Goal: Task Accomplishment & Management: Manage account settings

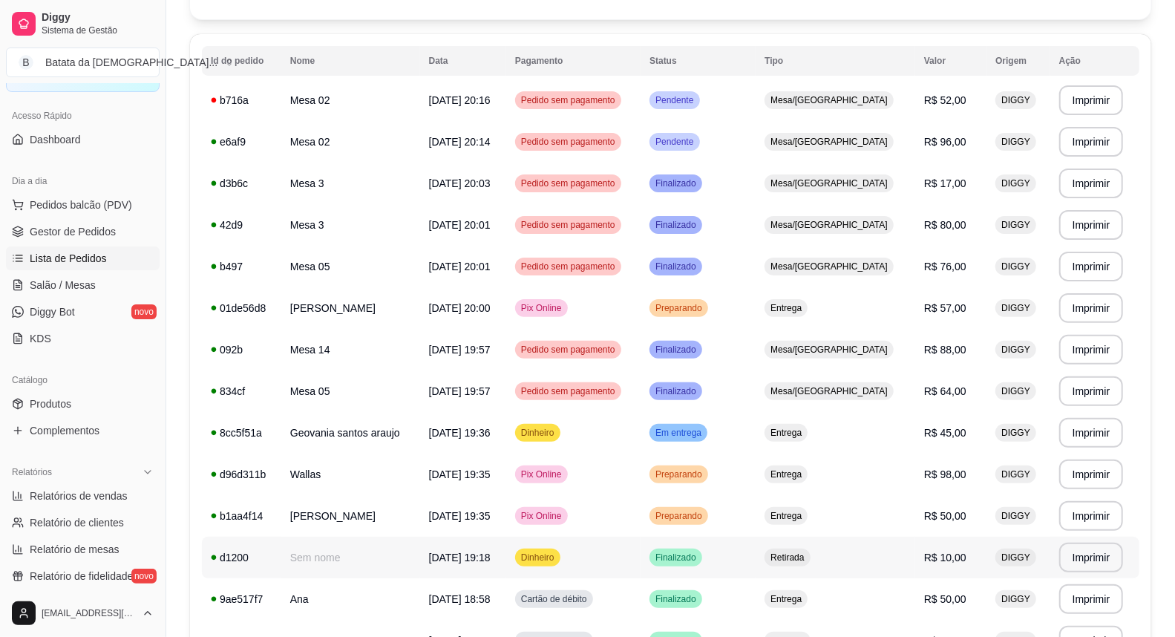
scroll to position [165, 0]
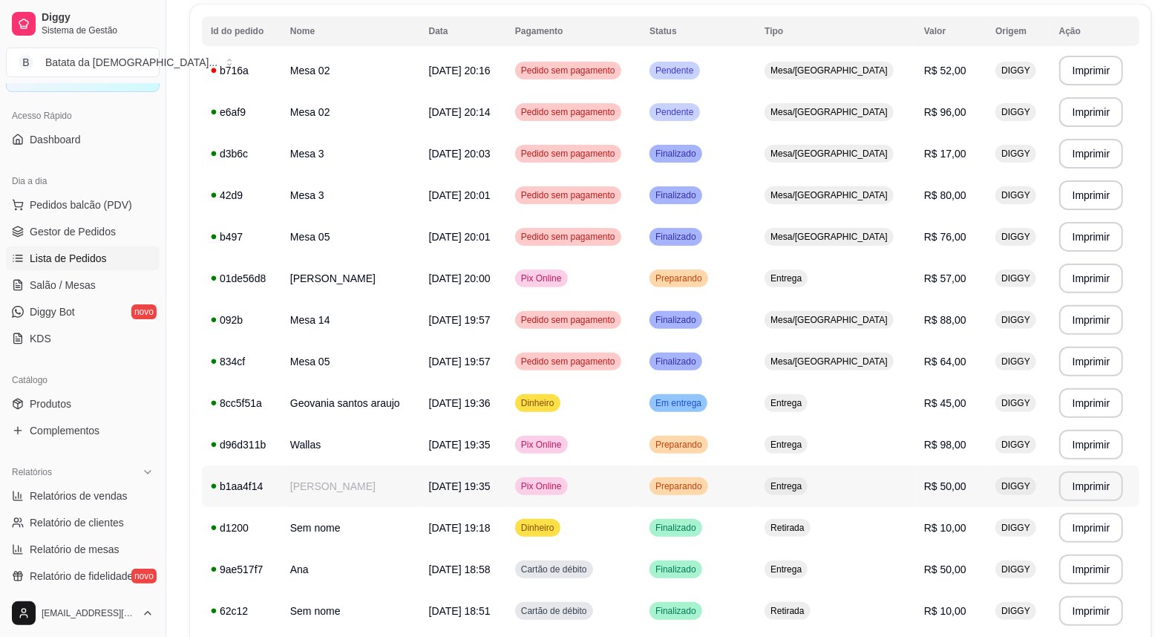
click at [324, 495] on td "[PERSON_NAME]" at bounding box center [350, 486] width 139 height 42
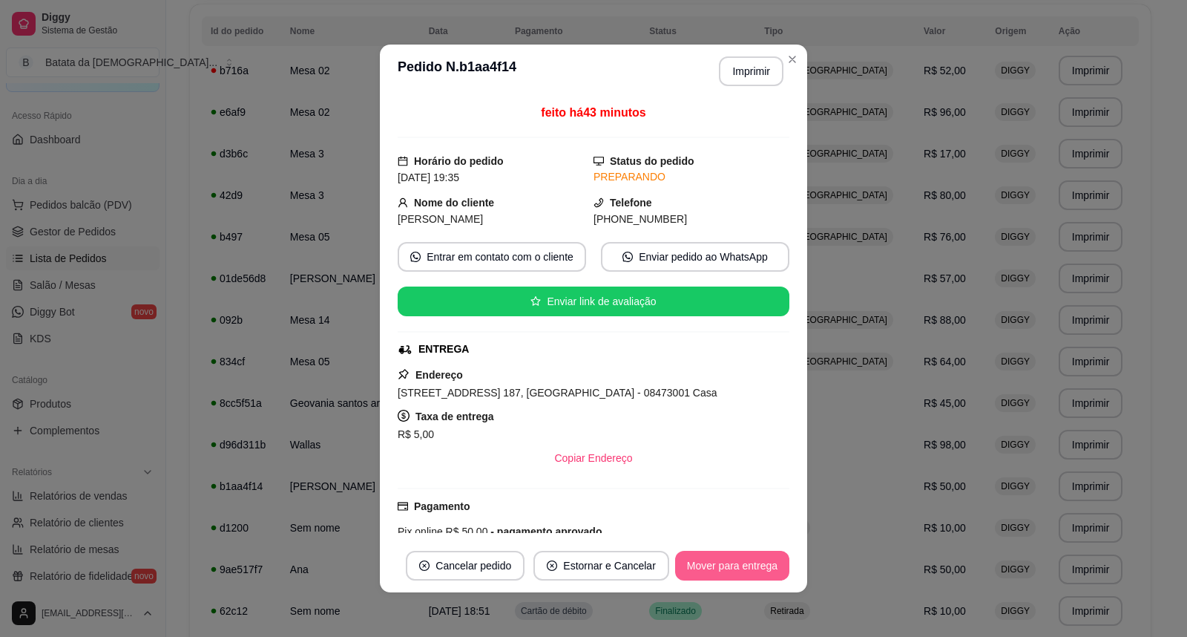
click at [720, 579] on button "Mover para entrega" at bounding box center [732, 566] width 114 height 30
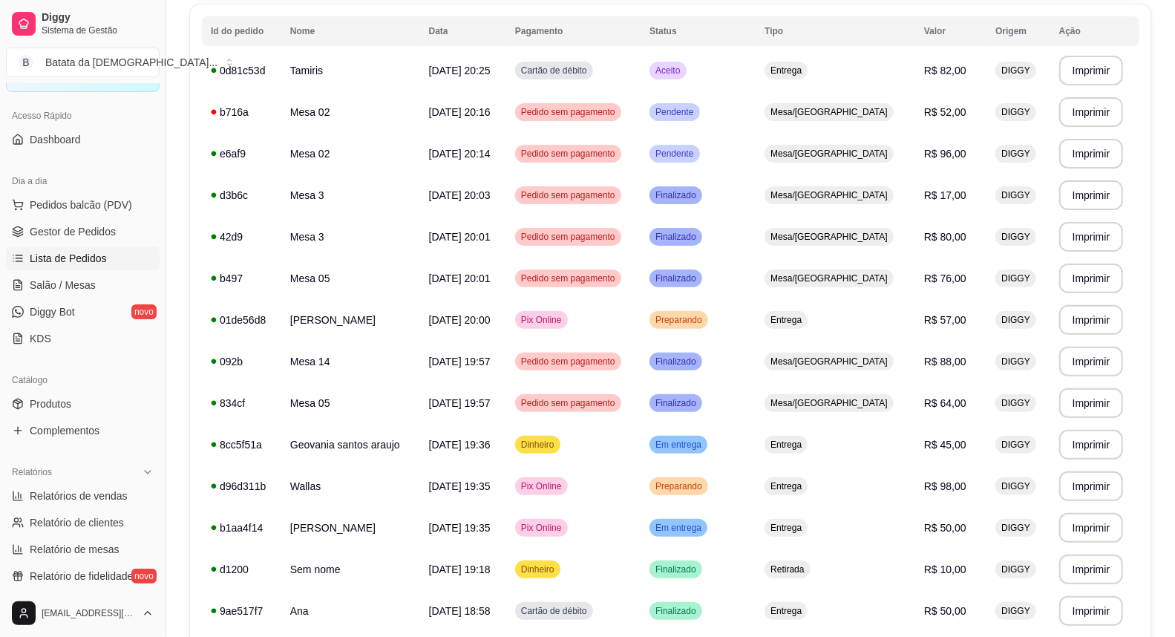
click at [32, 263] on span "Lista de Pedidos" at bounding box center [68, 258] width 77 height 15
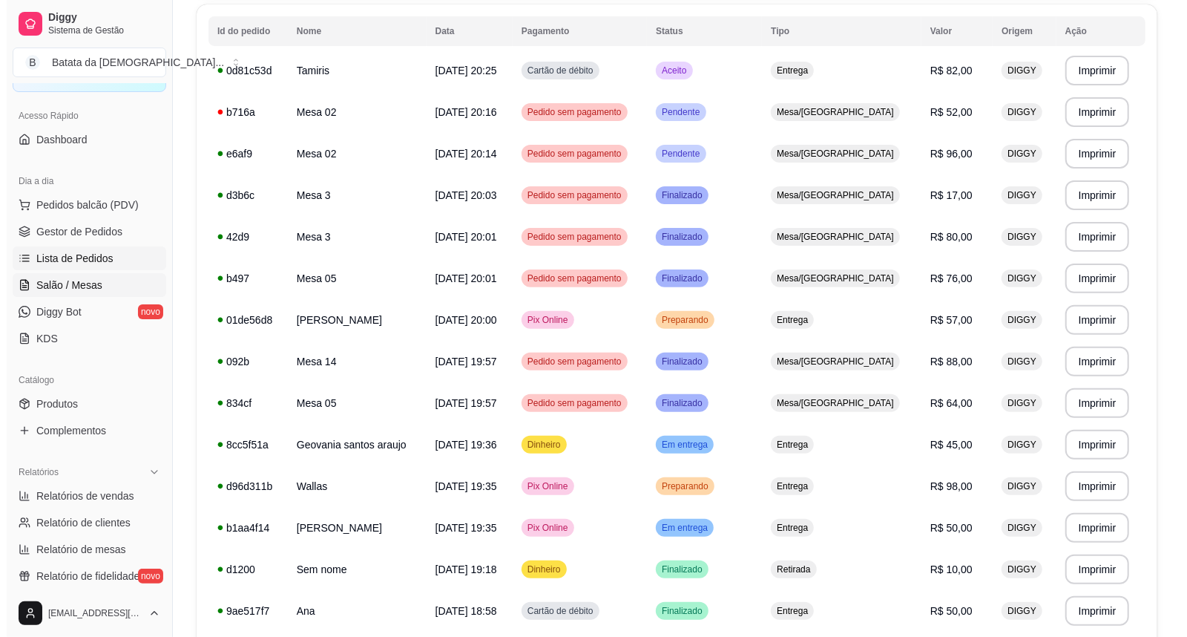
scroll to position [0, 0]
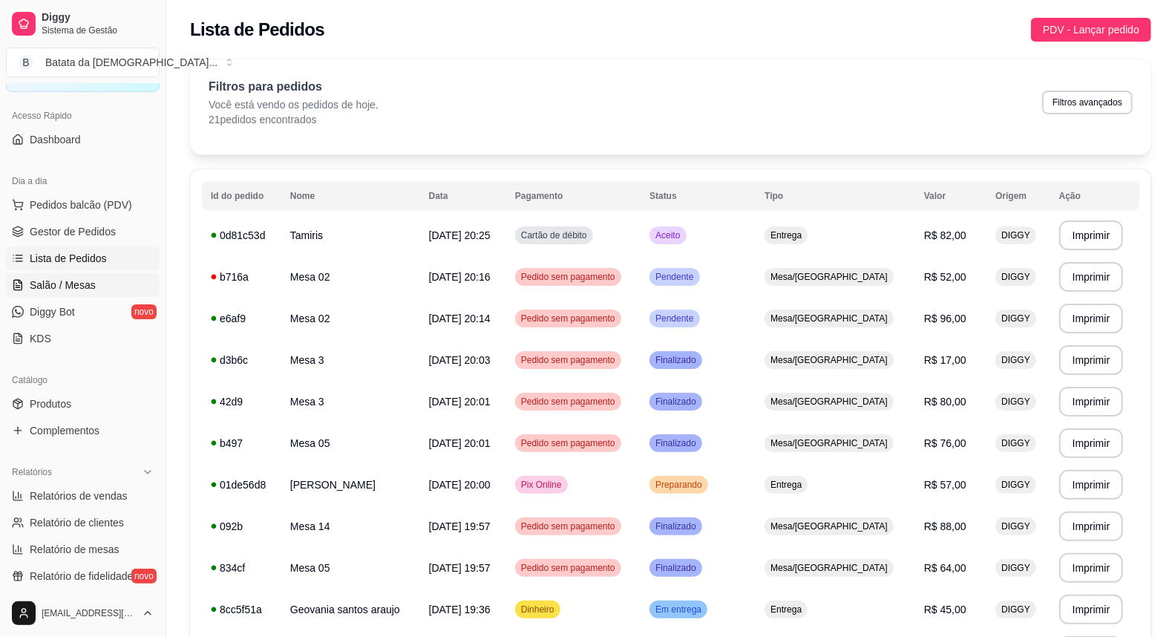
click at [32, 273] on link "Salão / Mesas" at bounding box center [83, 285] width 154 height 24
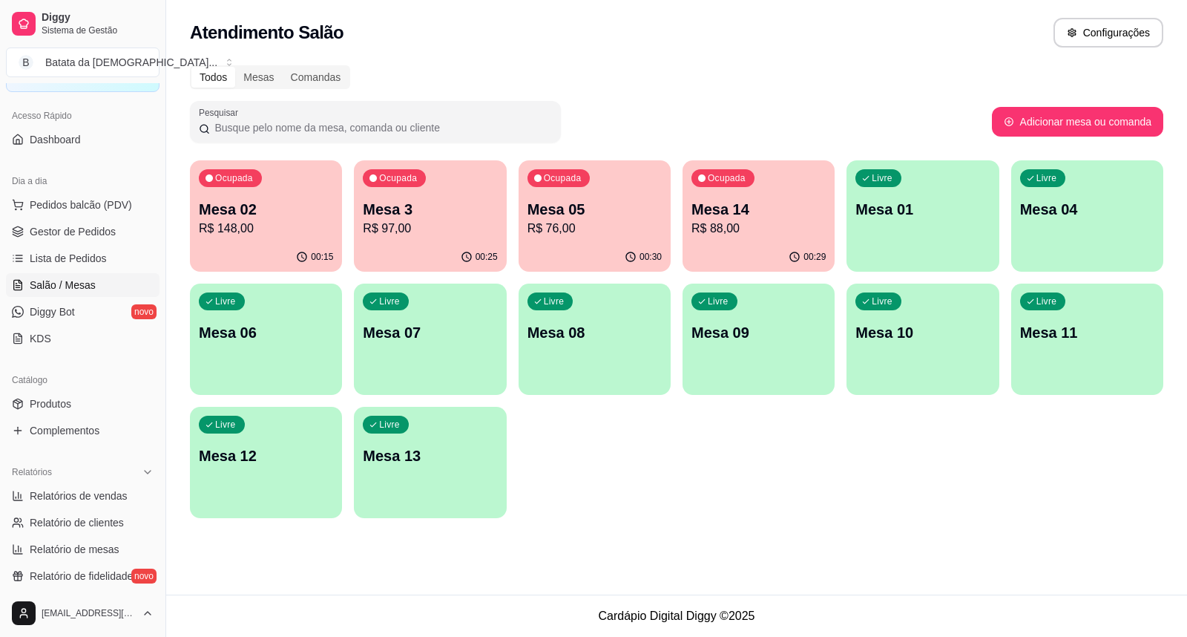
click at [1091, 251] on div "Livre Mesa 04" at bounding box center [1087, 206] width 152 height 93
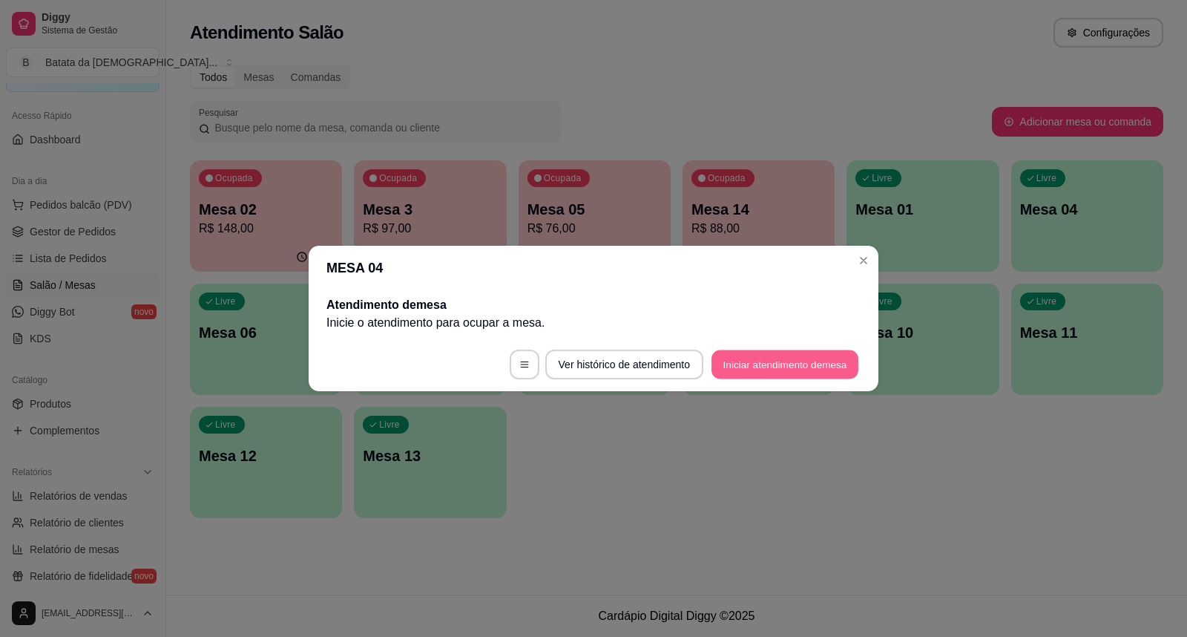
click at [804, 359] on button "Iniciar atendimento de mesa" at bounding box center [785, 364] width 147 height 29
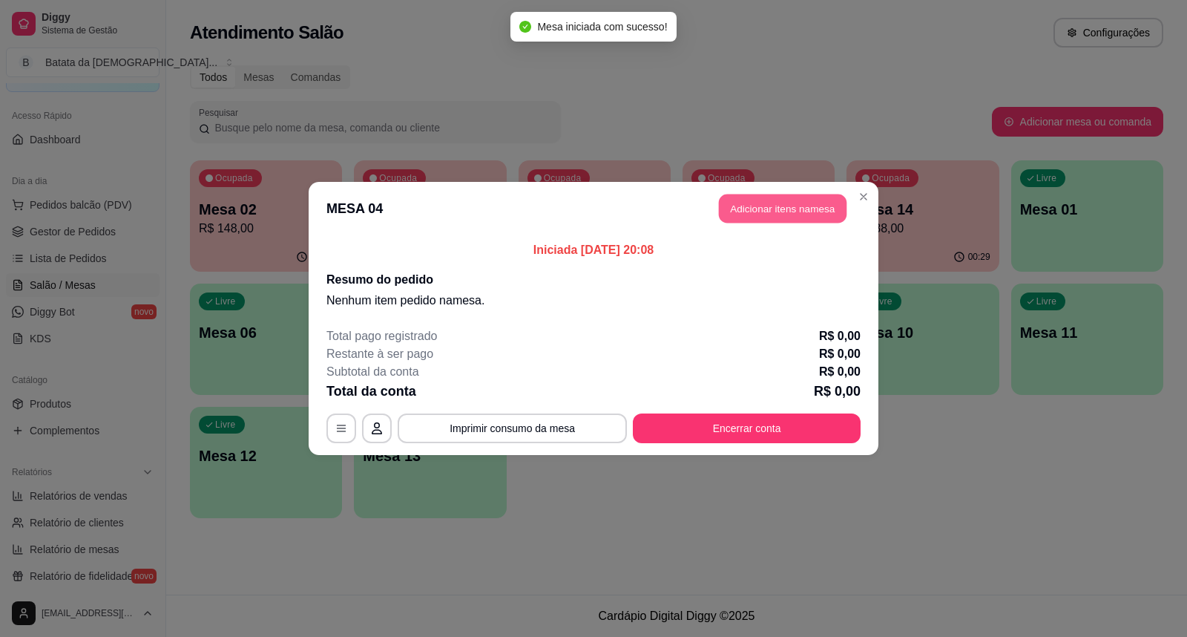
click at [781, 197] on button "Adicionar itens na mesa" at bounding box center [783, 208] width 128 height 29
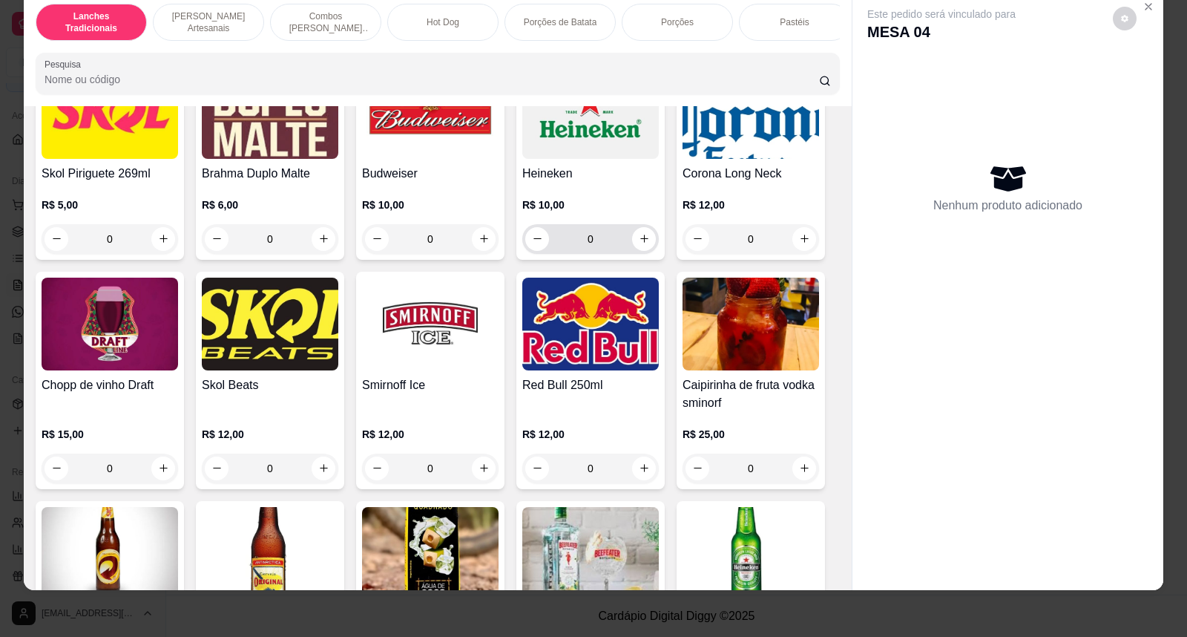
scroll to position [4814, 0]
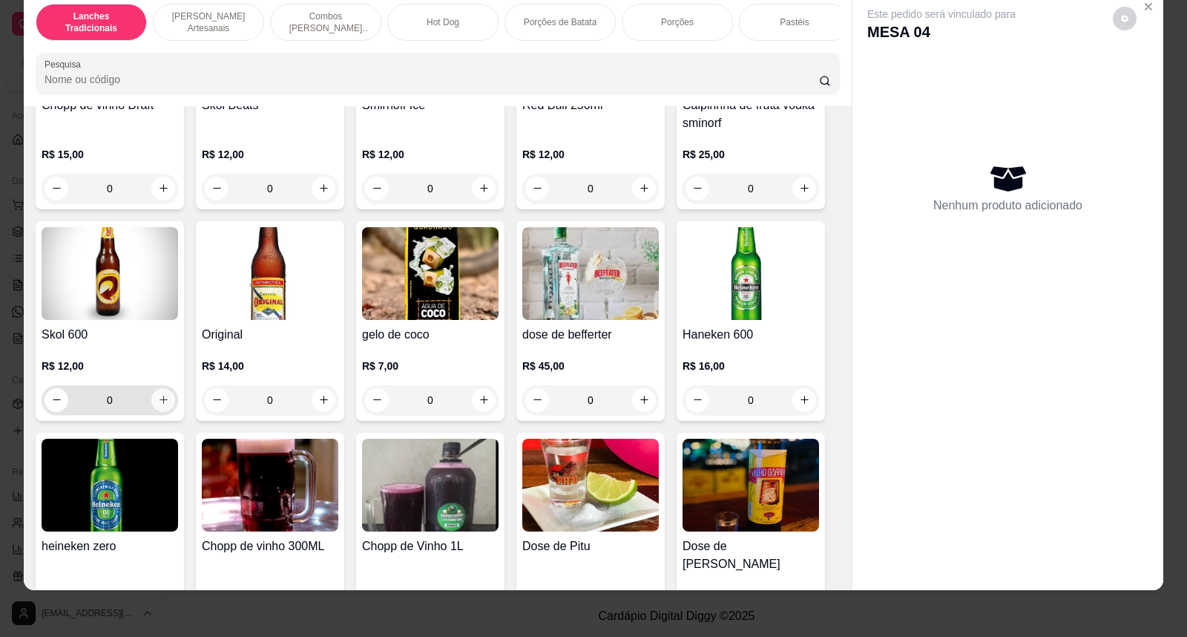
click at [152, 404] on button "increase-product-quantity" at bounding box center [163, 400] width 24 height 24
type input "1"
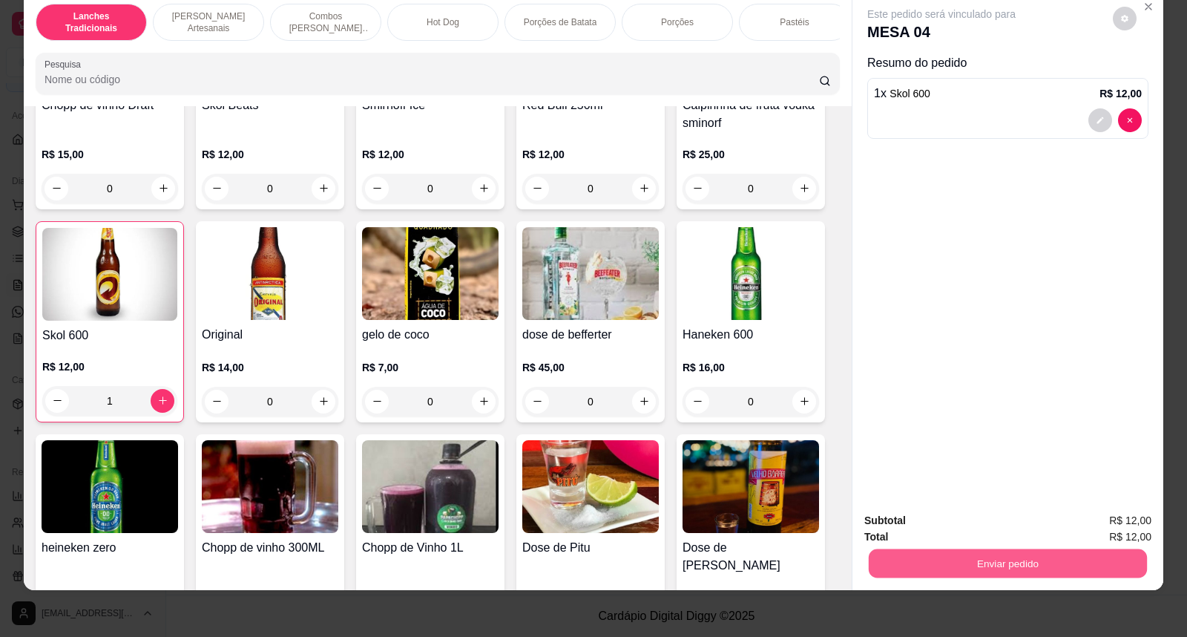
click at [1076, 556] on button "Enviar pedido" at bounding box center [1008, 563] width 278 height 29
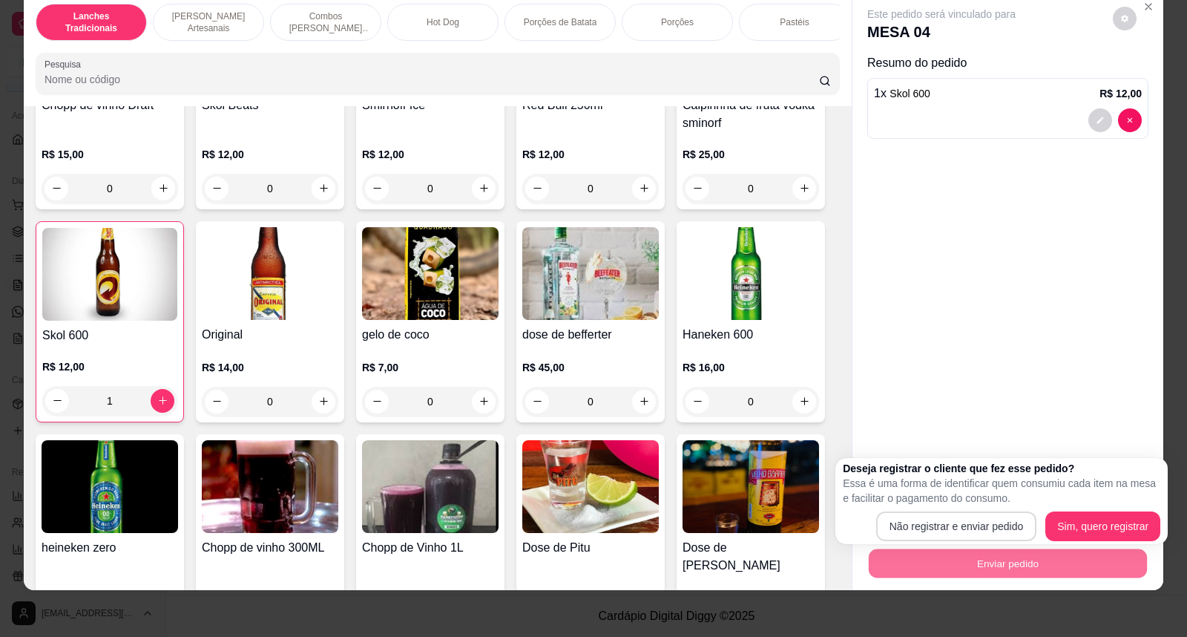
click at [974, 531] on body "Diggy Sistema de Gestão B Batata da Dei ... Loja aberta Diggy Bot até 14/09 Ace…" at bounding box center [593, 318] width 1187 height 637
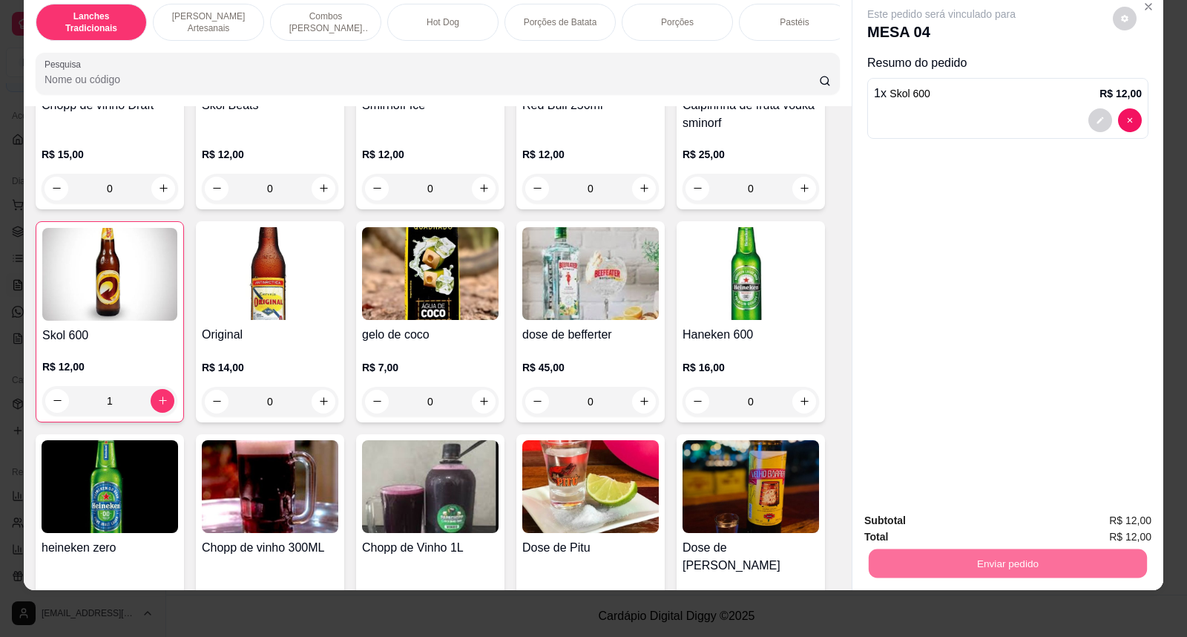
click at [974, 531] on button "Não registrar e enviar pedido" at bounding box center [959, 526] width 150 height 27
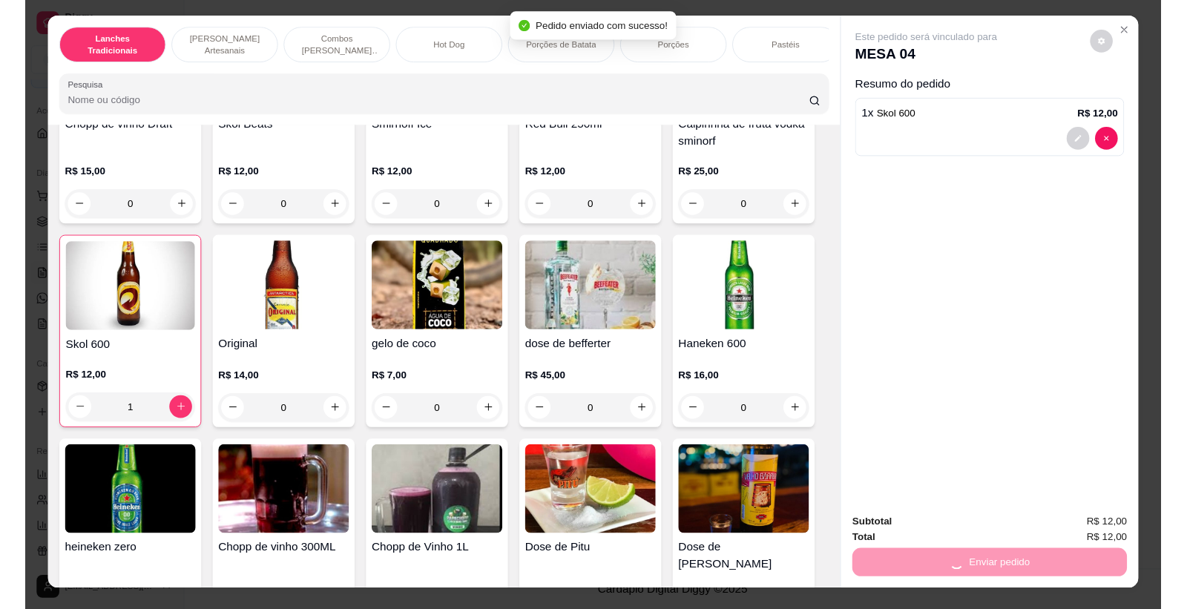
scroll to position [0, 0]
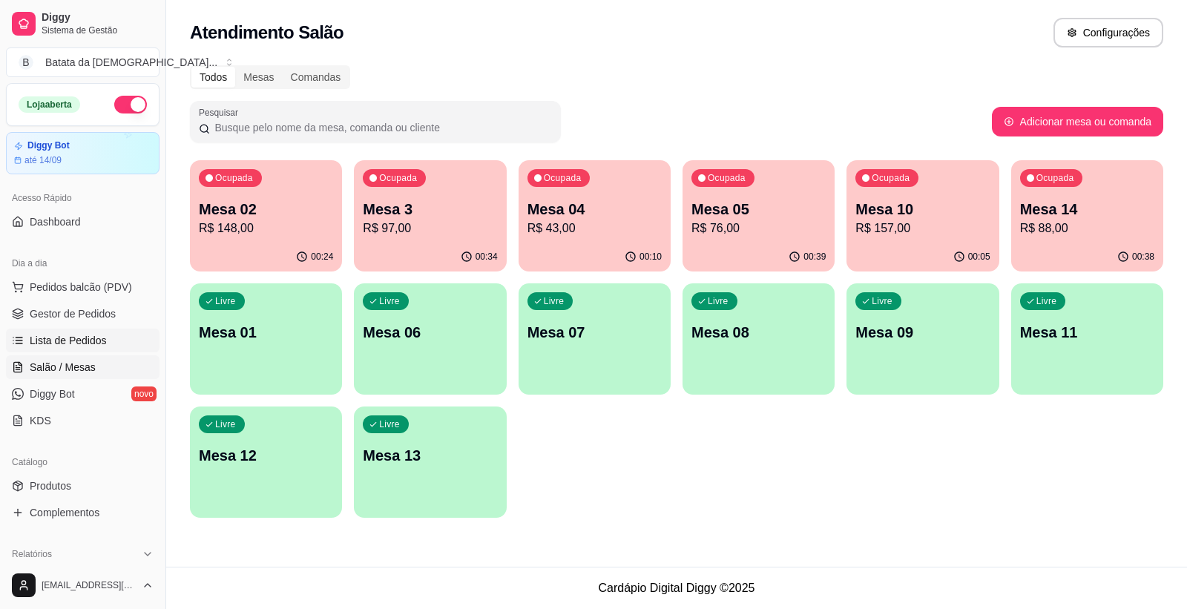
click at [93, 338] on span "Lista de Pedidos" at bounding box center [68, 340] width 77 height 15
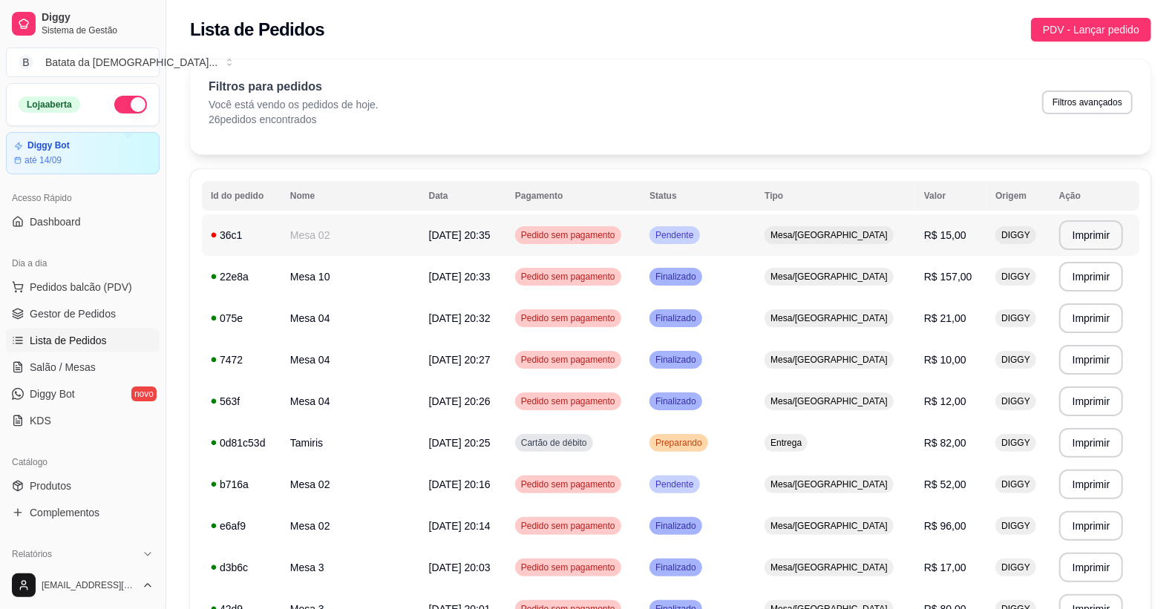
click at [337, 240] on td "Mesa 02" at bounding box center [350, 235] width 139 height 42
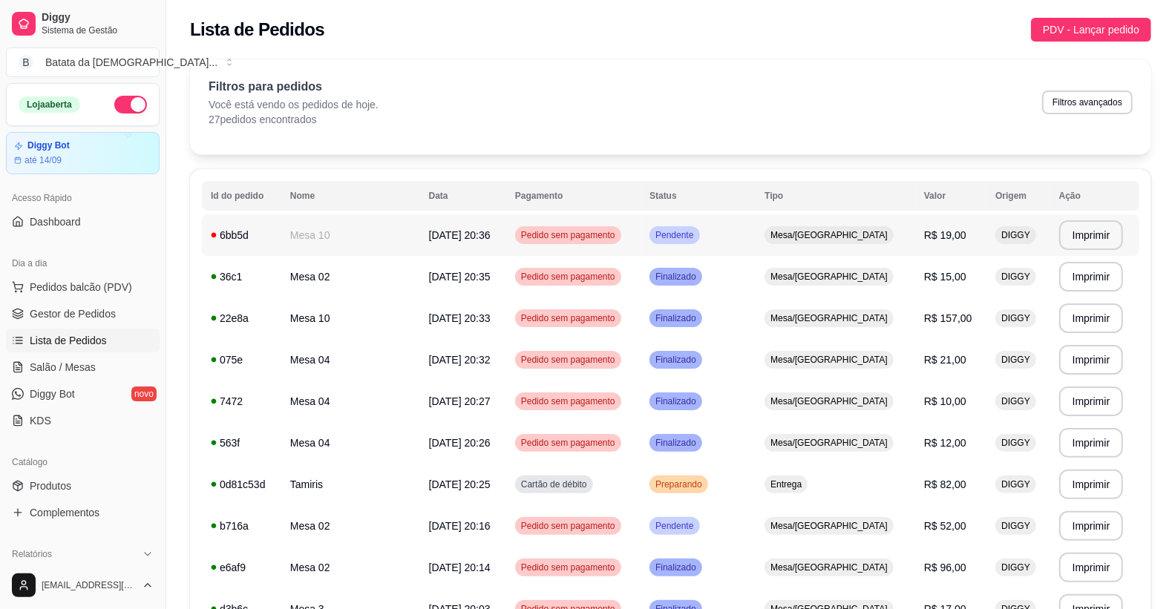
click at [470, 226] on td "[DATE] 20:36" at bounding box center [463, 235] width 86 height 42
click at [351, 235] on td "Mesa 10" at bounding box center [350, 235] width 139 height 42
click at [27, 357] on link "Salão / Mesas" at bounding box center [83, 367] width 154 height 24
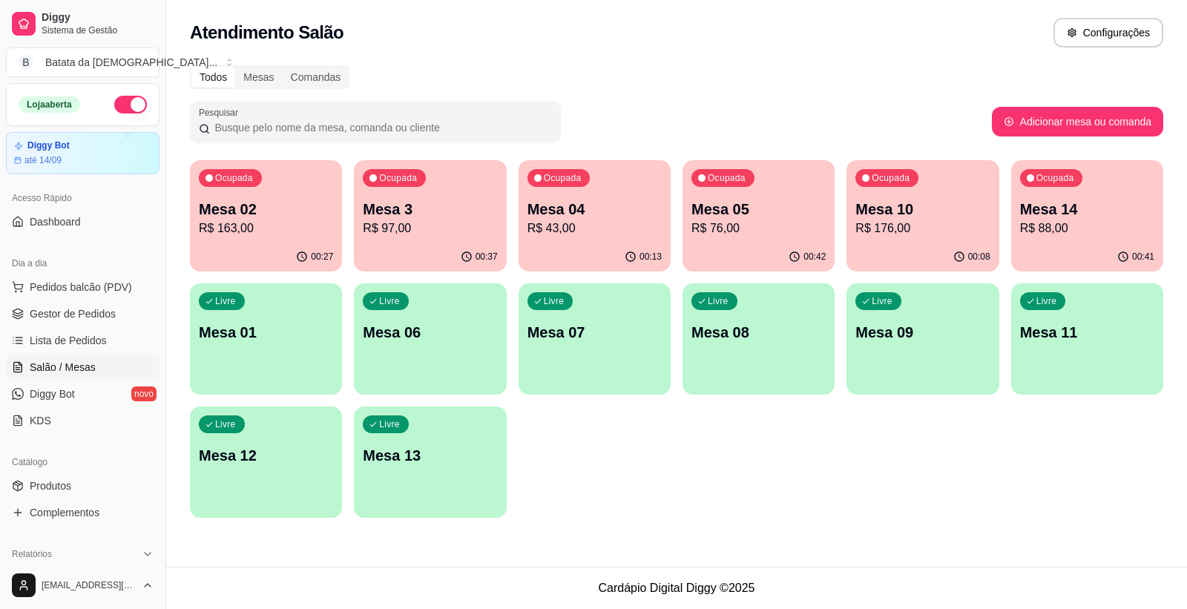
click at [988, 199] on p "Mesa 10" at bounding box center [923, 209] width 134 height 21
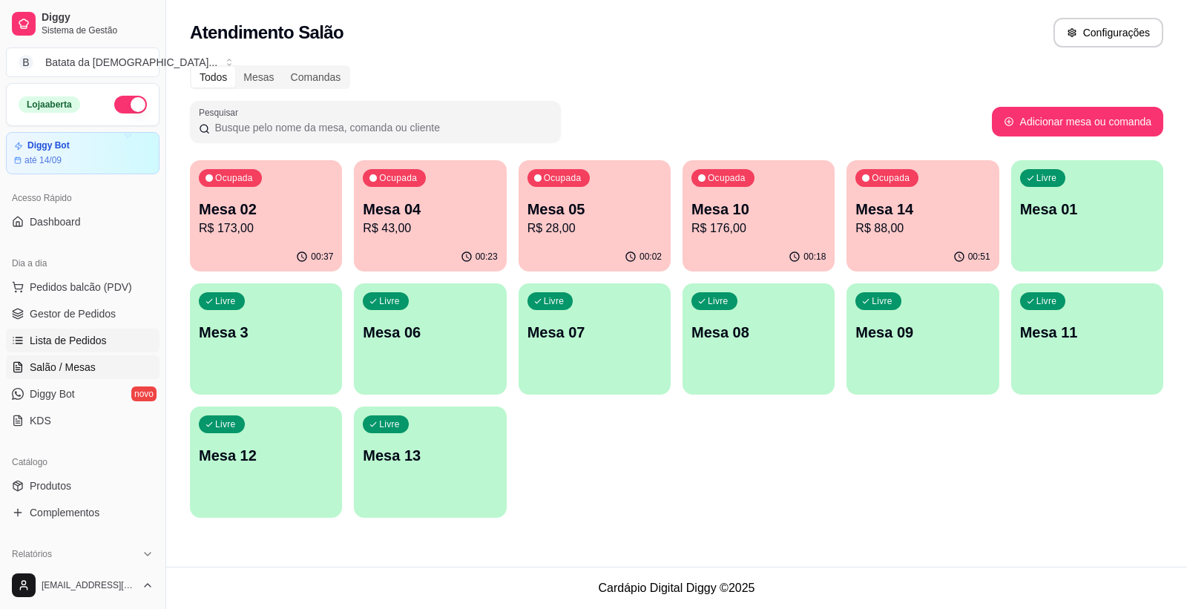
click at [18, 349] on link "Lista de Pedidos" at bounding box center [83, 341] width 154 height 24
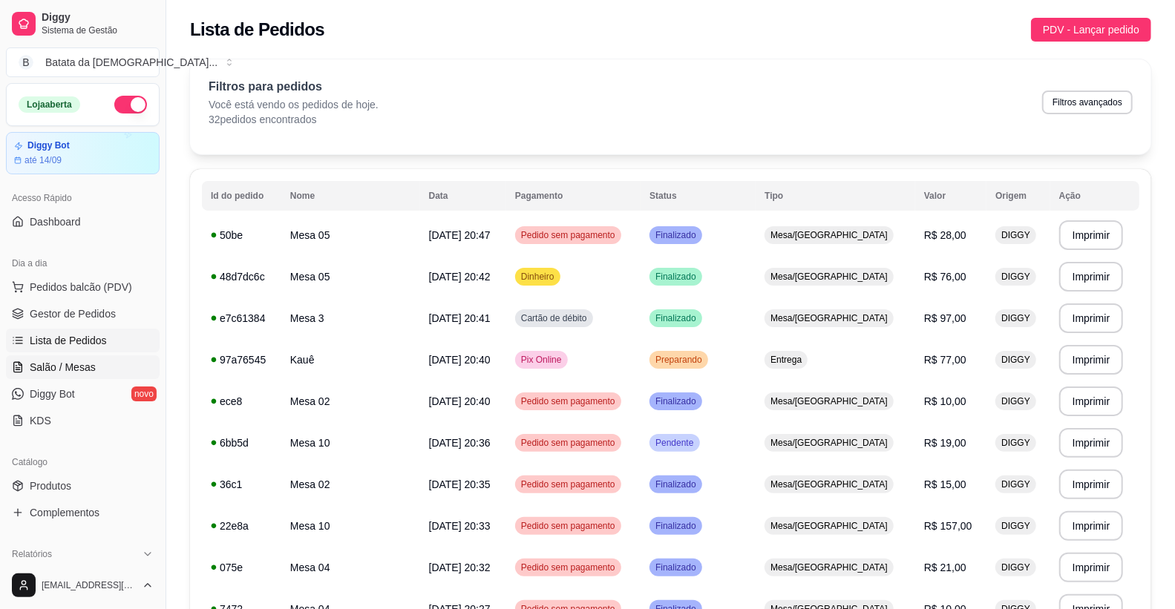
click at [38, 372] on span "Salão / Mesas" at bounding box center [63, 367] width 66 height 15
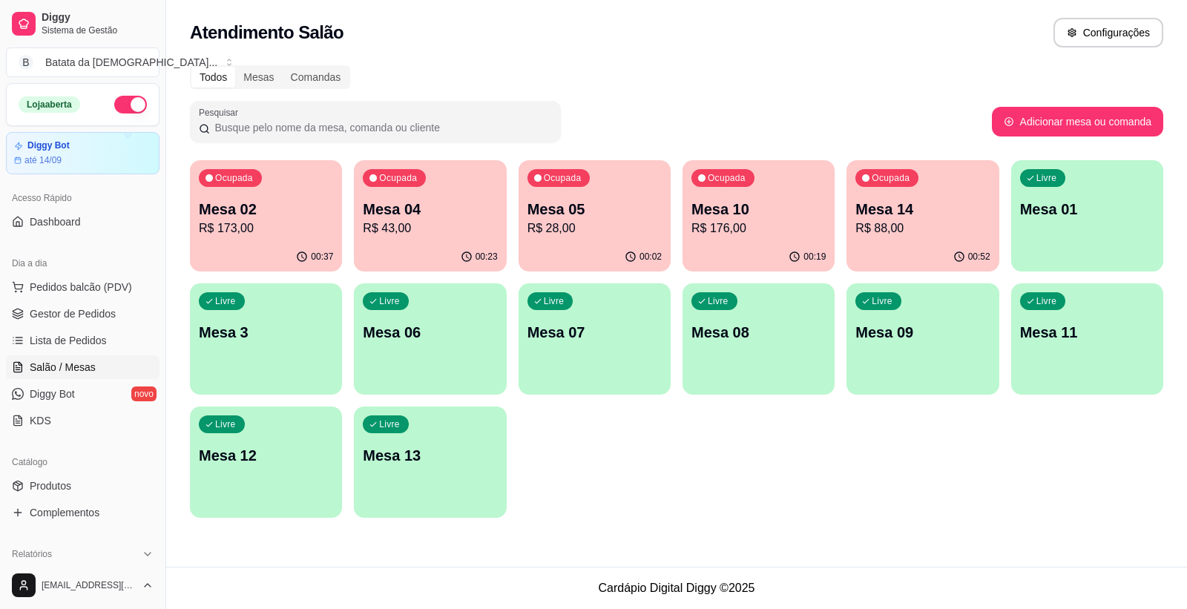
click at [493, 199] on p "Mesa 04" at bounding box center [430, 209] width 134 height 21
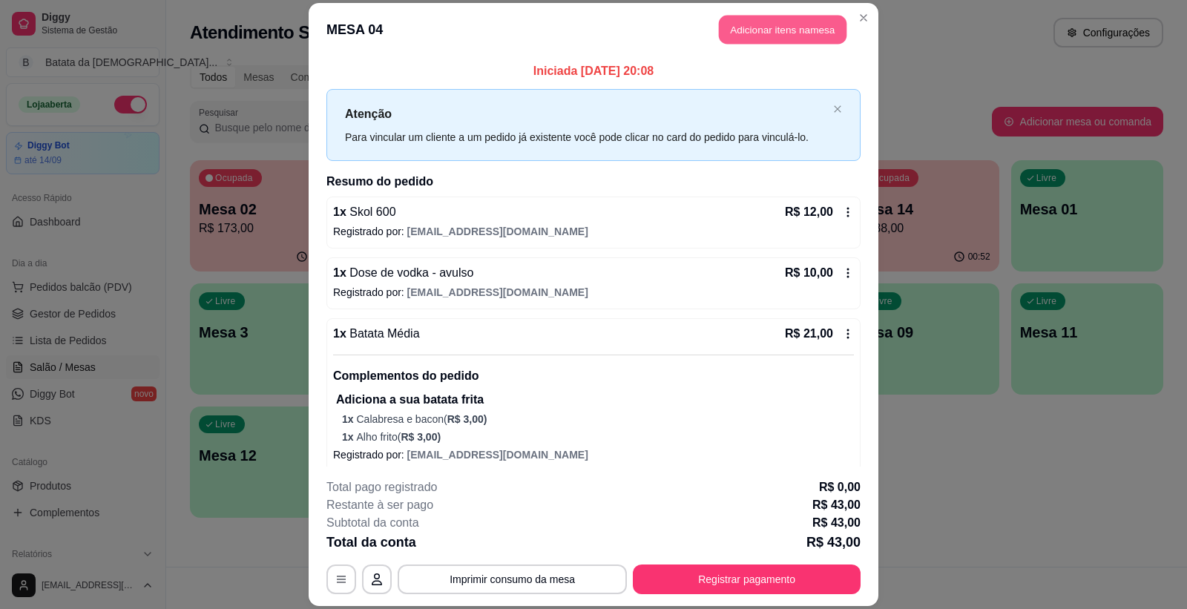
click at [772, 37] on button "Adicionar itens na mesa" at bounding box center [783, 30] width 128 height 29
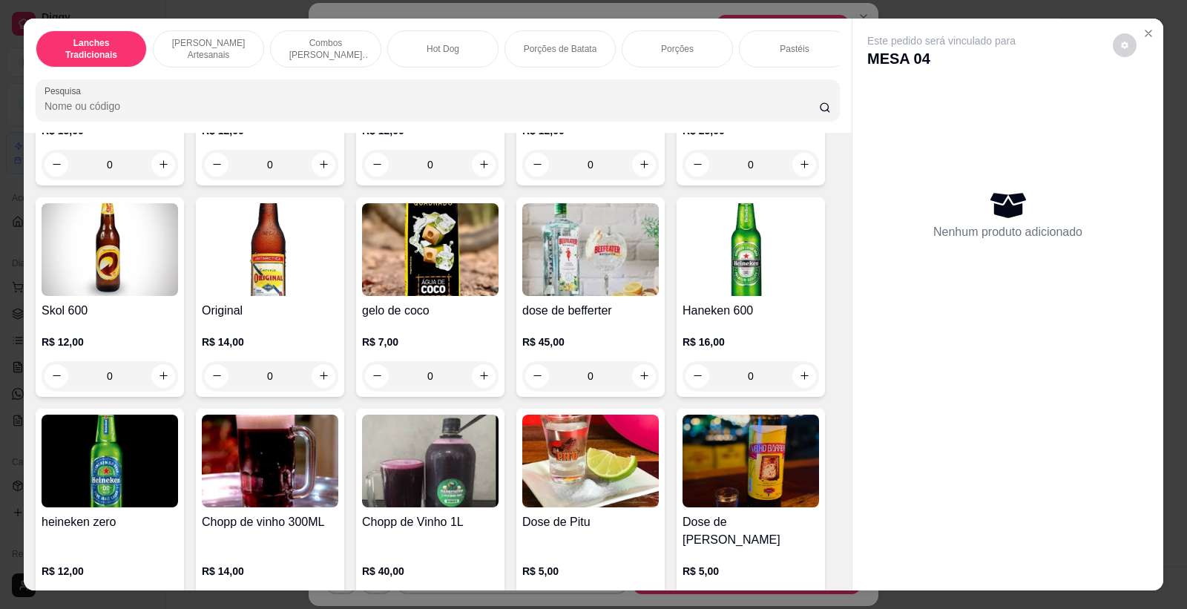
scroll to position [4864, 0]
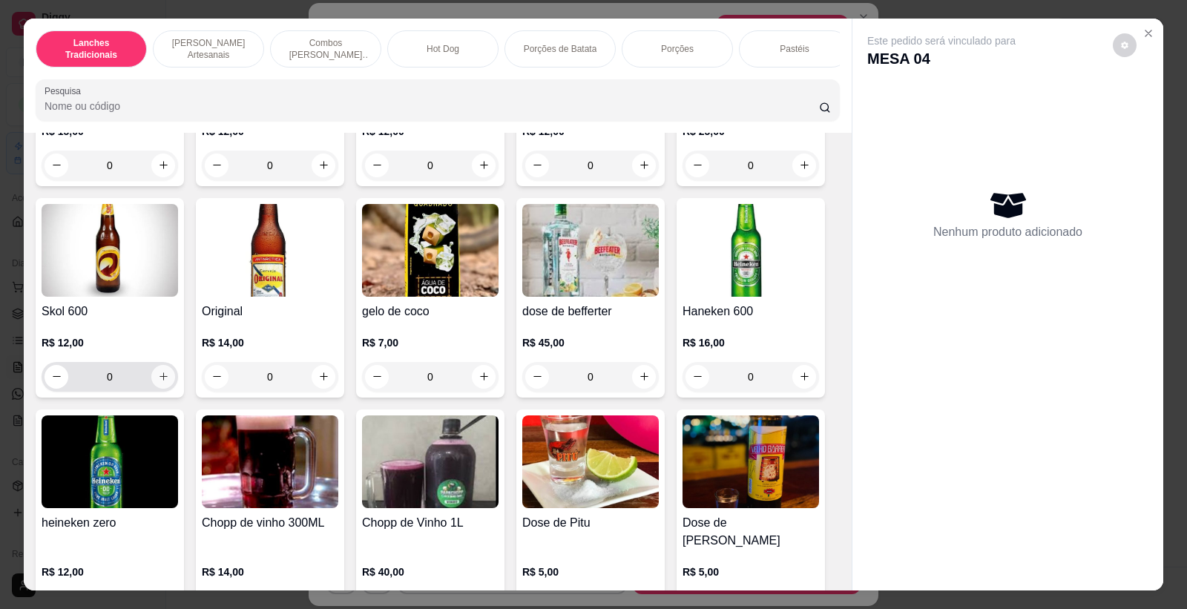
click at [160, 377] on button "increase-product-quantity" at bounding box center [163, 377] width 24 height 24
type input "1"
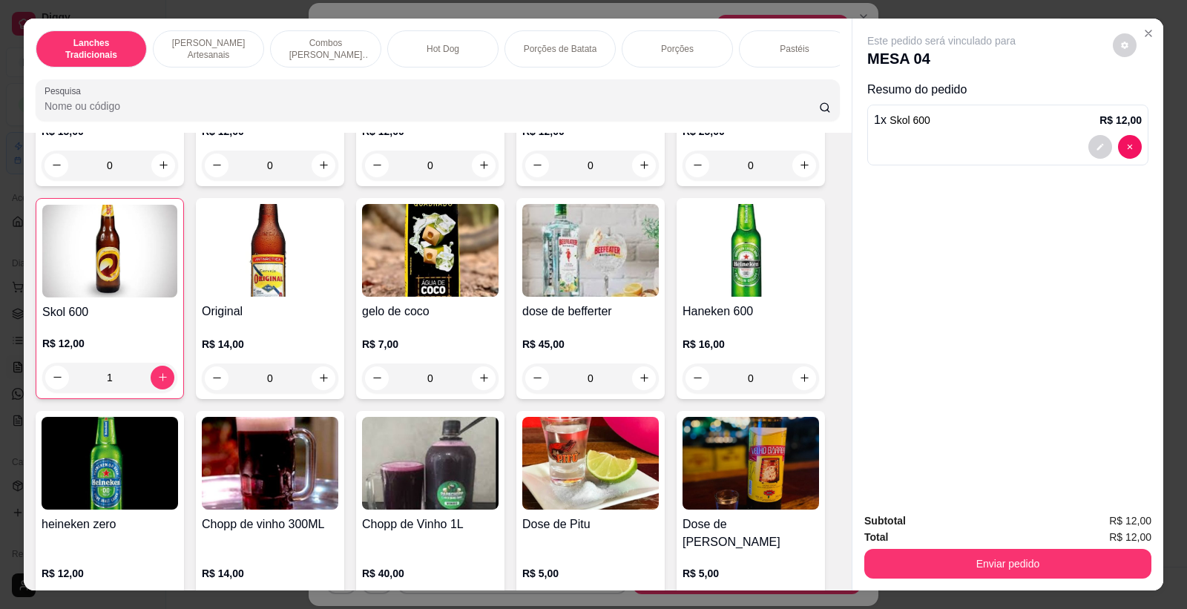
click at [872, 547] on div "Enviar pedido" at bounding box center [1007, 561] width 287 height 33
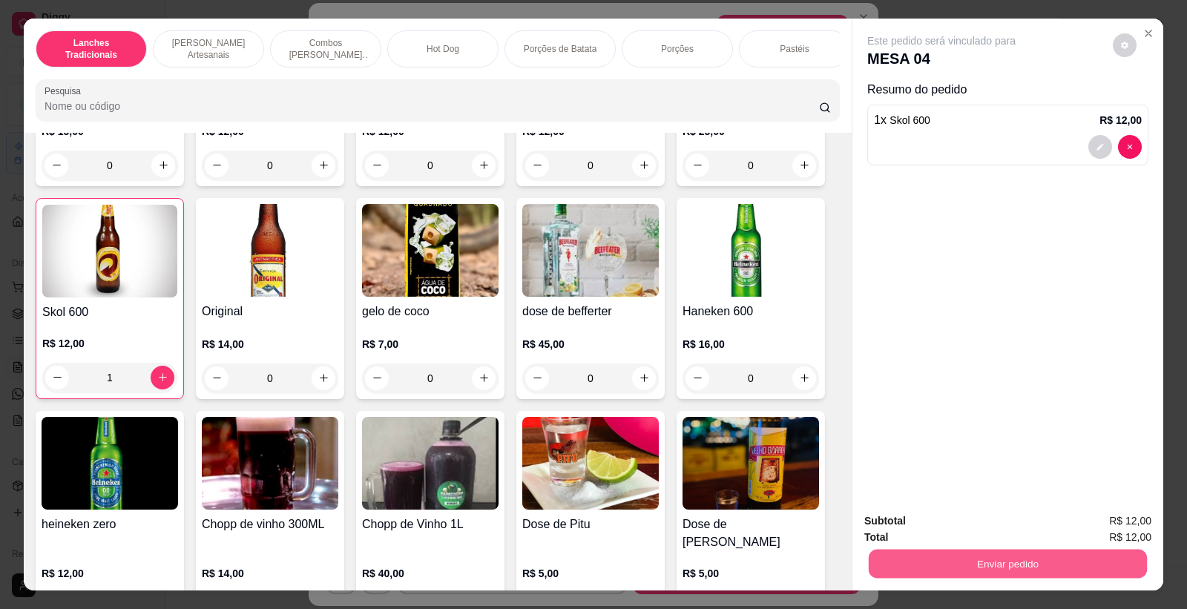
click at [872, 554] on button "Enviar pedido" at bounding box center [1008, 564] width 278 height 29
click at [999, 527] on button "Não registrar e enviar pedido" at bounding box center [958, 528] width 154 height 28
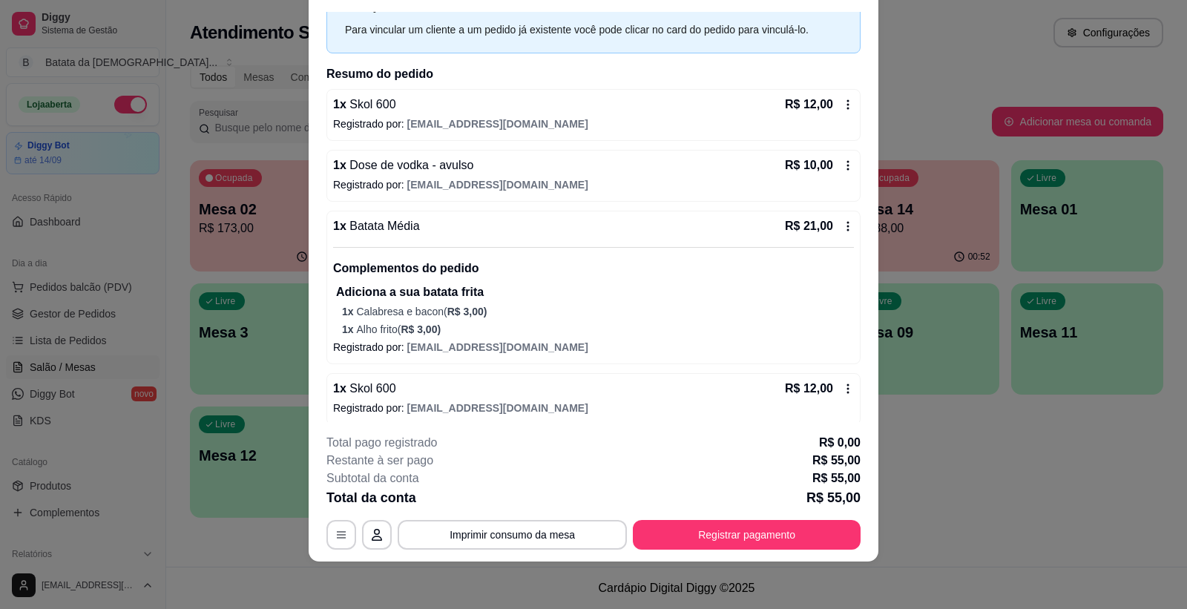
scroll to position [72, 0]
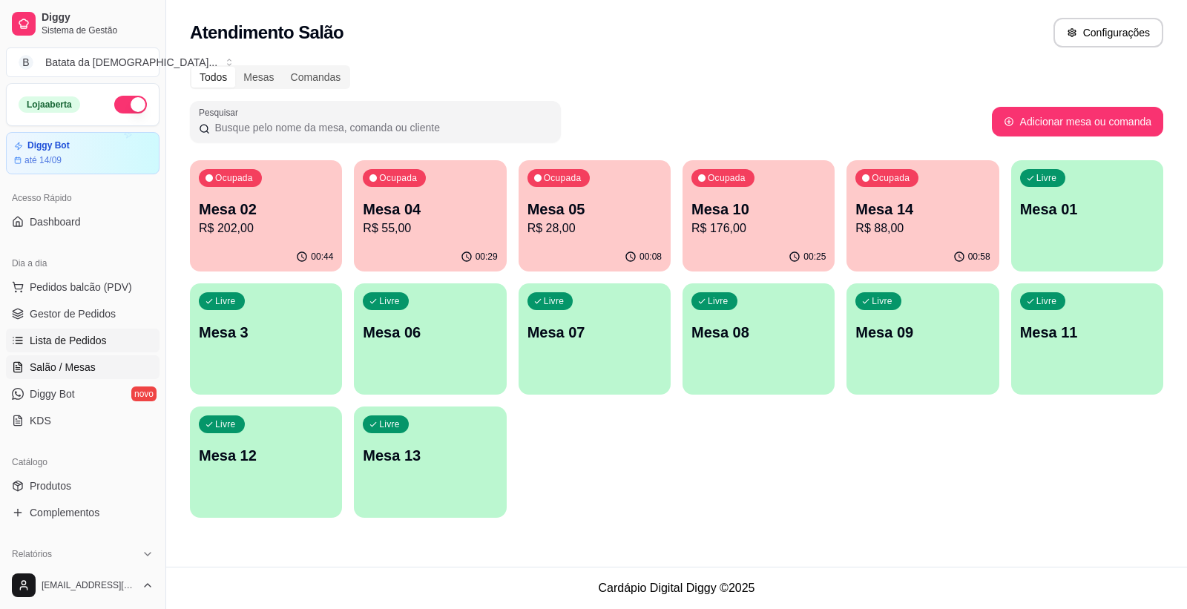
click at [65, 333] on span "Lista de Pedidos" at bounding box center [68, 340] width 77 height 15
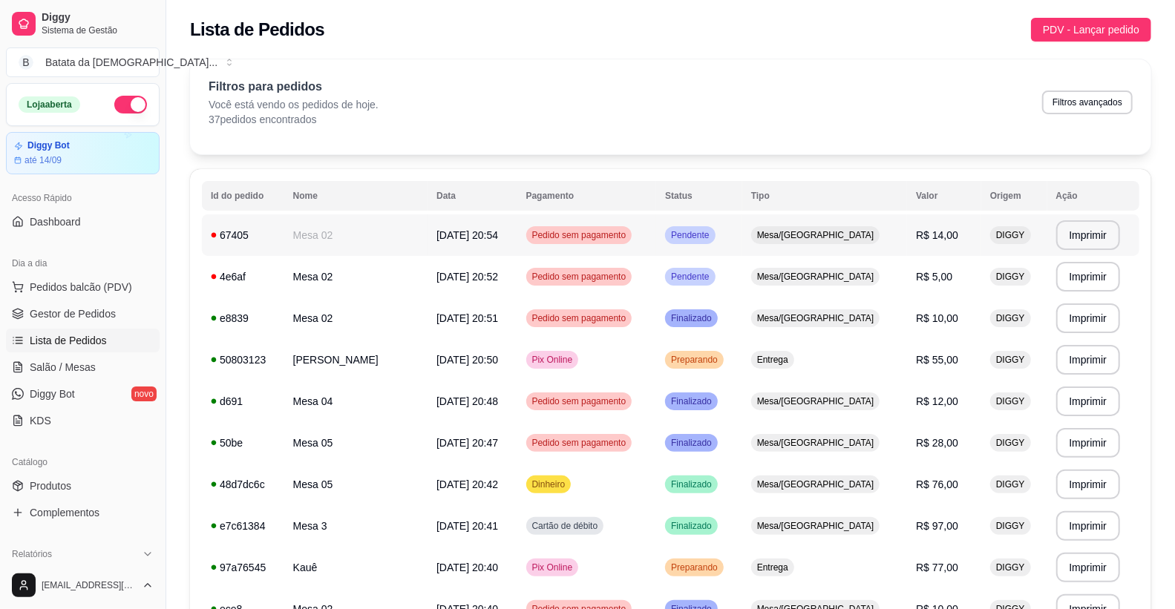
click at [324, 239] on td "Mesa 02" at bounding box center [355, 235] width 143 height 42
click at [331, 280] on td "Mesa 02" at bounding box center [355, 277] width 143 height 42
click at [404, 224] on td "Mesa 02" at bounding box center [355, 235] width 143 height 42
click at [657, 505] on td "Cartão de débito" at bounding box center [586, 526] width 139 height 42
click at [370, 236] on td "Mesa 02" at bounding box center [355, 235] width 143 height 42
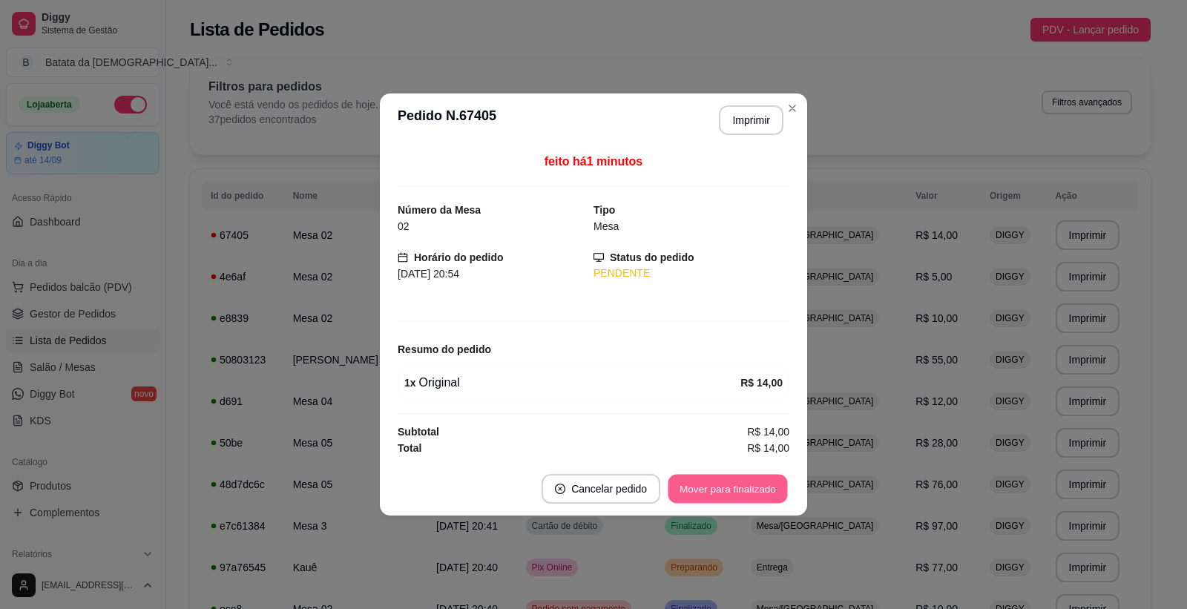
click at [740, 484] on button "Mover para finalizado" at bounding box center [728, 489] width 119 height 29
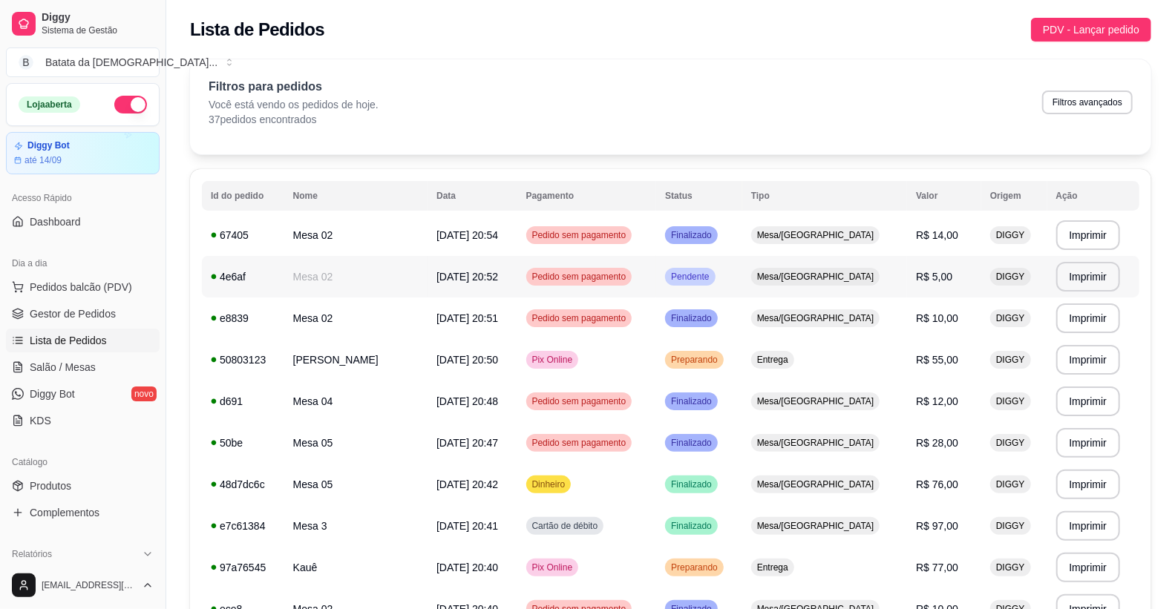
click at [864, 279] on span "Mesa/[GEOGRAPHIC_DATA]" at bounding box center [815, 277] width 123 height 12
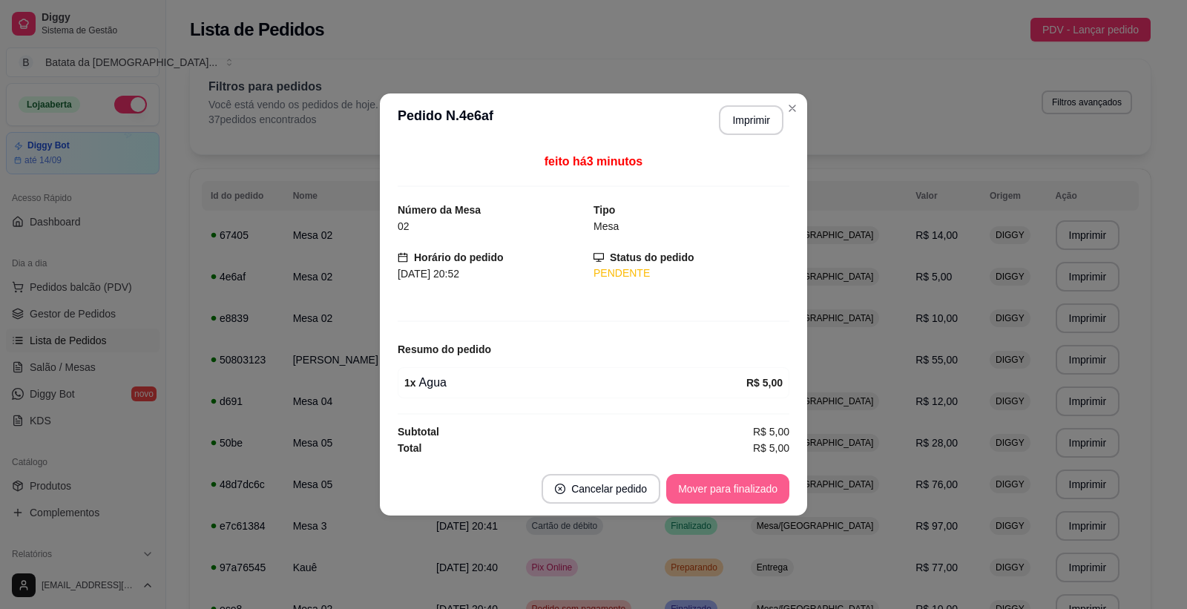
click at [775, 492] on button "Mover para finalizado" at bounding box center [727, 489] width 123 height 30
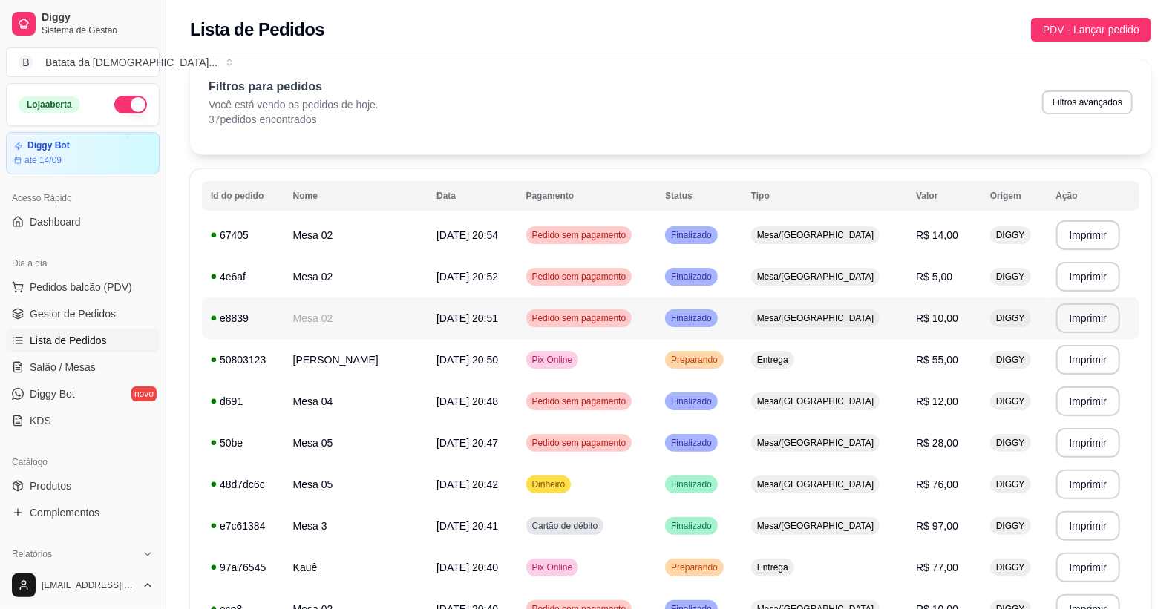
click at [916, 318] on span "R$ 10,00" at bounding box center [937, 318] width 42 height 12
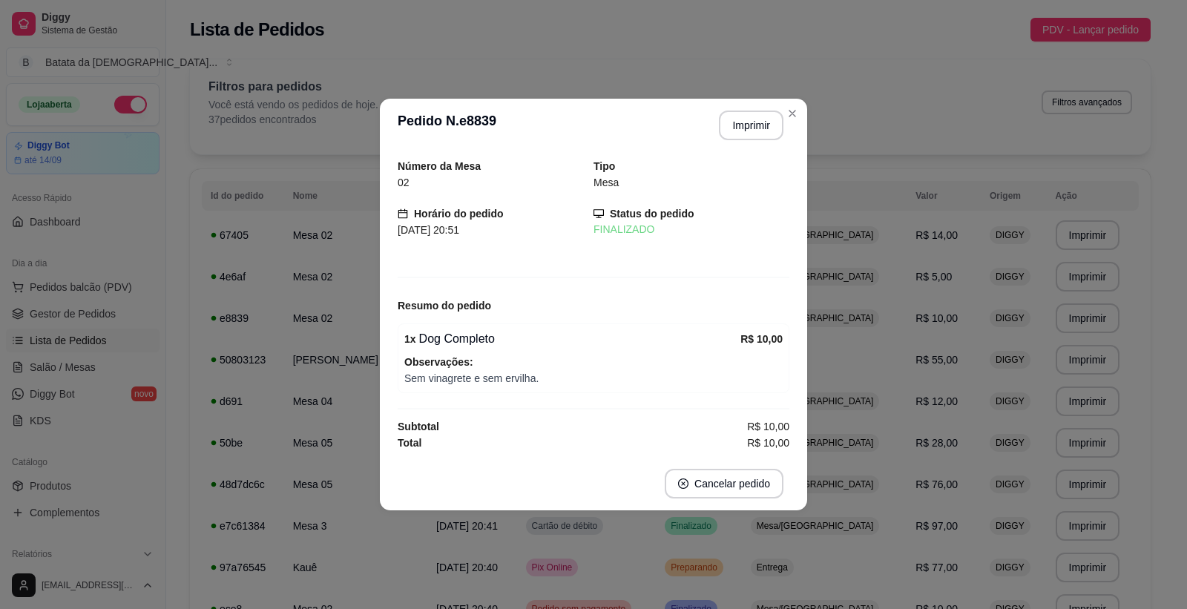
click at [807, 413] on div "Número da Mesa 02 Tipo Mesa Horário do pedido [DATE] 20:51 Status do pedido FIN…" at bounding box center [593, 304] width 427 height 305
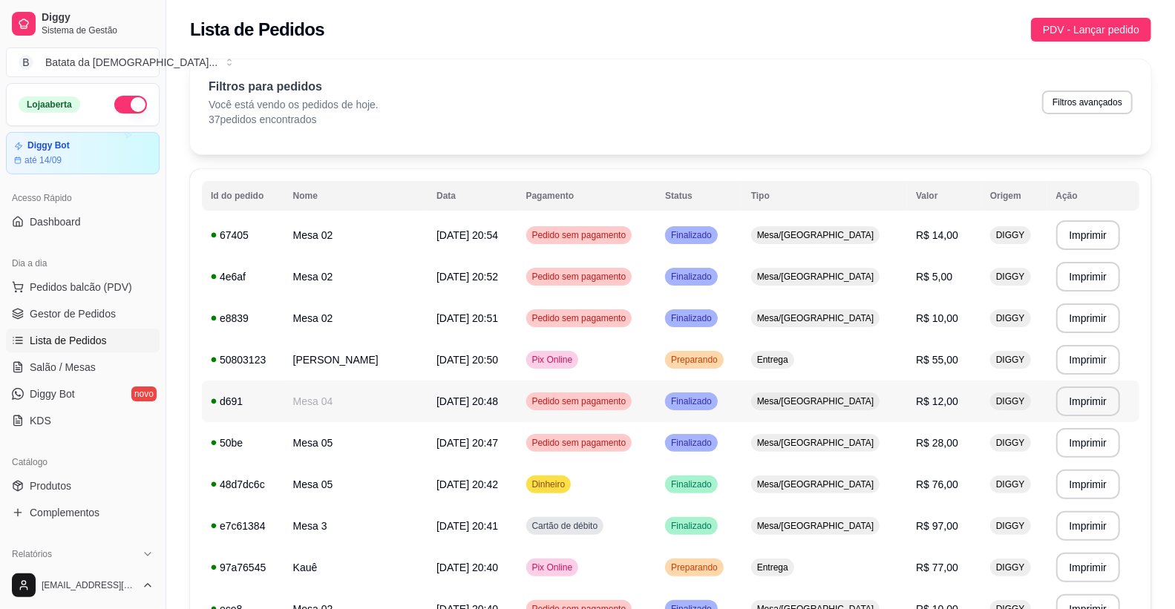
click at [742, 404] on td "Finalizado" at bounding box center [699, 402] width 86 height 42
click at [876, 449] on td "Mesa/[GEOGRAPHIC_DATA]" at bounding box center [824, 443] width 165 height 42
click at [812, 481] on span "Mesa/[GEOGRAPHIC_DATA]" at bounding box center [815, 485] width 123 height 12
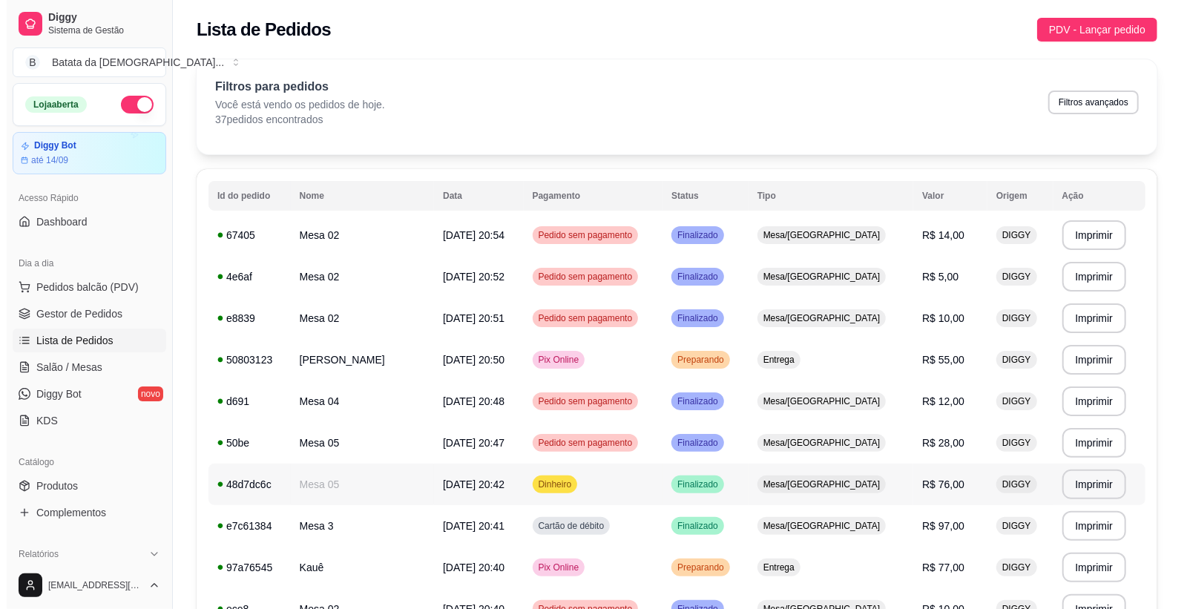
scroll to position [165, 0]
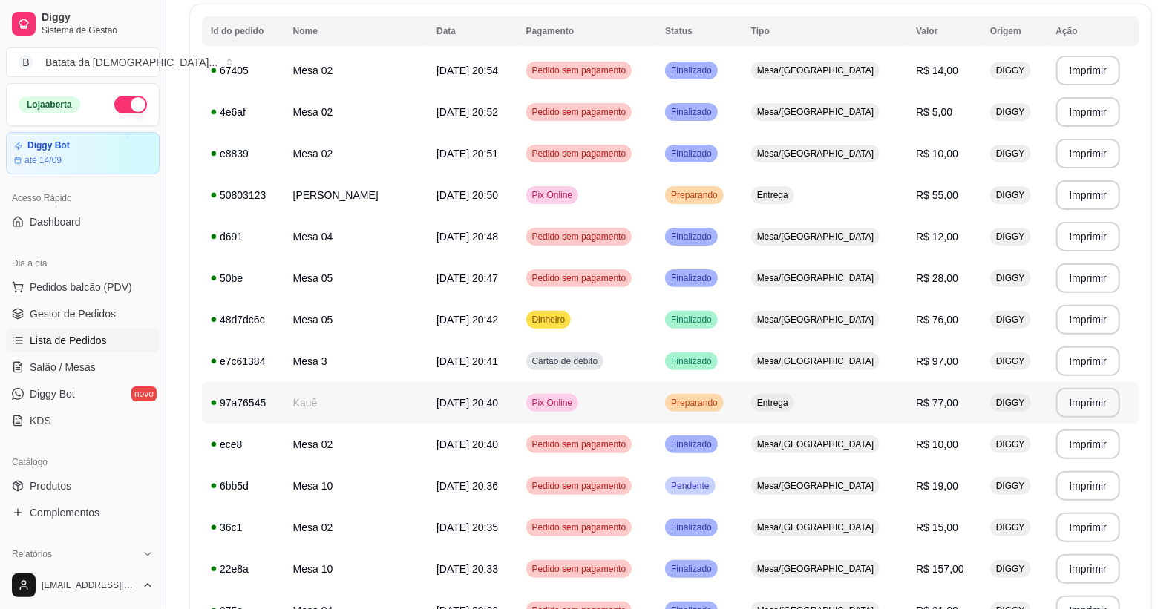
click at [742, 384] on td "Preparando" at bounding box center [699, 403] width 86 height 42
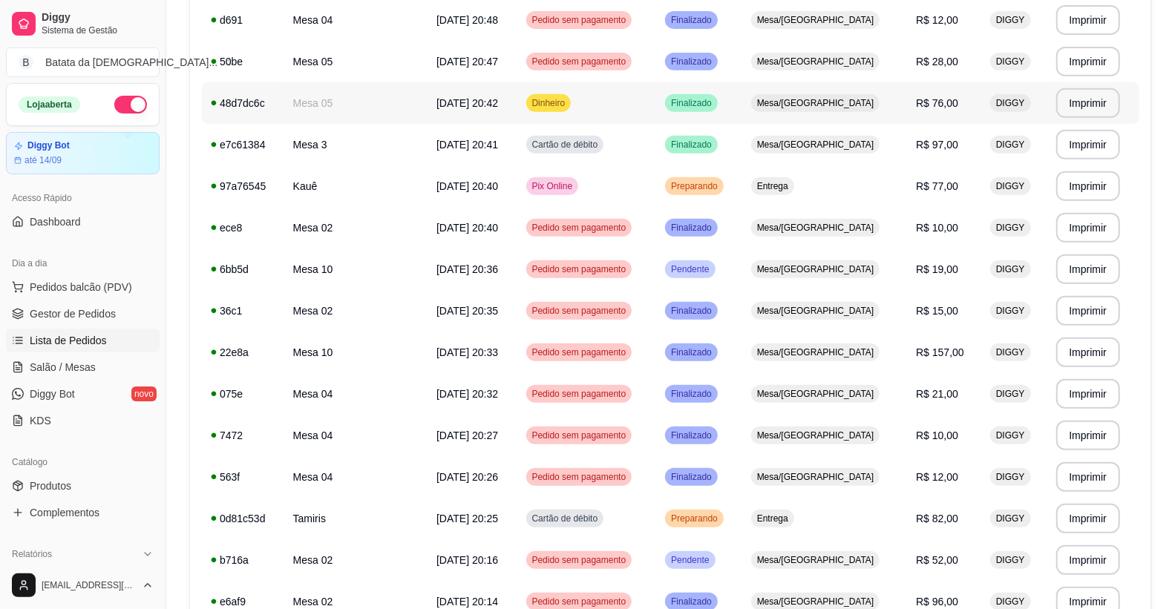
scroll to position [412, 0]
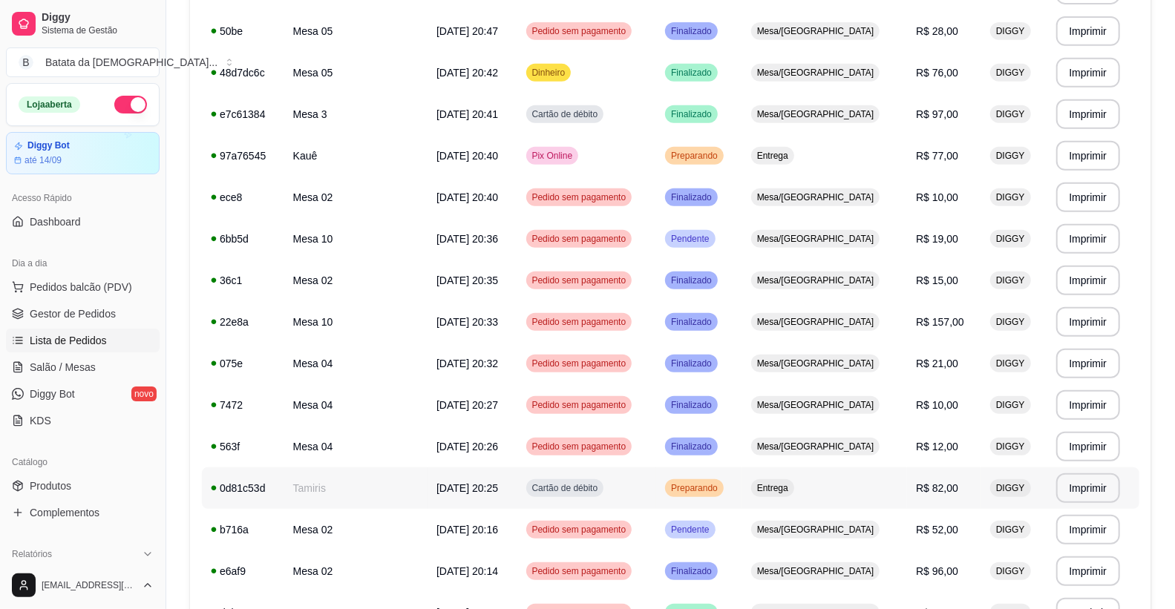
click at [516, 467] on td "[DATE] 20:25" at bounding box center [471, 488] width 89 height 42
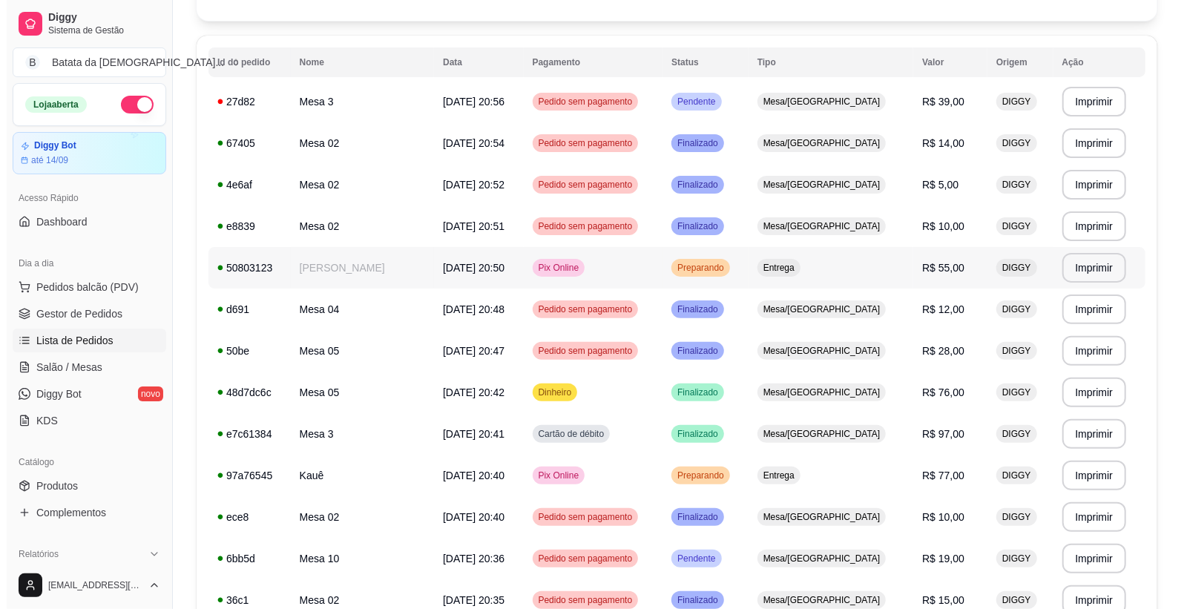
scroll to position [0, 0]
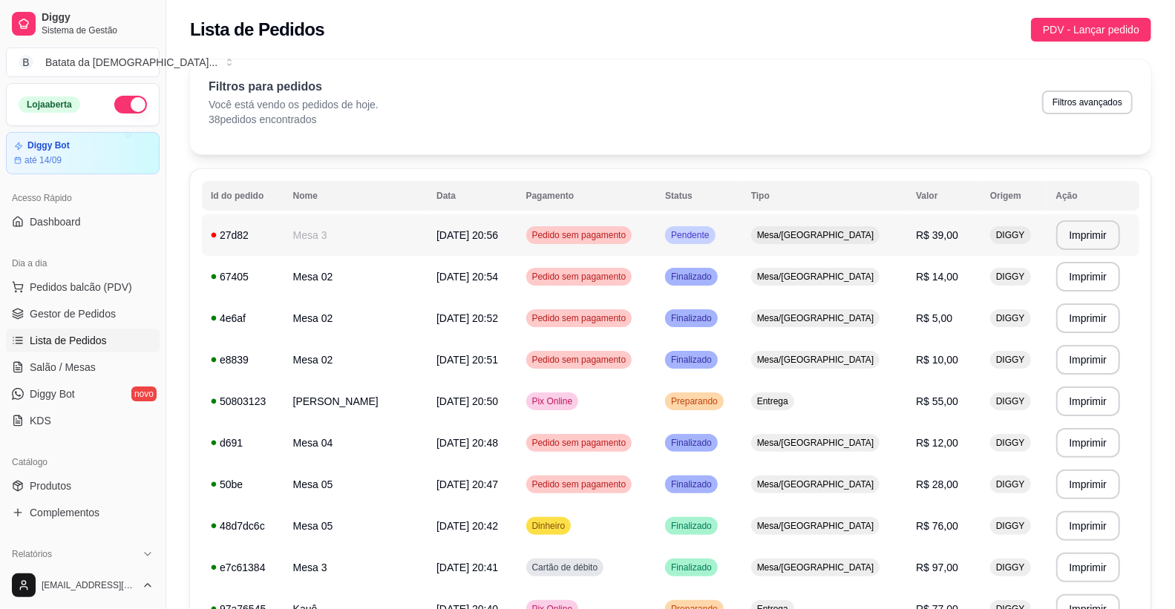
click at [825, 254] on td "Mesa/[GEOGRAPHIC_DATA]" at bounding box center [824, 235] width 165 height 42
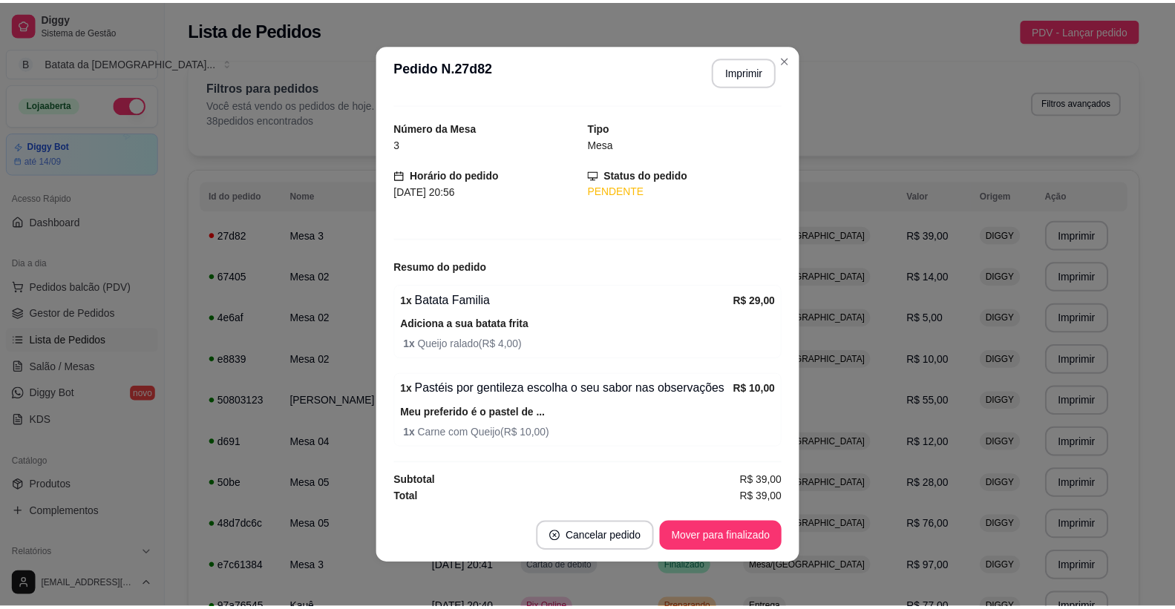
scroll to position [35, 0]
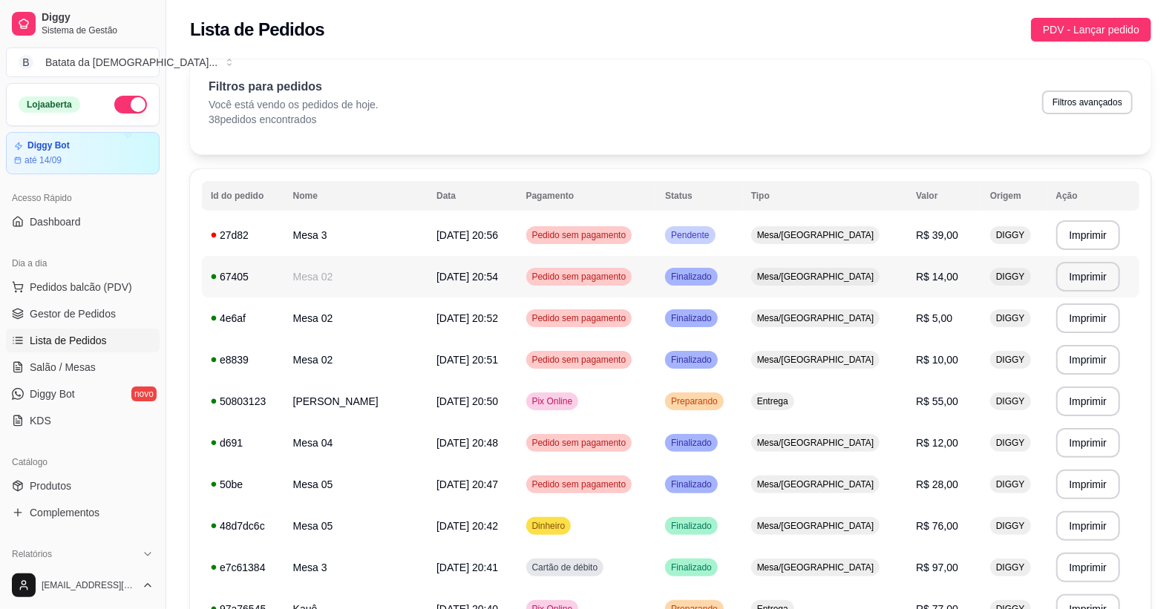
click at [516, 269] on td "[DATE] 20:54" at bounding box center [471, 277] width 89 height 42
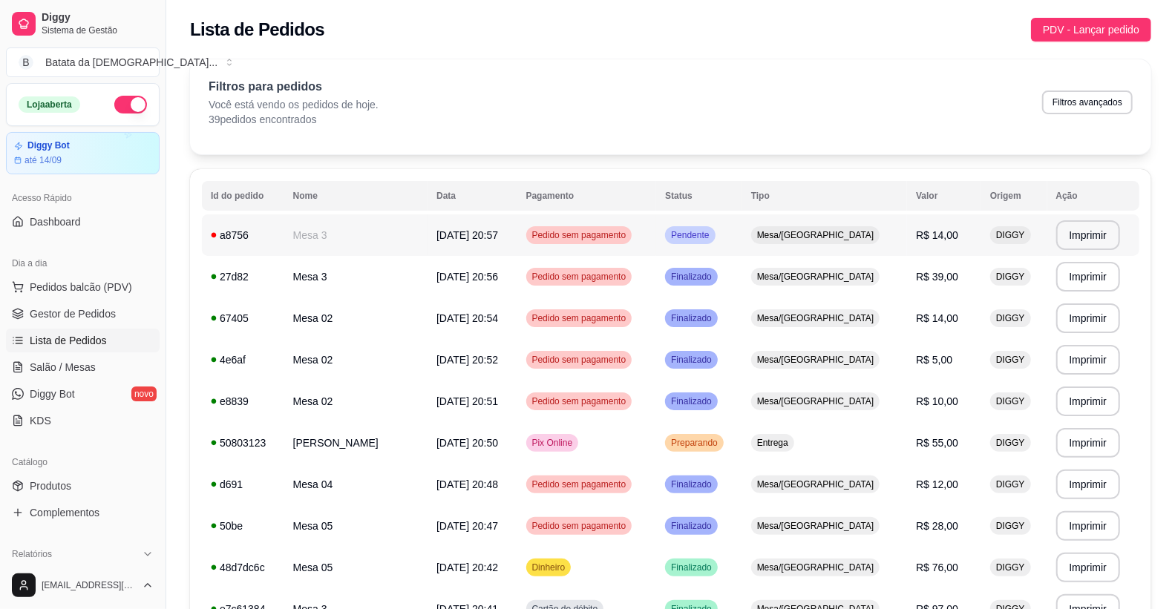
click at [657, 236] on td "Pedido sem pagamento" at bounding box center [586, 235] width 139 height 42
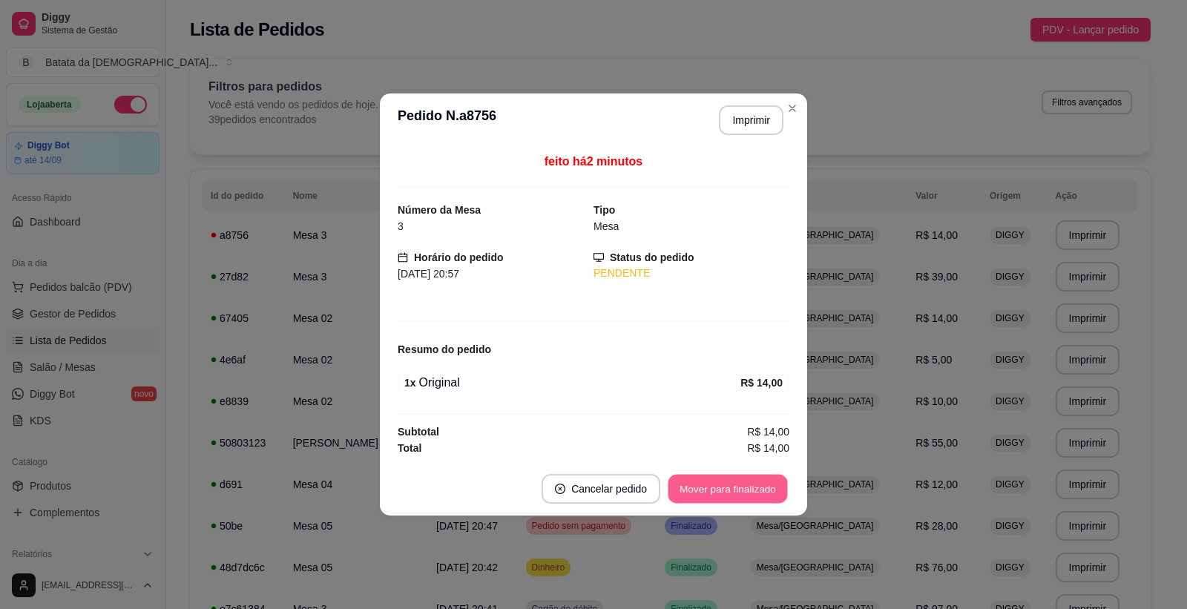
click at [735, 487] on button "Mover para finalizado" at bounding box center [728, 489] width 119 height 29
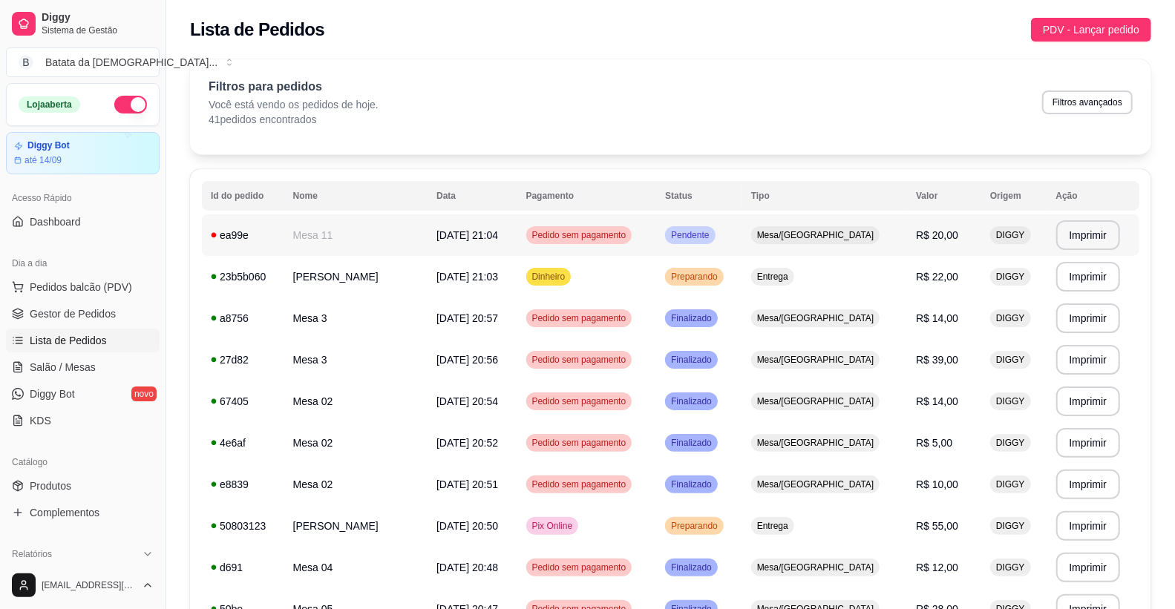
click at [344, 238] on td "Mesa 11" at bounding box center [355, 235] width 143 height 42
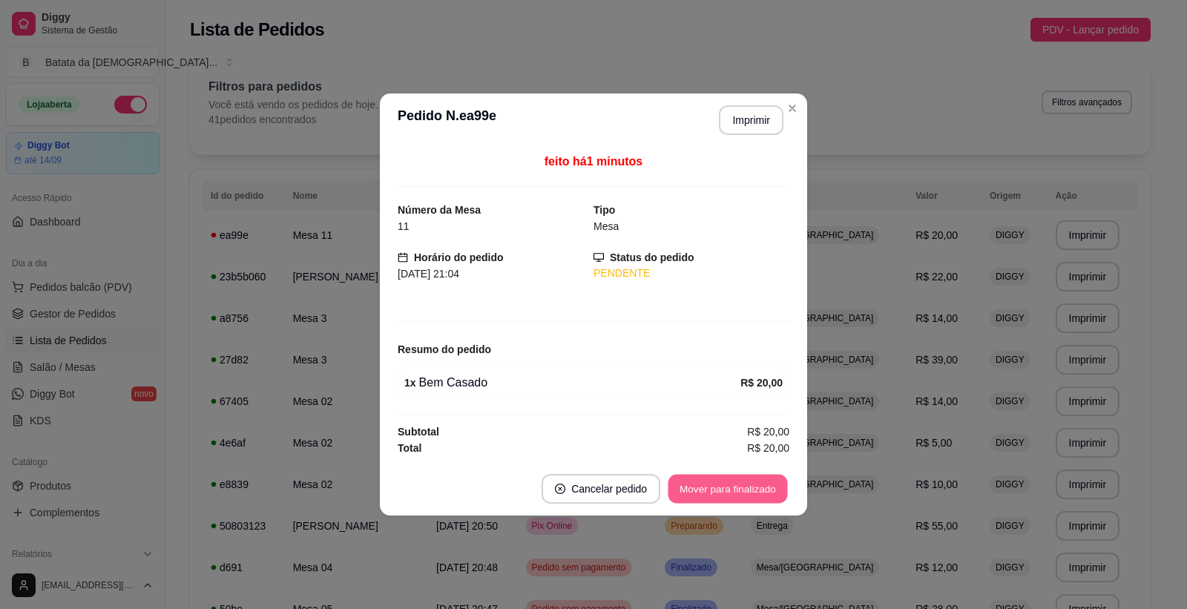
click at [702, 487] on button "Mover para finalizado" at bounding box center [728, 489] width 119 height 29
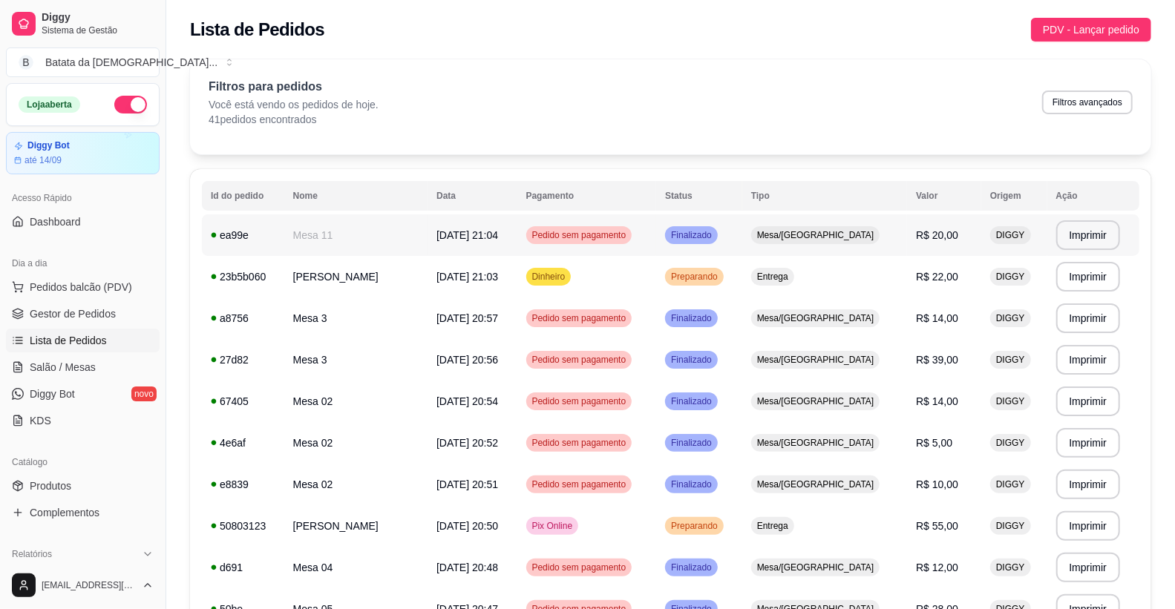
click at [395, 243] on td "Mesa 11" at bounding box center [355, 235] width 143 height 42
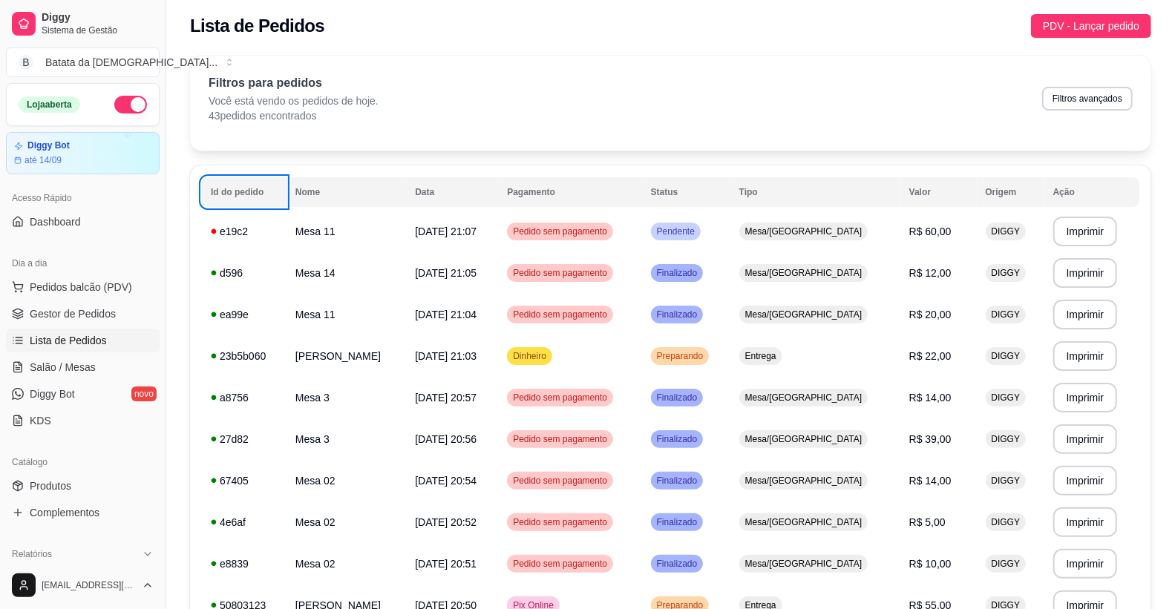
scroll to position [0, 0]
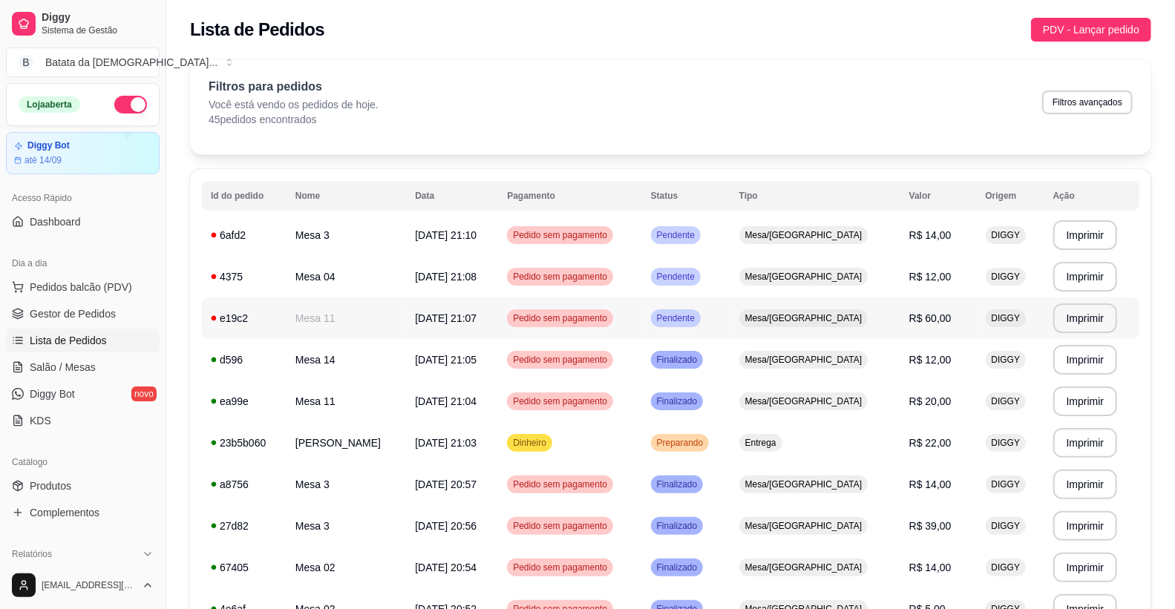
click at [415, 315] on span "[DATE] 21:07" at bounding box center [446, 318] width 62 height 12
click at [804, 260] on td "Mesa/[GEOGRAPHIC_DATA]" at bounding box center [815, 277] width 170 height 42
click at [858, 227] on td "Mesa/[GEOGRAPHIC_DATA]" at bounding box center [815, 235] width 170 height 42
click at [505, 324] on tr "**********" at bounding box center [670, 319] width 937 height 42
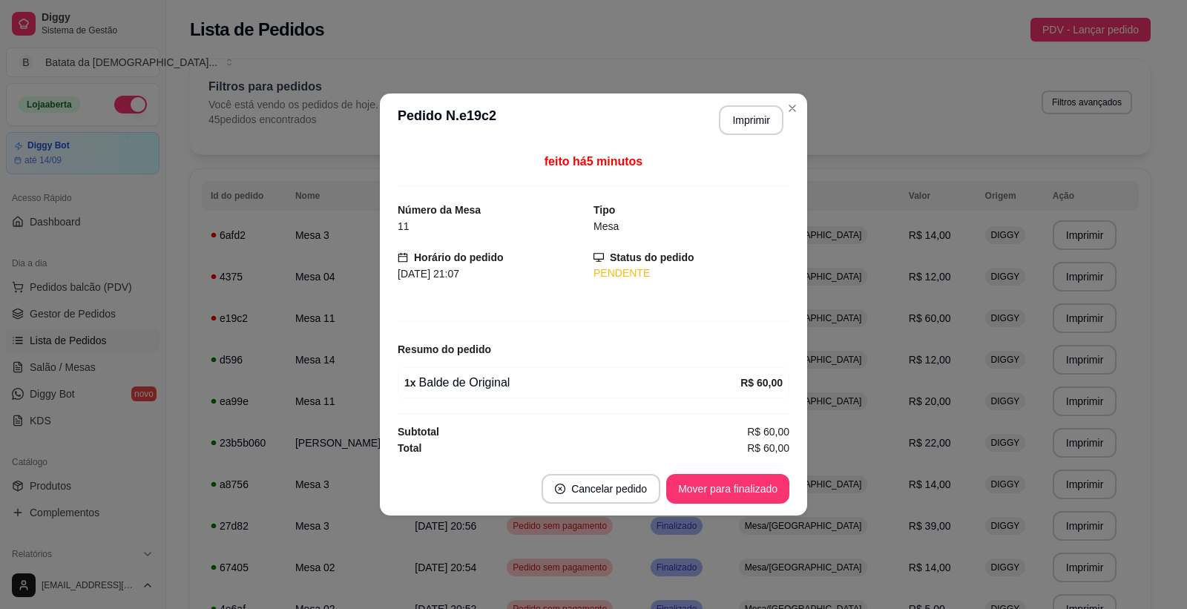
click at [703, 461] on div "feito há 5 minutos Número da Mesa 11 Tipo Mesa Horário do pedido [DATE] 21:07 S…" at bounding box center [593, 304] width 427 height 315
click at [717, 485] on button "Mover para finalizado" at bounding box center [727, 489] width 123 height 30
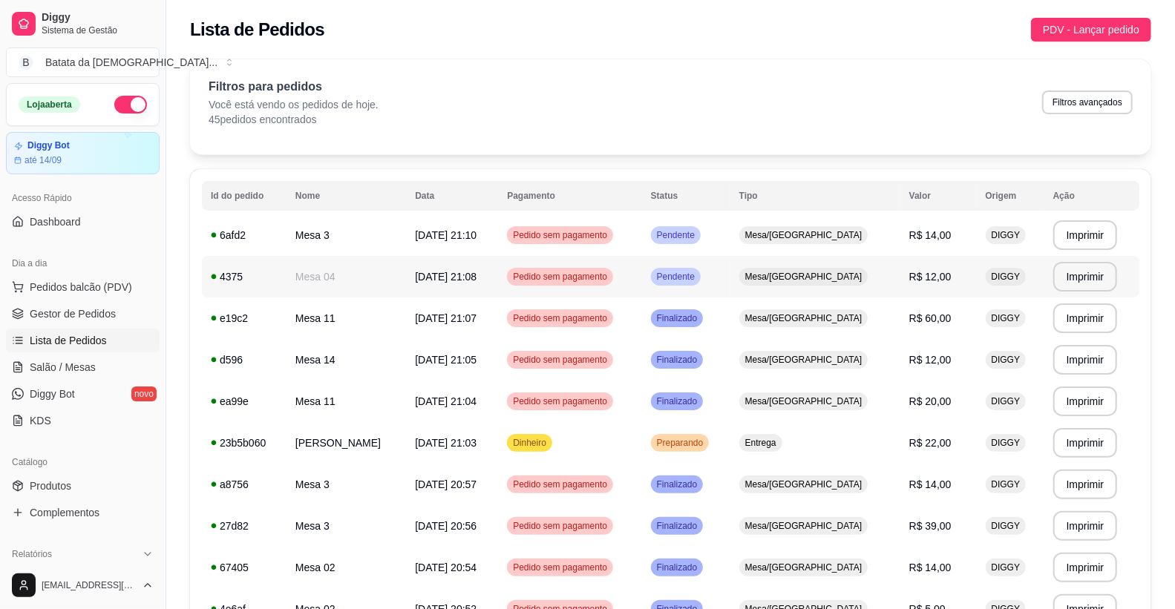
click at [871, 284] on td "Mesa/[GEOGRAPHIC_DATA]" at bounding box center [815, 277] width 170 height 42
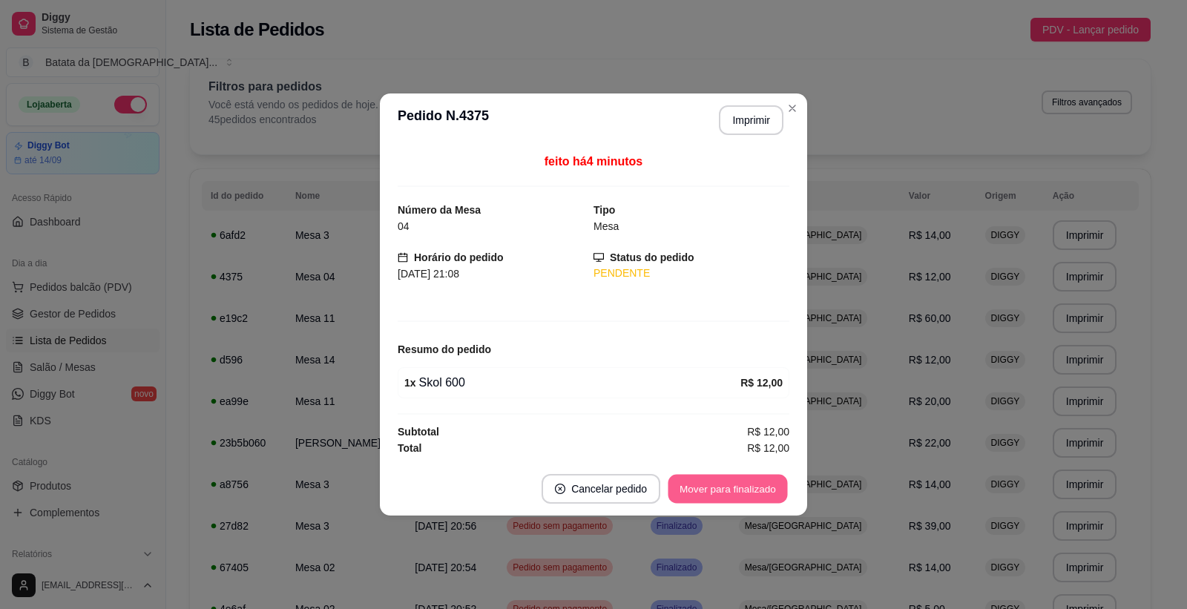
click at [708, 479] on button "Mover para finalizado" at bounding box center [728, 489] width 119 height 29
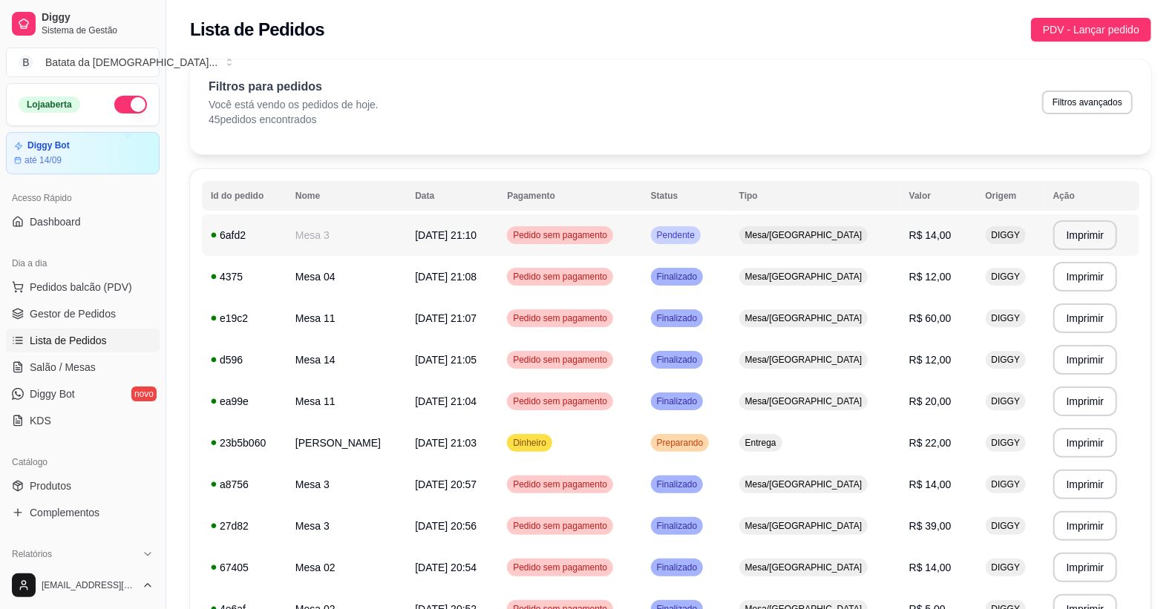
click at [909, 232] on span "R$ 14,00" at bounding box center [930, 235] width 42 height 12
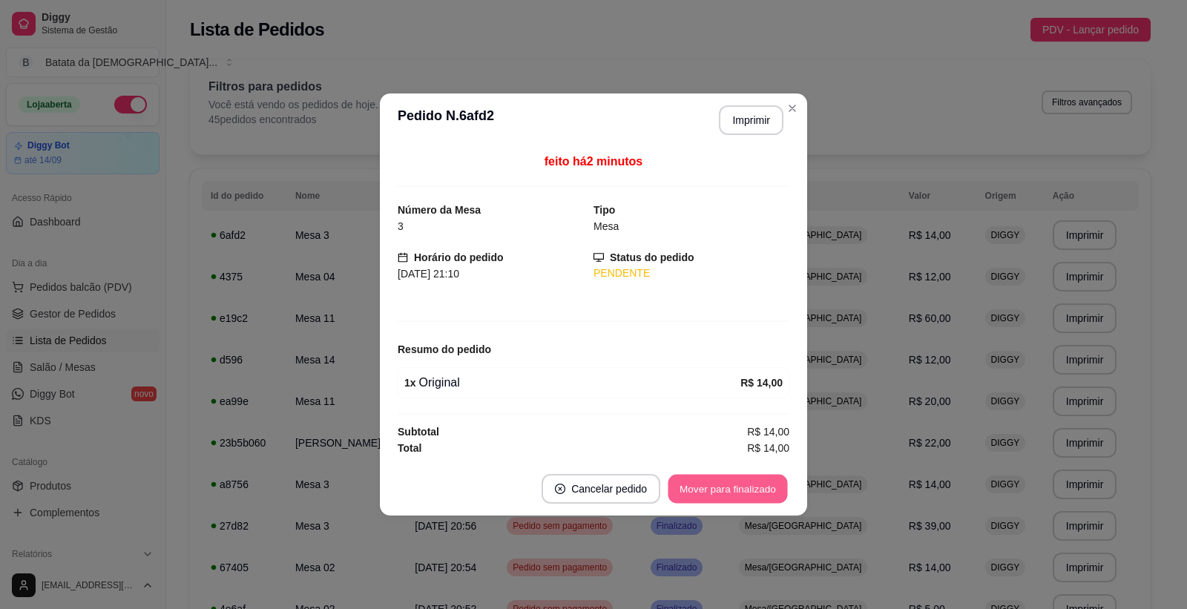
click at [720, 476] on button "Mover para finalizado" at bounding box center [728, 489] width 119 height 29
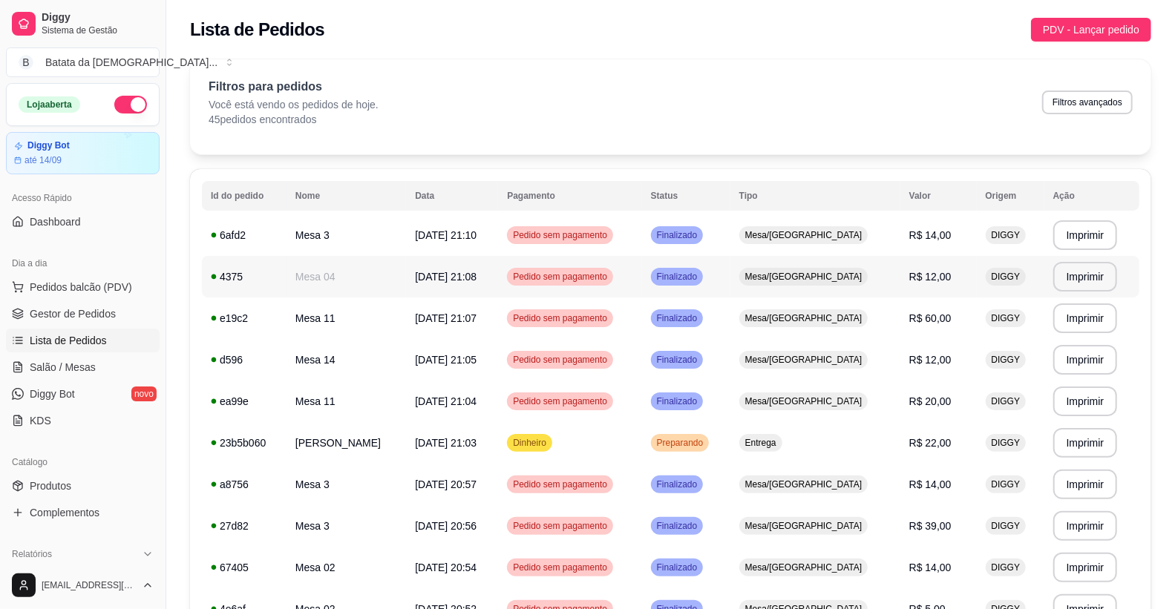
click at [637, 269] on td "Pedido sem pagamento" at bounding box center [569, 277] width 143 height 42
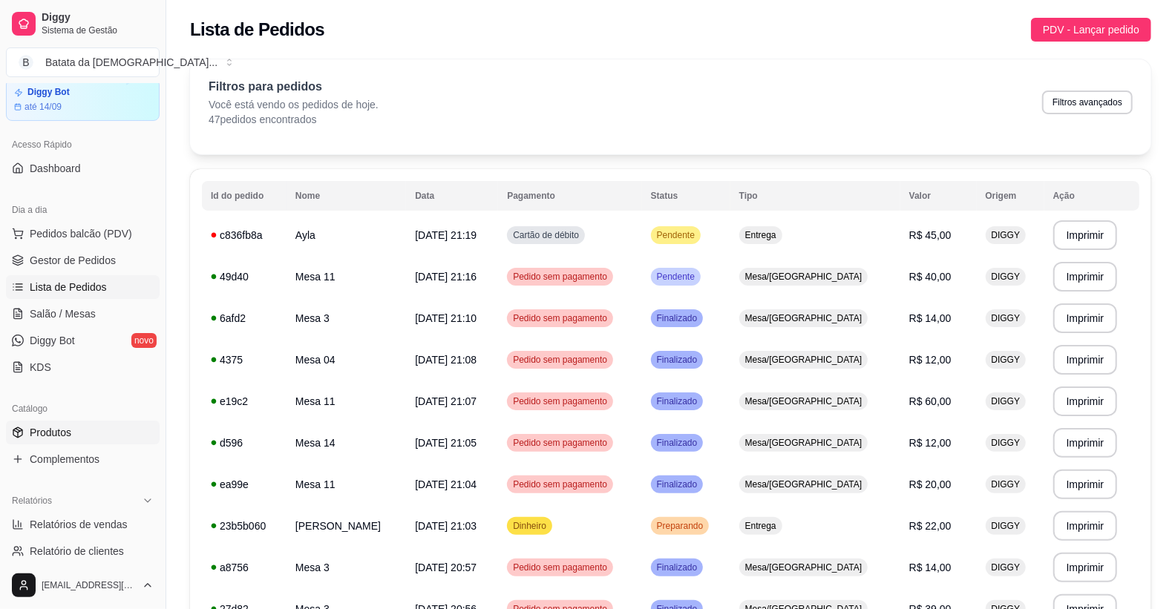
scroll to position [82, 0]
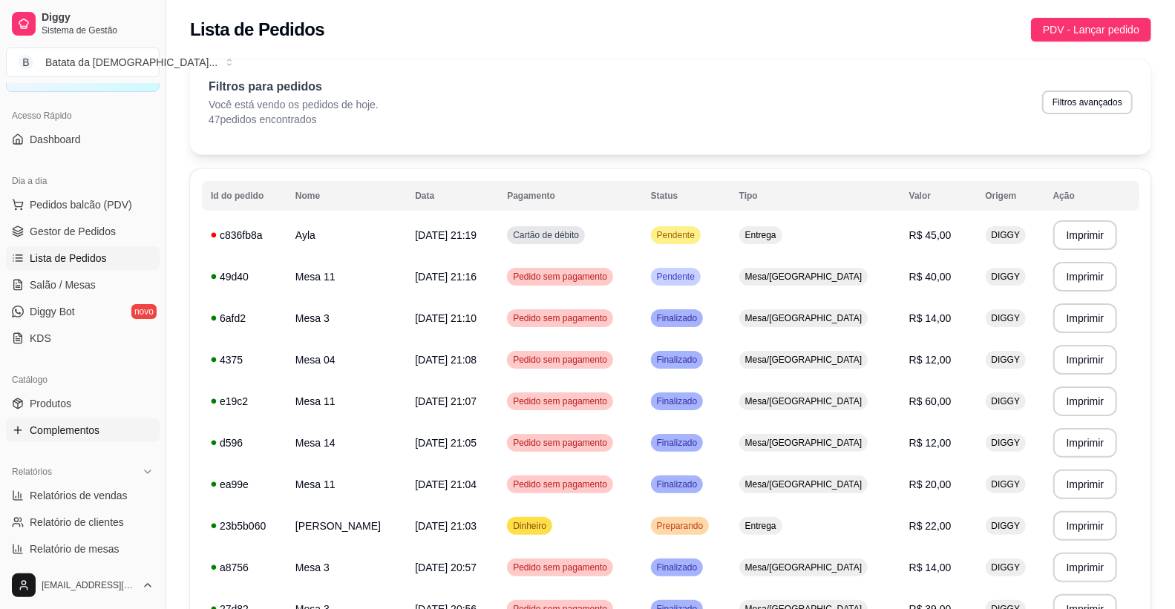
click at [57, 418] on link "Complementos" at bounding box center [83, 430] width 154 height 24
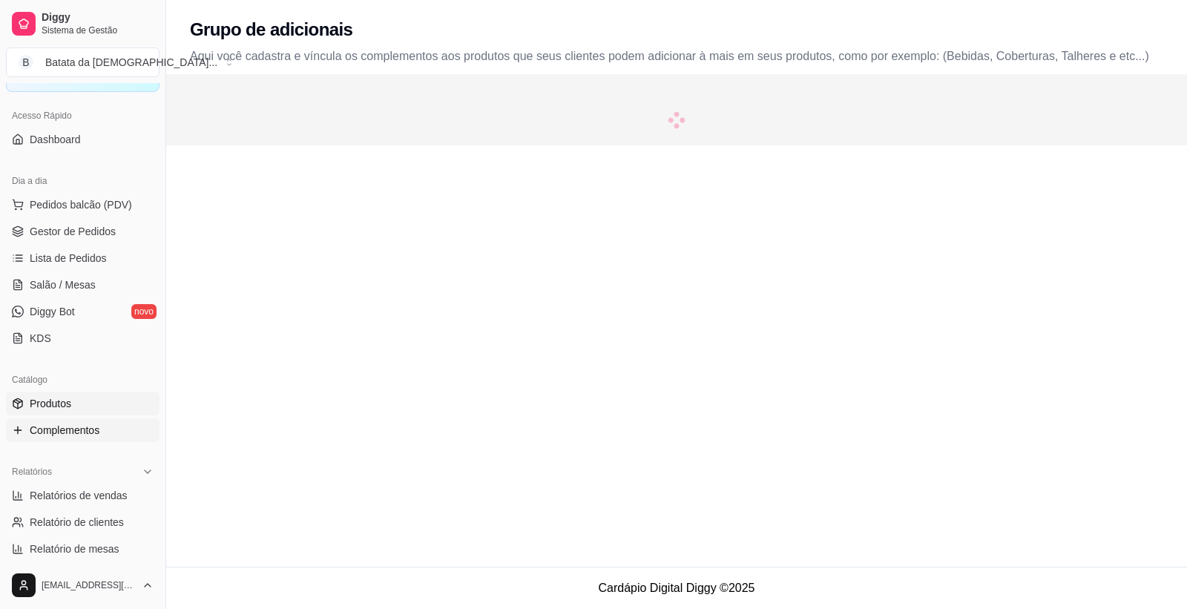
click at [72, 413] on link "Produtos" at bounding box center [83, 404] width 154 height 24
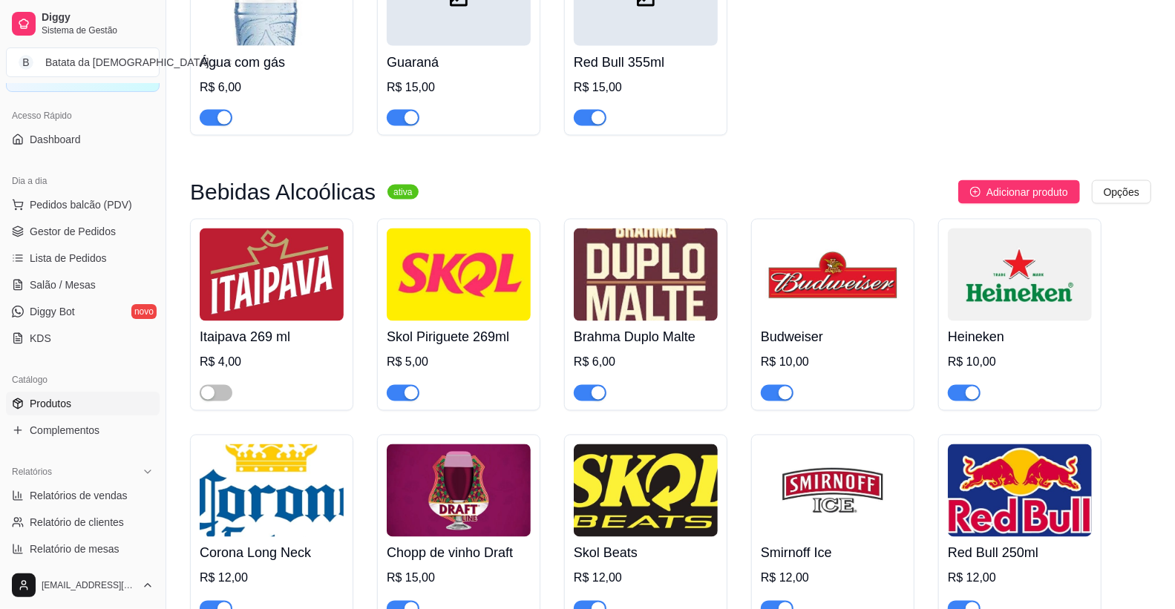
scroll to position [4864, 0]
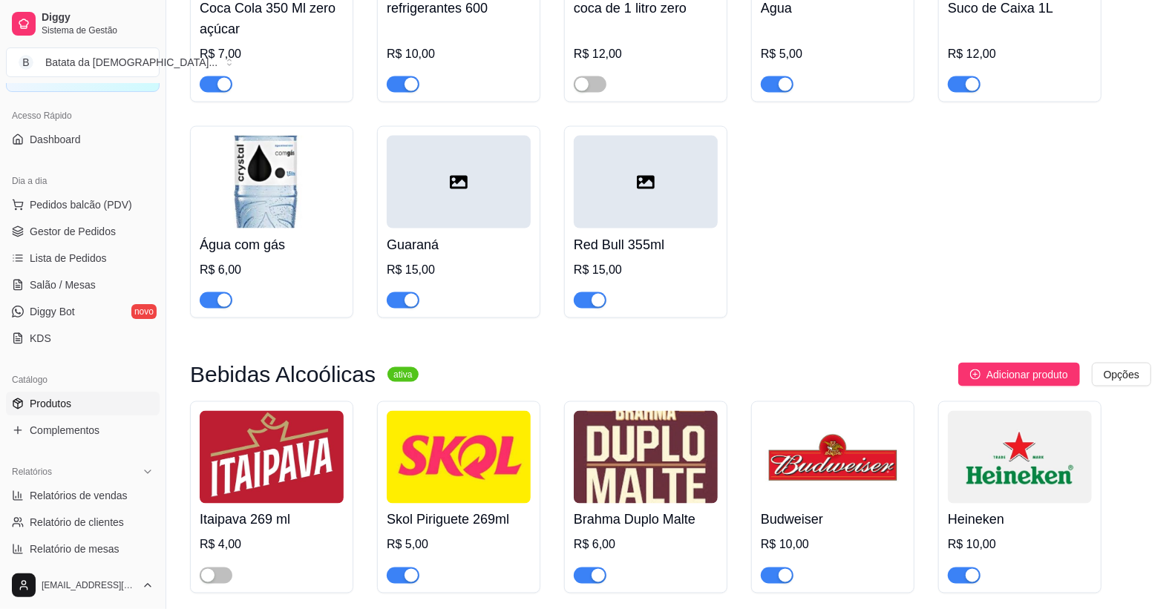
click at [205, 4] on h4 "Coca Cola 350 Ml zero açúcar" at bounding box center [272, 19] width 144 height 42
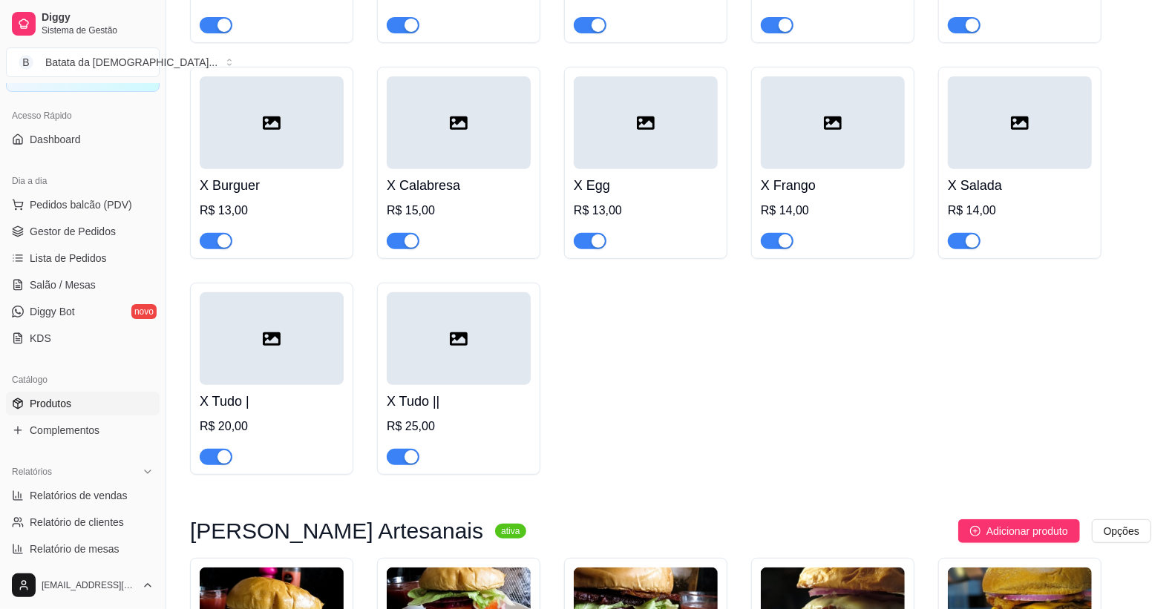
scroll to position [577, 0]
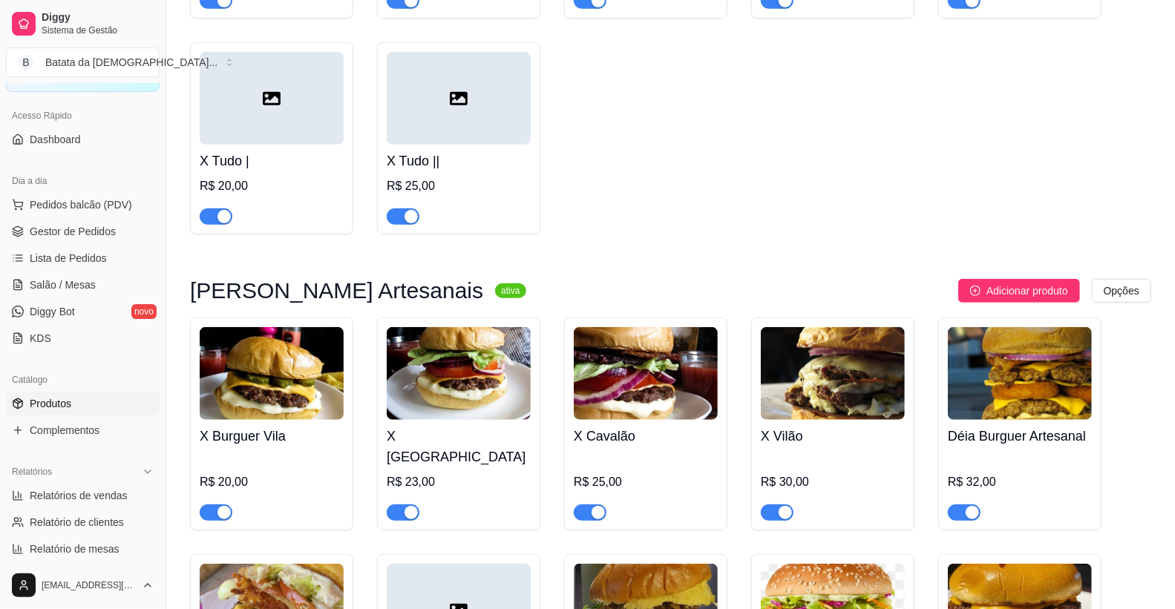
click at [217, 217] on div "button" at bounding box center [223, 216] width 13 height 13
drag, startPoint x: 406, startPoint y: 220, endPoint x: 425, endPoint y: 214, distance: 20.2
click at [407, 220] on div "button" at bounding box center [410, 216] width 13 height 13
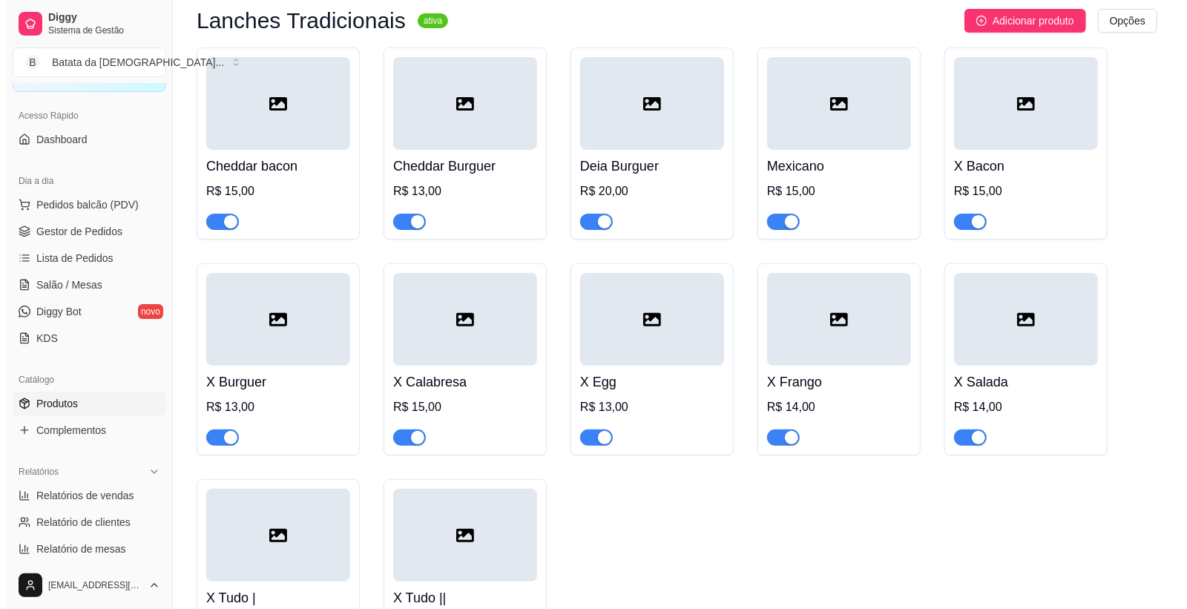
scroll to position [412, 0]
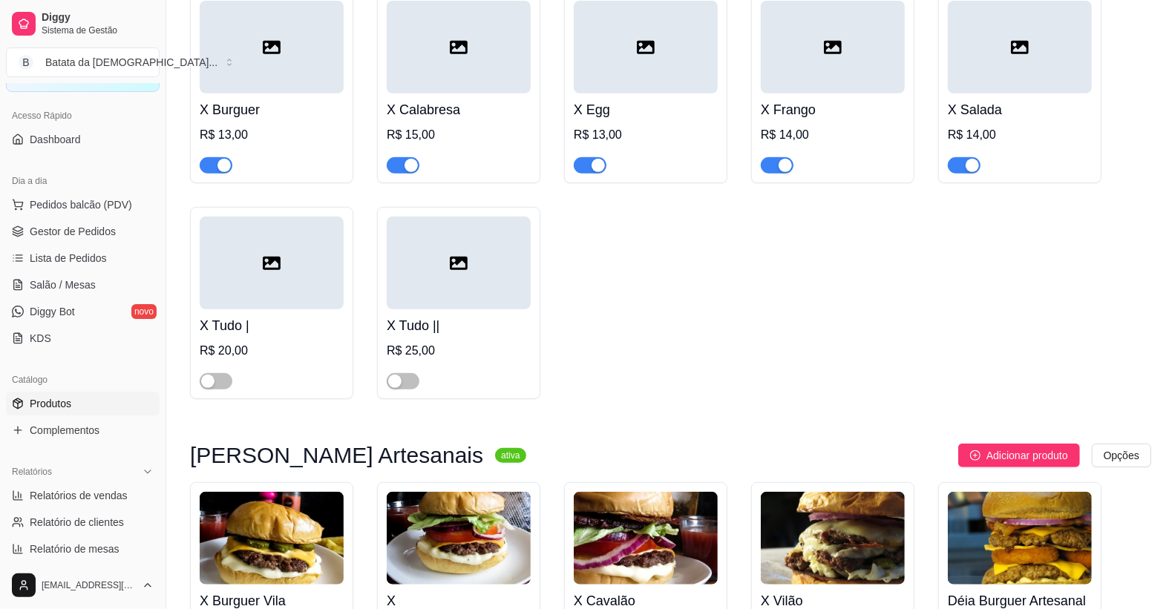
click at [407, 361] on div at bounding box center [459, 375] width 144 height 30
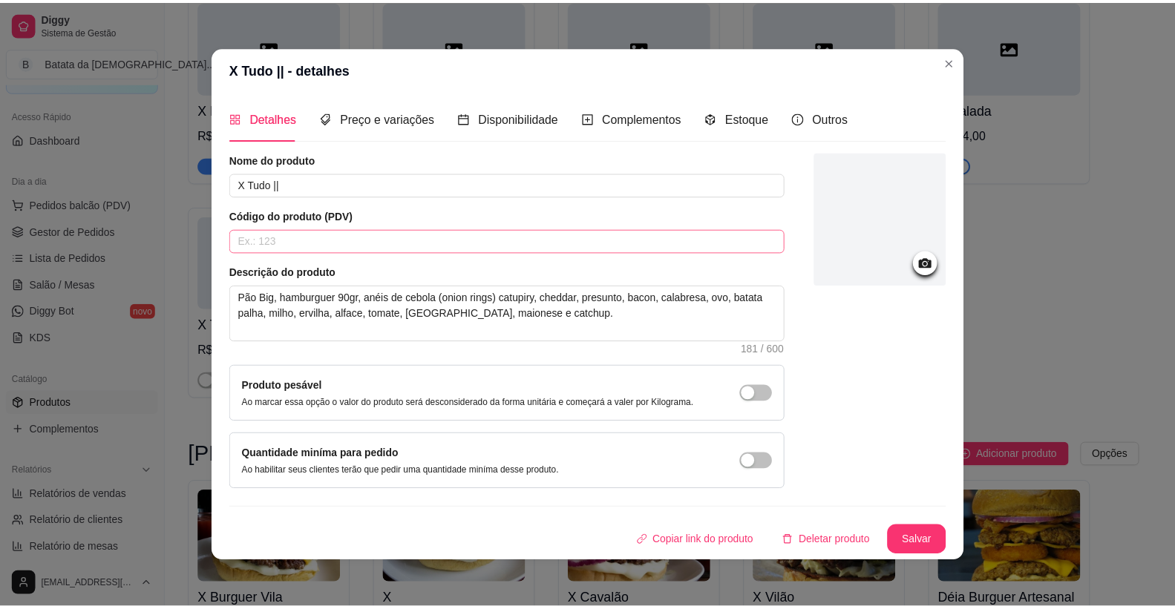
scroll to position [1, 0]
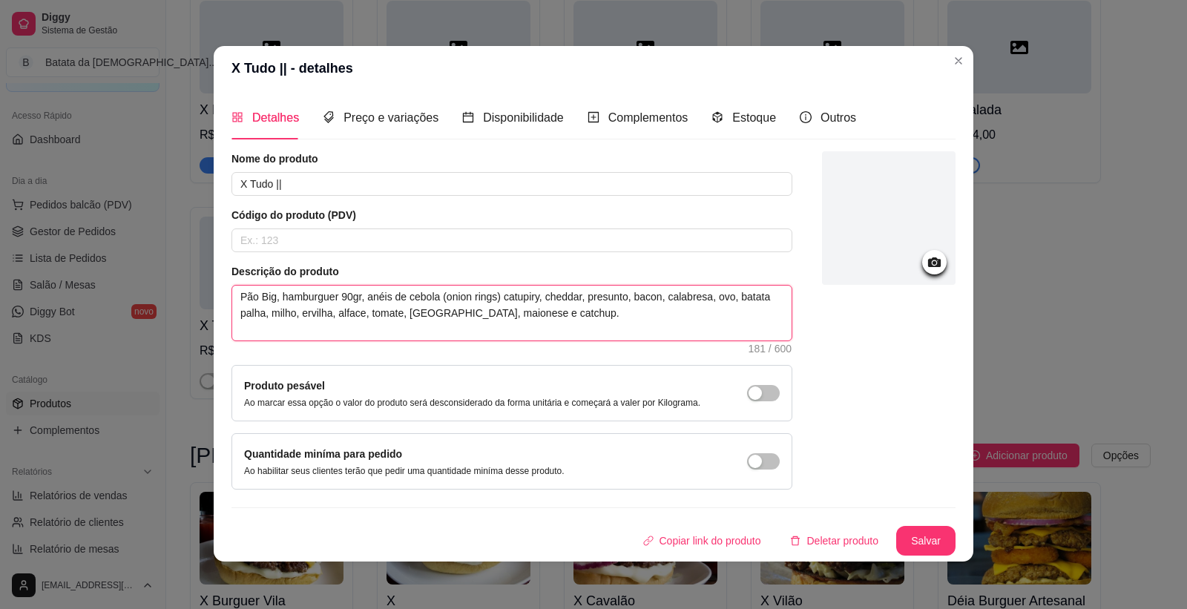
drag, startPoint x: 269, startPoint y: 295, endPoint x: 228, endPoint y: 298, distance: 40.9
click at [232, 298] on textarea "Pão Big, hamburguer 90gr, anéis de cebola (onion rings) catupiry, cheddar, pres…" at bounding box center [511, 313] width 559 height 55
type textarea ", hamburguer 90gr, anéis de cebola (onion rings) catupiry, cheddar, presunto, b…"
type textarea "p, hamburguer 90gr, anéis de cebola (onion rings) catupiry, cheddar, presunto, …"
type textarea "pa, hamburguer 90gr, anéis de cebola (onion rings) catupiry, cheddar, presunto,…"
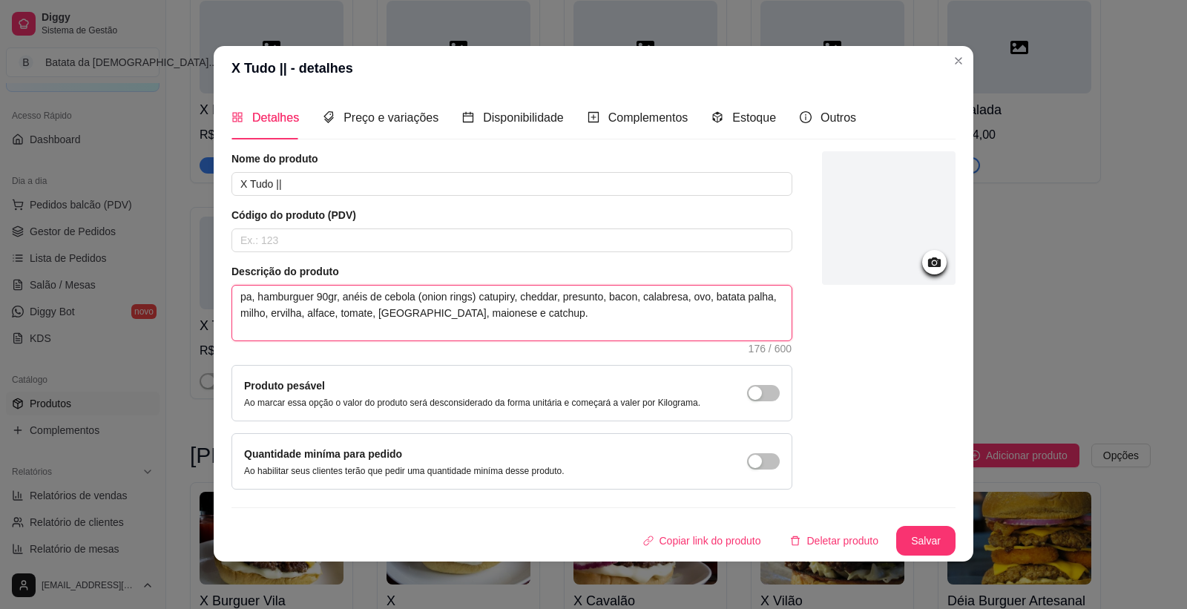
type textarea "p, hamburguer 90gr, anéis de cebola (onion rings) catupiry, cheddar, presunto, …"
type textarea ", hamburguer 90gr, anéis de cebola (onion rings) catupiry, cheddar, presunto, b…"
type textarea "p, hamburguer 90gr, anéis de cebola (onion rings) catupiry, cheddar, presunto, …"
type textarea "pã, hamburguer 90gr, anéis de cebola (onion rings) catupiry, cheddar, presunto,…"
type textarea "pão, hamburguer 90gr, anéis de cebola (onion rings) catupiry, cheddar, presunto…"
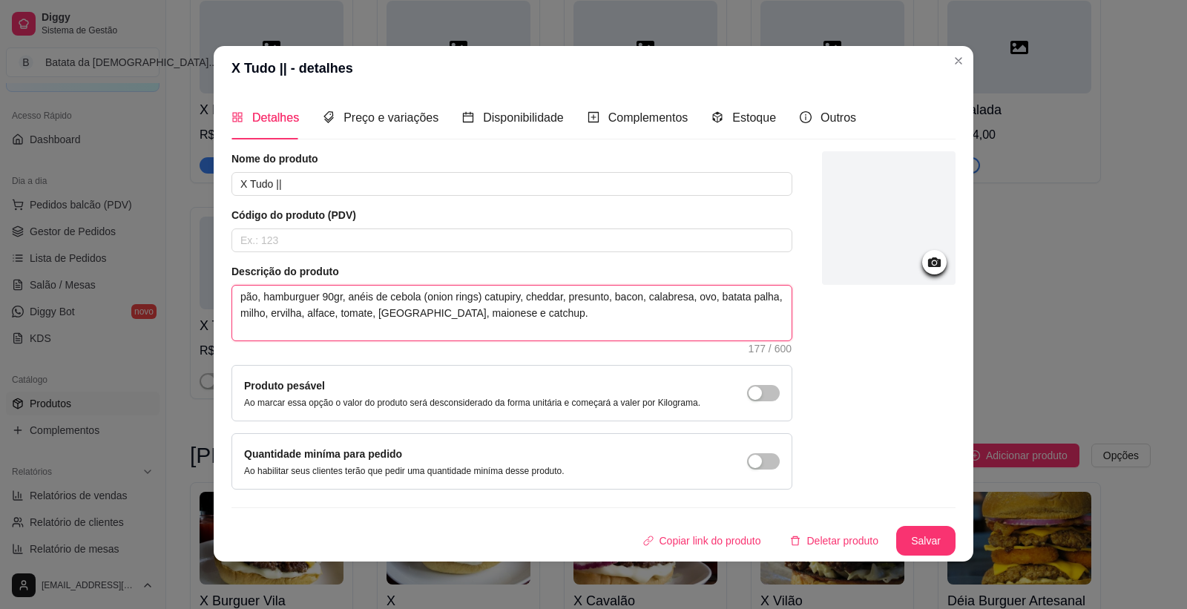
type textarea "pão , hamburguer 90gr, anéis de cebola (onion rings) catupiry, cheddar, presunt…"
type textarea "pão g, hamburguer 90gr, anéis de cebola (onion rings) catupiry, cheddar, presun…"
type textarea "pão gr, hamburguer 90gr, anéis de cebola (onion rings) catupiry, cheddar, presu…"
type textarea "pão g, hamburguer 90gr, anéis de cebola (onion rings) catupiry, cheddar, presun…"
type textarea "pão ge, hamburguer 90gr, anéis de cebola (onion rings) catupiry, cheddar, presu…"
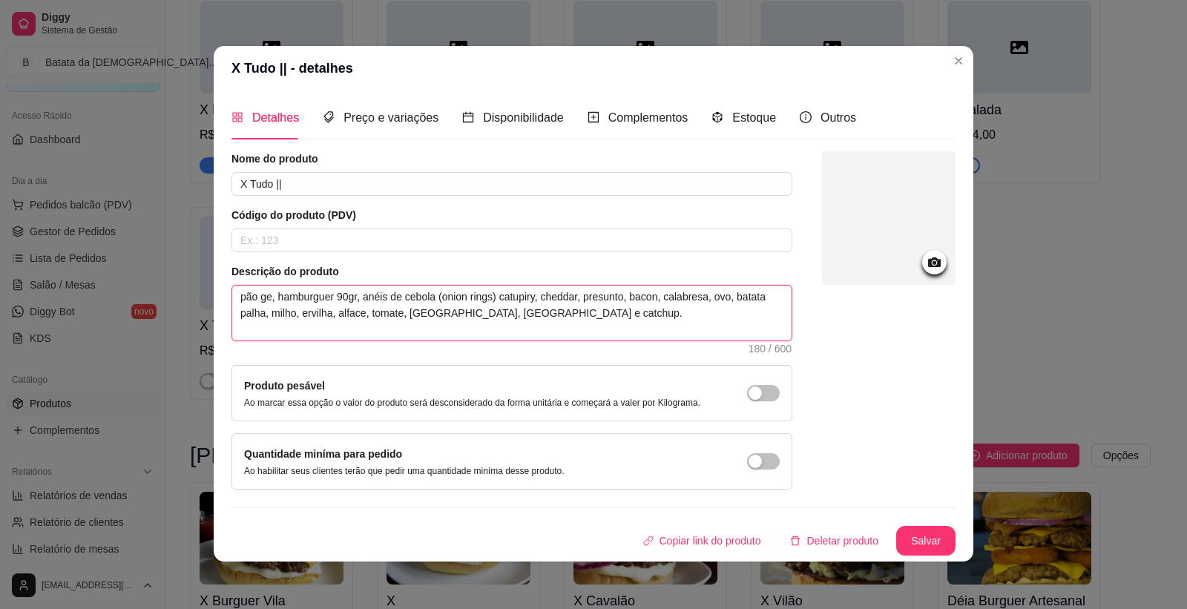
type textarea "pão ger, hamburguer 90gr, anéis de cebola (onion rings) catupiry, cheddar, pres…"
type textarea "pão gerg, hamburguer 90gr, anéis de cebola (onion rings) catupiry, cheddar, pre…"
type textarea "pão gergi, hamburguer 90gr, anéis de cebola (onion rings) catupiry, cheddar, pr…"
type textarea "pão gergil, hamburguer 90gr, anéis de cebola (onion rings) catupiry, cheddar, p…"
type textarea "pão gergili, hamburguer 90gr, anéis de cebola (onion rings) catupiry, cheddar, …"
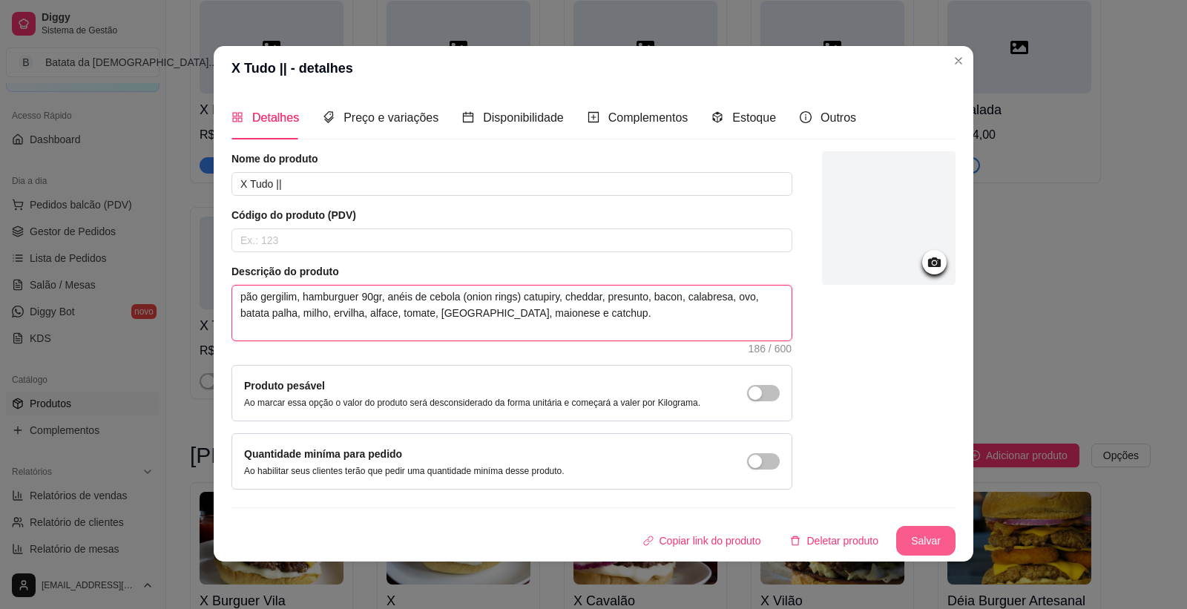
type textarea "pão gergilim, hamburguer 90gr, anéis de cebola (onion rings) catupiry, cheddar,…"
click at [916, 534] on button "Salvar" at bounding box center [925, 541] width 59 height 30
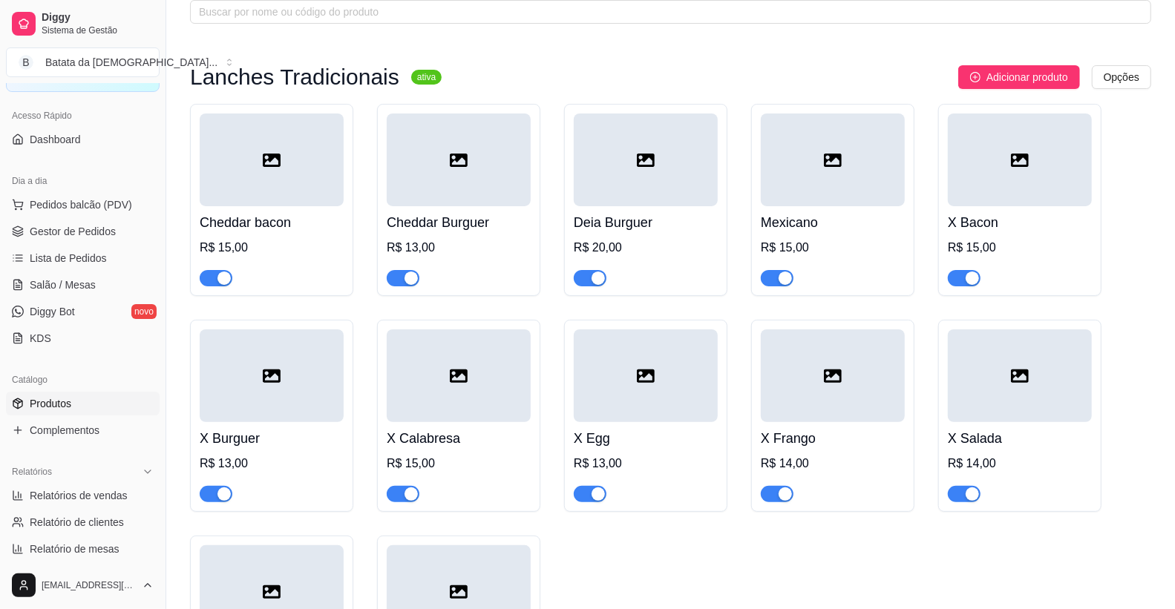
scroll to position [82, 0]
click at [446, 220] on h4 "Cheddar Burguer" at bounding box center [459, 223] width 144 height 21
click at [438, 420] on div at bounding box center [459, 376] width 144 height 93
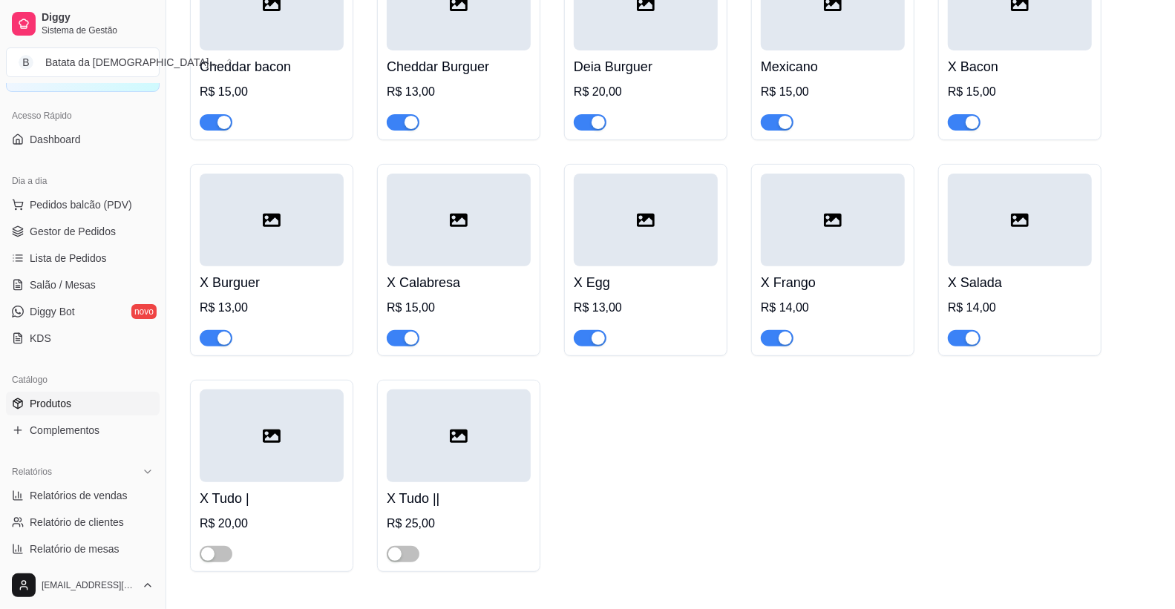
scroll to position [247, 0]
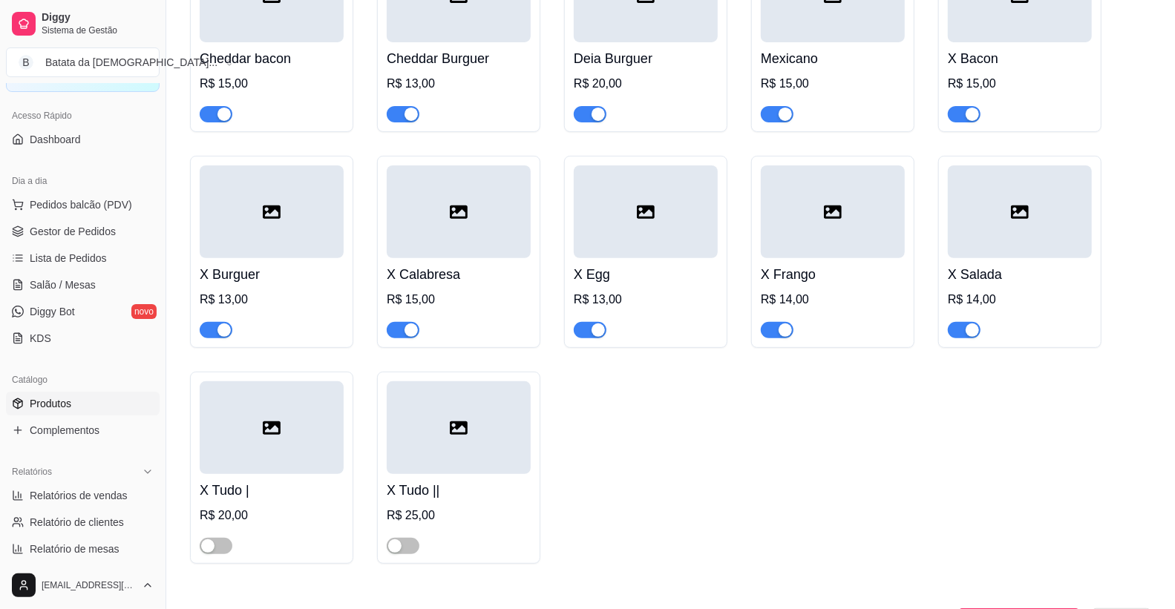
click at [441, 450] on div at bounding box center [459, 427] width 144 height 93
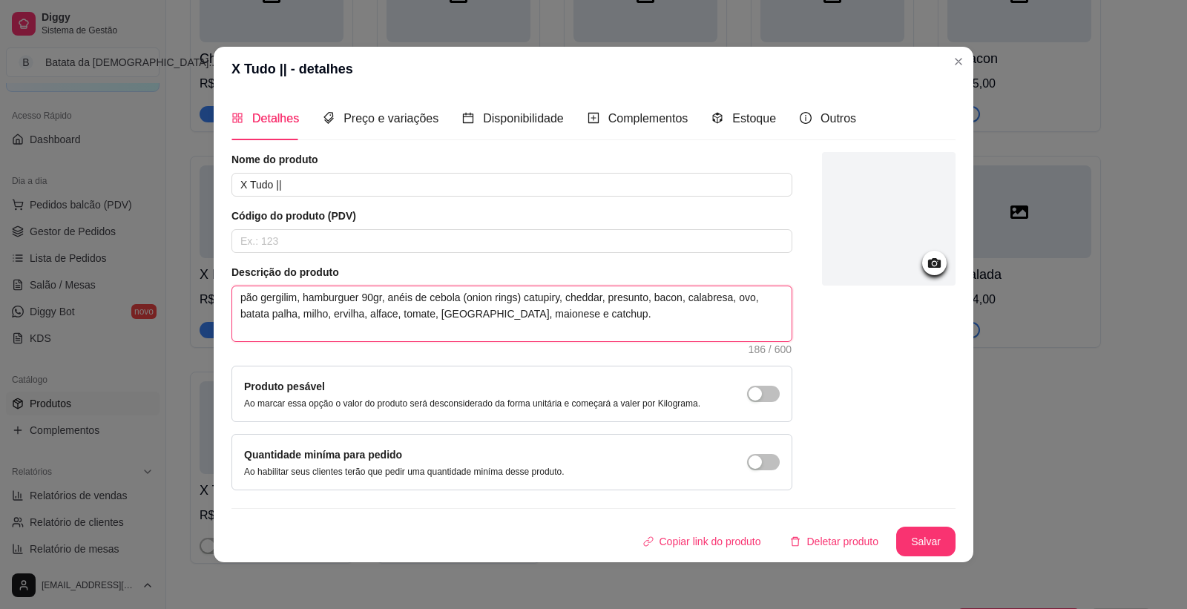
click at [277, 297] on textarea "pão gergilim, hamburguer 90gr, anéis de cebola (onion rings) catupiry, cheddar,…" at bounding box center [511, 313] width 559 height 55
click at [277, 300] on textarea "pão gergilim, hamburguer 90gr, anéis de cebola (onion rings) catupiry, cheddar,…" at bounding box center [511, 313] width 559 height 55
click at [278, 301] on textarea "pão gergilim, hamburguer 90gr, anéis de cebola (onion rings) catupiry, cheddar,…" at bounding box center [511, 313] width 559 height 55
type textarea "pão gerglim, hamburguer 90gr, anéis de cebola (onion rings) catupiry, cheddar, …"
type textarea "pão gergelim, hamburguer 90gr, anéis de cebola (onion rings) catupiry, cheddar,…"
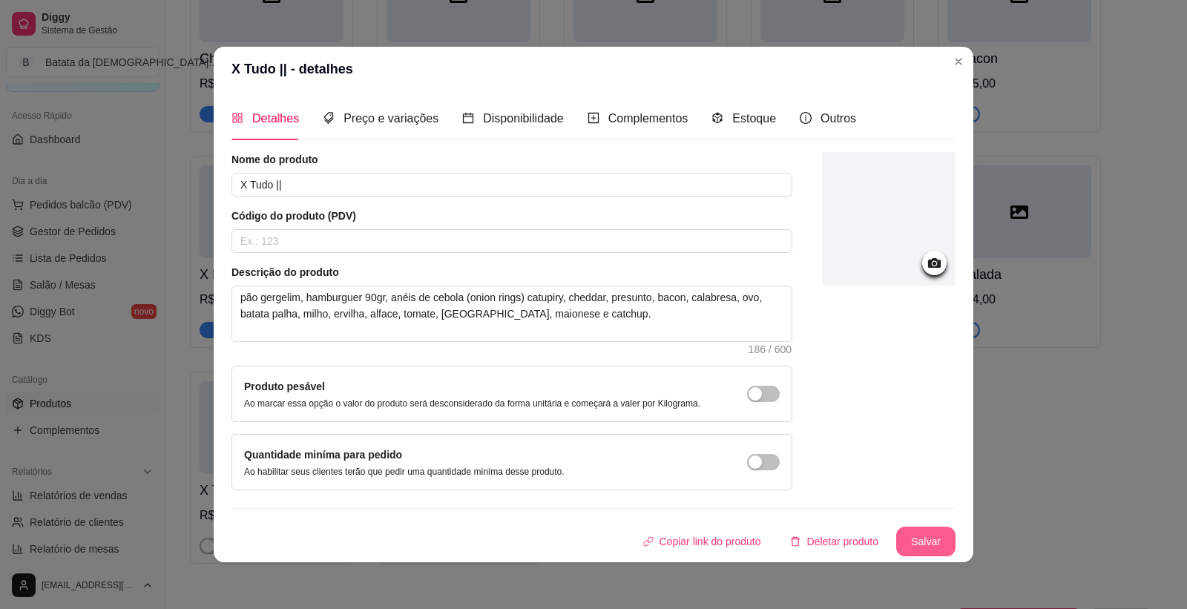
click at [907, 536] on button "Salvar" at bounding box center [925, 542] width 59 height 30
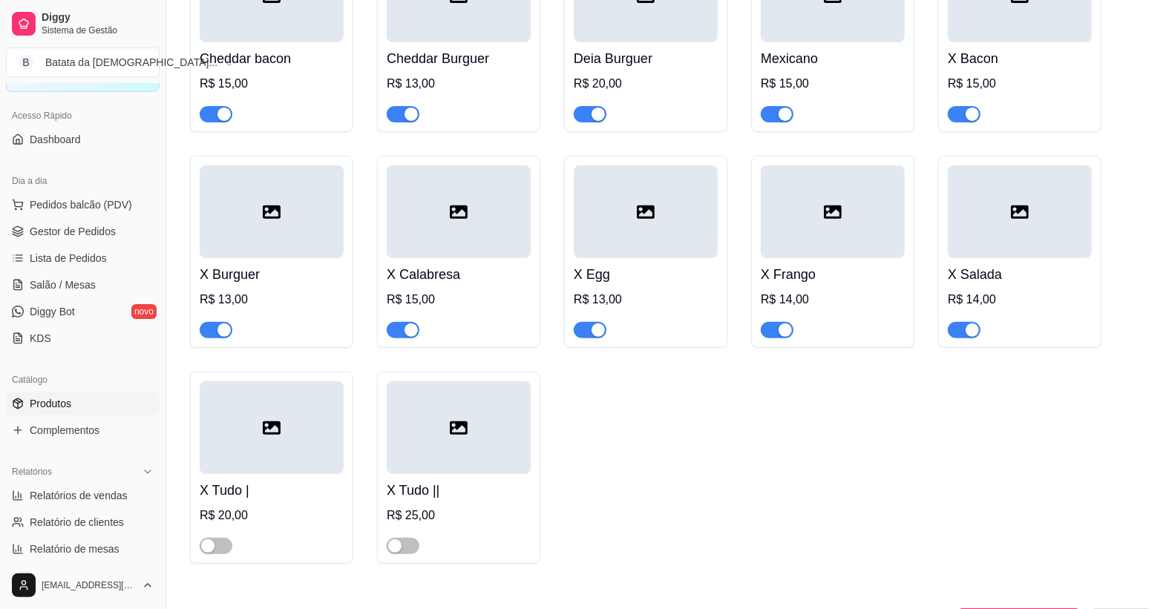
click at [280, 453] on div at bounding box center [272, 427] width 144 height 93
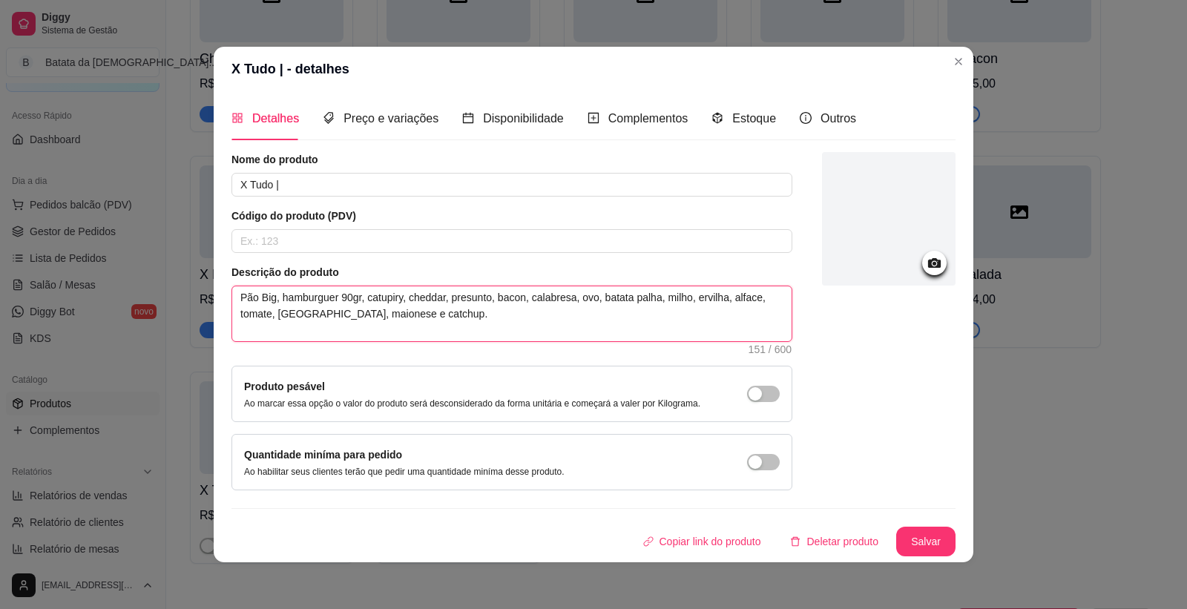
drag, startPoint x: 266, startPoint y: 299, endPoint x: 250, endPoint y: 293, distance: 16.7
click at [250, 293] on textarea "Pão Big, hamburguer 90gr, catupiry, cheddar, presunto, bacon, calabresa, ovo, b…" at bounding box center [511, 313] width 559 height 55
type textarea "Pão, hamburguer 90gr, catupiry, cheddar, presunto, bacon, calabresa, ovo, batat…"
type textarea "PãoG, hamburguer 90gr, catupiry, cheddar, presunto, bacon, calabresa, ovo, bata…"
type textarea "PãoGe, hamburguer 90gr, catupiry, cheddar, presunto, bacon, calabresa, ovo, bat…"
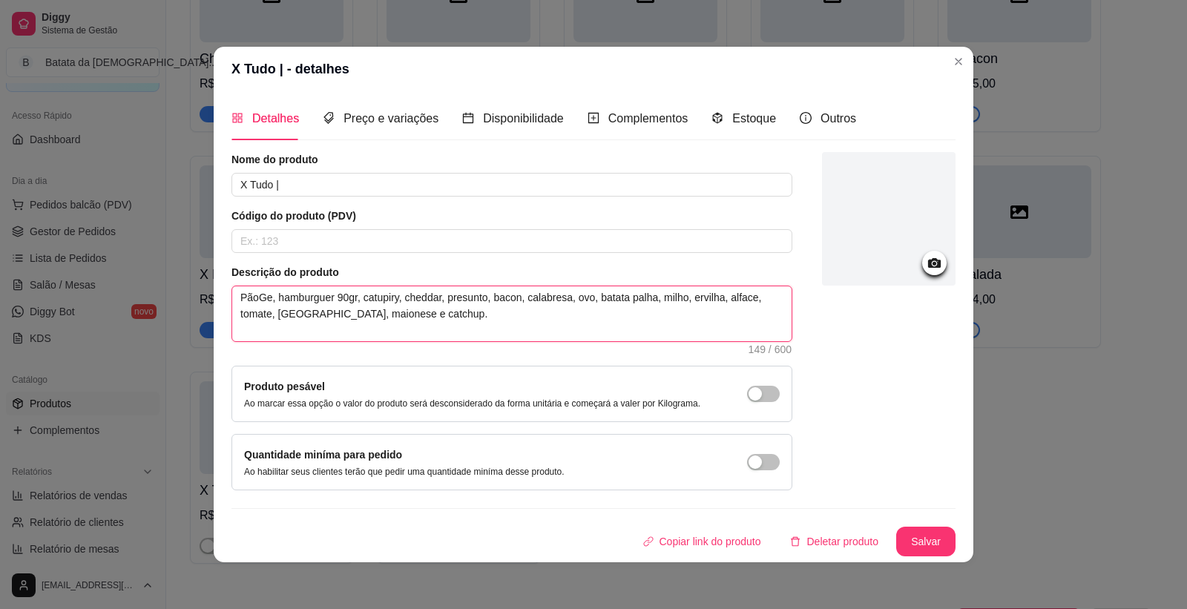
type textarea "PãoGer, hamburguer 90gr, catupiry, cheddar, presunto, bacon, calabresa, ovo, ba…"
type textarea "PãoGe, hamburguer 90gr, catupiry, cheddar, presunto, bacon, calabresa, ovo, bat…"
type textarea "PãoG, hamburguer 90gr, catupiry, cheddar, presunto, bacon, calabresa, ovo, bata…"
type textarea "Pão, hamburguer 90gr, catupiry, cheddar, presunto, bacon, calabresa, ovo, batat…"
type textarea "Pão , hamburguer 90gr, catupiry, cheddar, presunto, bacon, calabresa, ovo, bata…"
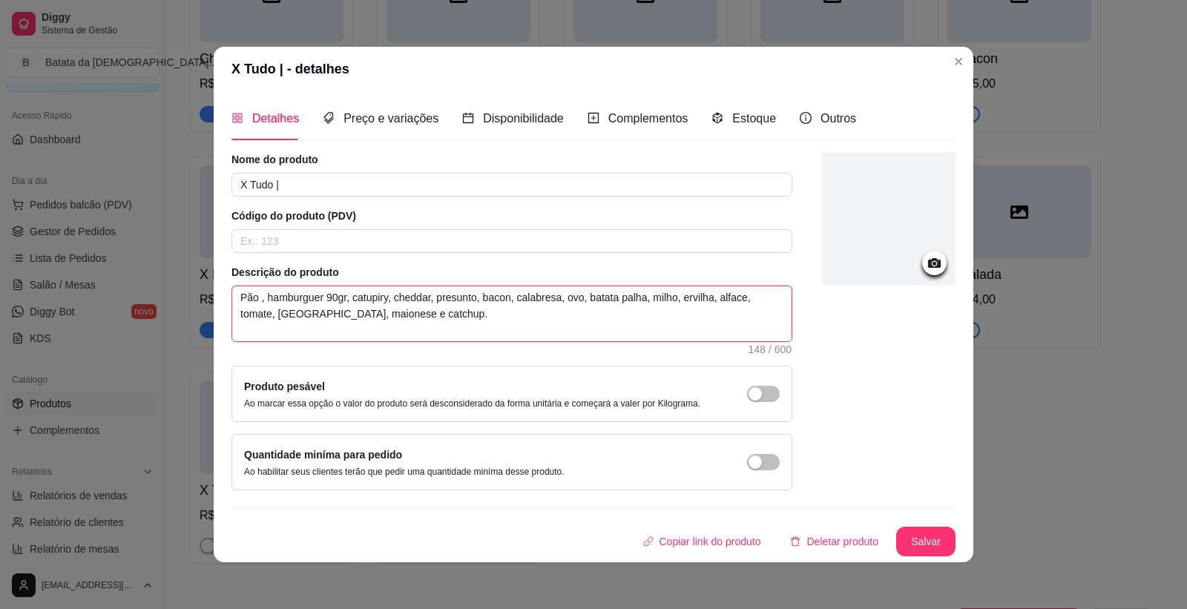
type textarea "Pão G, hamburguer 90gr, catupiry, cheddar, presunto, bacon, calabresa, ovo, bat…"
type textarea "Pão Ge, hamburguer 90gr, catupiry, cheddar, presunto, bacon, calabresa, ovo, ba…"
type textarea "Pão Ger, hamburguer 90gr, catupiry, cheddar, presunto, bacon, calabresa, ovo, b…"
type textarea "Pão Gerg, hamburguer 90gr, catupiry, cheddar, presunto, bacon, calabresa, ovo, …"
type textarea "Pão Gerge, hamburguer 90gr, catupiry, [GEOGRAPHIC_DATA], presunto, bacon, calab…"
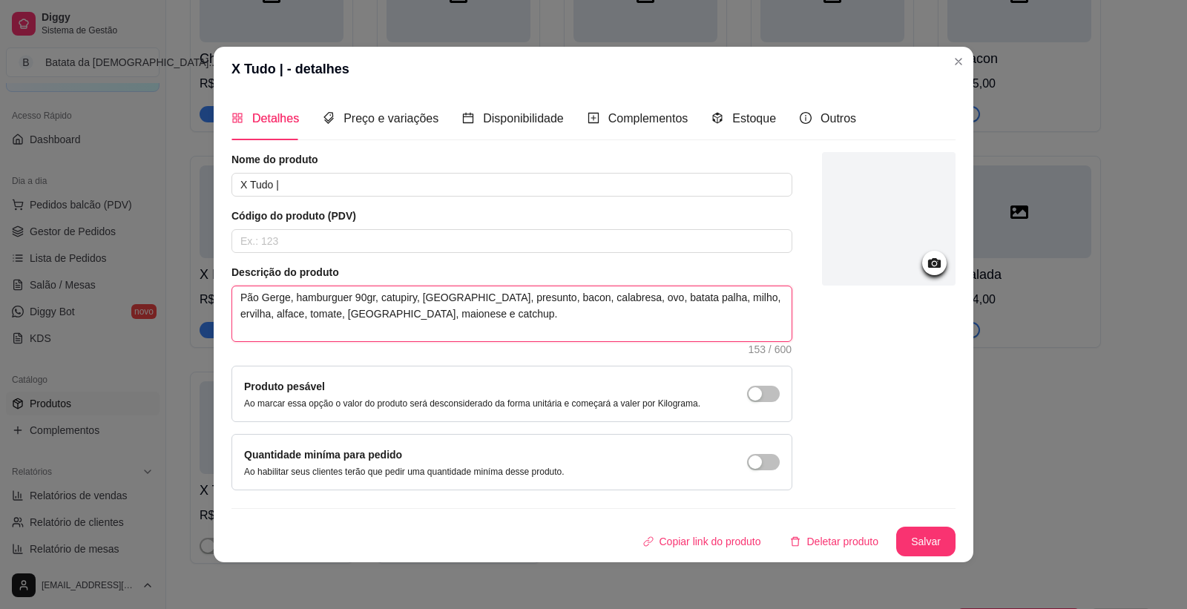
type textarea "Pão Gergel, hamburguer 90gr, catupiry, [GEOGRAPHIC_DATA], presunto, bacon, cala…"
type textarea "Pão Gergeli, hamburguer 90gr, catupiry, [GEOGRAPHIC_DATA], presunto, bacon, cal…"
type textarea "Pão Gergelim, hamburguer 90gr, catupiry, cheddar, presunto, bacon, calabresa, o…"
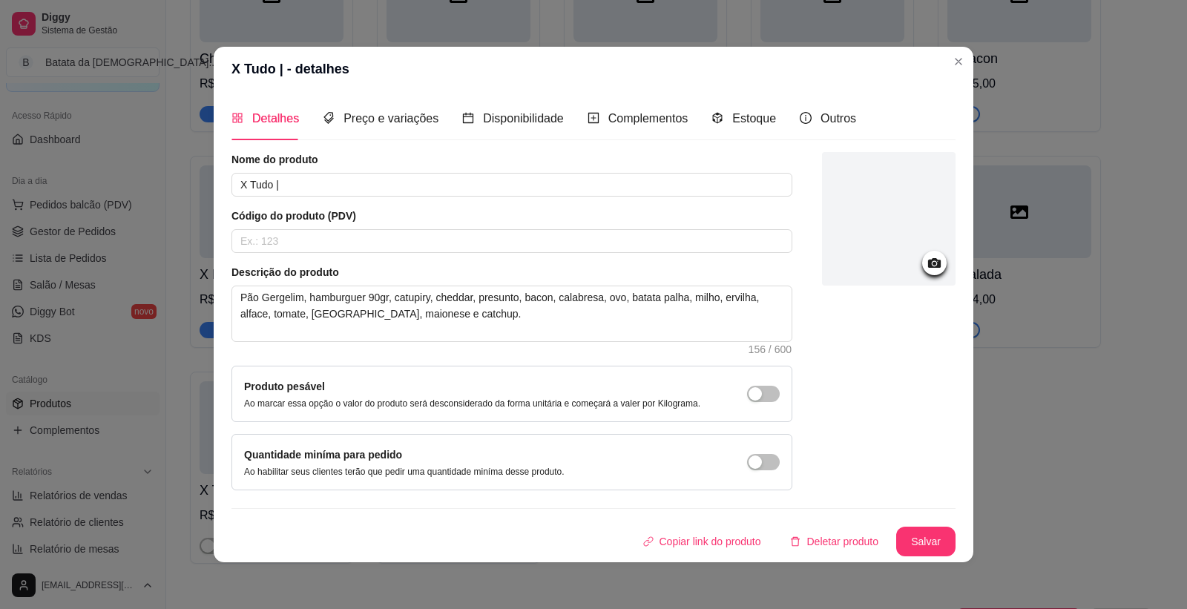
click at [928, 317] on div at bounding box center [889, 321] width 134 height 338
click at [902, 536] on button "Salvar" at bounding box center [926, 541] width 58 height 29
click at [965, 58] on header "X Tudo | - detalhes" at bounding box center [594, 69] width 760 height 45
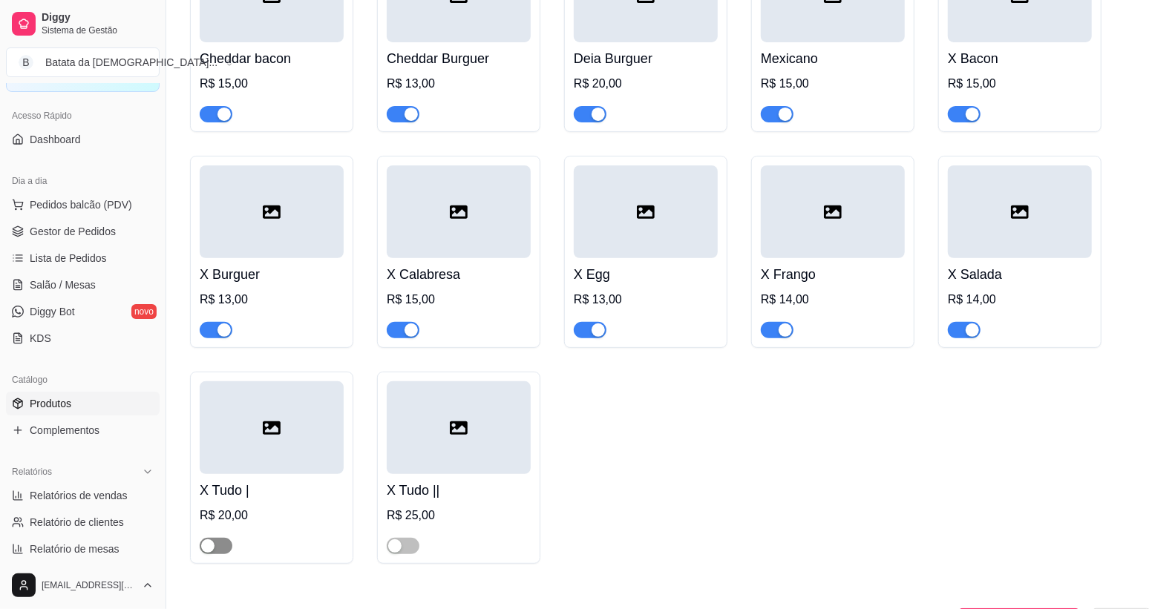
click at [208, 545] on div "button" at bounding box center [207, 545] width 13 height 13
click at [397, 548] on div "button" at bounding box center [394, 545] width 13 height 13
click at [88, 268] on link "Lista de Pedidos" at bounding box center [83, 258] width 154 height 24
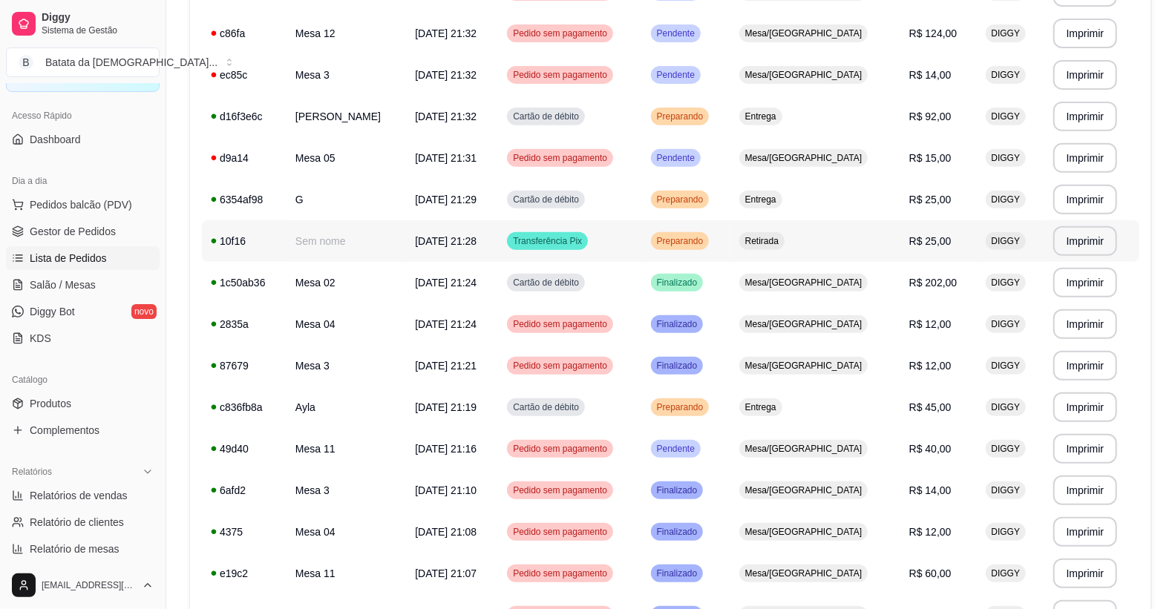
scroll to position [329, 0]
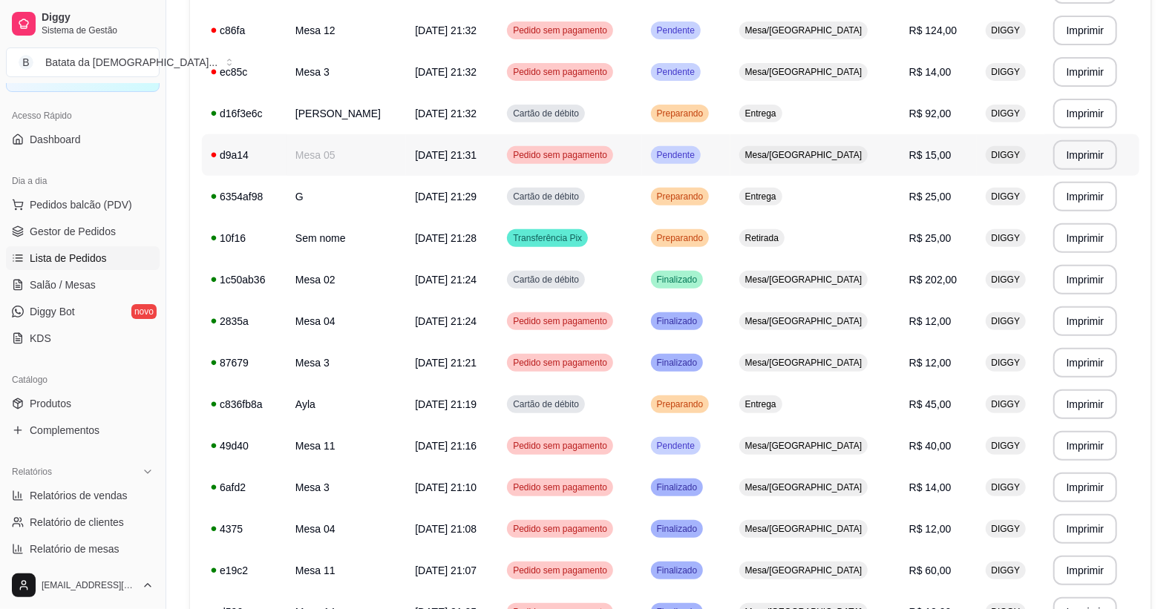
click at [322, 171] on td "Mesa 05" at bounding box center [345, 155] width 119 height 42
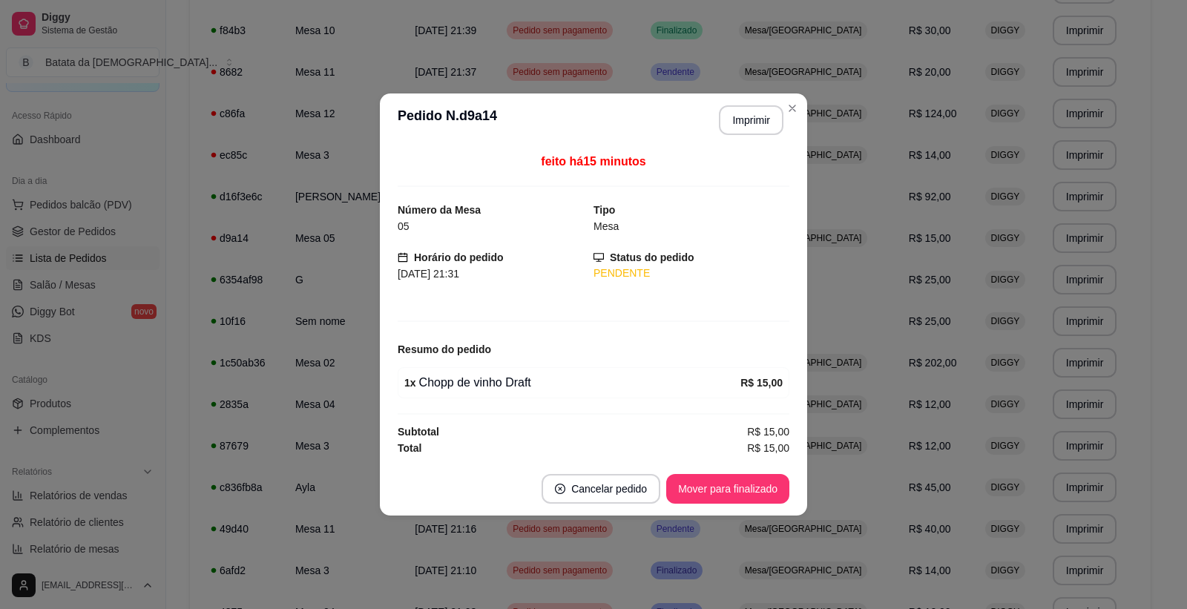
drag, startPoint x: 776, startPoint y: 250, endPoint x: 796, endPoint y: 246, distance: 20.5
click at [796, 246] on div "feito há 15 minutos Número da Mesa 05 Tipo Mesa Horário do pedido [DATE] 21:31 …" at bounding box center [593, 304] width 427 height 315
click at [797, 241] on div "feito há 15 minutos Número da Mesa 05 Tipo Mesa Horário do pedido [DATE] 21:31 …" at bounding box center [593, 304] width 427 height 315
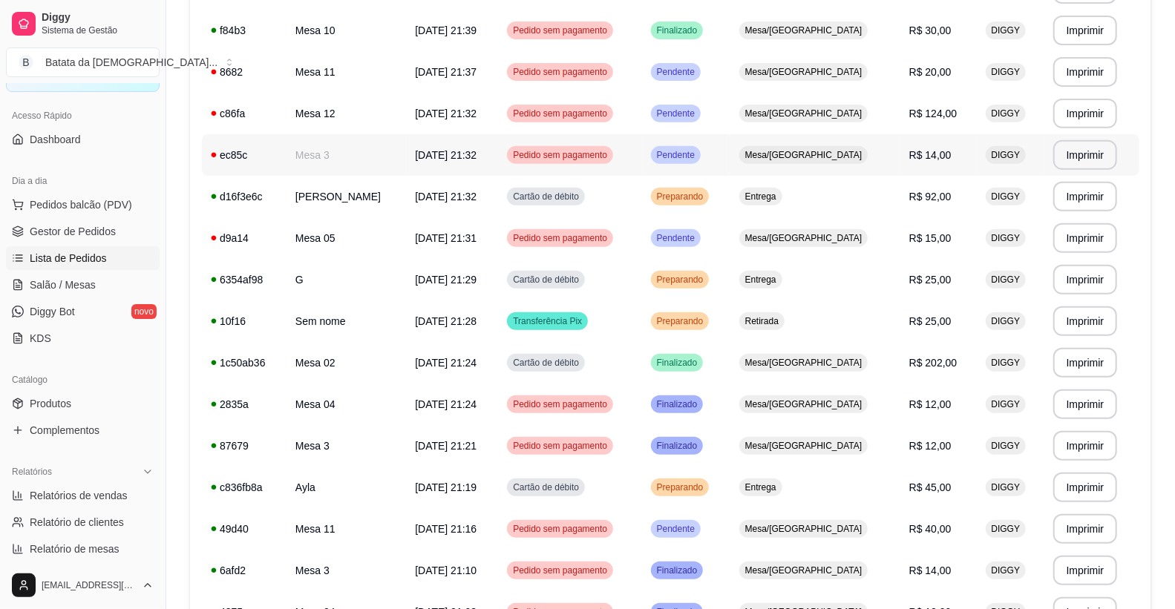
click at [275, 142] on td "ec85c" at bounding box center [244, 155] width 85 height 42
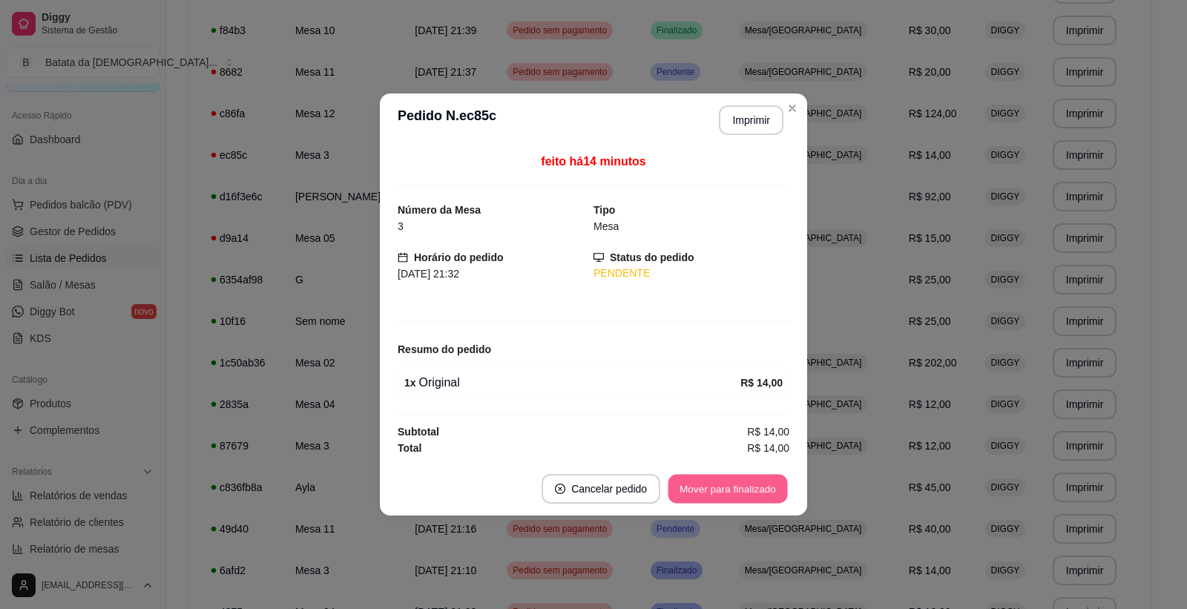
click at [721, 487] on button "Mover para finalizado" at bounding box center [728, 489] width 119 height 29
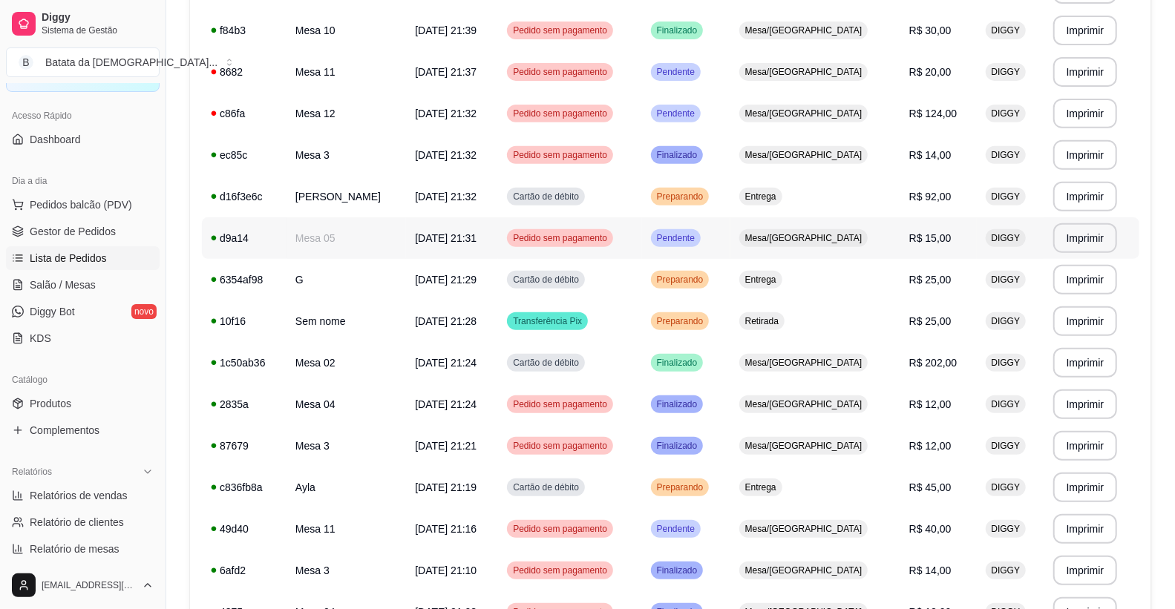
scroll to position [247, 0]
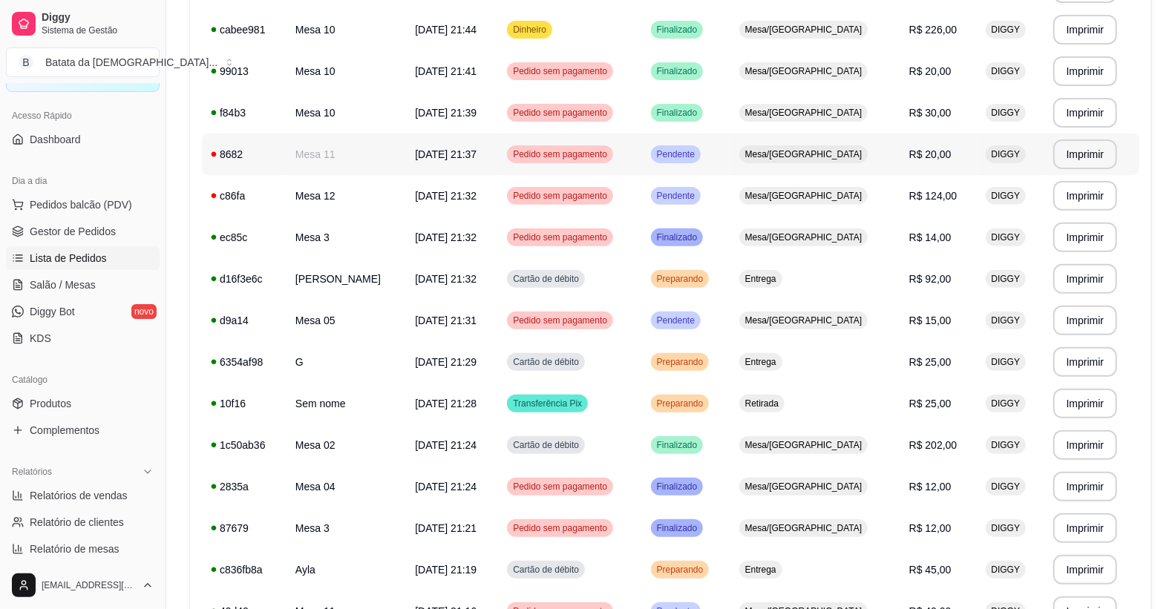
click at [374, 173] on td "Mesa 11" at bounding box center [345, 155] width 119 height 42
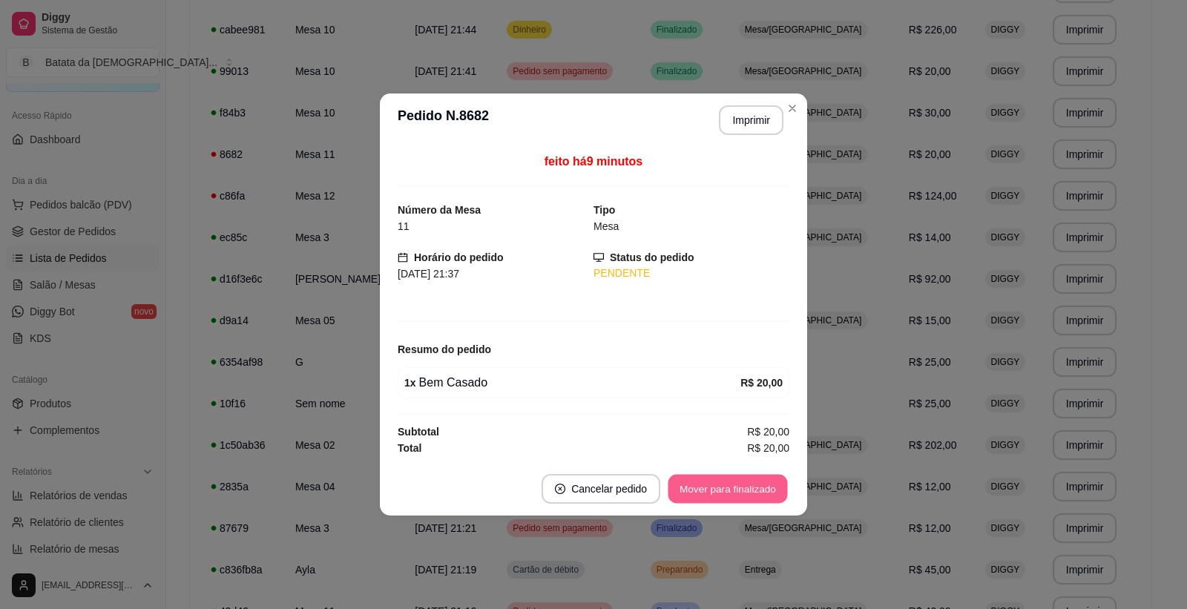
click at [726, 485] on button "Mover para finalizado" at bounding box center [728, 489] width 119 height 29
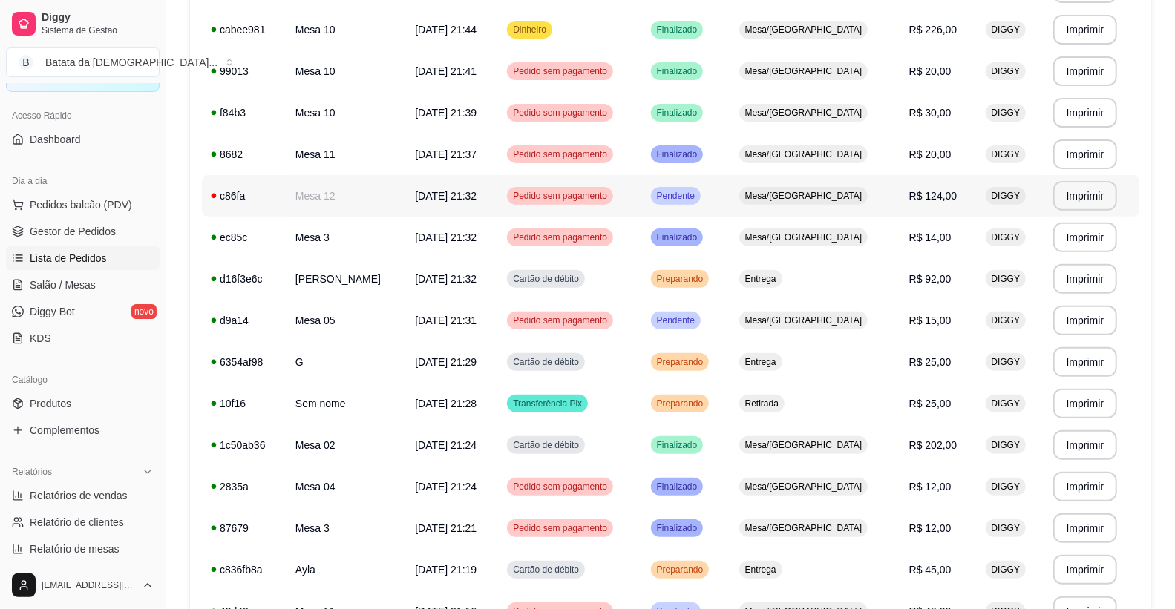
click at [230, 191] on div "c86fa" at bounding box center [244, 195] width 67 height 15
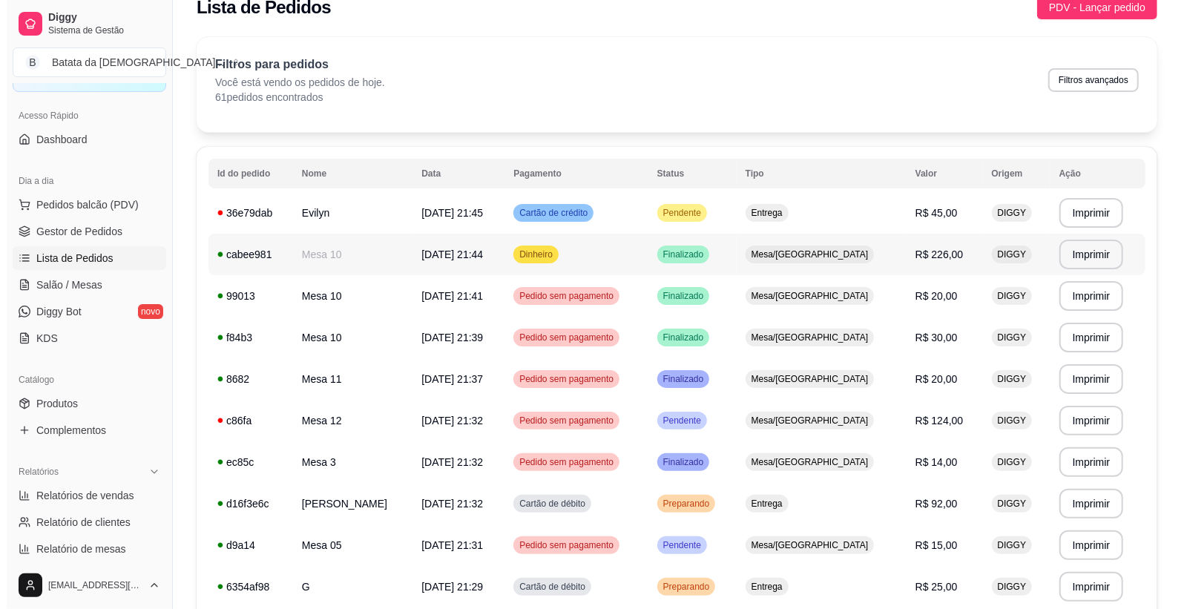
scroll to position [0, 0]
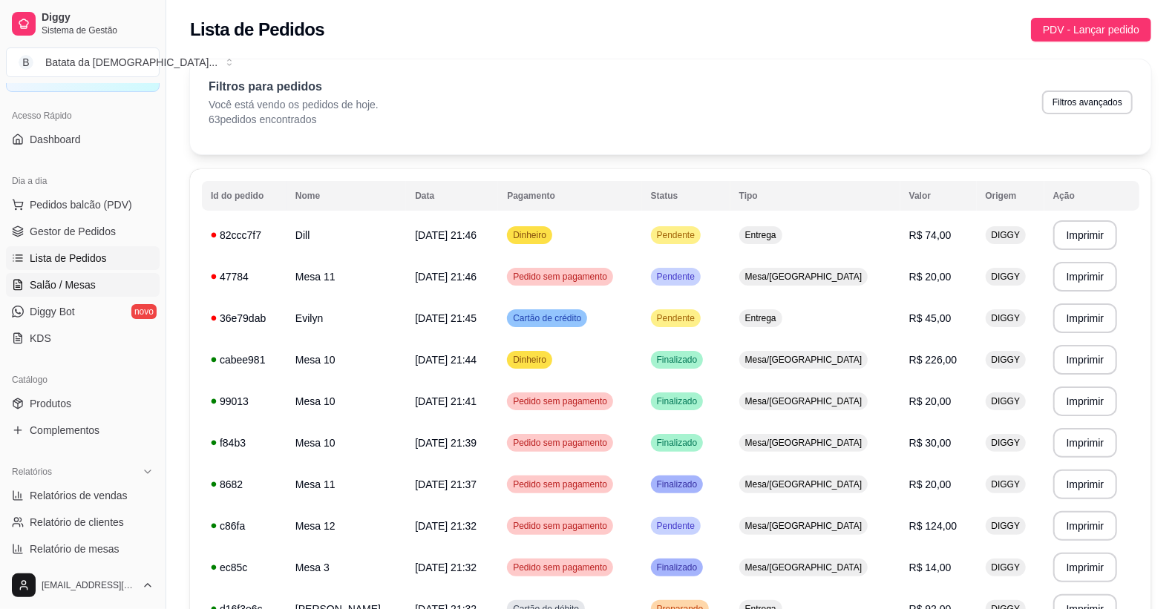
click at [39, 285] on span "Salão / Mesas" at bounding box center [63, 285] width 66 height 15
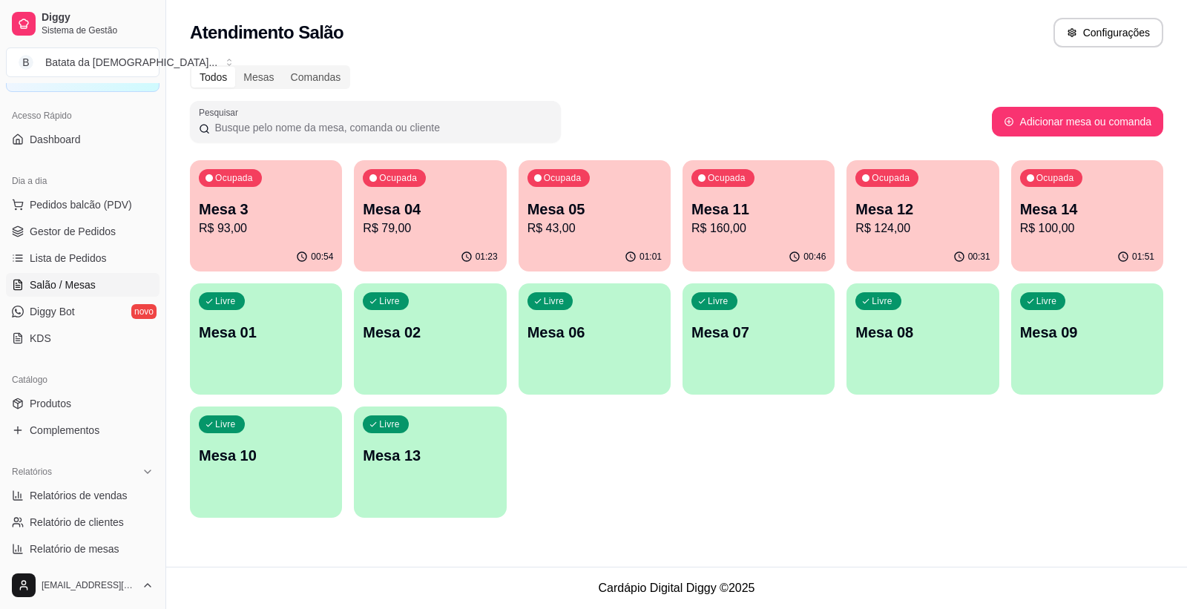
click at [417, 328] on p "Mesa 02" at bounding box center [430, 332] width 134 height 21
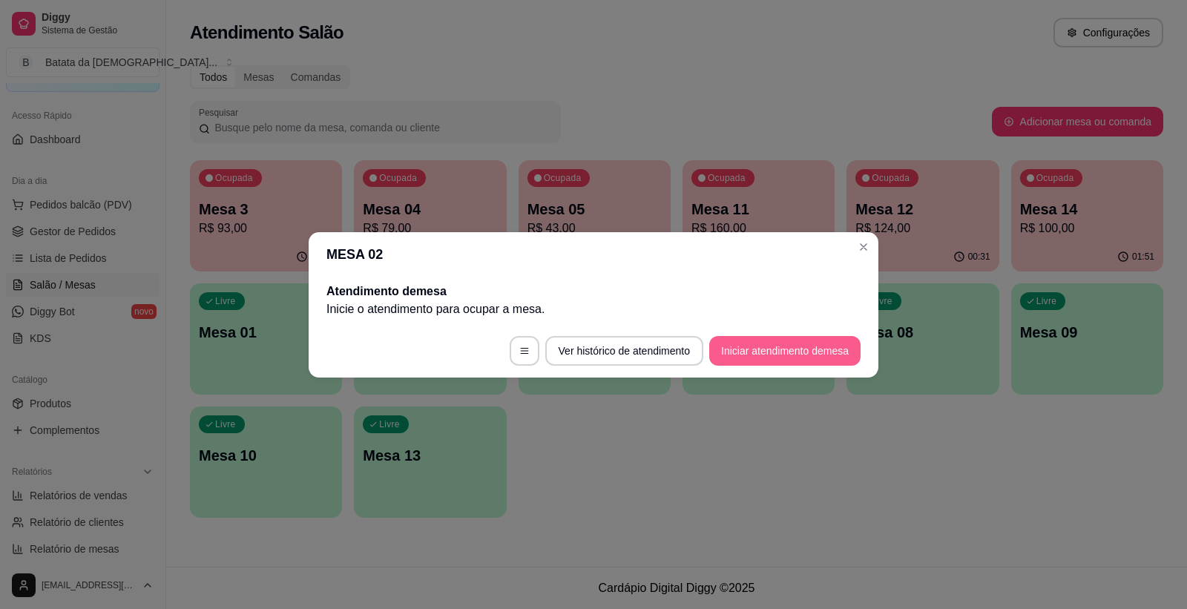
click at [725, 341] on button "Iniciar atendimento de mesa" at bounding box center [784, 351] width 151 height 30
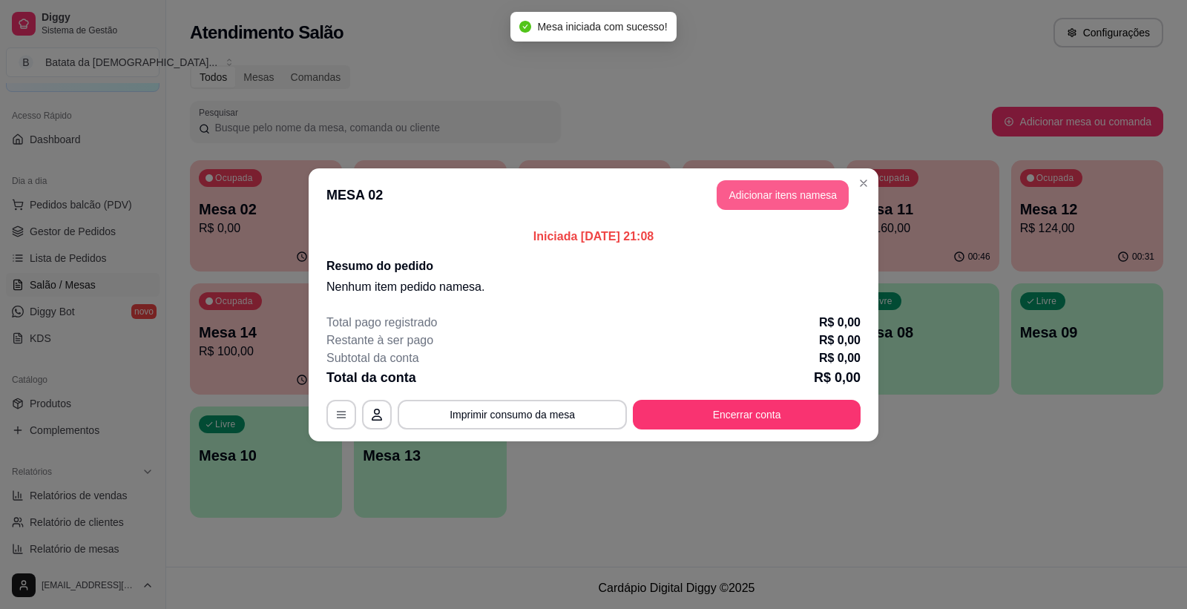
click at [721, 187] on button "Adicionar itens na mesa" at bounding box center [783, 195] width 132 height 30
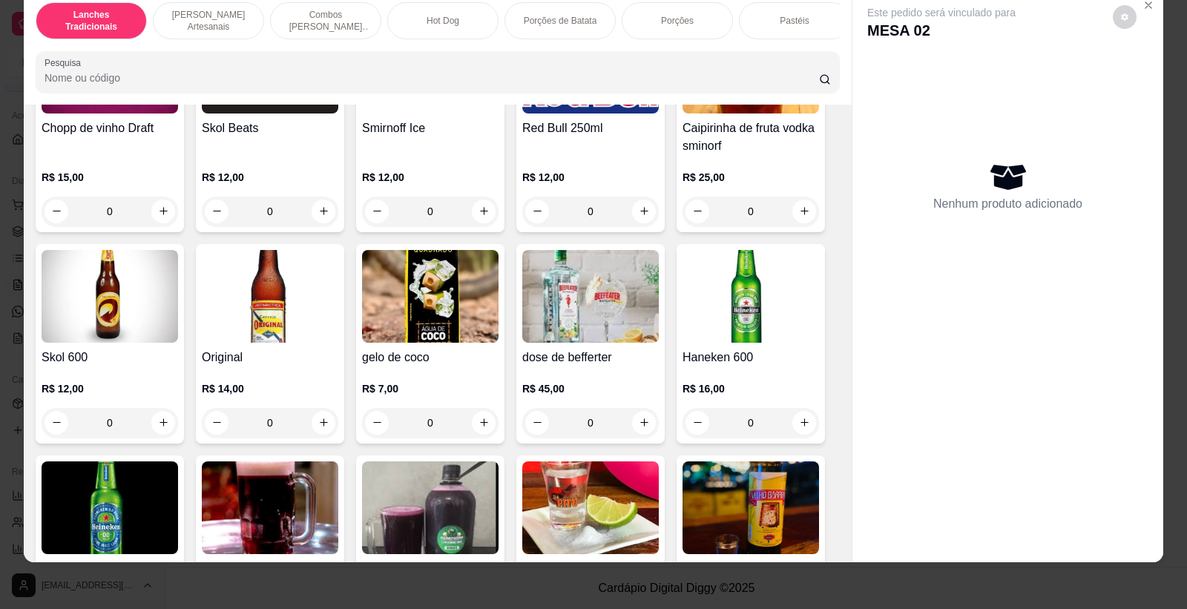
scroll to position [4954, 0]
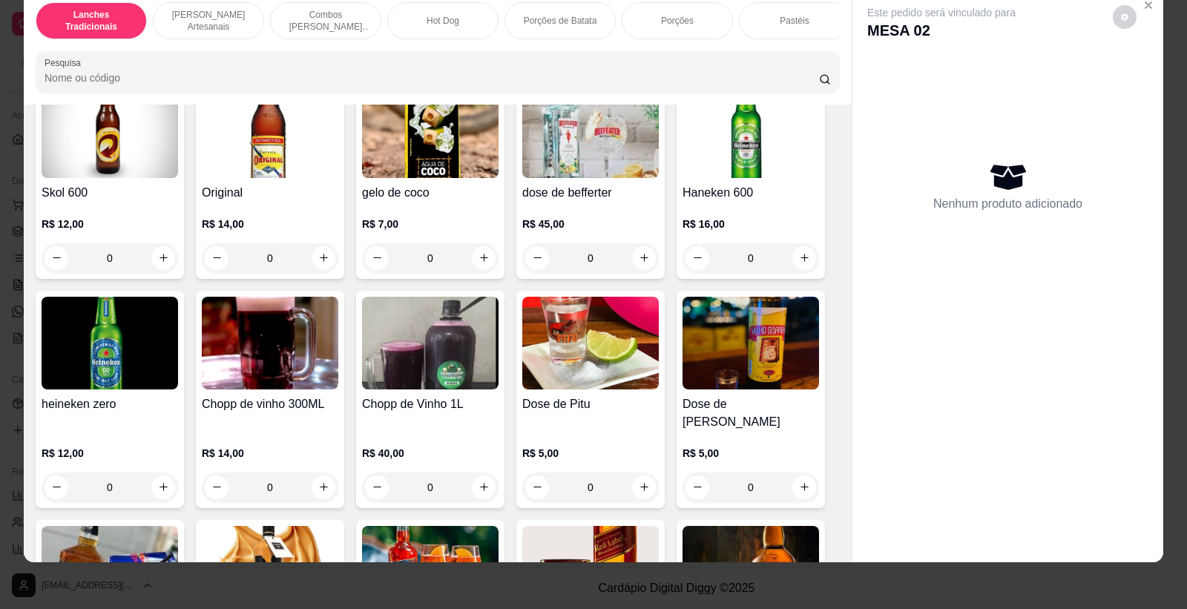
click at [302, 232] on p "R$ 14,00" at bounding box center [270, 224] width 137 height 15
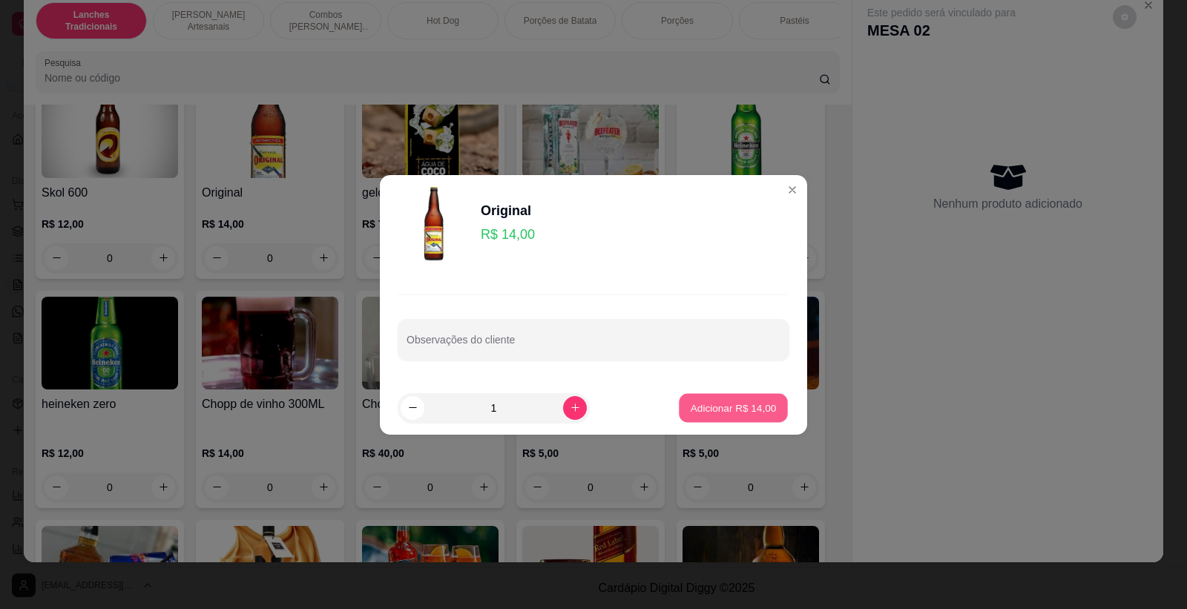
click at [716, 398] on button "Adicionar R$ 14,00" at bounding box center [733, 407] width 109 height 29
type input "1"
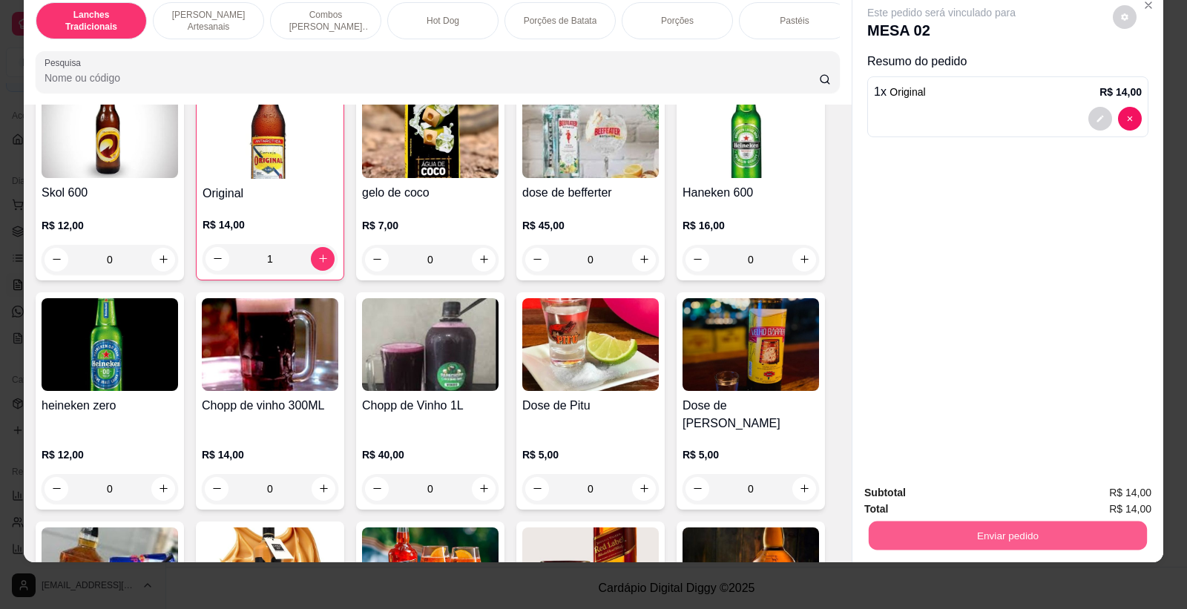
click at [979, 543] on button "Enviar pedido" at bounding box center [1008, 536] width 278 height 29
click at [963, 490] on button "Não registrar e enviar pedido" at bounding box center [959, 498] width 150 height 27
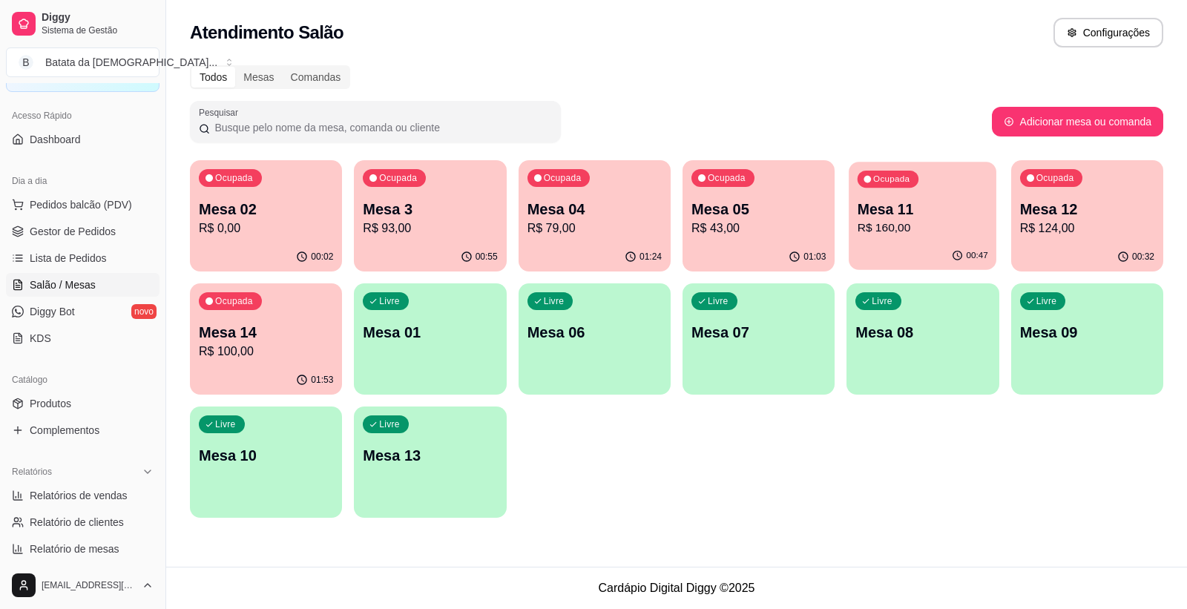
click at [890, 194] on div "Ocupada Mesa 11 R$ 160,00" at bounding box center [923, 202] width 148 height 80
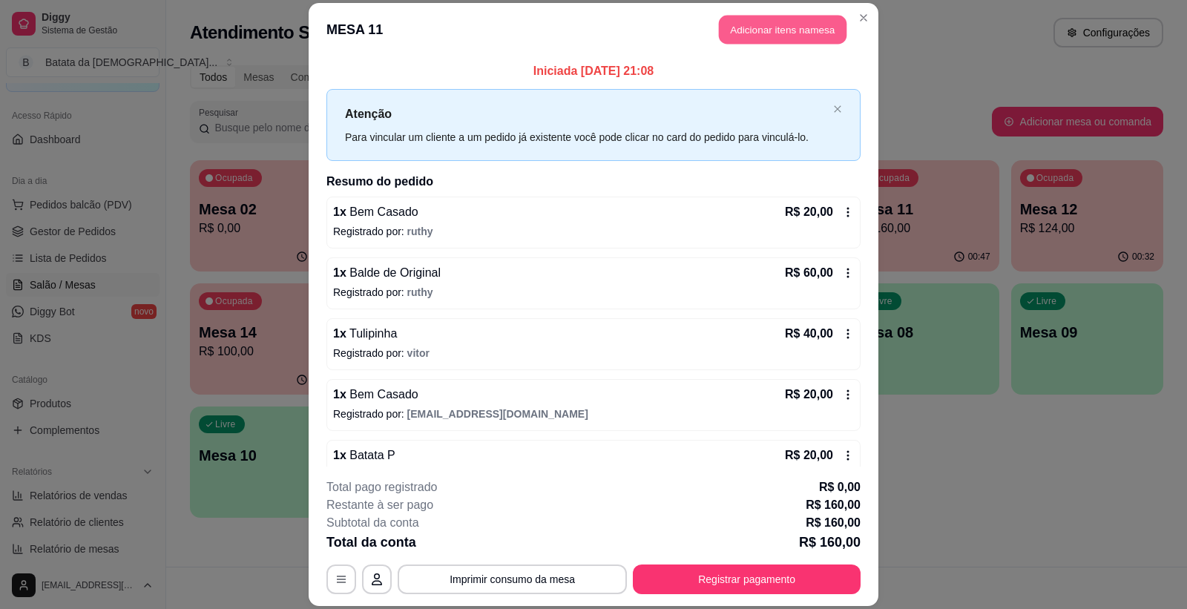
click at [746, 25] on button "Adicionar itens na mesa" at bounding box center [783, 30] width 128 height 29
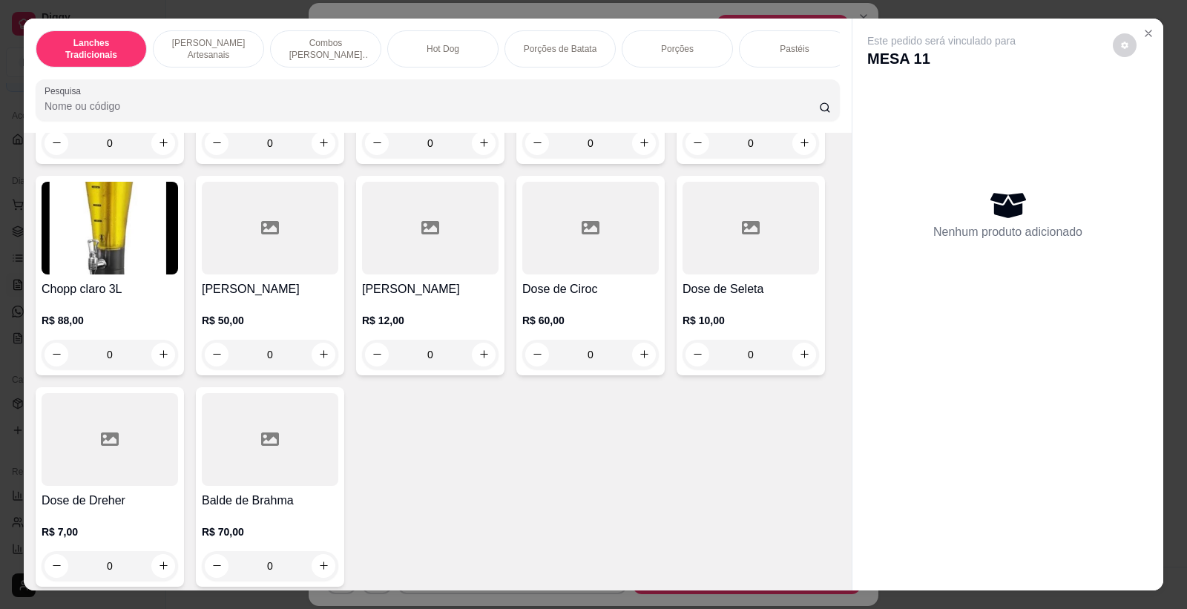
scroll to position [6191, 0]
click at [101, 433] on icon at bounding box center [110, 439] width 18 height 18
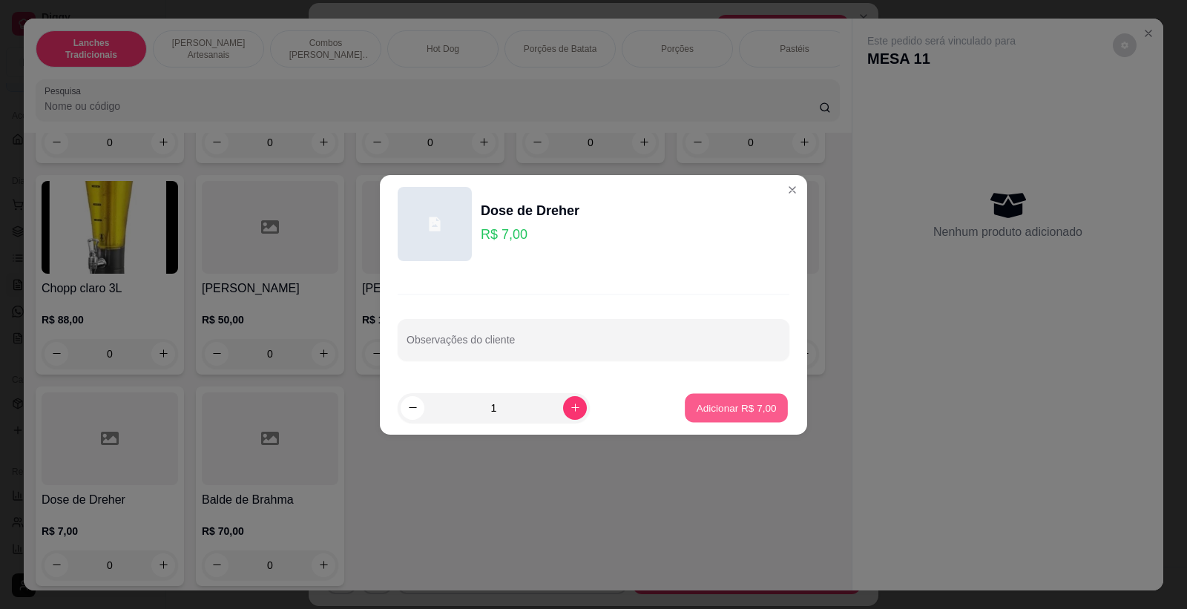
click at [710, 402] on p "Adicionar R$ 7,00" at bounding box center [736, 408] width 80 height 14
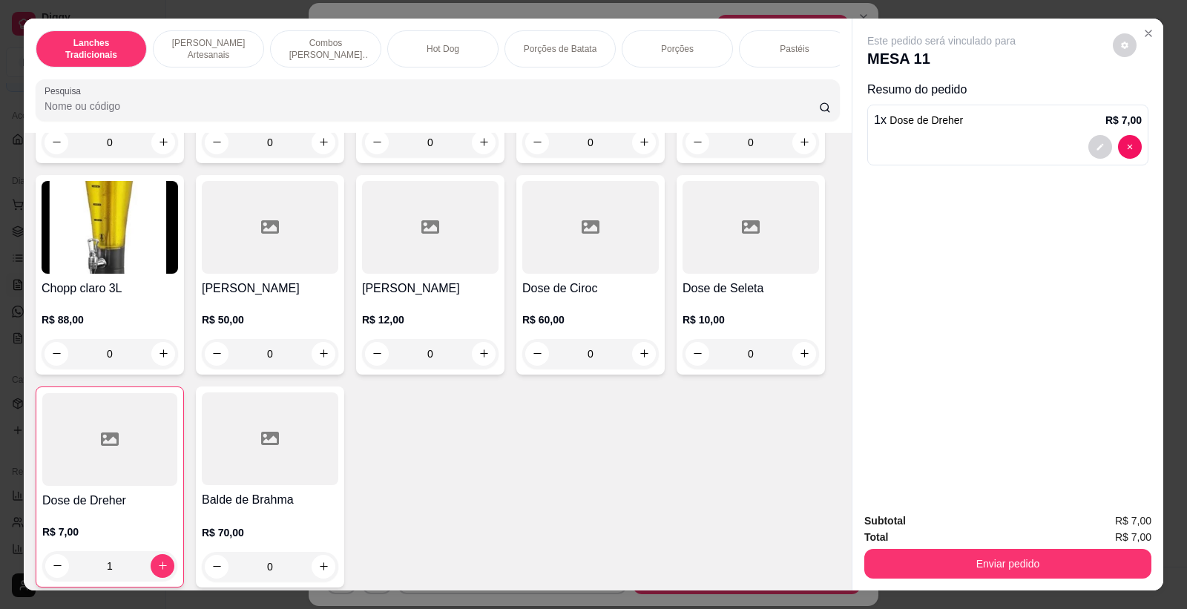
click at [116, 456] on div at bounding box center [109, 439] width 135 height 93
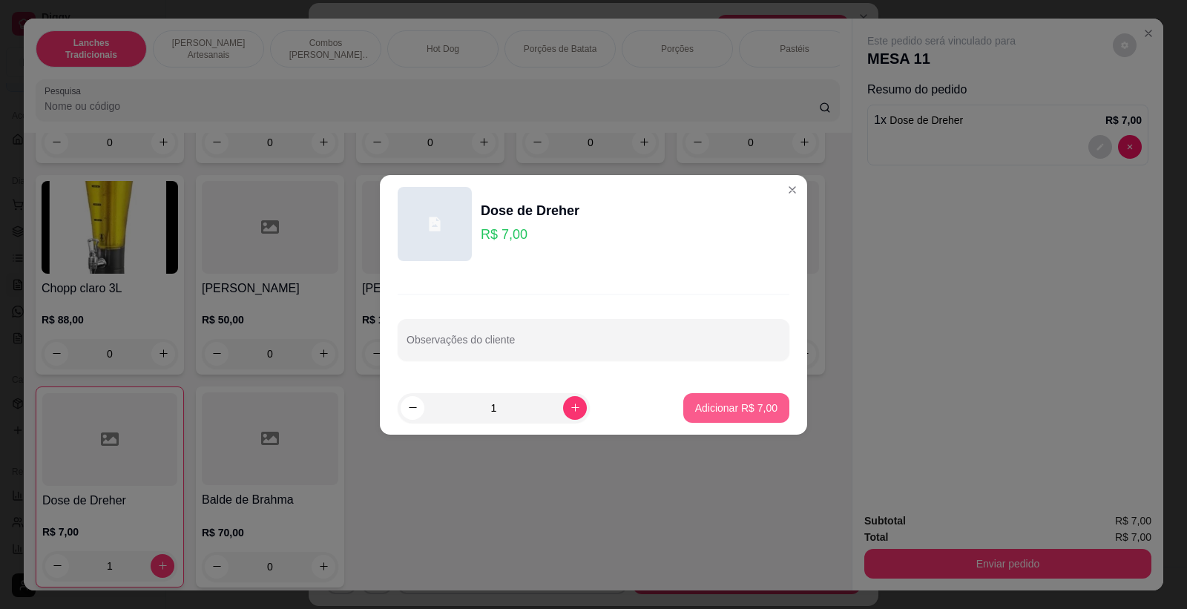
click at [705, 404] on p "Adicionar R$ 7,00" at bounding box center [736, 408] width 82 height 15
type input "2"
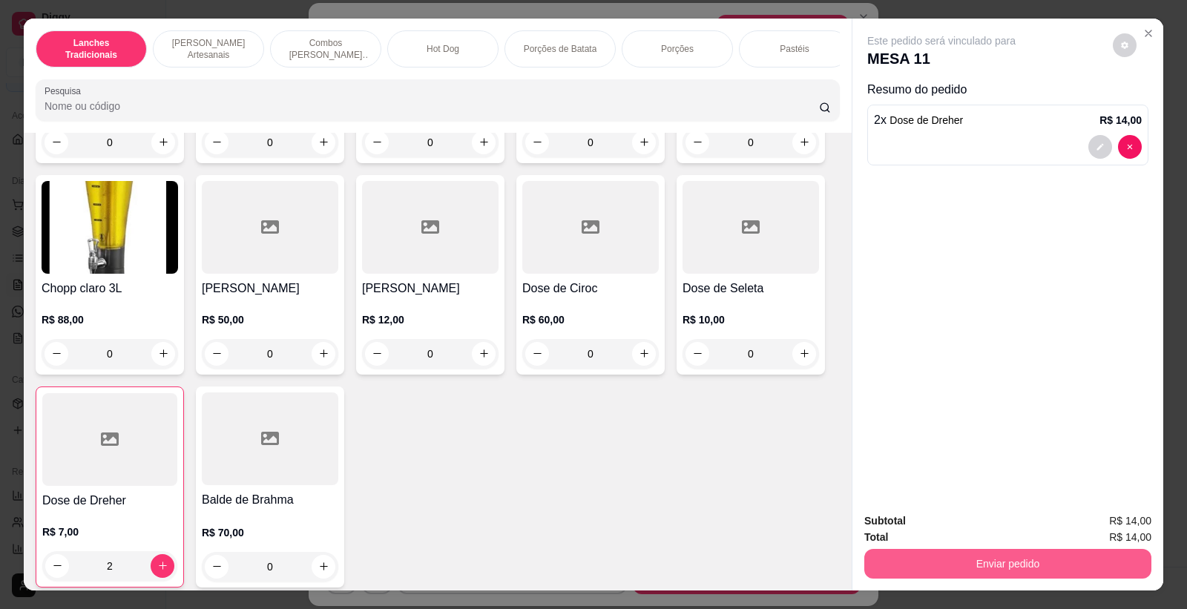
click at [955, 562] on button "Enviar pedido" at bounding box center [1007, 564] width 287 height 30
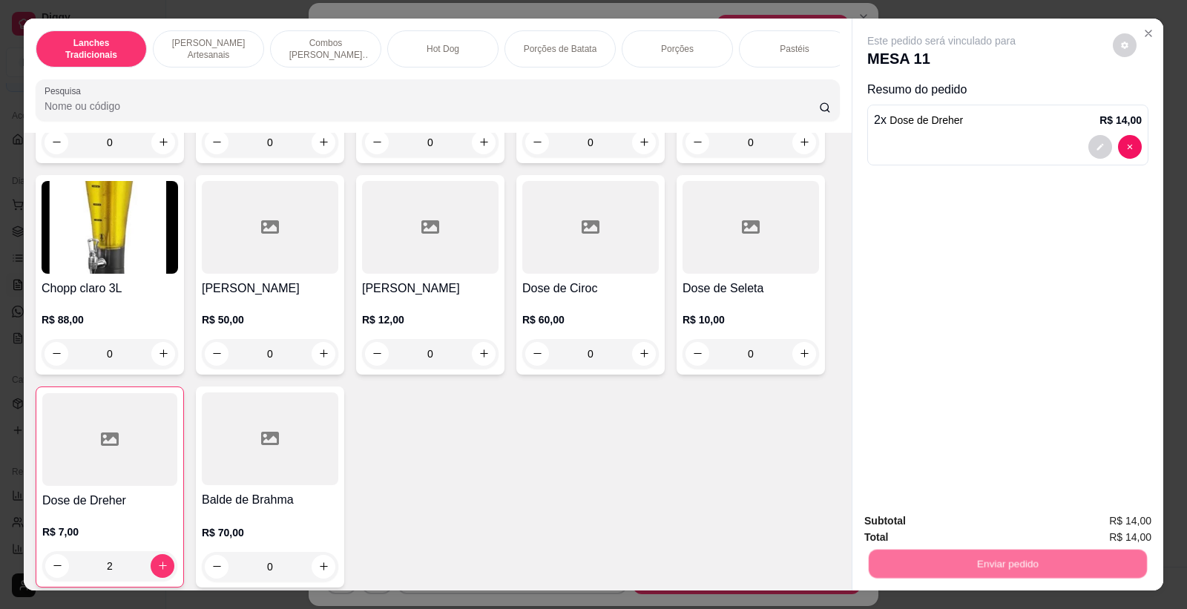
click at [955, 519] on button "Não registrar e enviar pedido" at bounding box center [958, 528] width 154 height 28
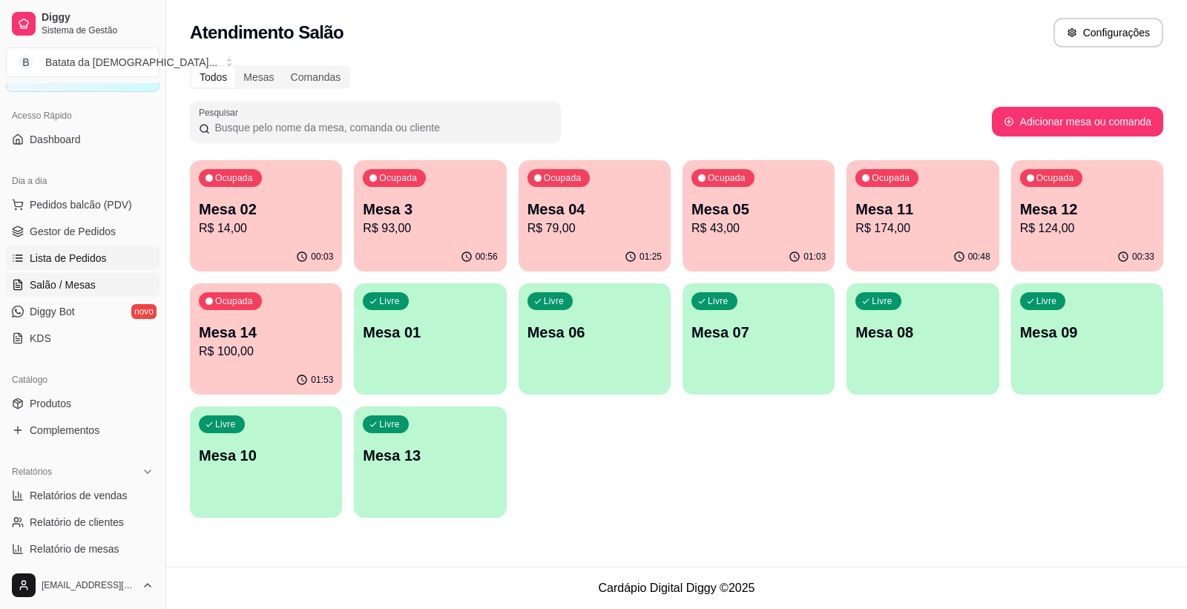
click at [97, 257] on span "Lista de Pedidos" at bounding box center [68, 258] width 77 height 15
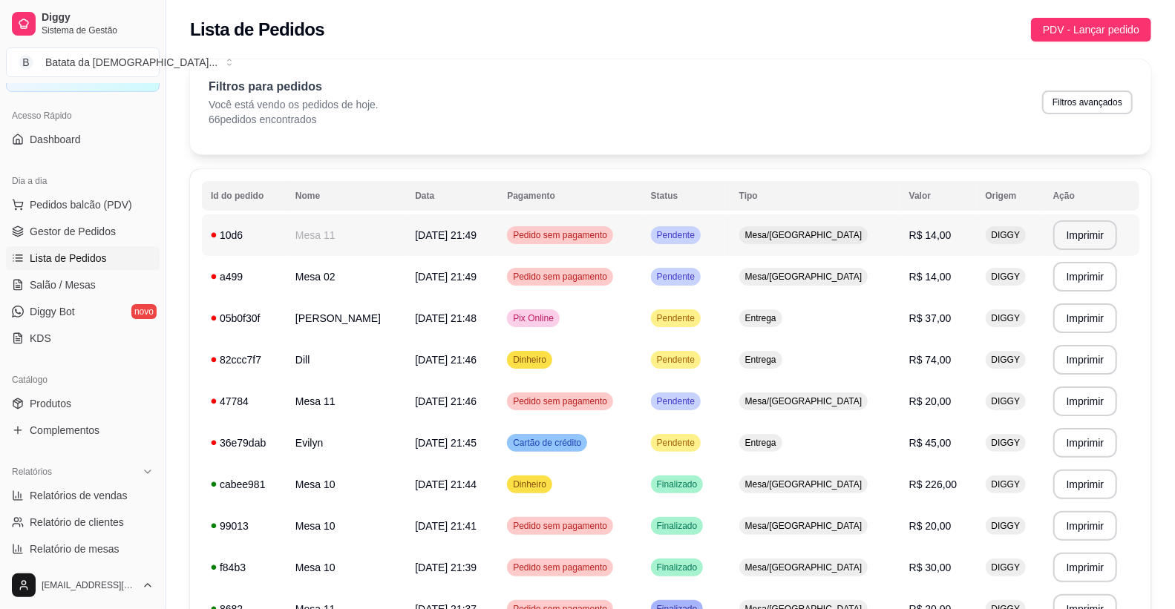
click at [319, 241] on td "Mesa 11" at bounding box center [345, 235] width 119 height 42
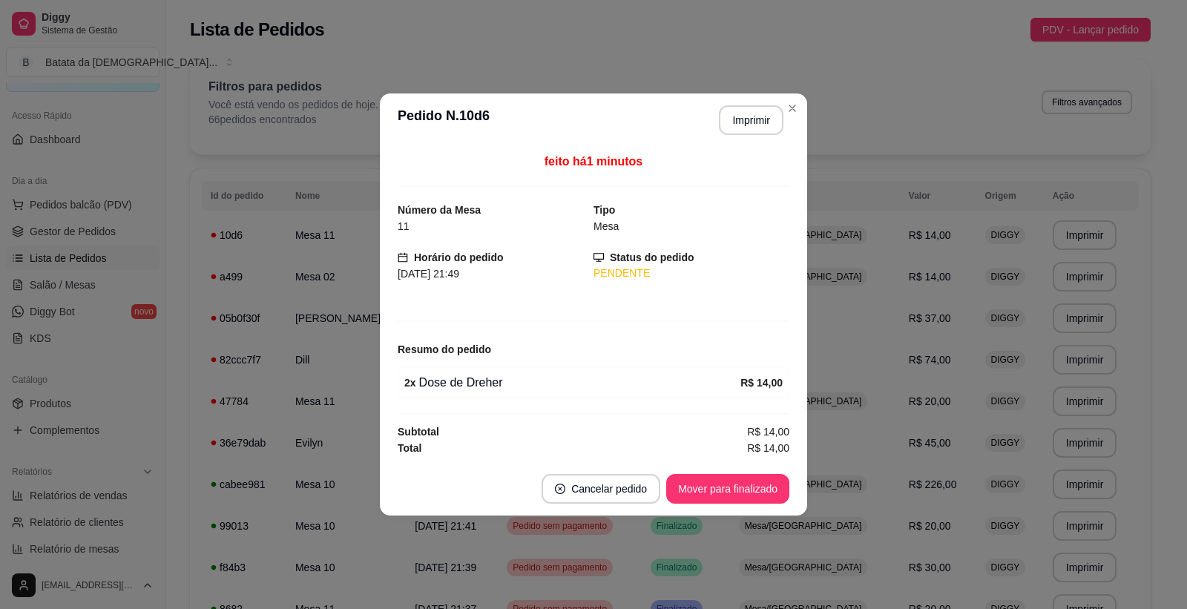
click at [404, 286] on div "feito há 1 minutos Número da Mesa 11 Tipo Mesa Horário do pedido [DATE] 21:49 S…" at bounding box center [594, 304] width 392 height 303
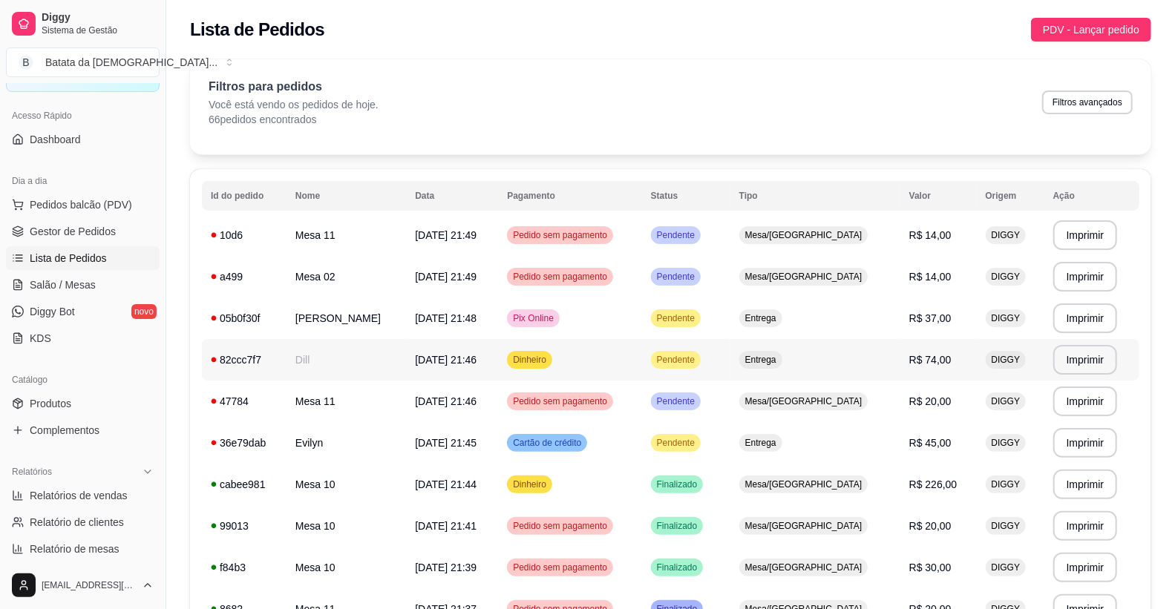
click at [286, 365] on td "82ccc7f7" at bounding box center [244, 360] width 85 height 42
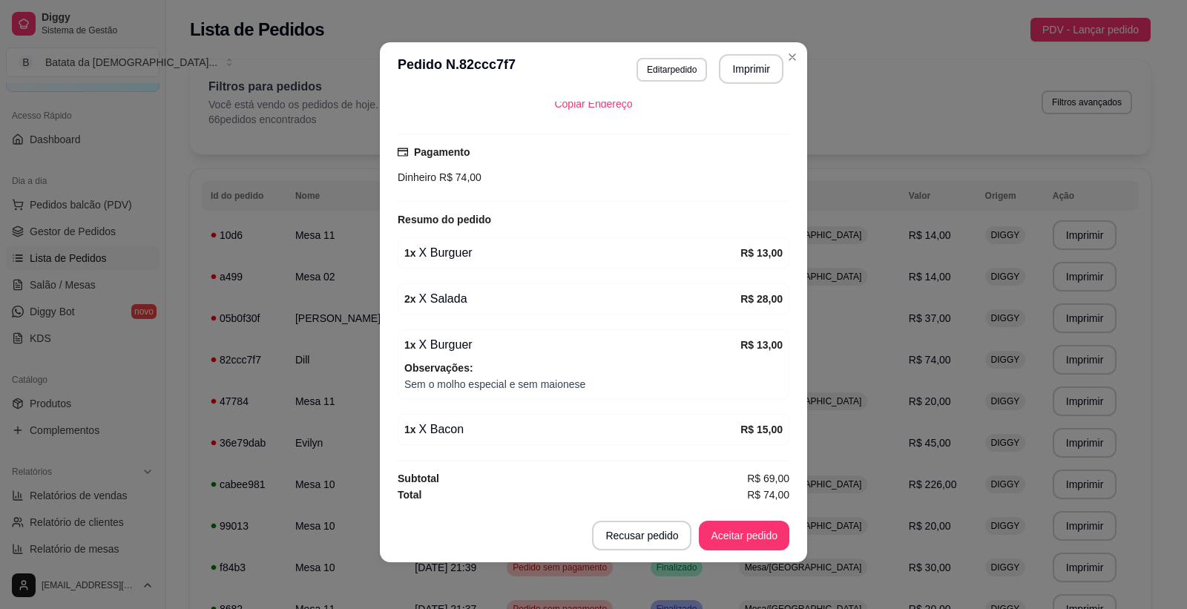
scroll to position [3, 0]
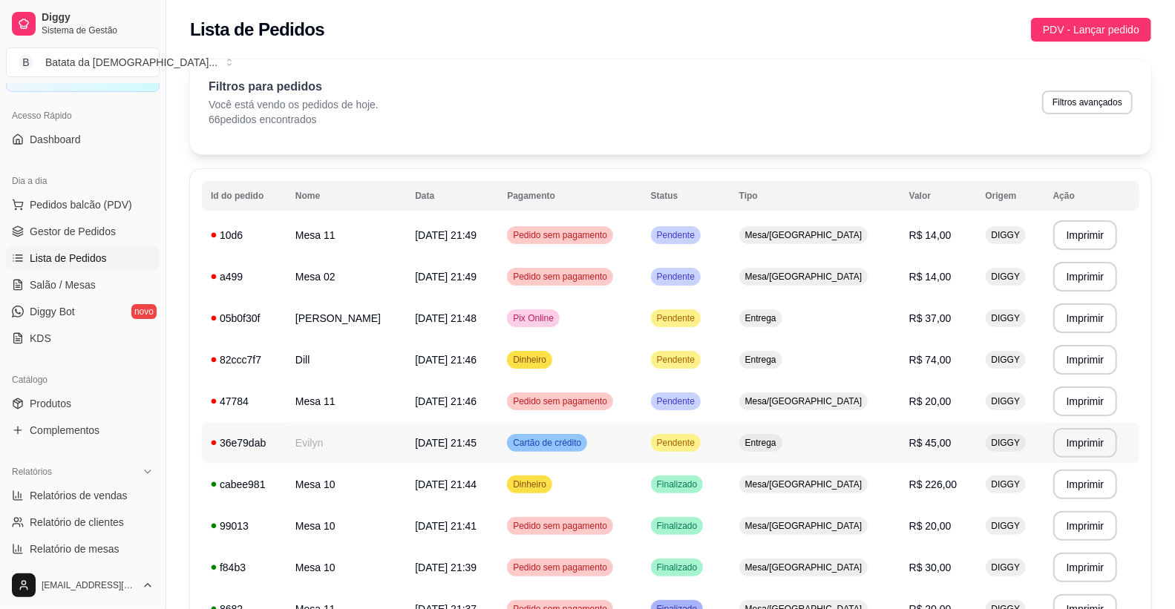
click at [336, 432] on td "Evilyn" at bounding box center [345, 443] width 119 height 42
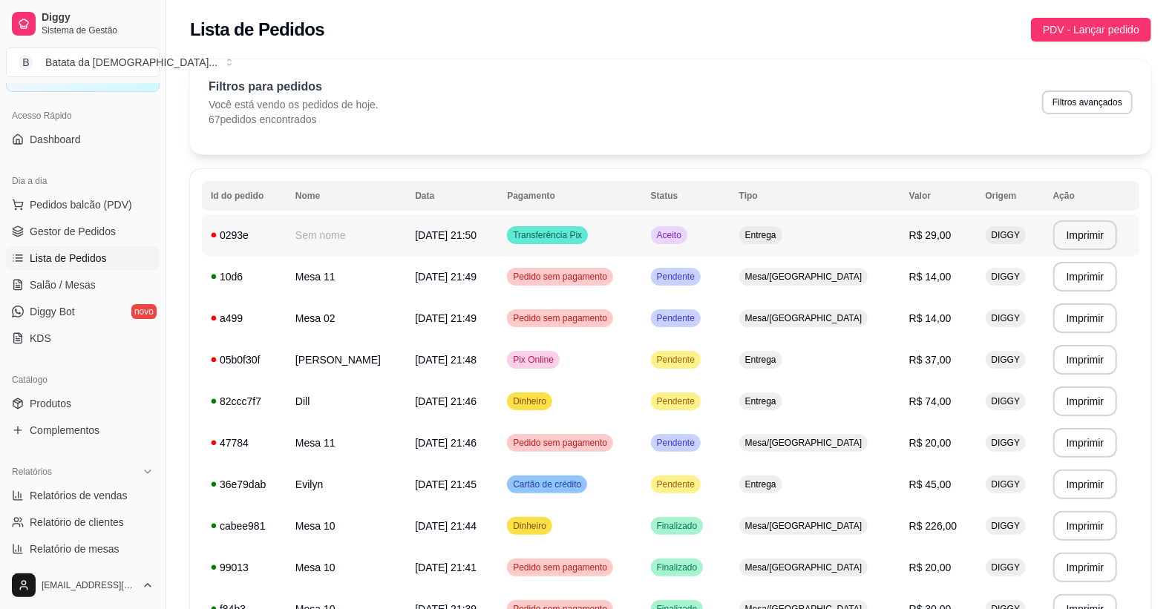
click at [410, 255] on td "[DATE] 21:50" at bounding box center [452, 235] width 92 height 42
click at [453, 251] on td "[DATE] 21:50" at bounding box center [452, 235] width 92 height 42
click at [58, 286] on span "Salão / Mesas" at bounding box center [63, 285] width 66 height 15
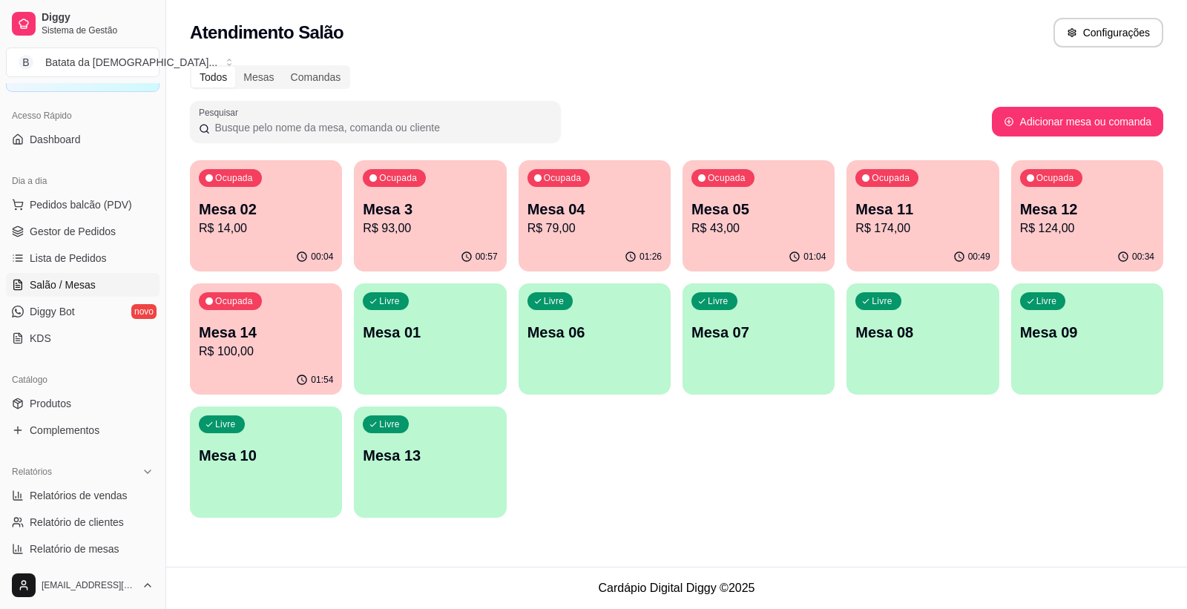
click at [289, 226] on p "R$ 14,00" at bounding box center [266, 229] width 134 height 18
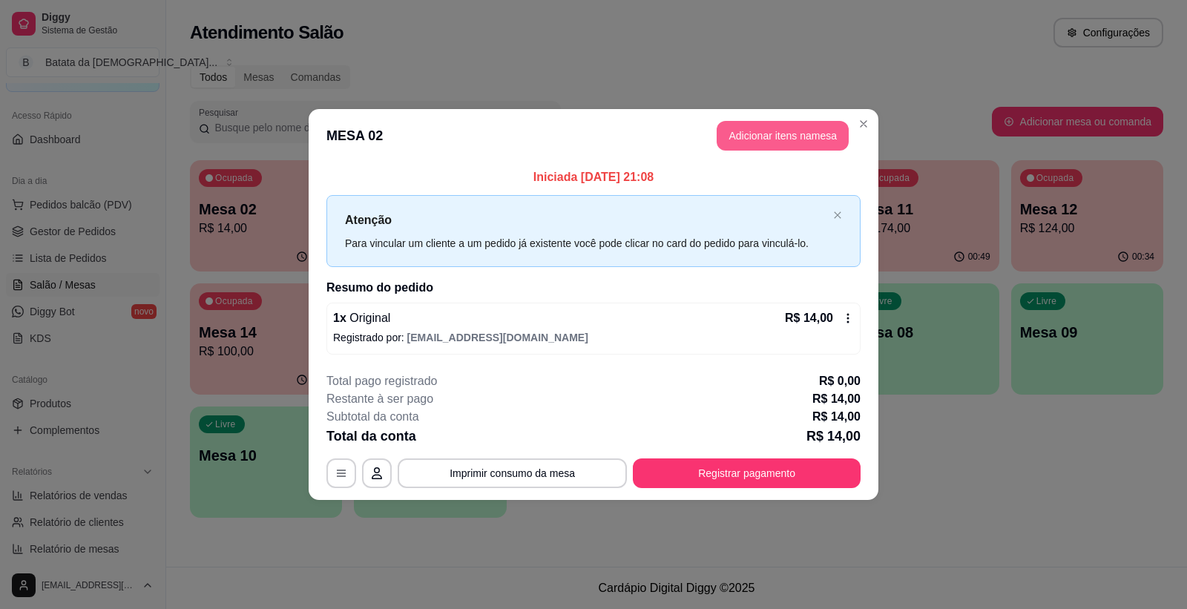
click at [787, 139] on button "Adicionar itens na mesa" at bounding box center [783, 136] width 132 height 30
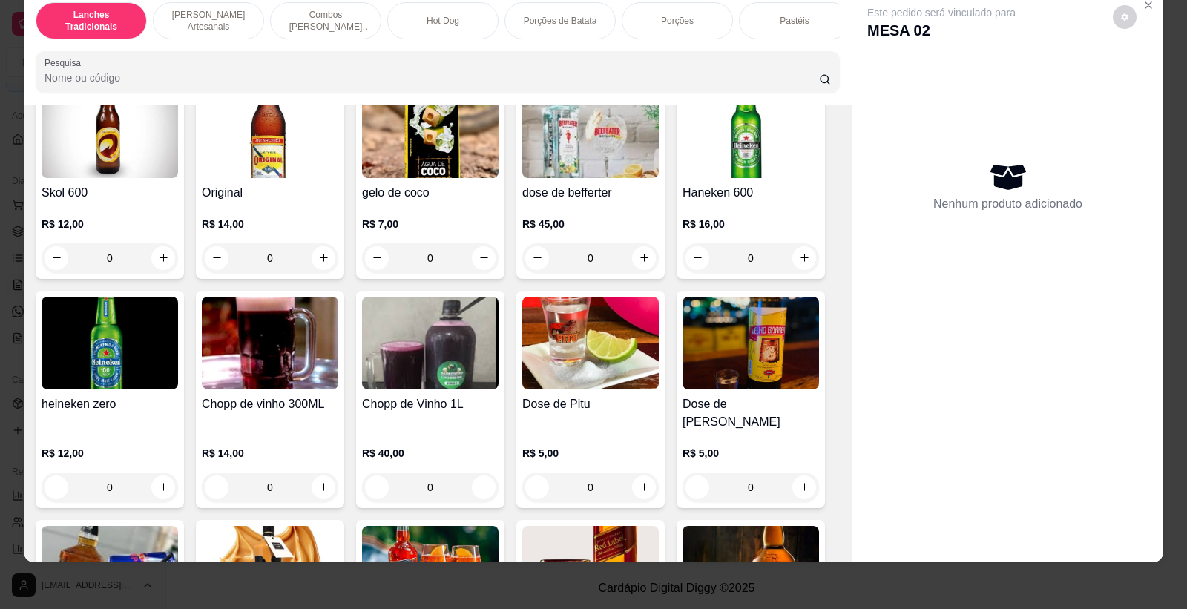
scroll to position [4872, 0]
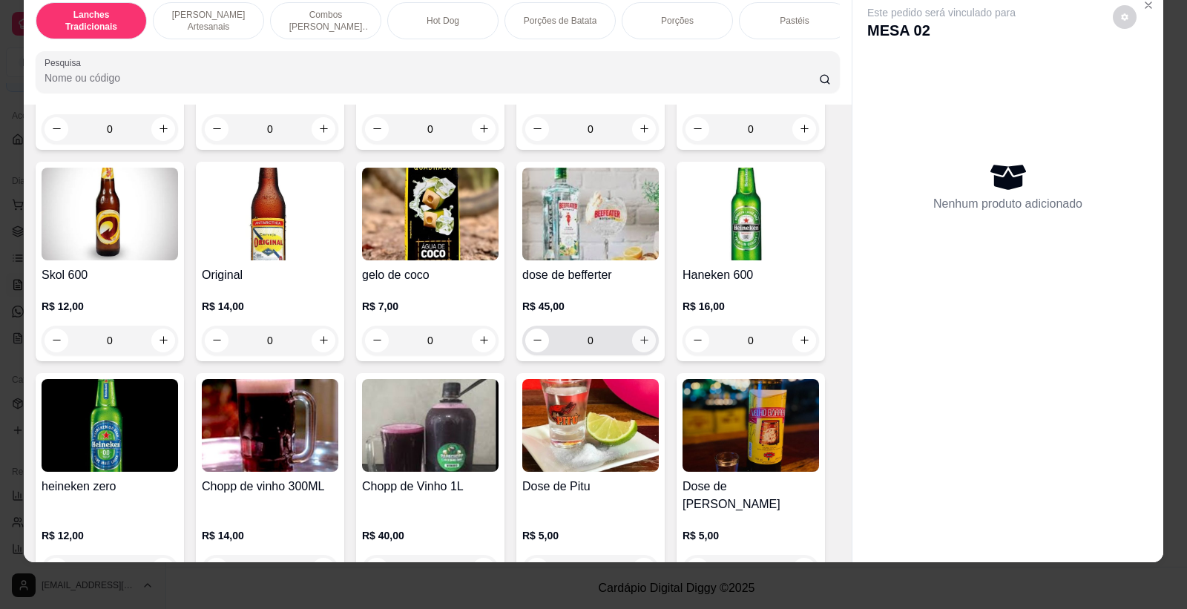
click at [639, 346] on icon "increase-product-quantity" at bounding box center [644, 340] width 11 height 11
type input "1"
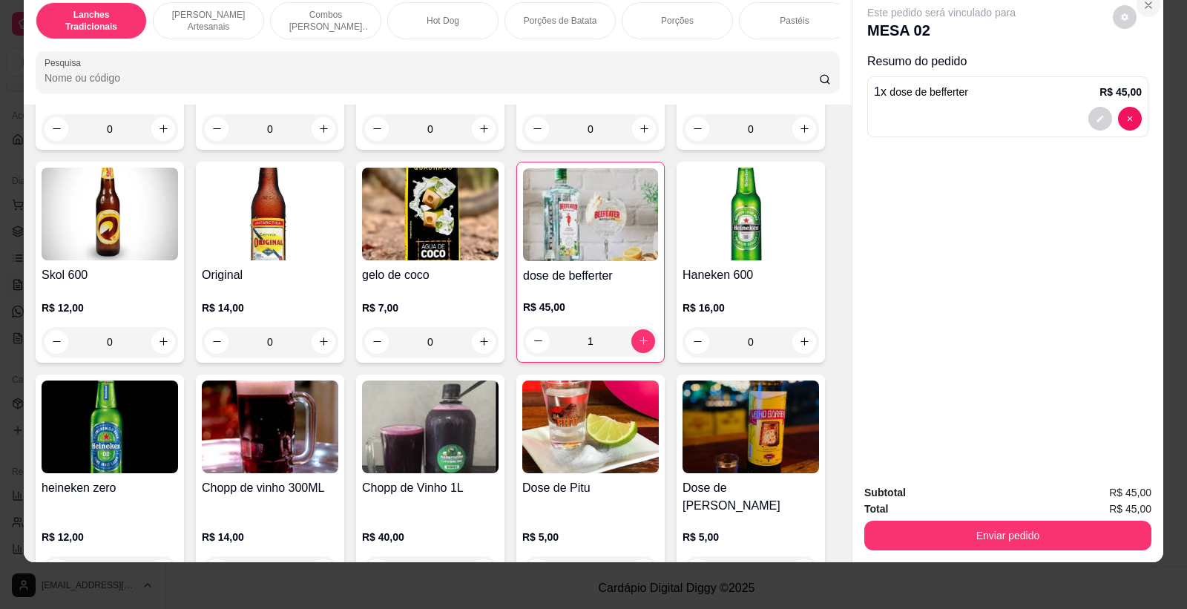
click at [1143, 2] on icon "Close" at bounding box center [1149, 5] width 12 height 12
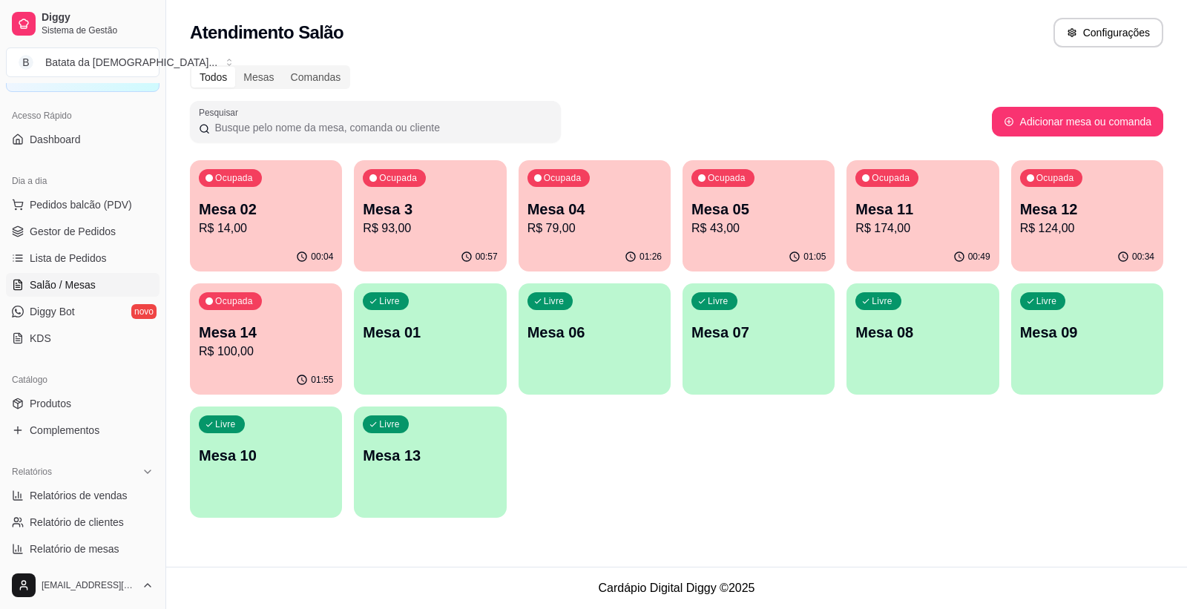
drag, startPoint x: 1063, startPoint y: 154, endPoint x: 1063, endPoint y: 258, distance: 104.6
click at [1063, 183] on div "Todos Mesas Comandas Pesquisar Adicionar mesa ou comanda Ocupada Mesa 02 R$ 14,…" at bounding box center [676, 295] width 1021 height 479
click at [1066, 255] on div "00:34" at bounding box center [1087, 257] width 152 height 29
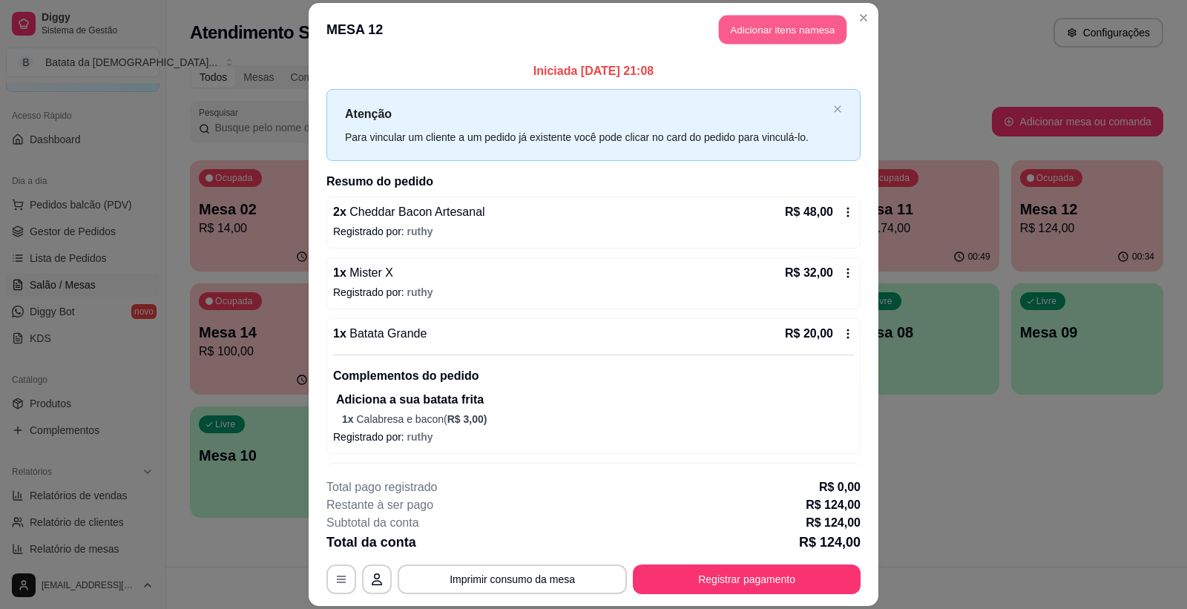
click at [768, 28] on button "Adicionar itens na mesa" at bounding box center [783, 30] width 128 height 29
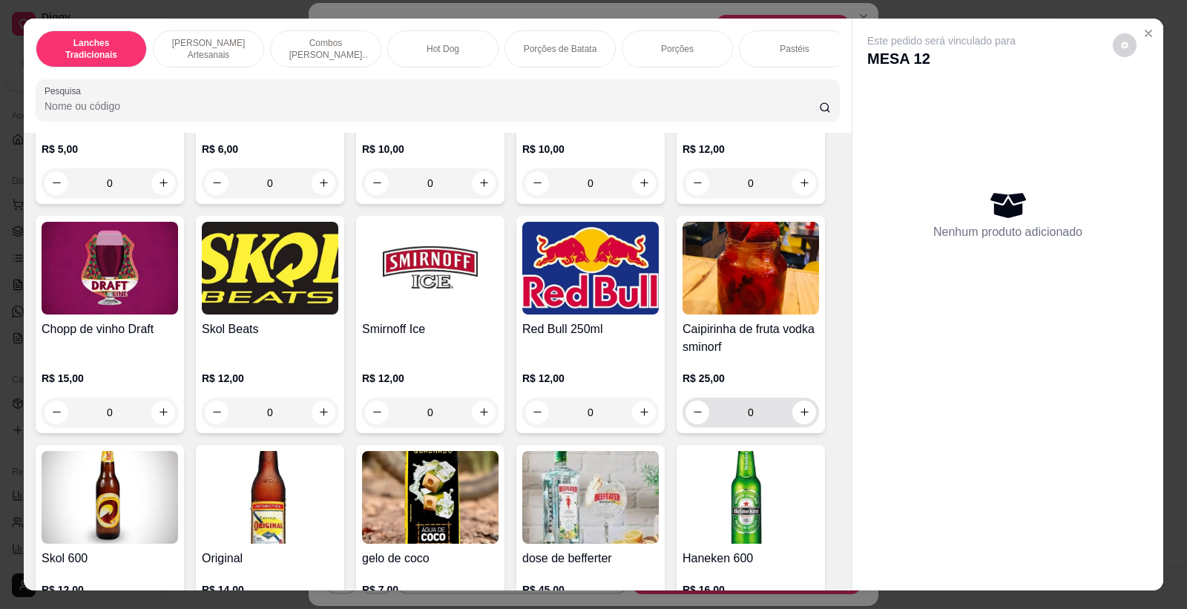
scroll to position [4781, 0]
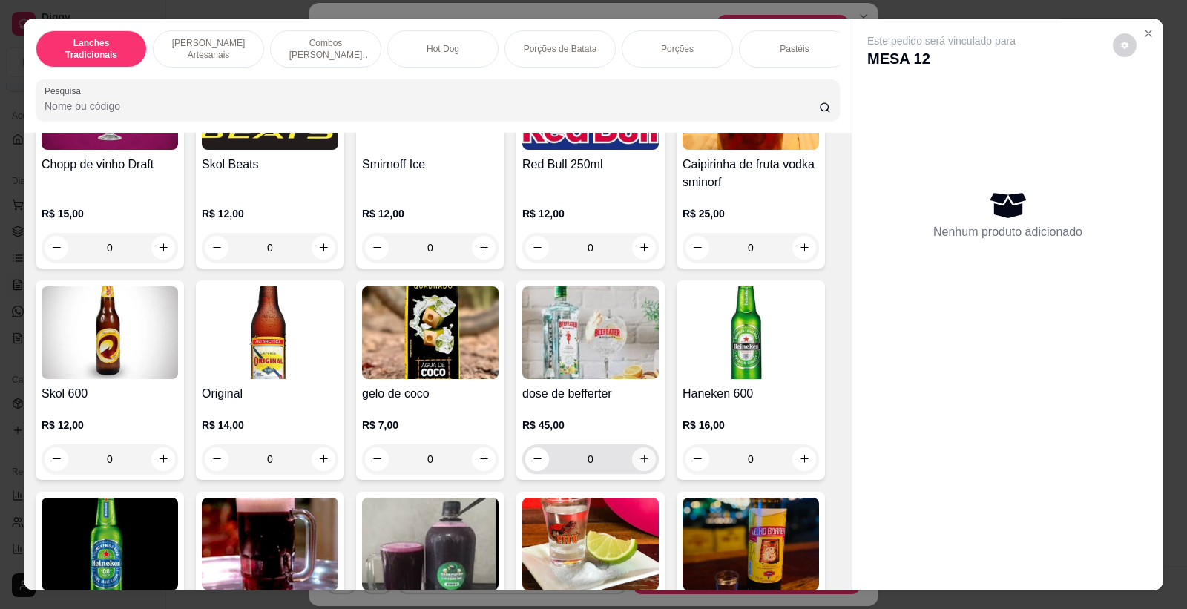
click at [639, 464] on icon "increase-product-quantity" at bounding box center [644, 458] width 11 height 11
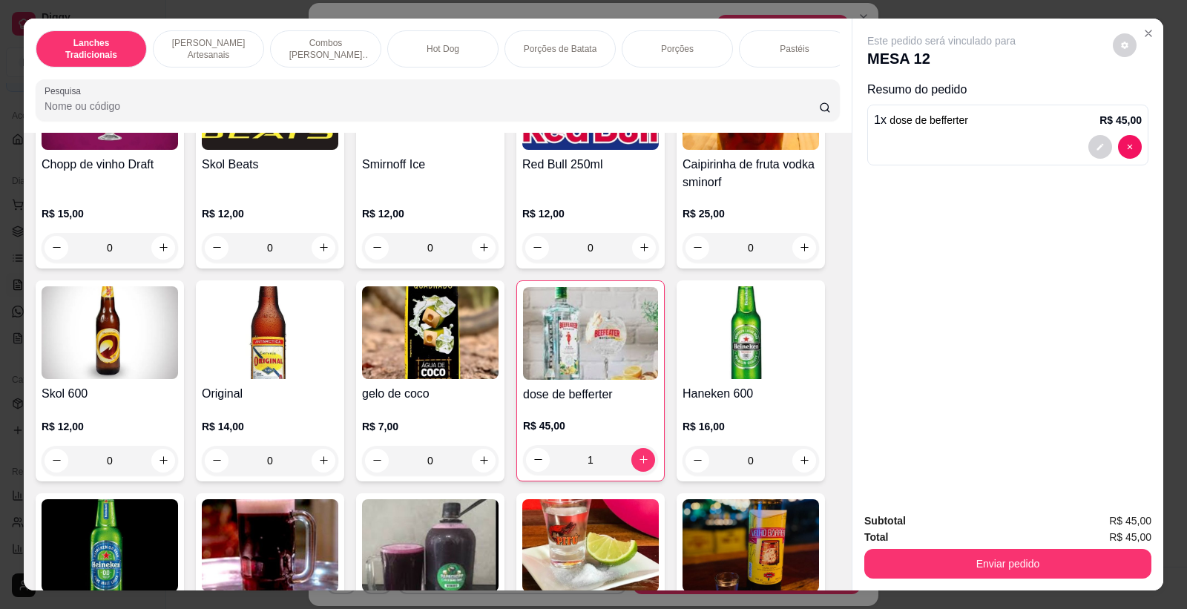
type input "1"
click at [914, 551] on button "Enviar pedido" at bounding box center [1007, 564] width 287 height 30
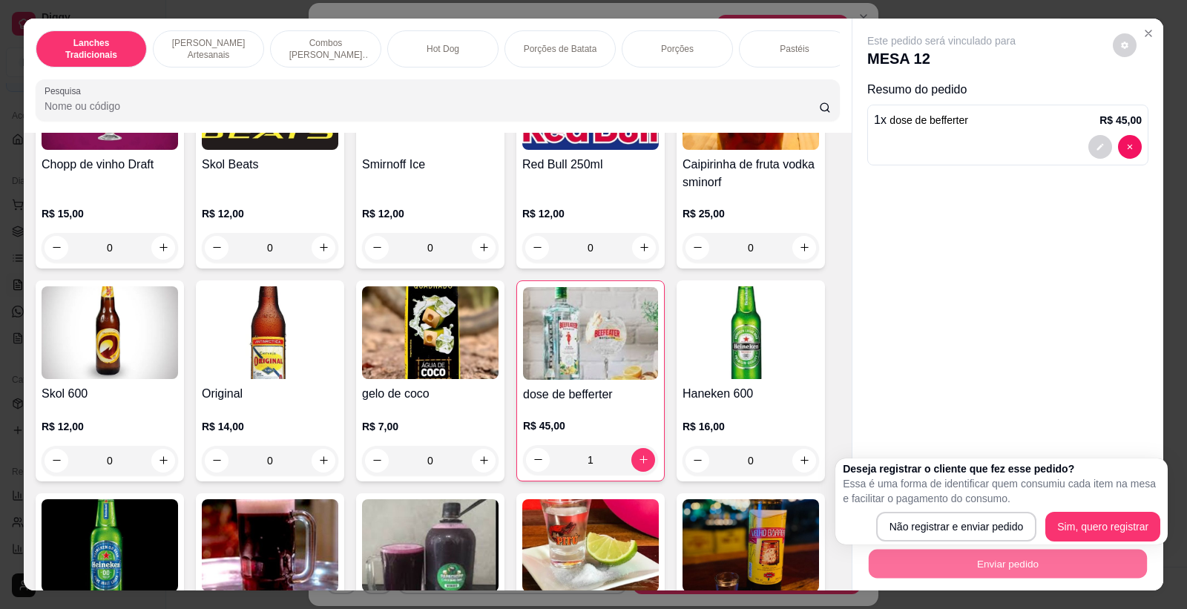
click at [953, 498] on p "Essa é uma forma de identificar quem consumiu cada item na mesa e facilitar o p…" at bounding box center [1002, 491] width 318 height 30
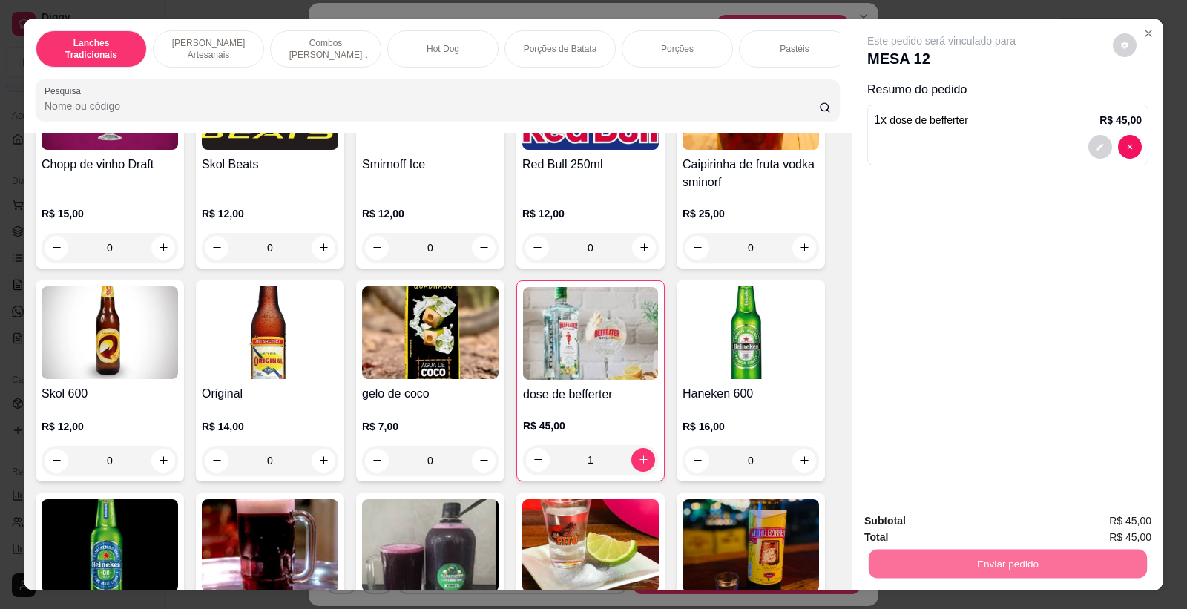
click at [956, 514] on button "Não registrar e enviar pedido" at bounding box center [959, 526] width 150 height 27
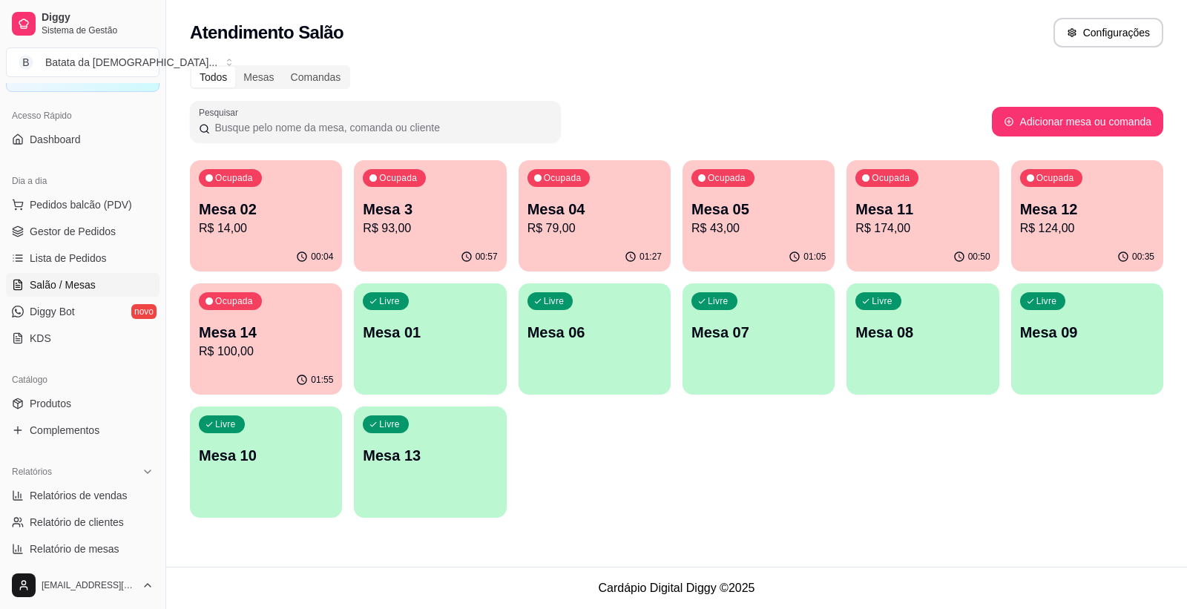
click at [273, 199] on p "Mesa 02" at bounding box center [266, 209] width 134 height 21
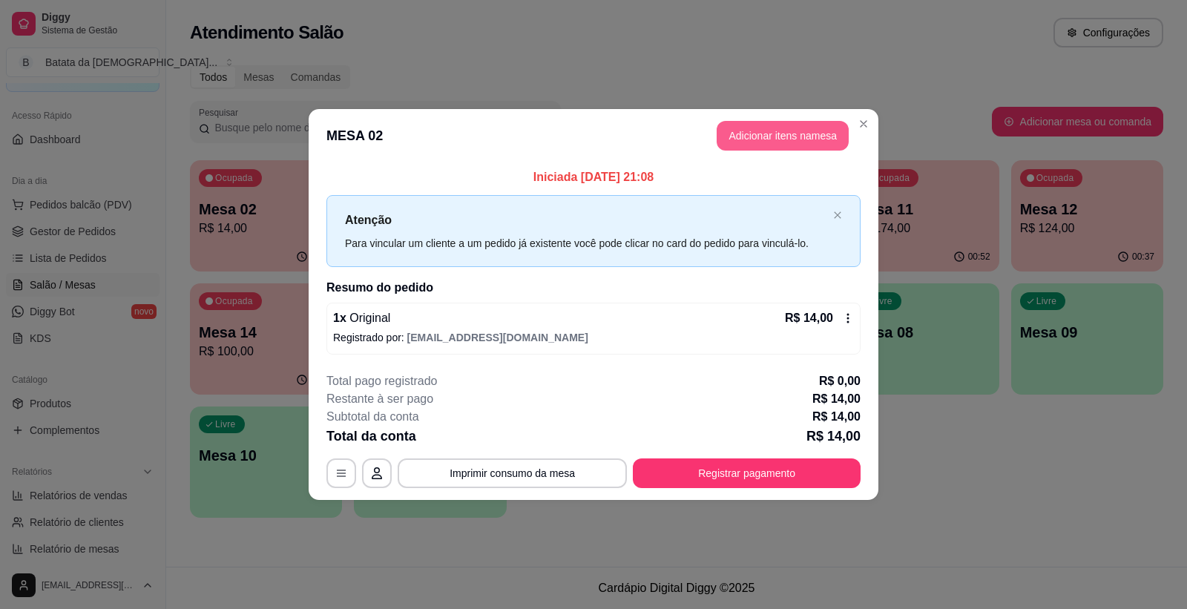
click at [740, 134] on button "Adicionar itens na mesa" at bounding box center [783, 136] width 132 height 30
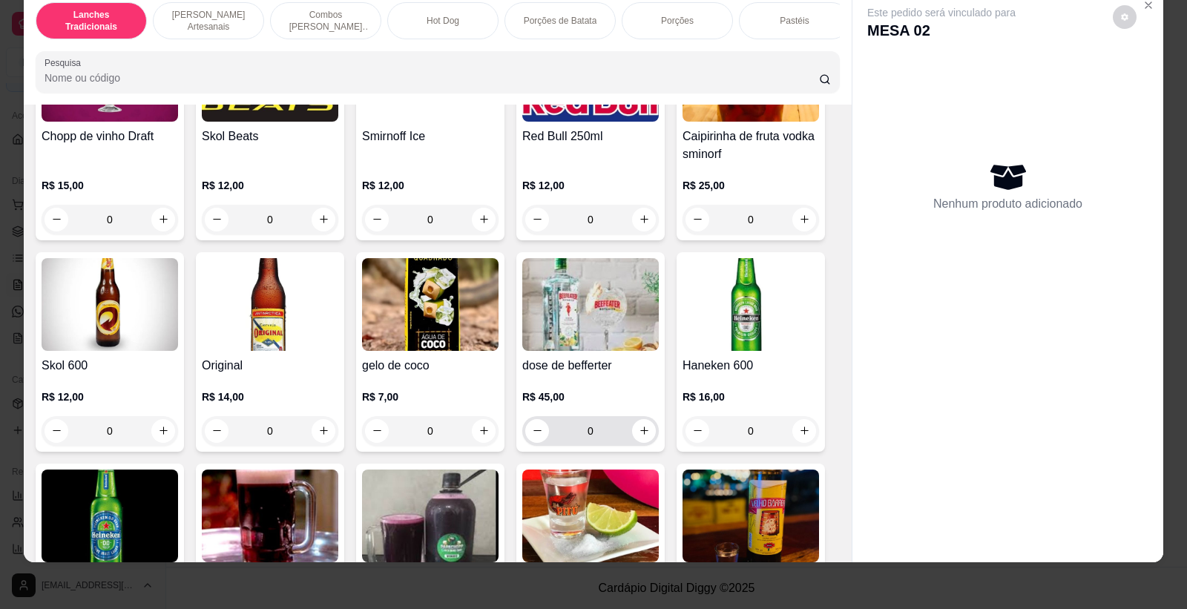
click at [627, 446] on div "0" at bounding box center [590, 431] width 131 height 30
click at [639, 436] on icon "increase-product-quantity" at bounding box center [644, 430] width 11 height 11
type input "1"
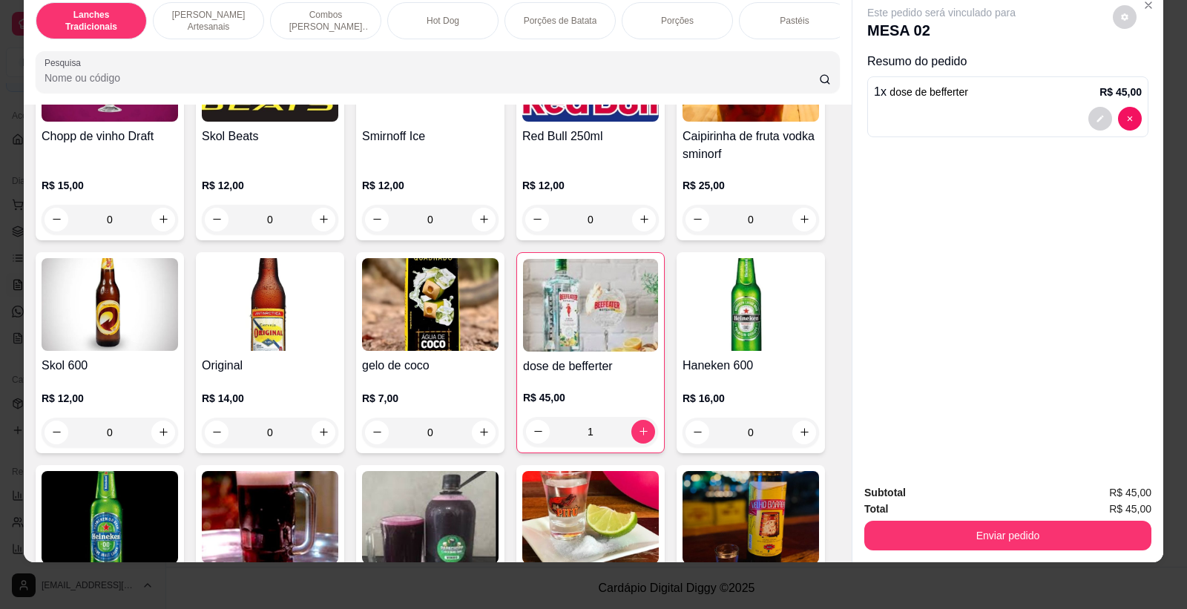
click at [951, 554] on div "Subtotal R$ 45,00 Total R$ 45,00 Enviar pedido" at bounding box center [1008, 518] width 311 height 90
click at [953, 542] on button "Enviar pedido" at bounding box center [1007, 536] width 287 height 30
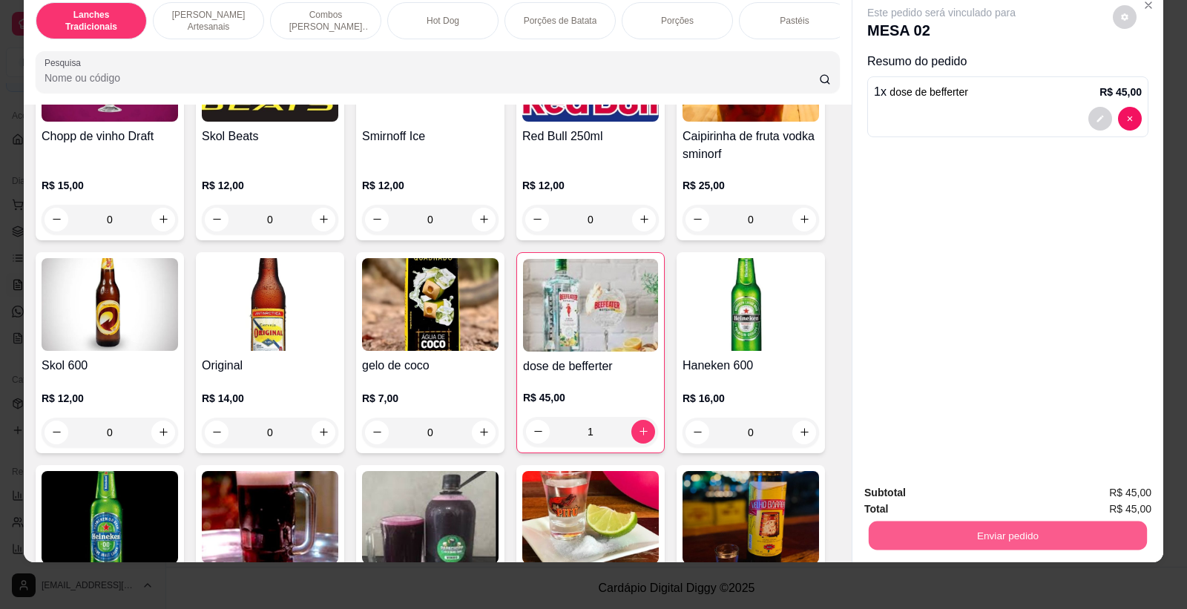
click at [953, 540] on button "Enviar pedido" at bounding box center [1008, 536] width 278 height 29
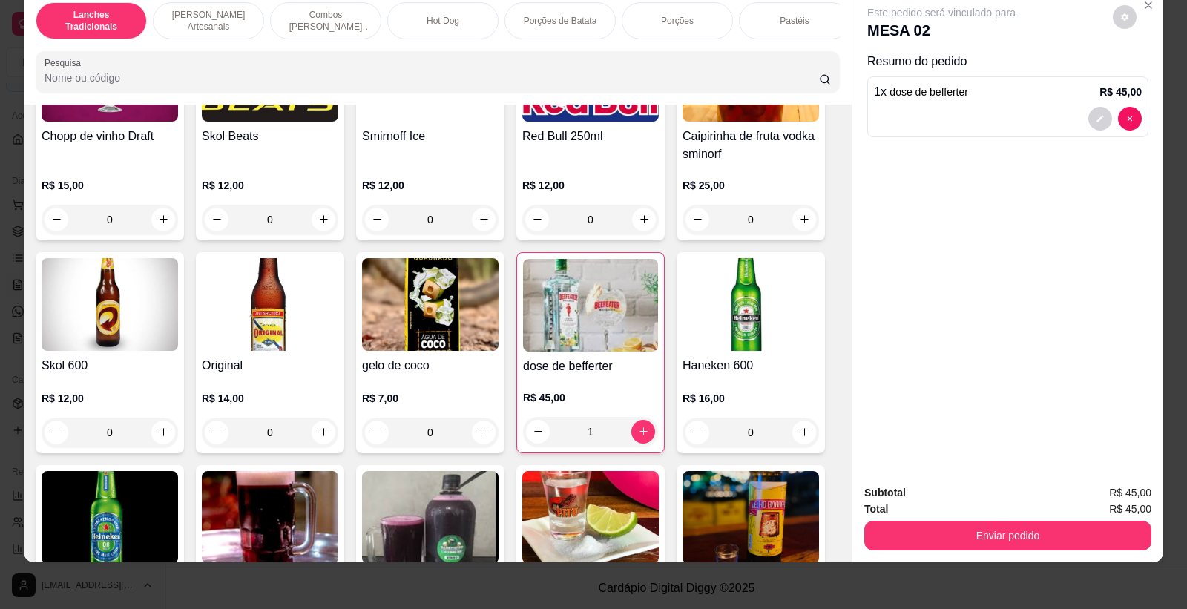
drag, startPoint x: 905, startPoint y: 505, endPoint x: 905, endPoint y: 521, distance: 15.6
click at [905, 515] on div "Total R$ 45,00" at bounding box center [1007, 509] width 287 height 16
click at [903, 529] on button "Enviar pedido" at bounding box center [1007, 536] width 287 height 30
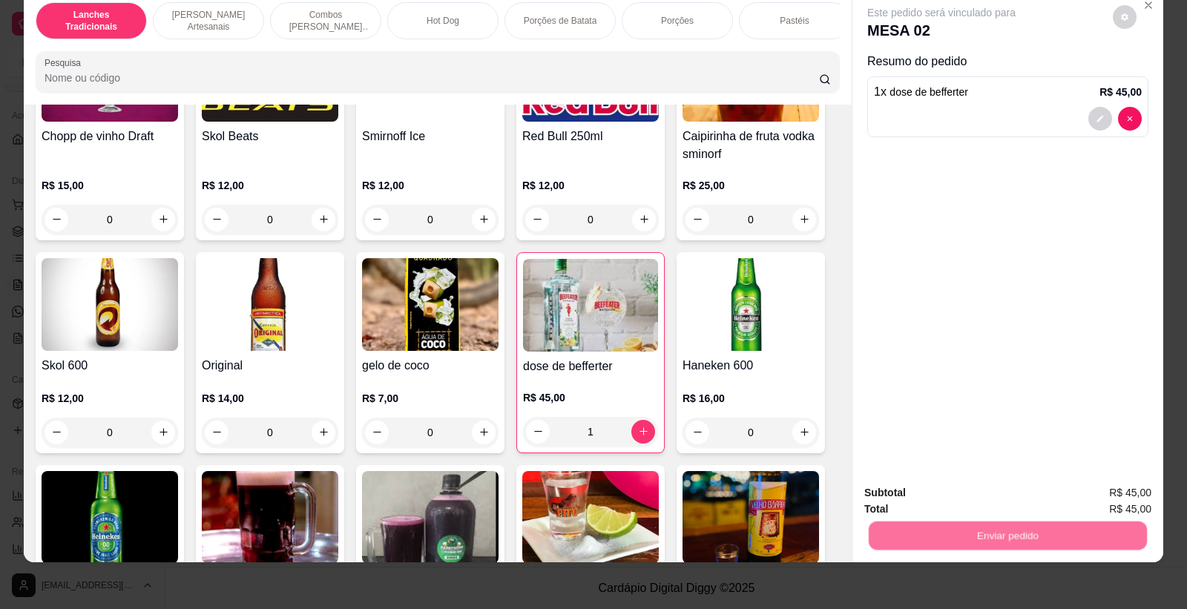
click at [907, 494] on button "Não registrar e enviar pedido" at bounding box center [959, 498] width 150 height 27
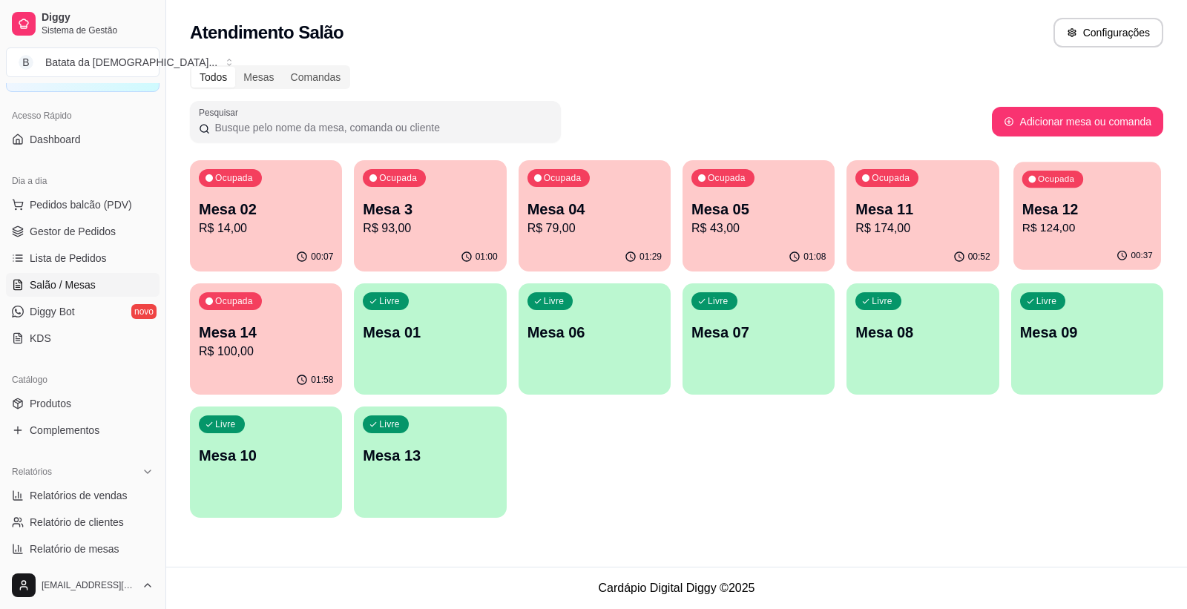
click at [1118, 201] on p "Mesa 12" at bounding box center [1087, 210] width 131 height 20
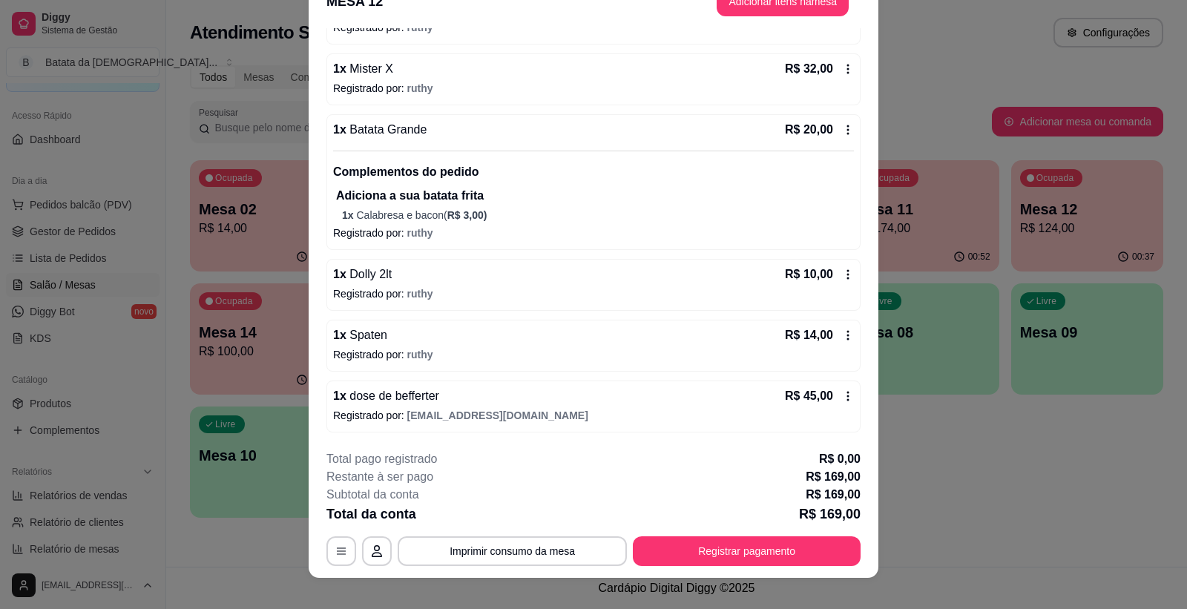
scroll to position [45, 0]
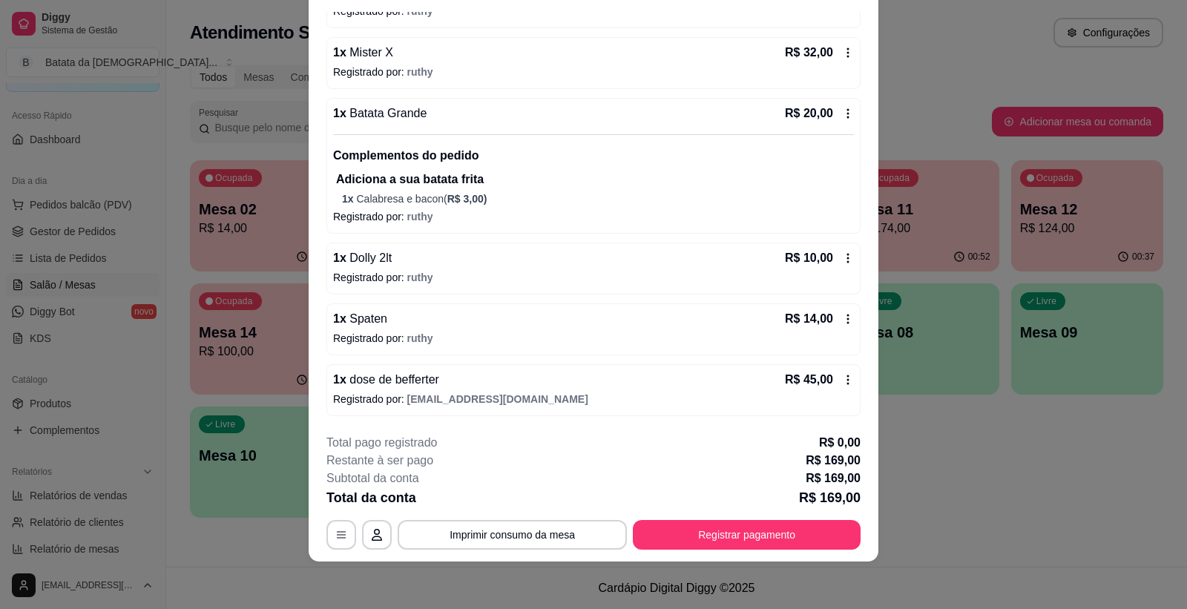
click at [842, 378] on icon at bounding box center [848, 380] width 12 height 12
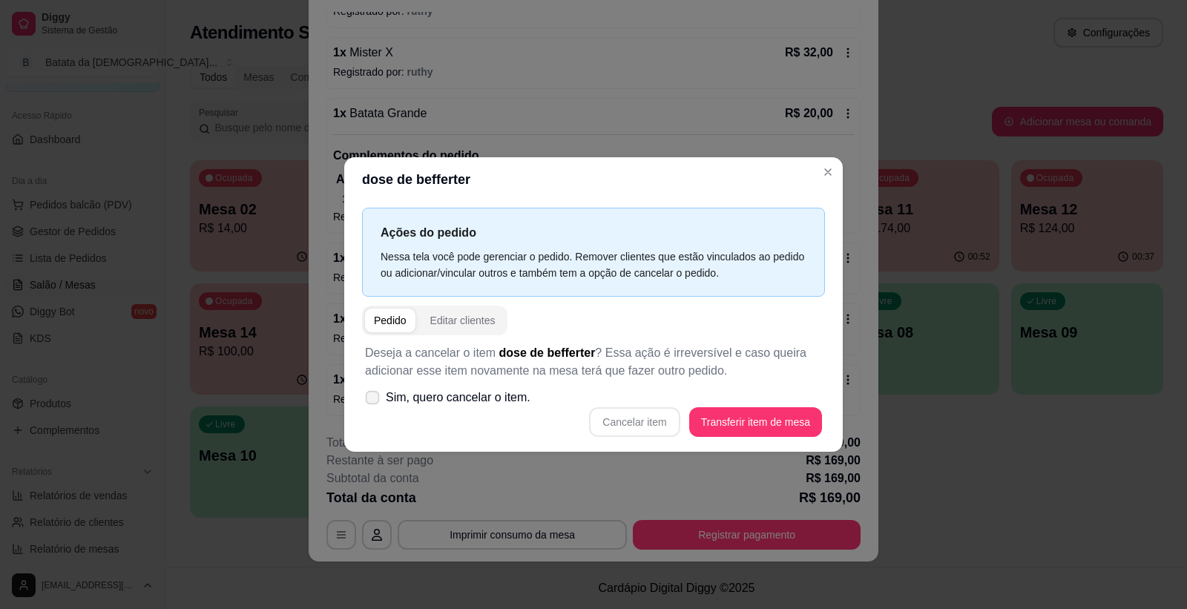
click at [367, 395] on icon at bounding box center [372, 397] width 11 height 8
click at [367, 400] on input "Sim, quero cancelar o item." at bounding box center [369, 405] width 10 height 10
checkbox input "true"
click at [639, 409] on button "Cancelar item" at bounding box center [635, 421] width 88 height 29
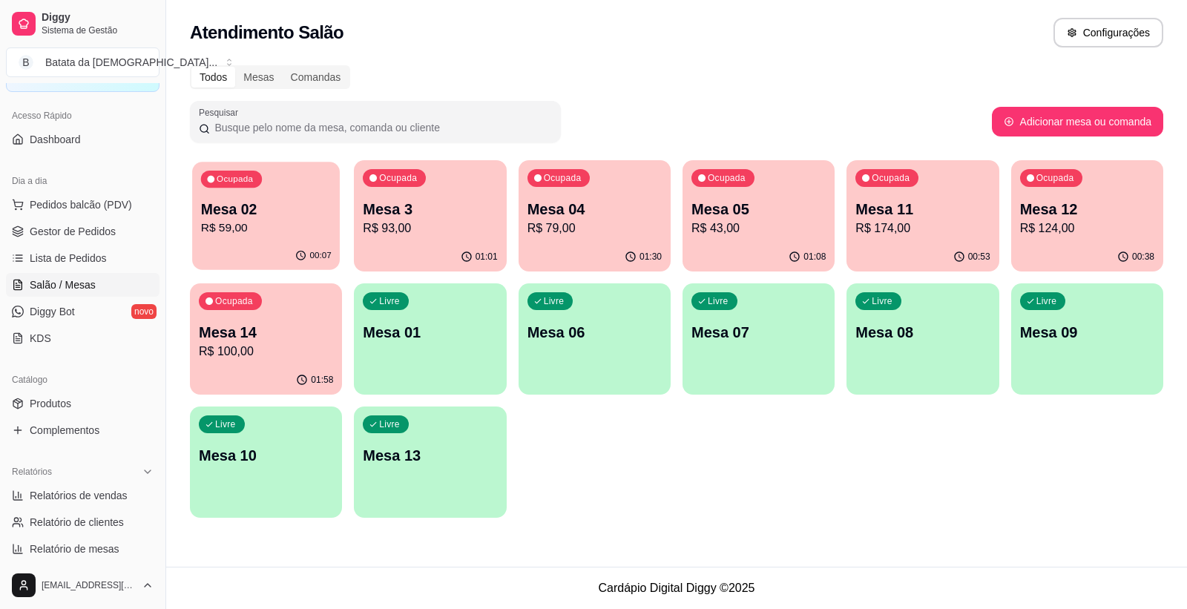
click at [305, 218] on div "Mesa 02 R$ 59,00" at bounding box center [266, 218] width 131 height 37
click at [930, 232] on p "R$ 174,00" at bounding box center [923, 228] width 131 height 17
click at [1076, 216] on p "Mesa 12" at bounding box center [1087, 210] width 131 height 20
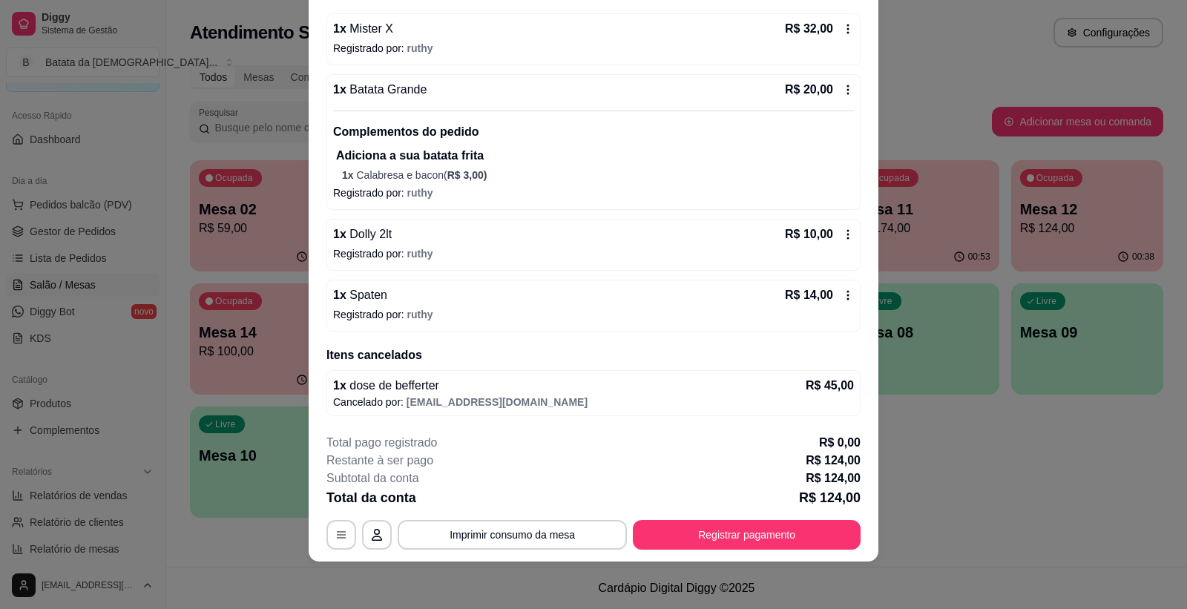
click at [842, 165] on div "Iniciada [DATE] 21:08 Atenção Para vincular um cliente a um pedido já existente…" at bounding box center [594, 217] width 570 height 410
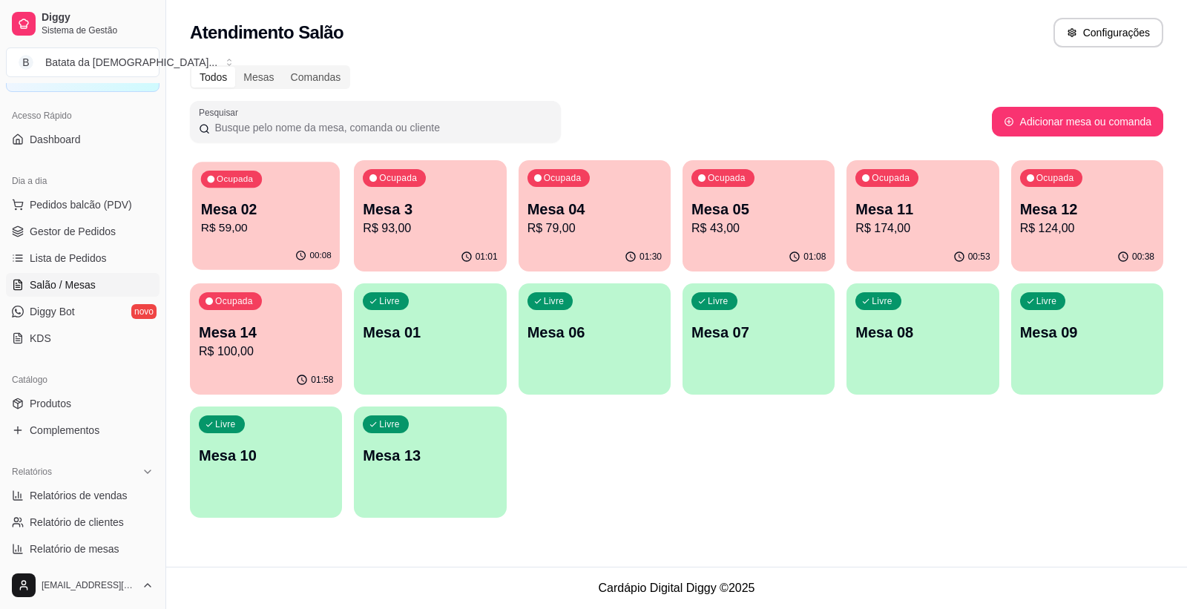
click at [326, 203] on p "Mesa 02" at bounding box center [266, 210] width 131 height 20
click at [540, 158] on div "Todos Mesas Comandas Pesquisar Adicionar mesa ou comanda Ocupada Mesa 02 R$ 59,…" at bounding box center [676, 295] width 1021 height 479
click at [380, 188] on div "Ocupada Mesa 3 R$ 93,00" at bounding box center [430, 202] width 148 height 80
click at [473, 204] on p "Mesa 3" at bounding box center [430, 209] width 134 height 21
drag, startPoint x: 36, startPoint y: 312, endPoint x: 27, endPoint y: 307, distance: 9.7
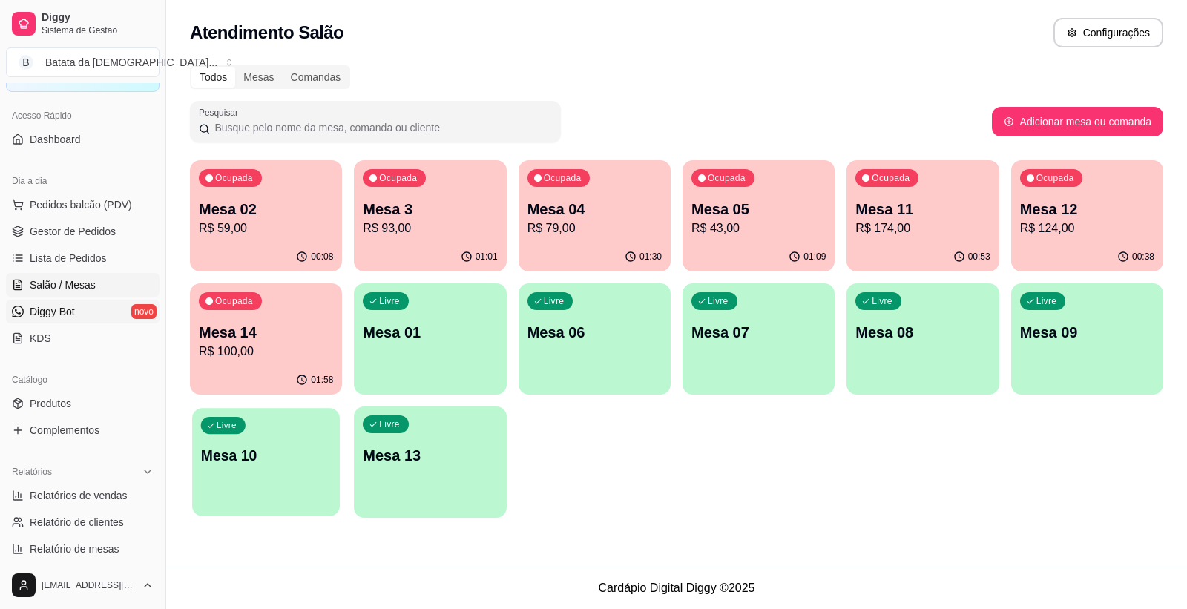
click at [301, 411] on div "Livre Mesa 10" at bounding box center [266, 453] width 148 height 91
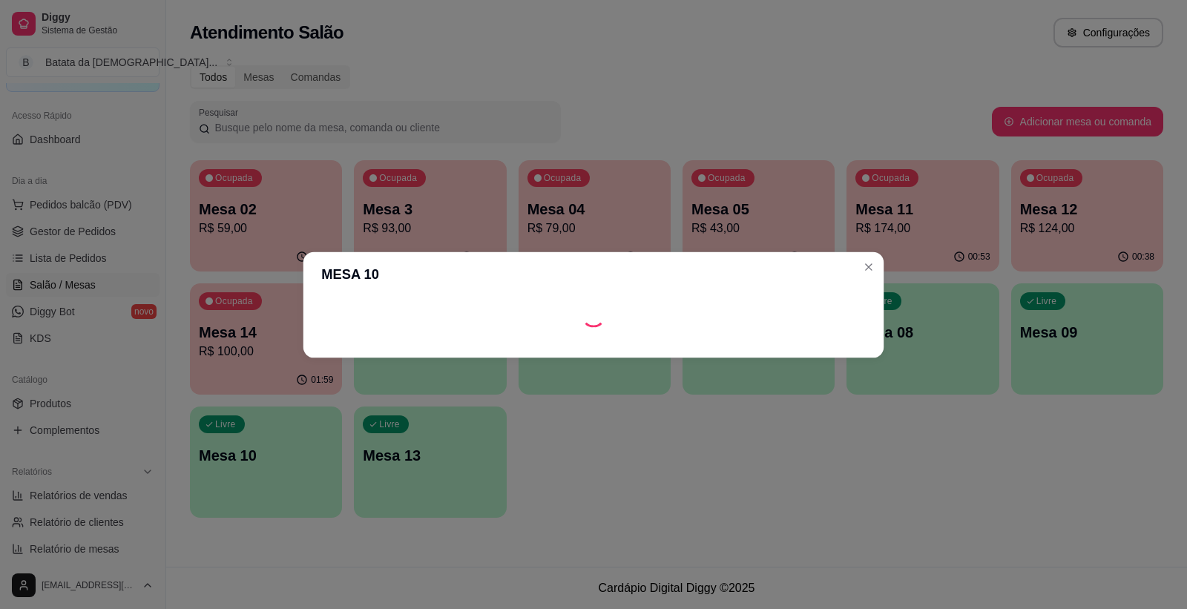
click at [306, 352] on div "MESA 10" at bounding box center [593, 304] width 1209 height 621
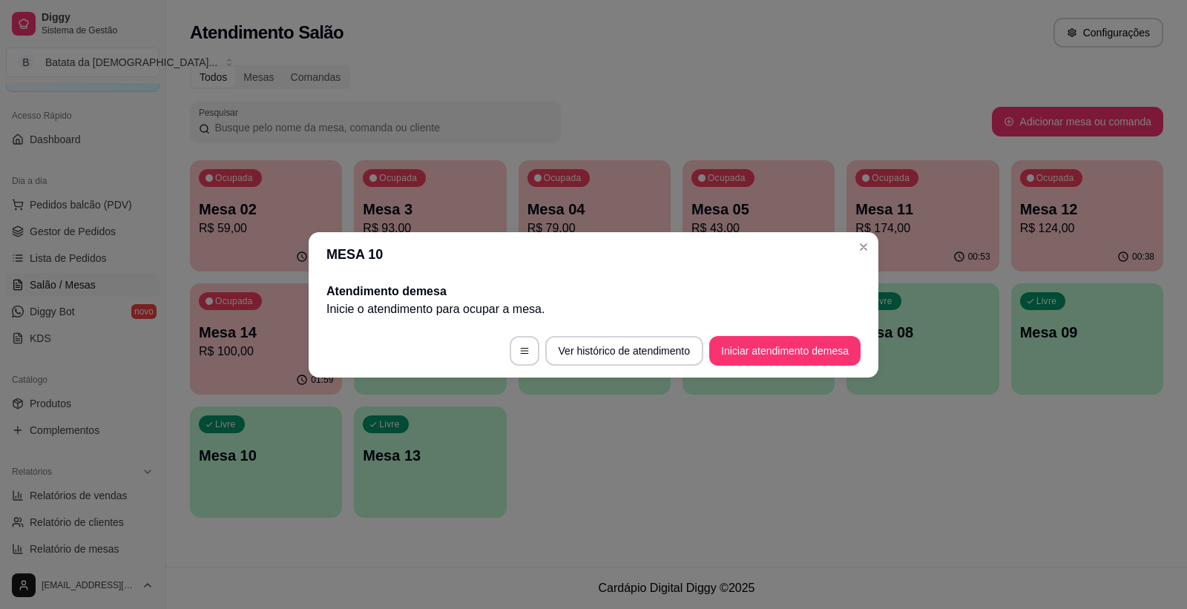
drag, startPoint x: 332, startPoint y: 339, endPoint x: 252, endPoint y: 341, distance: 80.2
click at [280, 351] on div "MESA 10 Atendimento de mesa Inicie o atendimento para ocupar a mesa . Ver histó…" at bounding box center [593, 304] width 1187 height 609
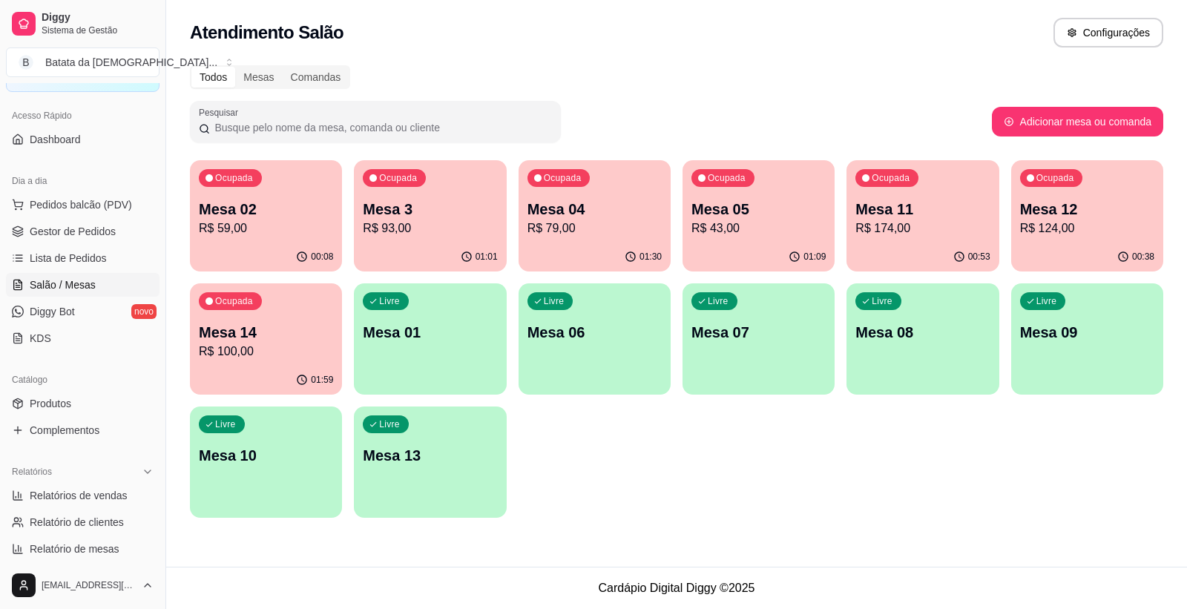
click at [251, 340] on p "Mesa 14" at bounding box center [266, 332] width 134 height 21
click at [1014, 210] on div "Ocupada Mesa 12 R$ 124,00" at bounding box center [1087, 201] width 152 height 82
click at [315, 300] on div "Ocupada Mesa 14 R$ 100,00" at bounding box center [266, 324] width 152 height 82
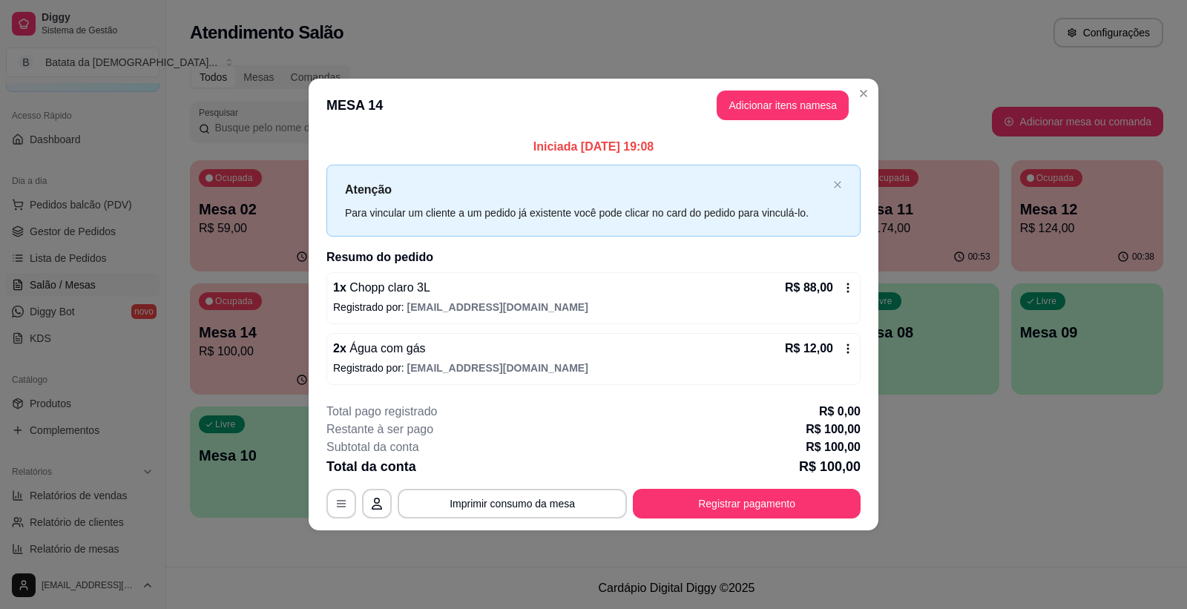
click at [842, 354] on icon at bounding box center [848, 349] width 12 height 12
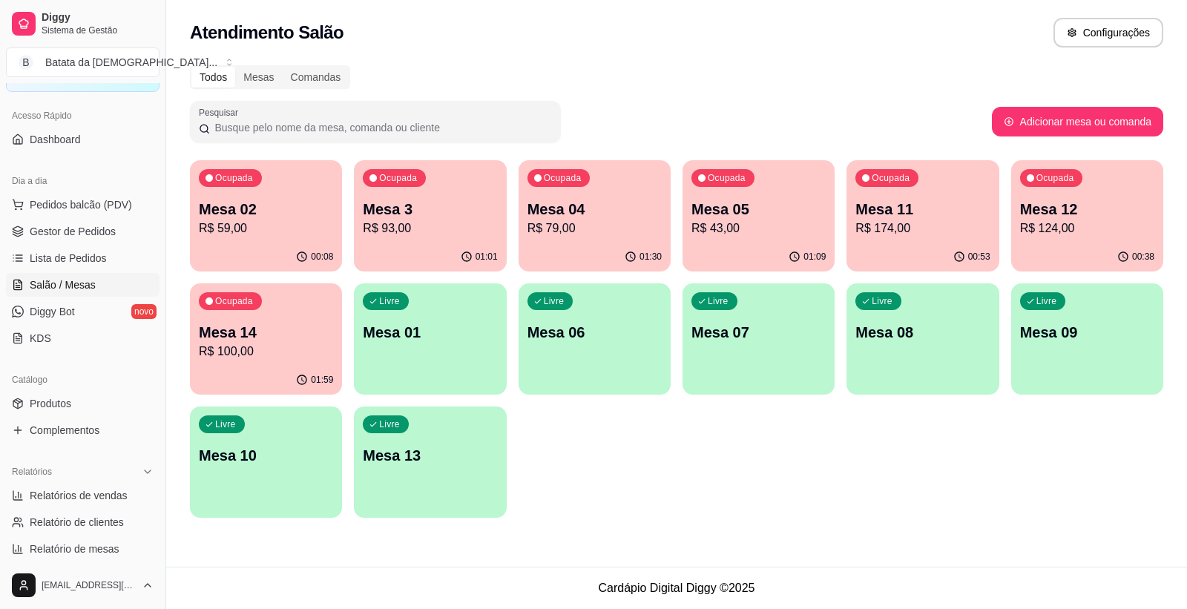
click at [1029, 234] on p "R$ 124,00" at bounding box center [1087, 229] width 134 height 18
click at [407, 223] on p "R$ 93,00" at bounding box center [430, 229] width 134 height 18
click at [484, 211] on p "Mesa 3" at bounding box center [430, 210] width 131 height 20
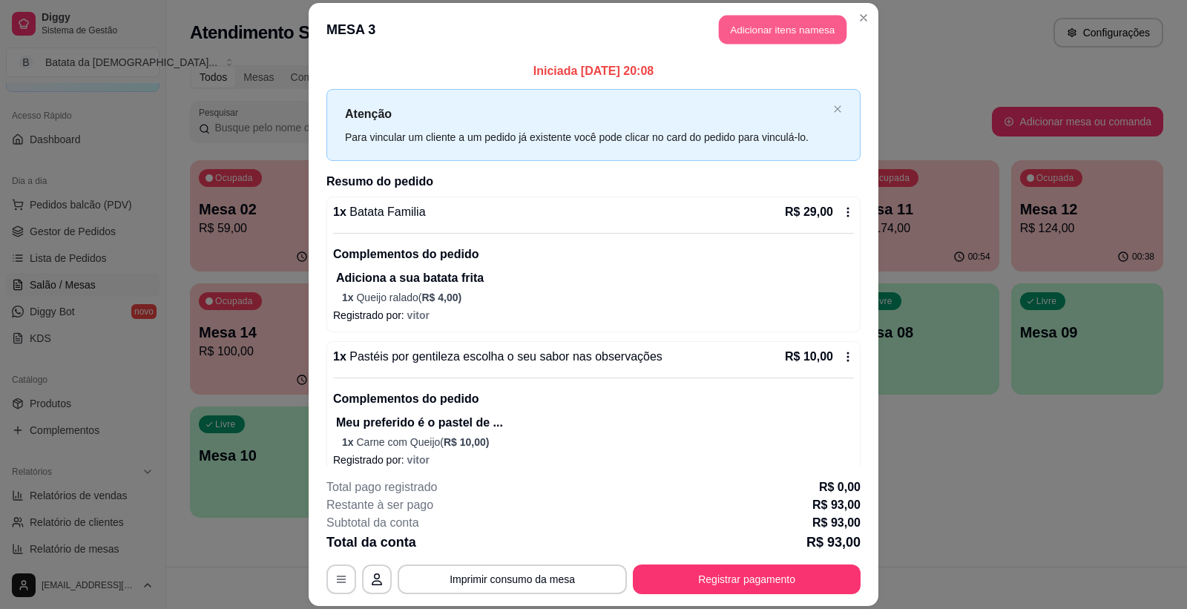
click at [728, 25] on button "Adicionar itens na mesa" at bounding box center [783, 30] width 128 height 29
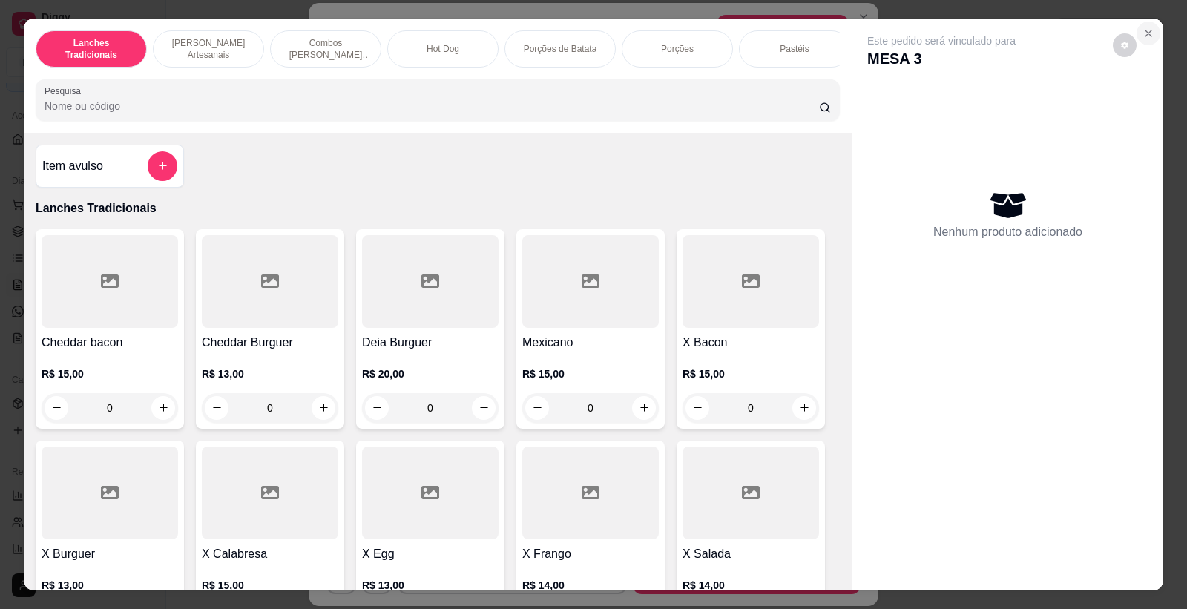
click at [1149, 26] on button "Close" at bounding box center [1149, 34] width 24 height 24
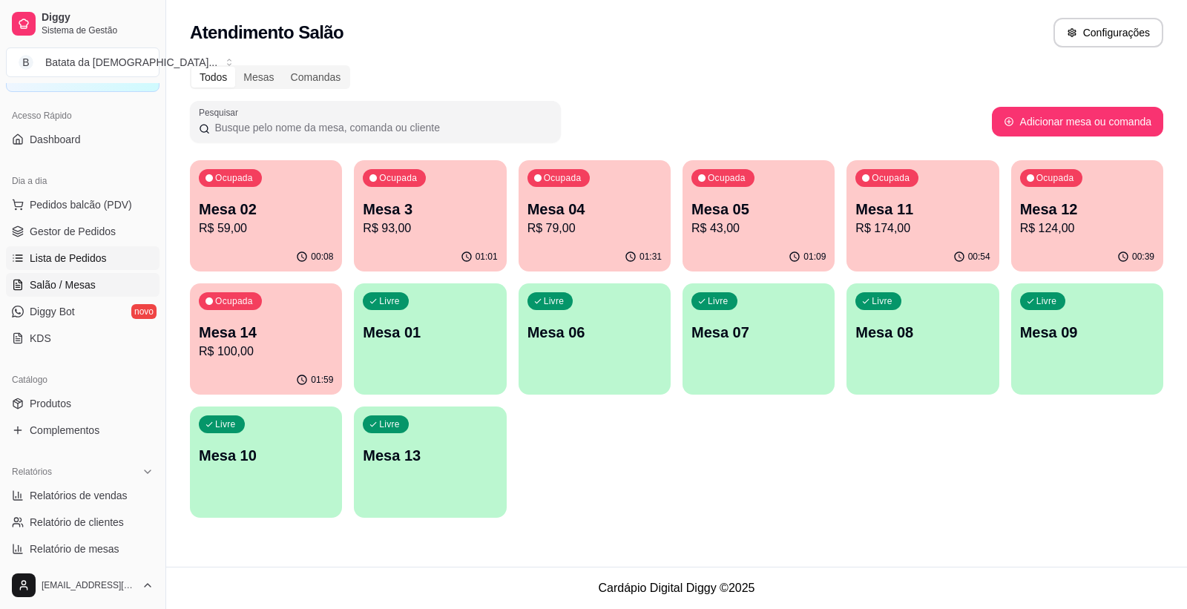
click at [95, 261] on span "Lista de Pedidos" at bounding box center [68, 258] width 77 height 15
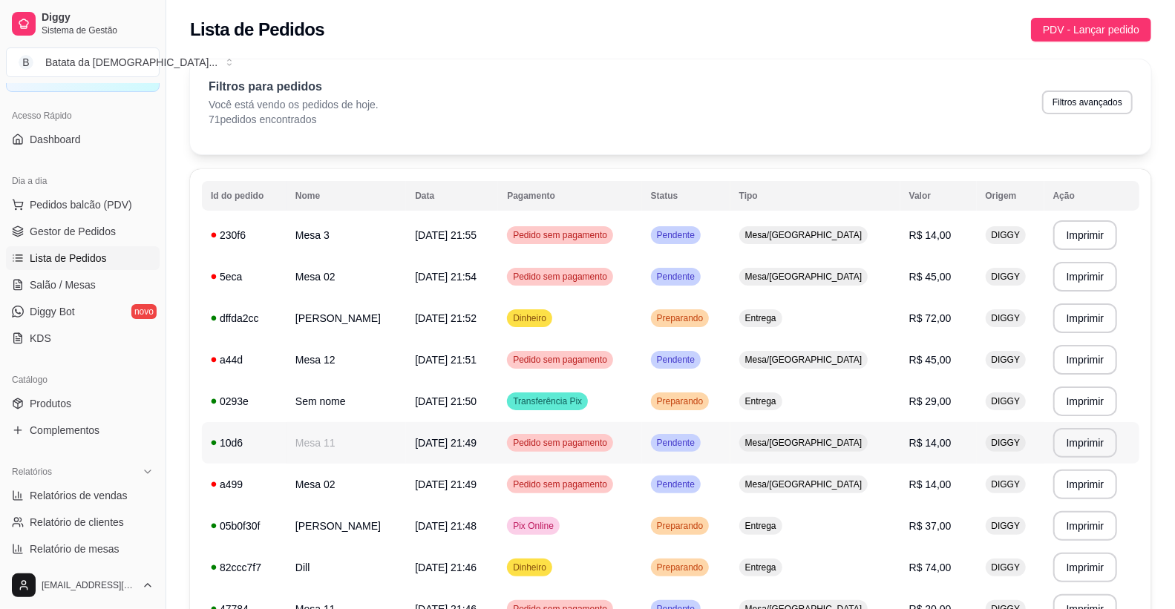
click at [427, 427] on td "[DATE] 21:49" at bounding box center [452, 443] width 92 height 42
click at [476, 484] on span "[DATE] 21:49" at bounding box center [446, 485] width 62 height 12
click at [687, 266] on td "Pendente" at bounding box center [686, 277] width 88 height 42
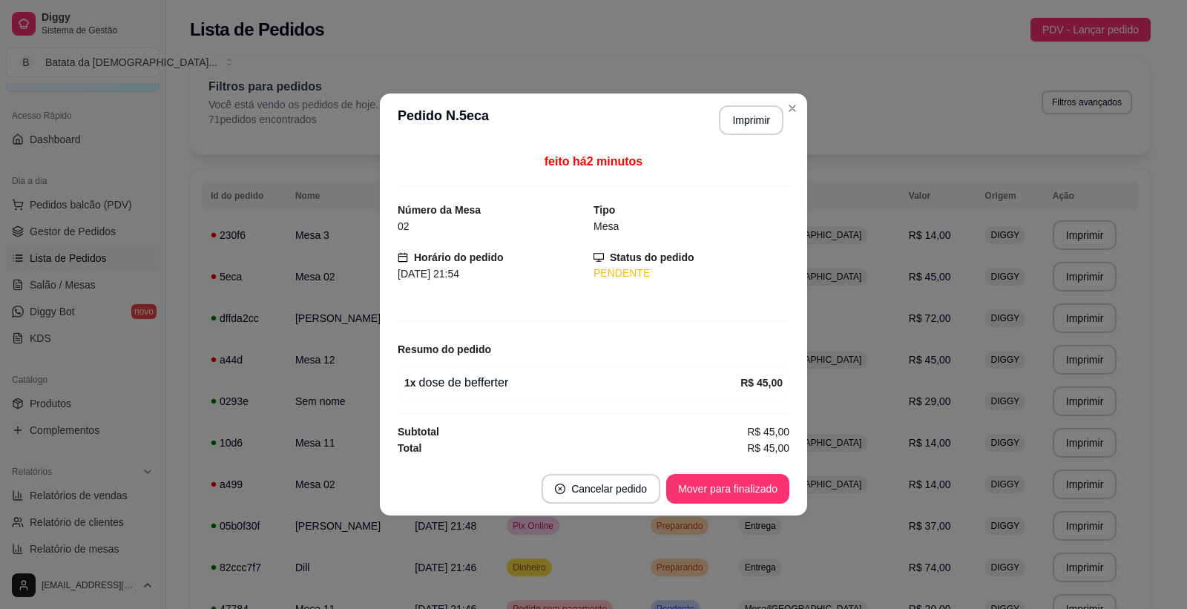
click at [806, 252] on div "feito há 2 minutos Número da Mesa 02 Tipo Mesa Horário do pedido [DATE] 21:54 S…" at bounding box center [593, 304] width 427 height 315
click at [806, 234] on div "feito há 2 minutos Número da Mesa 02 Tipo Mesa Horário do pedido [DATE] 21:54 S…" at bounding box center [593, 304] width 427 height 315
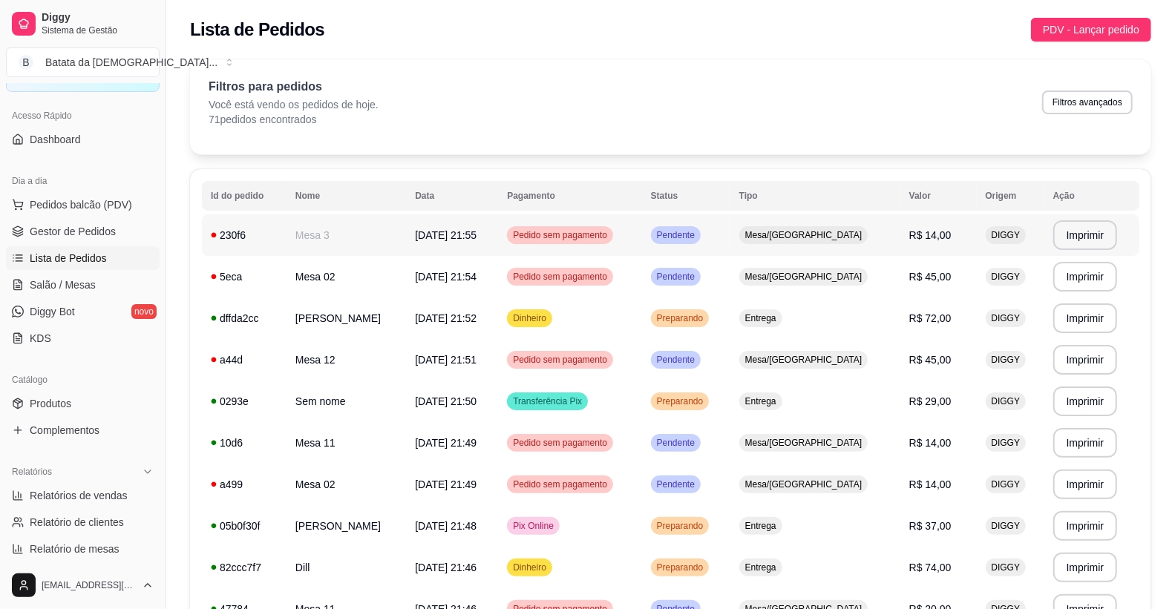
click at [847, 234] on span "Mesa/[GEOGRAPHIC_DATA]" at bounding box center [803, 235] width 123 height 12
click at [958, 280] on td "R$ 45,00" at bounding box center [938, 277] width 76 height 42
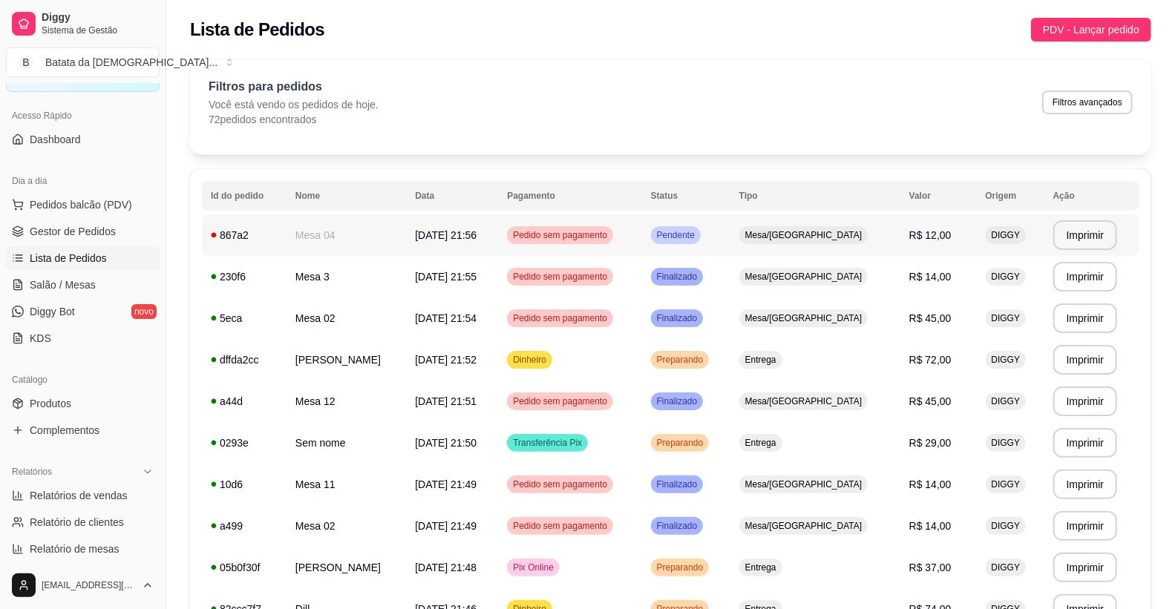
click at [601, 232] on span "Pedido sem pagamento" at bounding box center [560, 235] width 100 height 12
click at [789, 258] on td "Mesa/[GEOGRAPHIC_DATA]" at bounding box center [815, 277] width 170 height 42
click at [26, 395] on link "Produtos" at bounding box center [83, 404] width 154 height 24
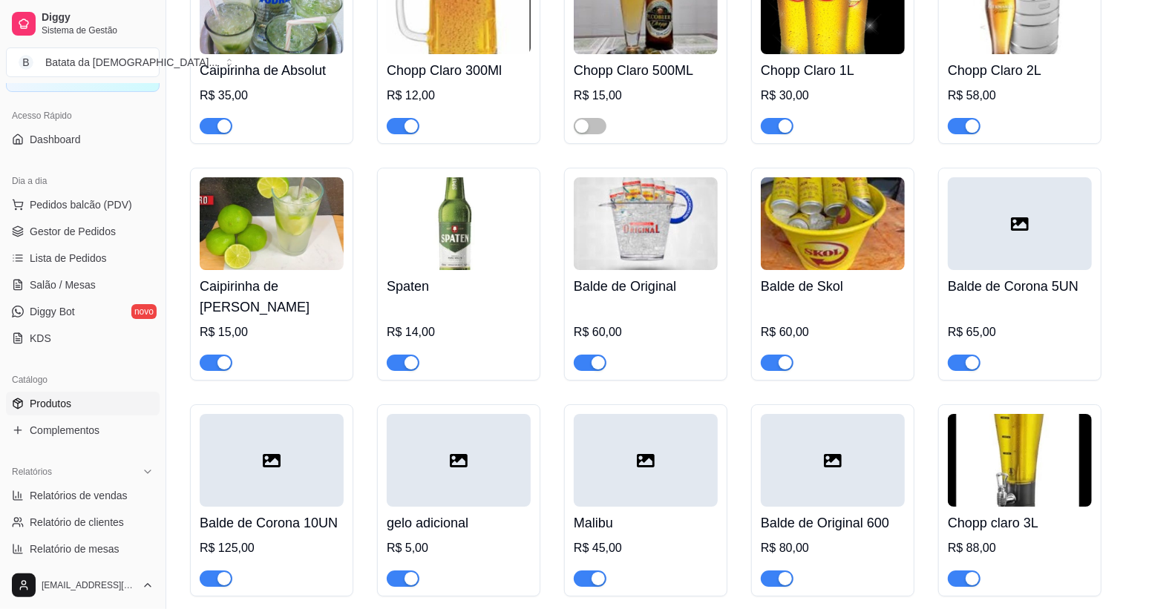
scroll to position [6630, 0]
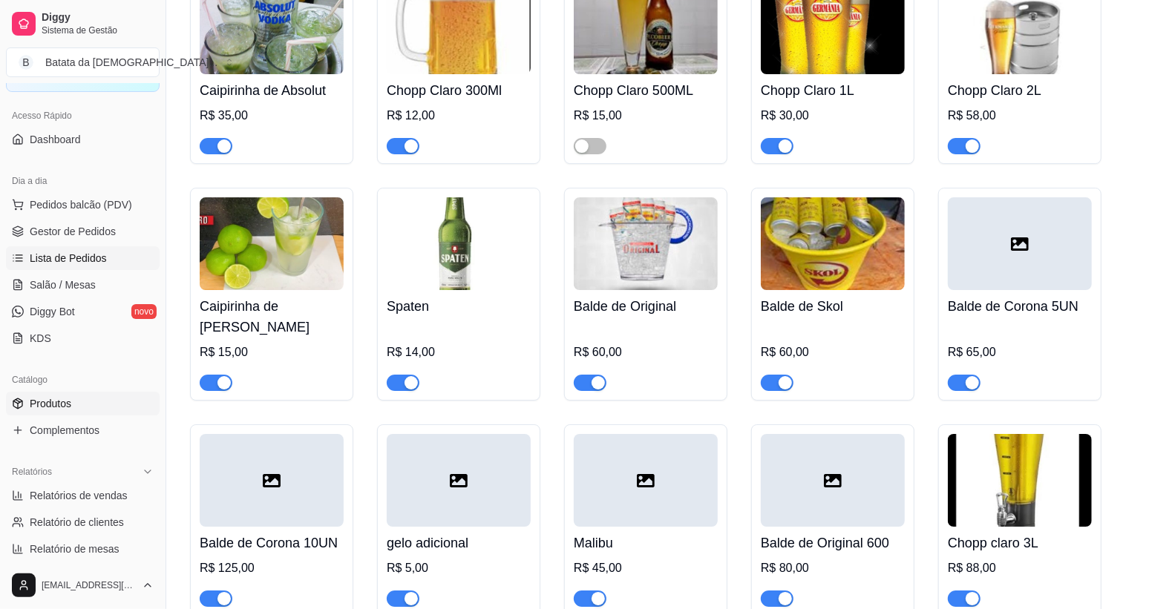
click at [90, 260] on span "Lista de Pedidos" at bounding box center [68, 258] width 77 height 15
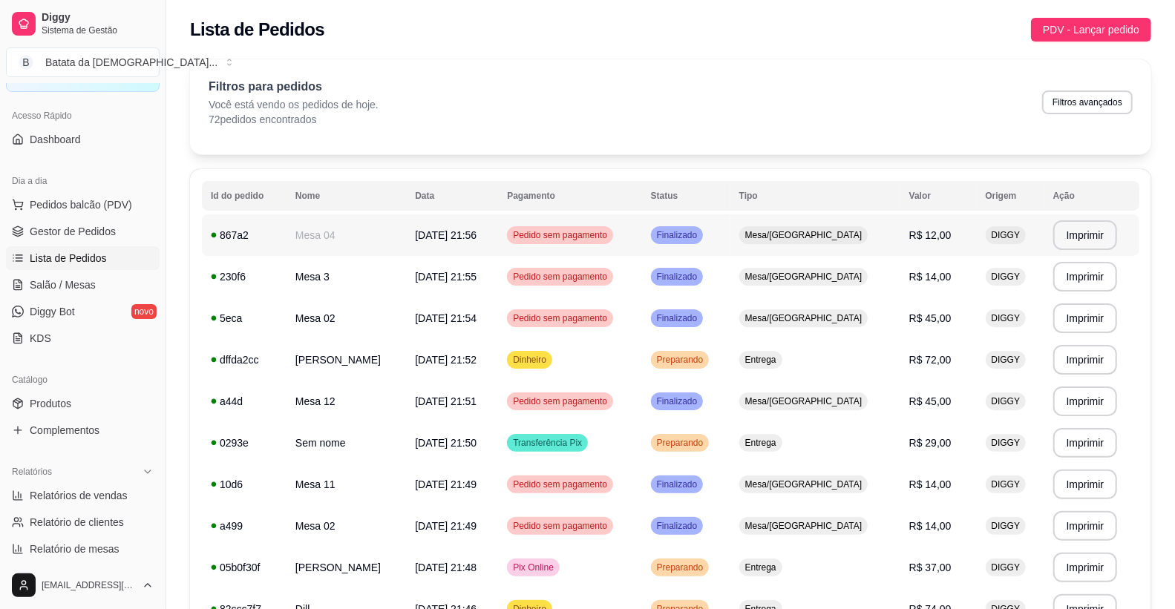
click at [291, 231] on td "Mesa 04" at bounding box center [345, 235] width 119 height 42
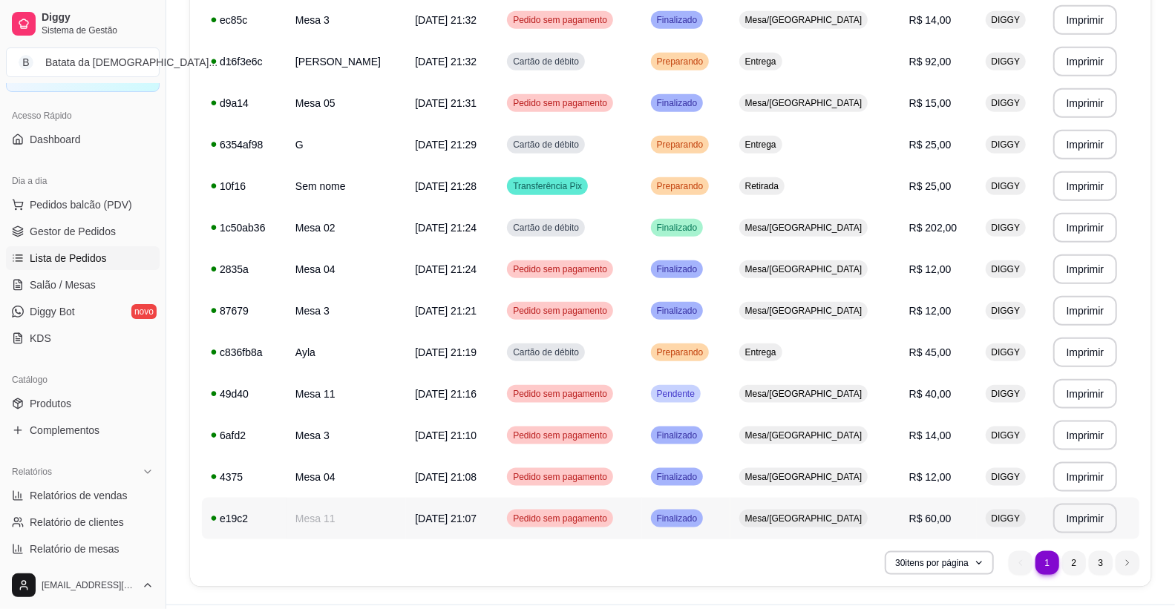
scroll to position [959, 0]
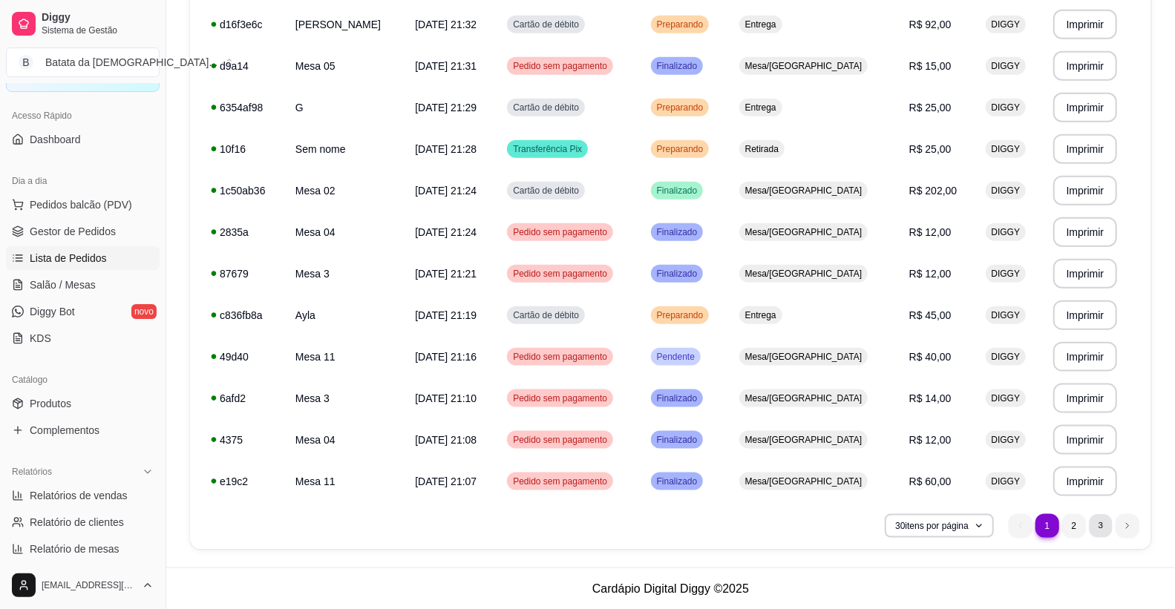
click at [1100, 518] on li "3" at bounding box center [1100, 525] width 23 height 23
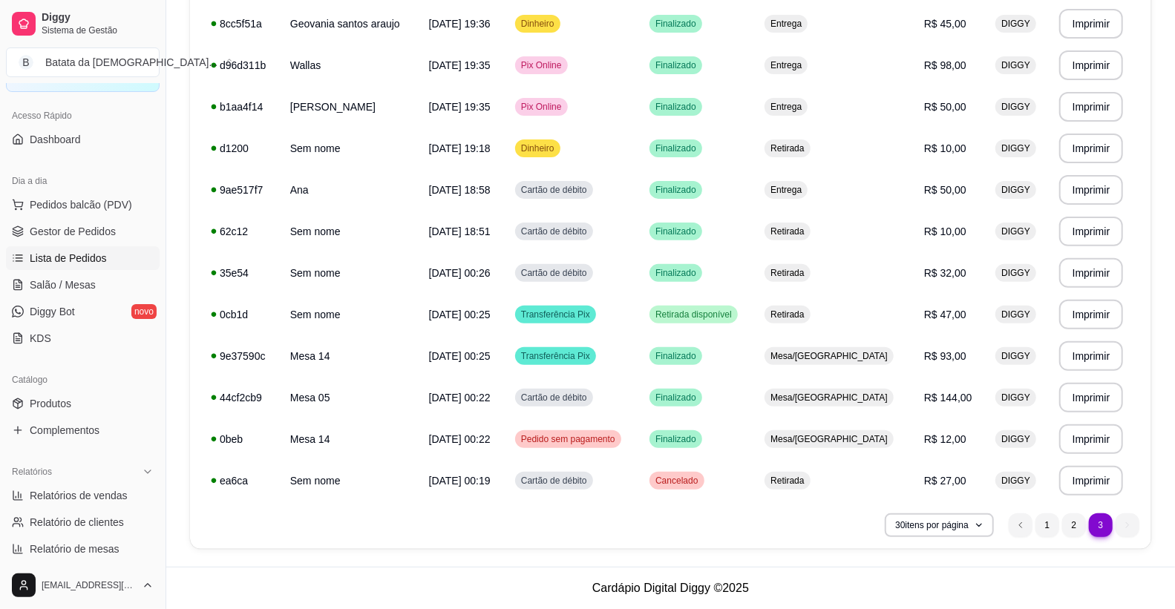
scroll to position [211, 0]
click at [1040, 518] on li "1" at bounding box center [1047, 526] width 24 height 24
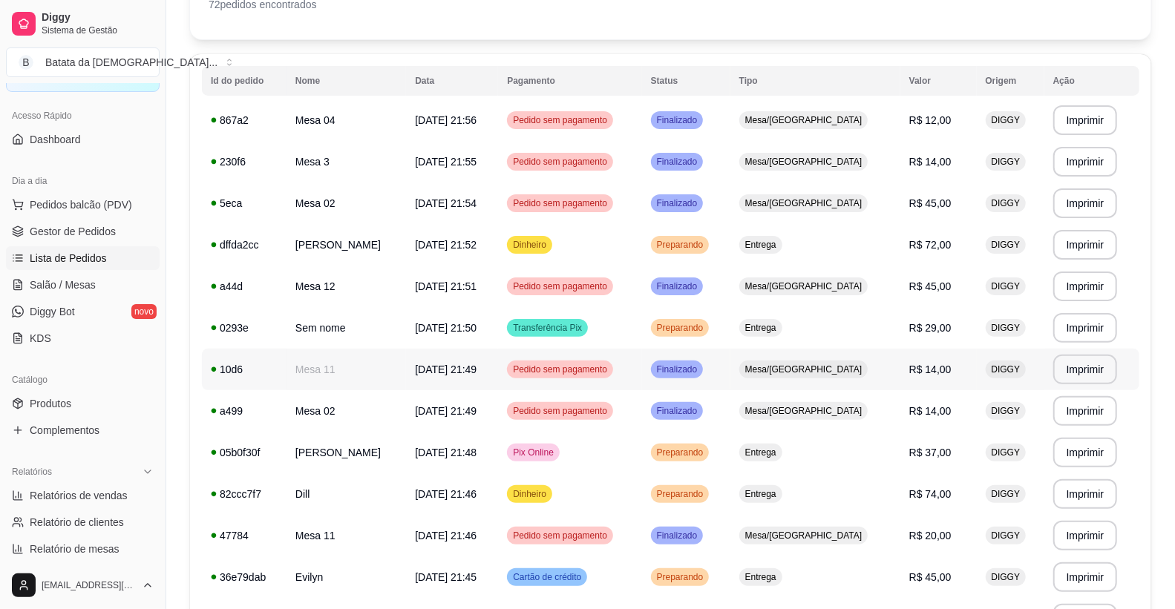
scroll to position [0, 0]
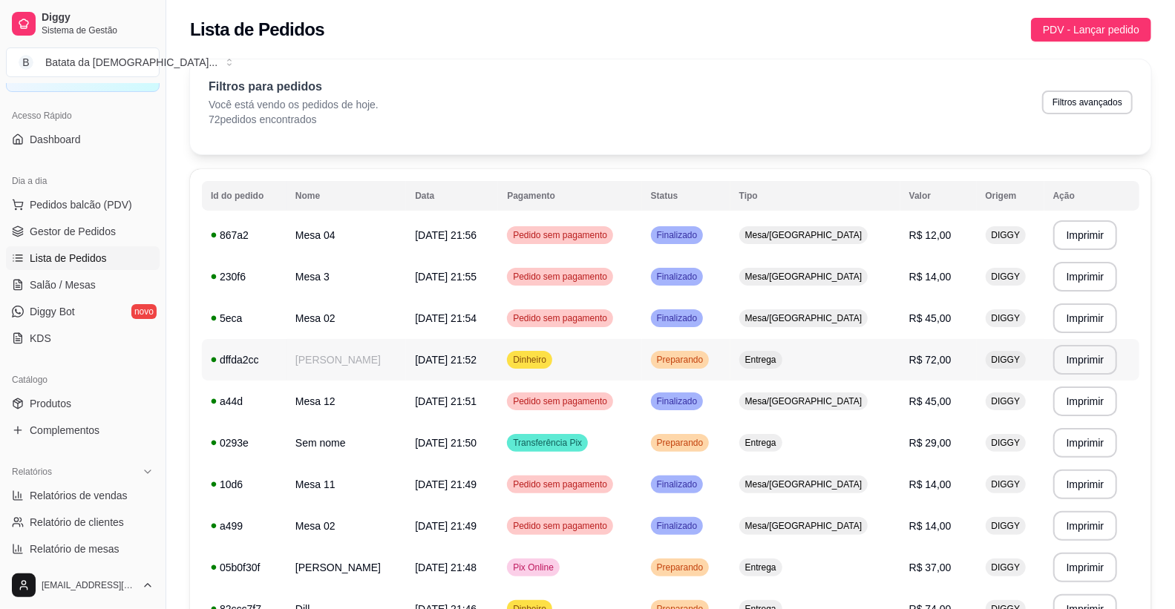
click at [394, 352] on td "[PERSON_NAME]" at bounding box center [345, 360] width 119 height 42
click at [547, 555] on td "Pix Online" at bounding box center [569, 568] width 143 height 42
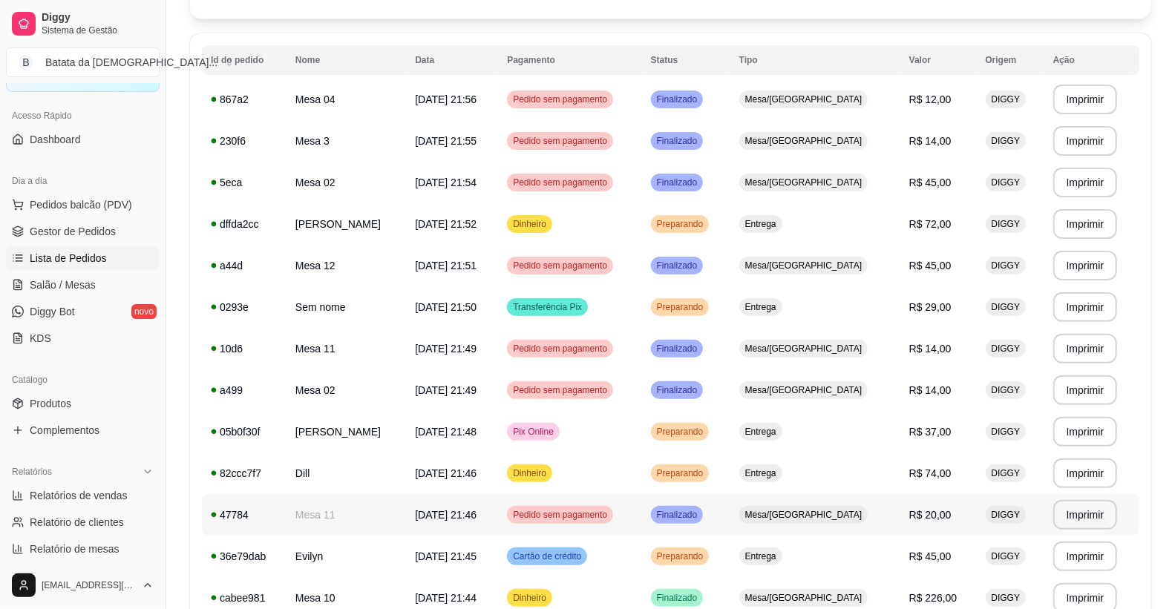
scroll to position [165, 0]
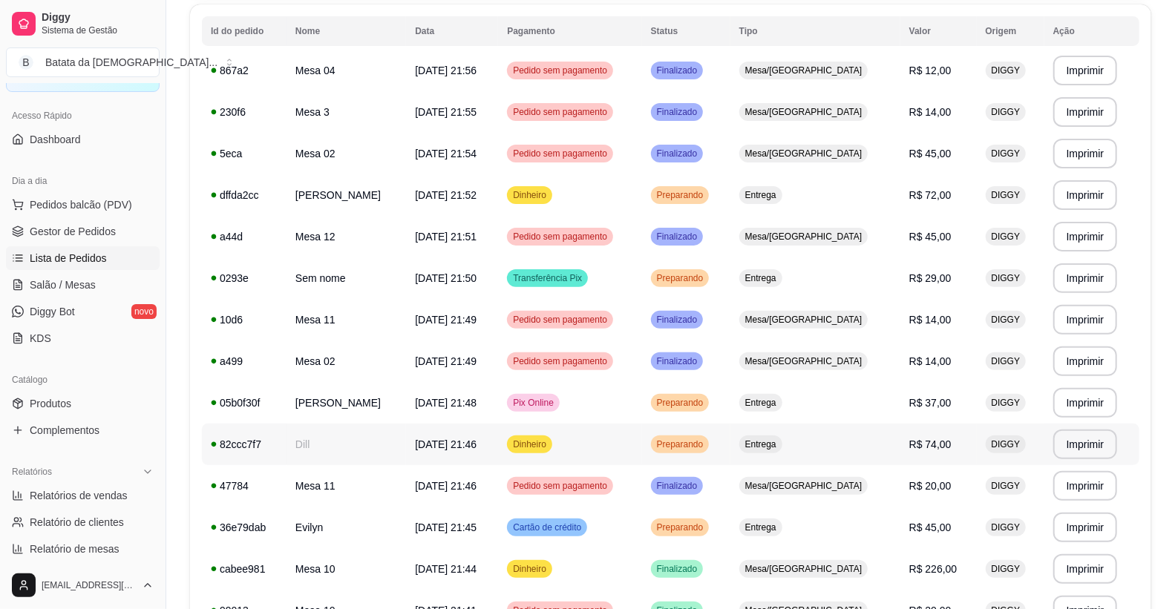
click at [344, 443] on td "Dill" at bounding box center [345, 445] width 119 height 42
click at [498, 524] on td "[DATE] 21:45" at bounding box center [452, 528] width 92 height 42
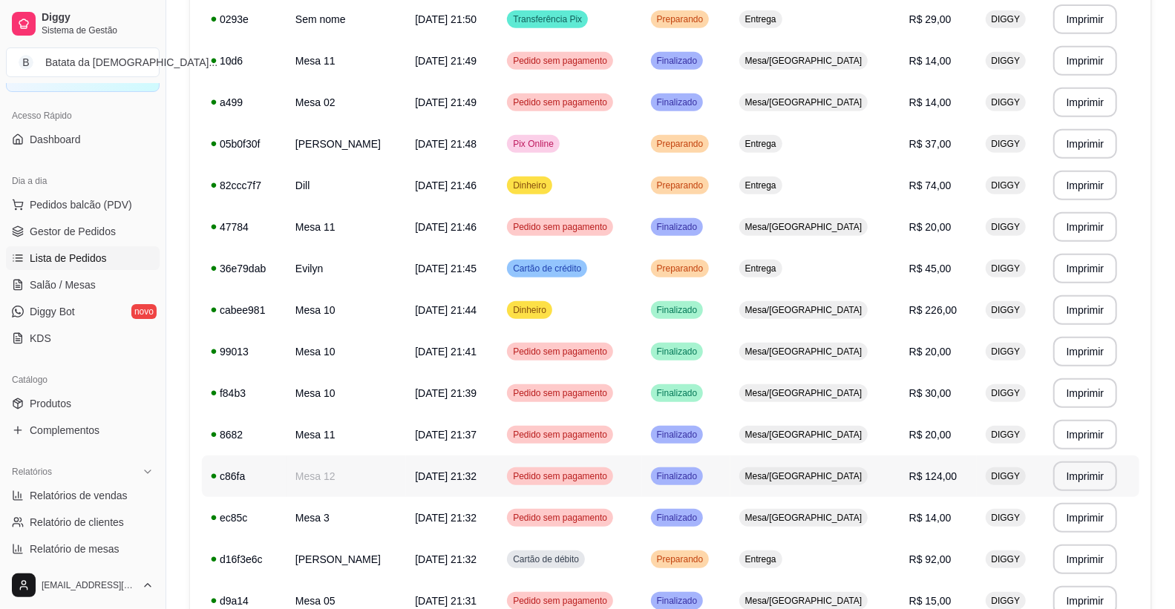
scroll to position [494, 0]
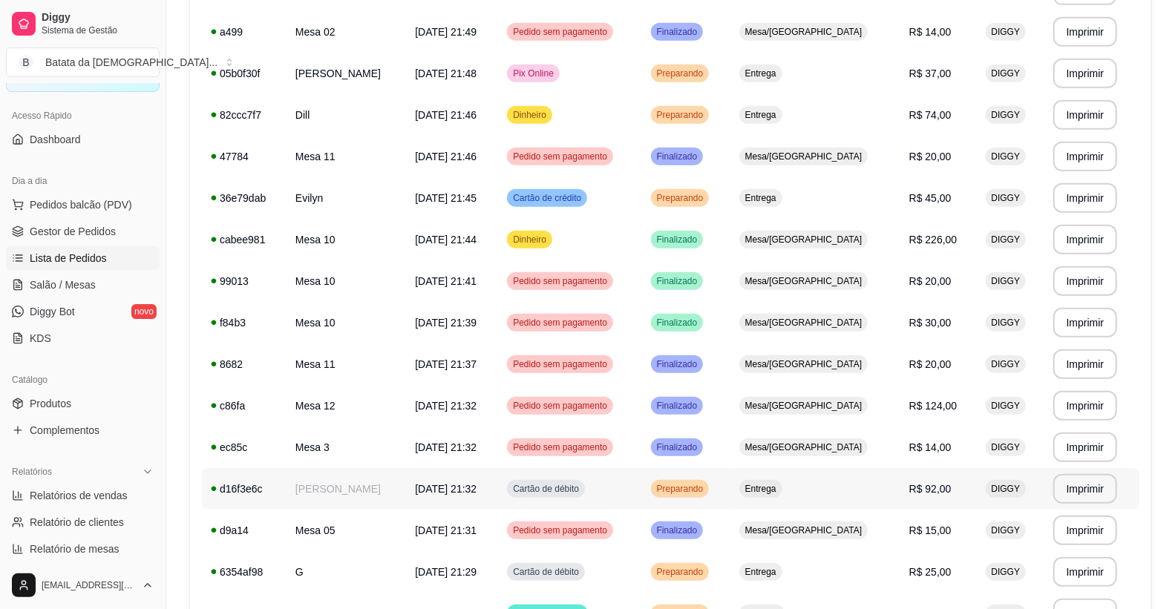
click at [384, 493] on td "[PERSON_NAME]" at bounding box center [345, 489] width 119 height 42
click at [365, 569] on td "G" at bounding box center [345, 572] width 119 height 42
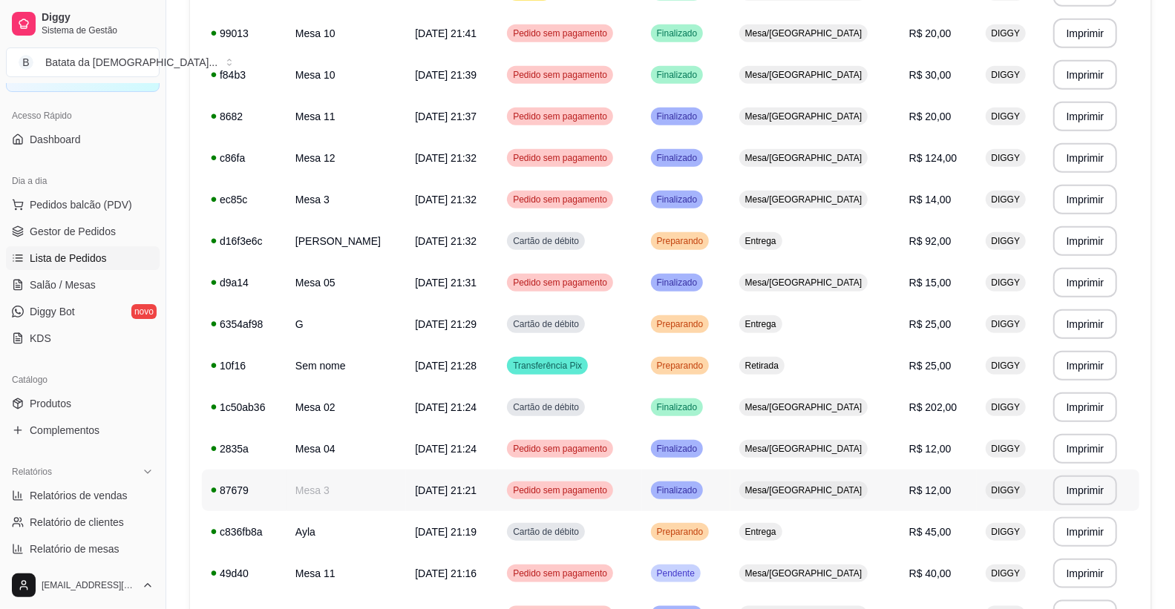
scroll to position [824, 0]
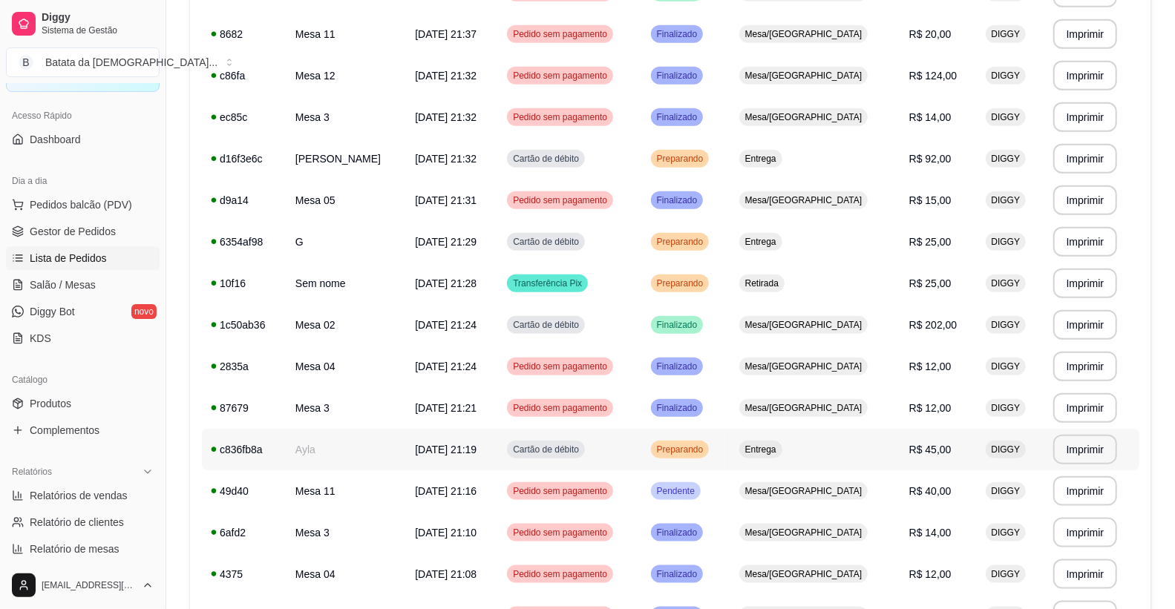
click at [390, 459] on td "Ayla" at bounding box center [345, 450] width 119 height 42
click at [308, 441] on td "Ayla" at bounding box center [345, 450] width 119 height 42
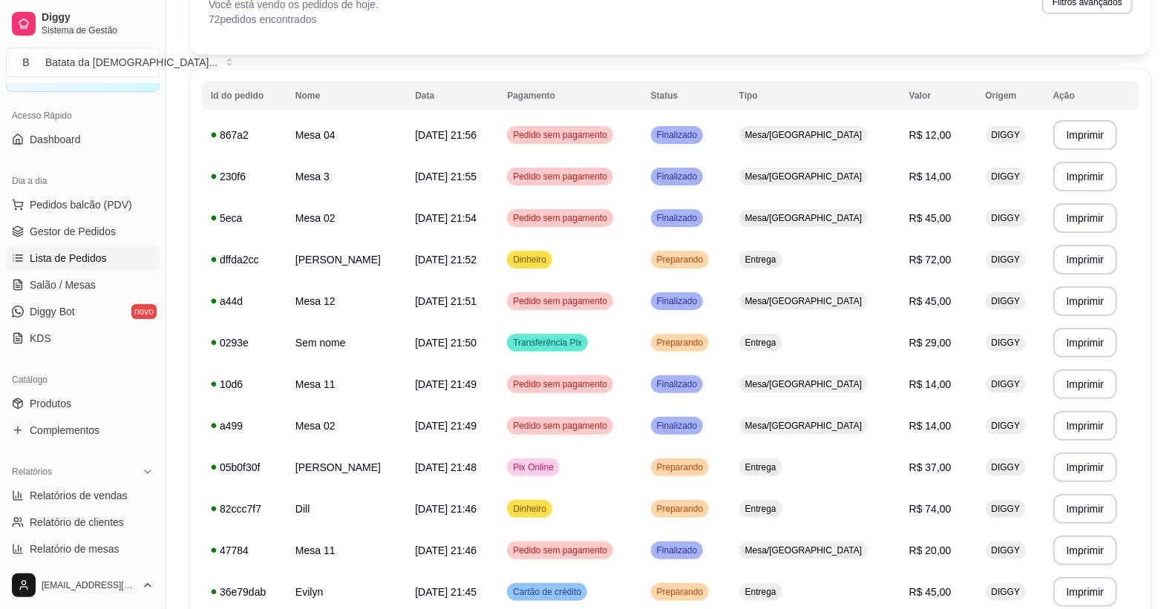
scroll to position [0, 0]
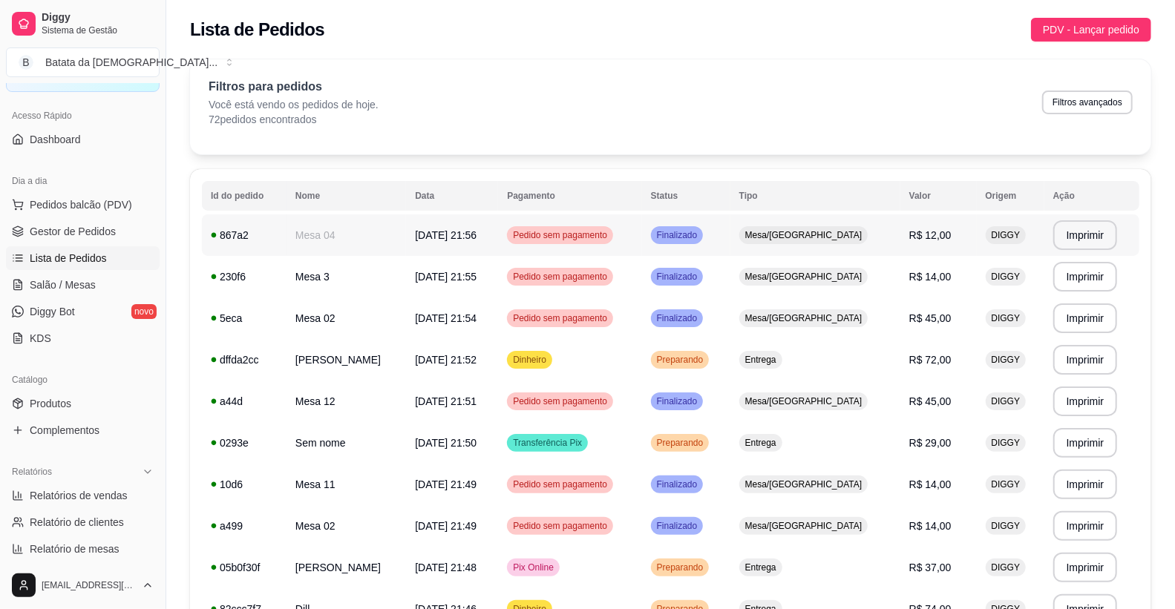
click at [344, 243] on td "Mesa 04" at bounding box center [345, 235] width 119 height 42
click at [58, 304] on span "Diggy Bot" at bounding box center [52, 311] width 45 height 15
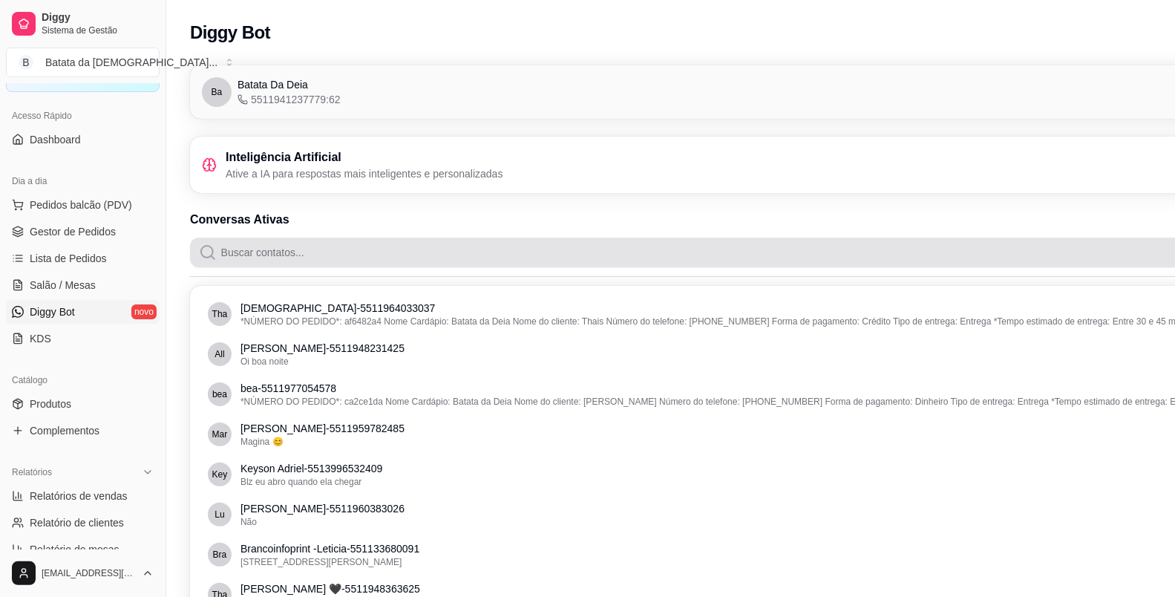
click at [393, 257] on input "Buscar contatos..." at bounding box center [762, 252] width 1091 height 30
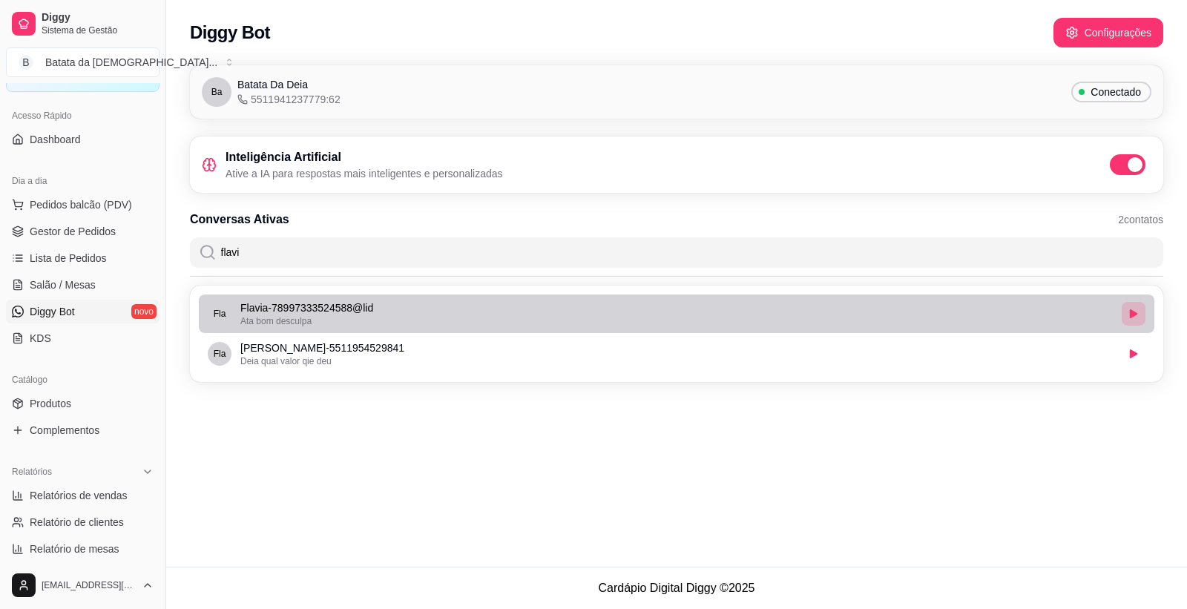
type input "flavi"
click at [1129, 323] on button "button" at bounding box center [1134, 314] width 24 height 24
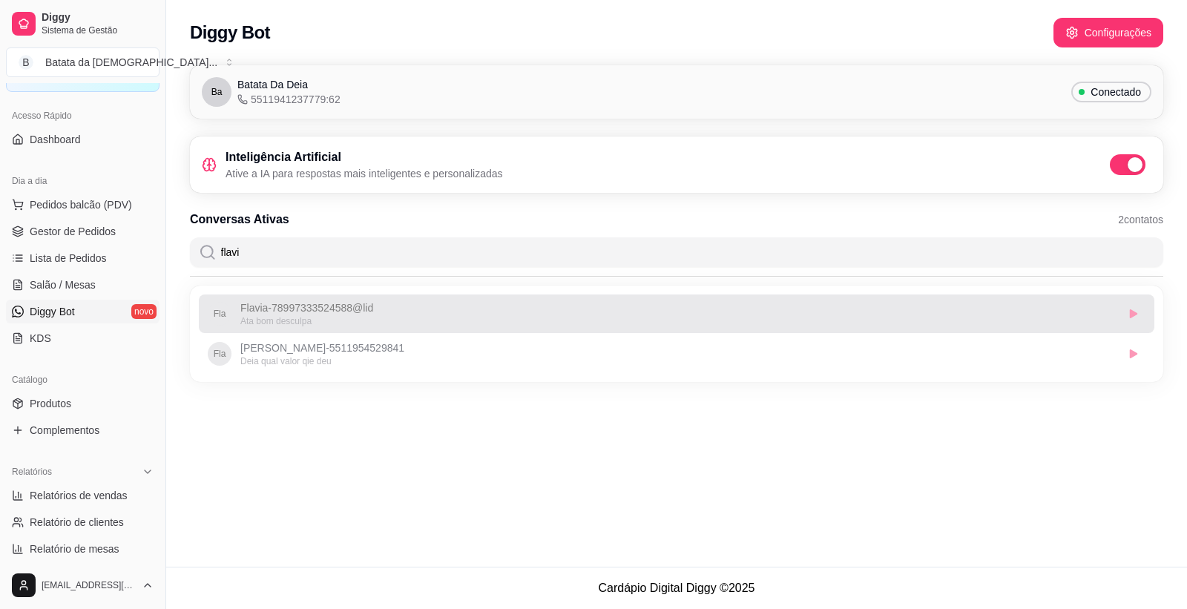
click at [950, 316] on div "Ata bom desculpa" at bounding box center [678, 321] width 876 height 12
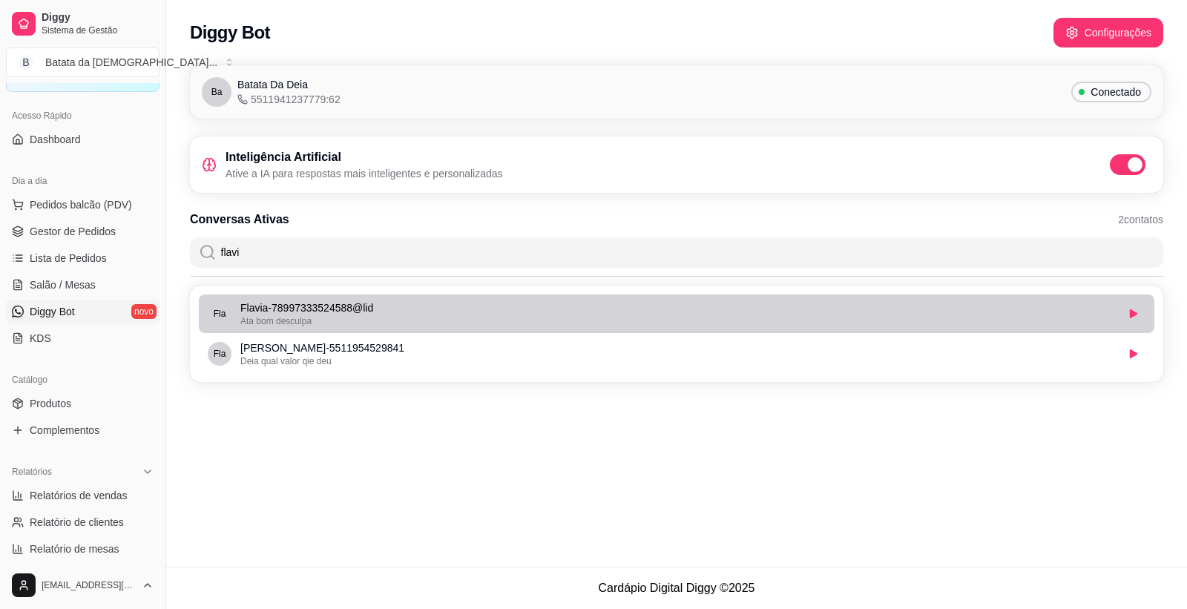
click at [969, 324] on div "Ata bom desculpa" at bounding box center [678, 321] width 876 height 12
click at [1067, 321] on div "Ata bom desculpa" at bounding box center [678, 321] width 876 height 12
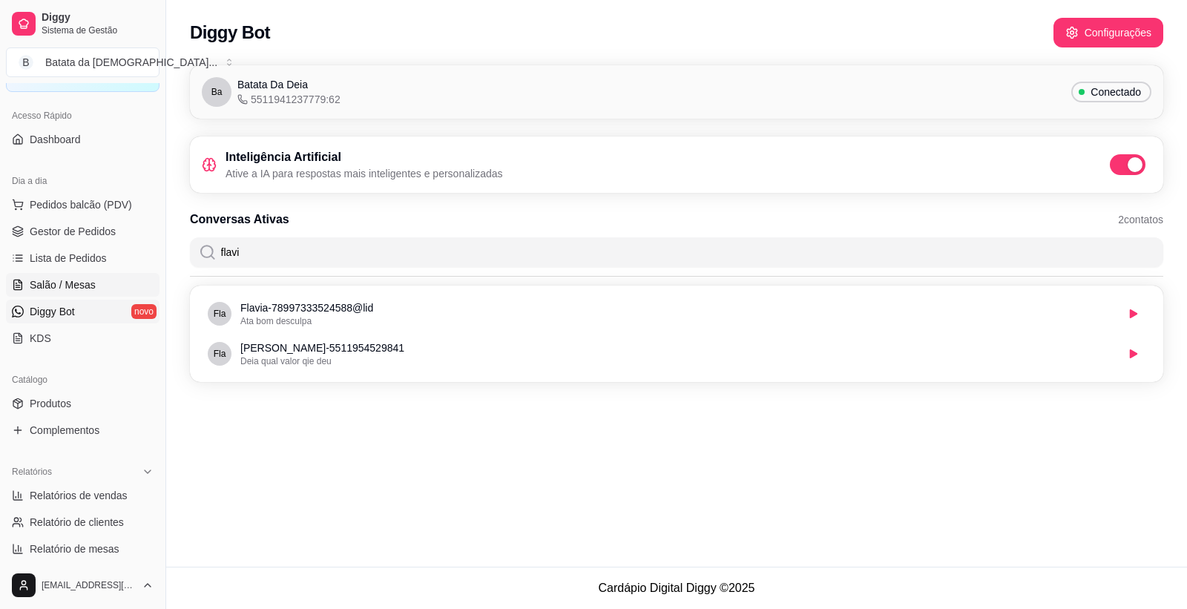
click at [97, 282] on link "Salão / Mesas" at bounding box center [83, 285] width 154 height 24
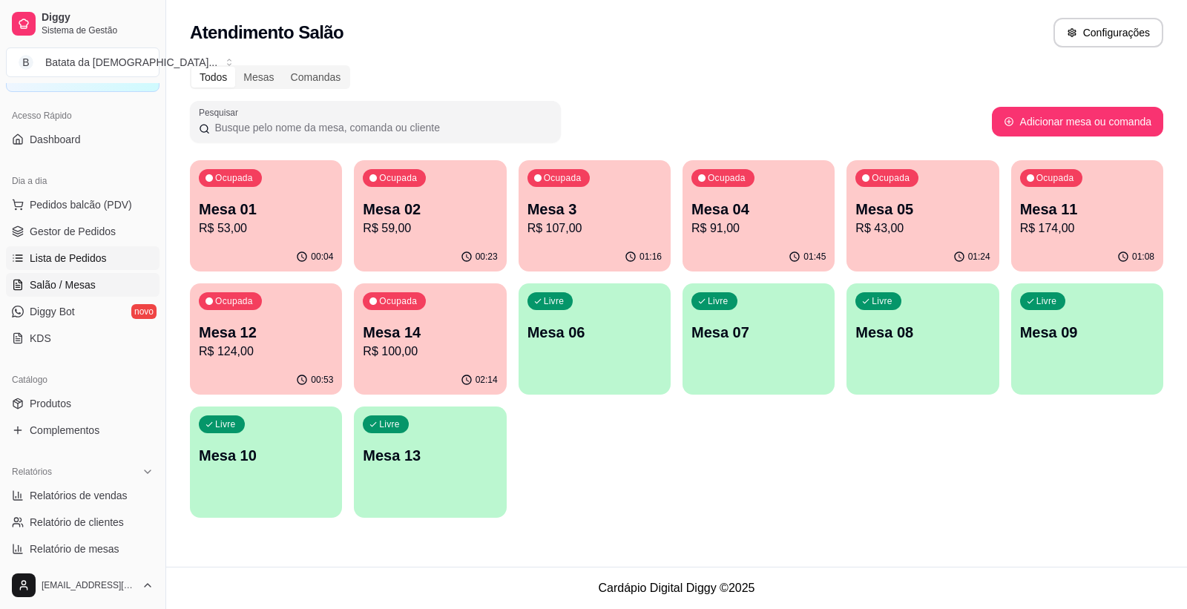
click at [71, 262] on span "Lista de Pedidos" at bounding box center [68, 258] width 77 height 15
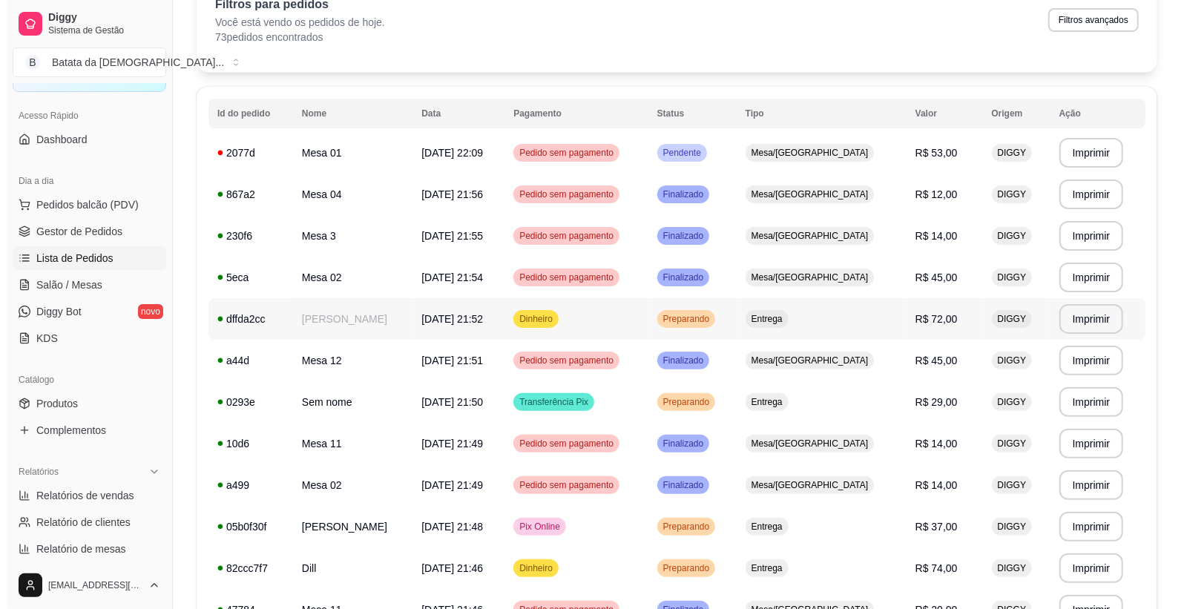
scroll to position [165, 0]
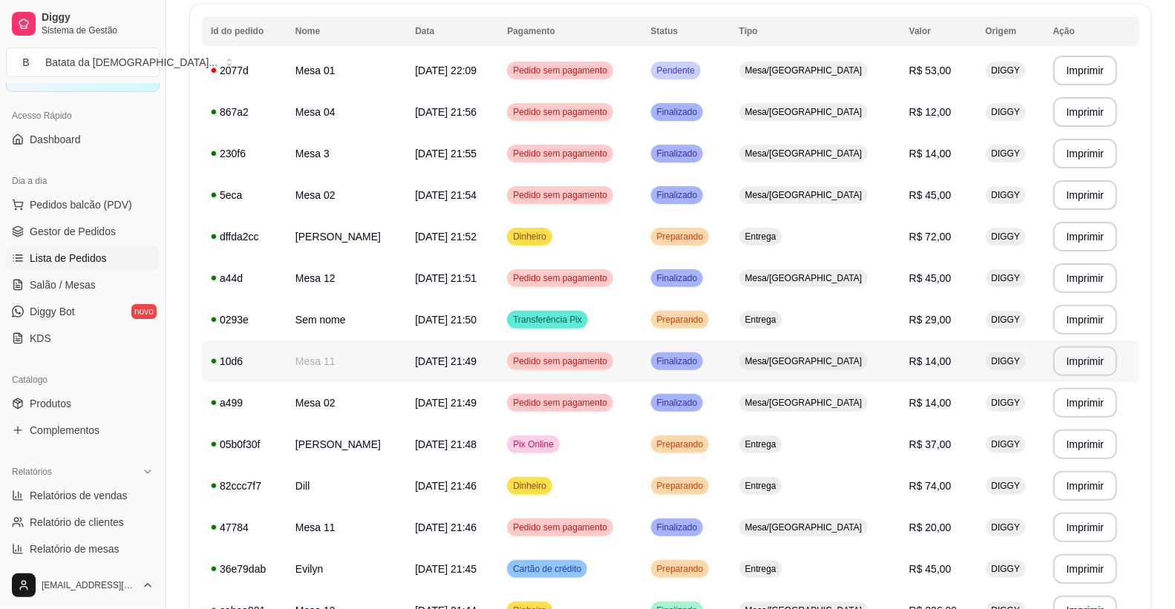
click at [408, 352] on td "[DATE] 21:49" at bounding box center [452, 362] width 92 height 42
click at [564, 53] on td "Pedido sem pagamento" at bounding box center [569, 71] width 143 height 42
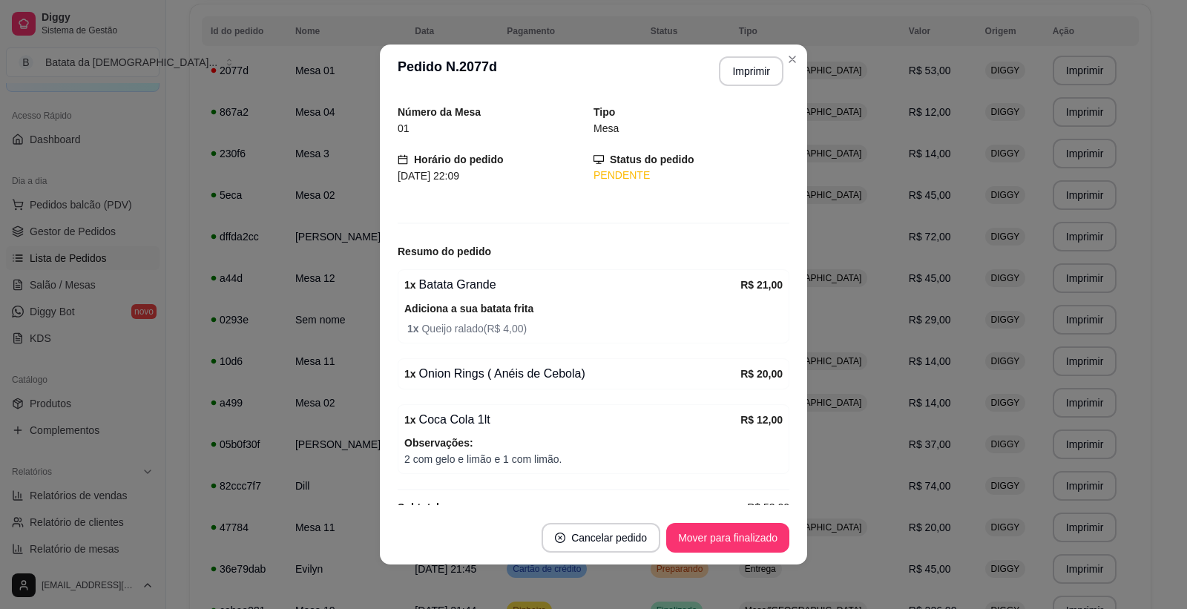
scroll to position [76, 0]
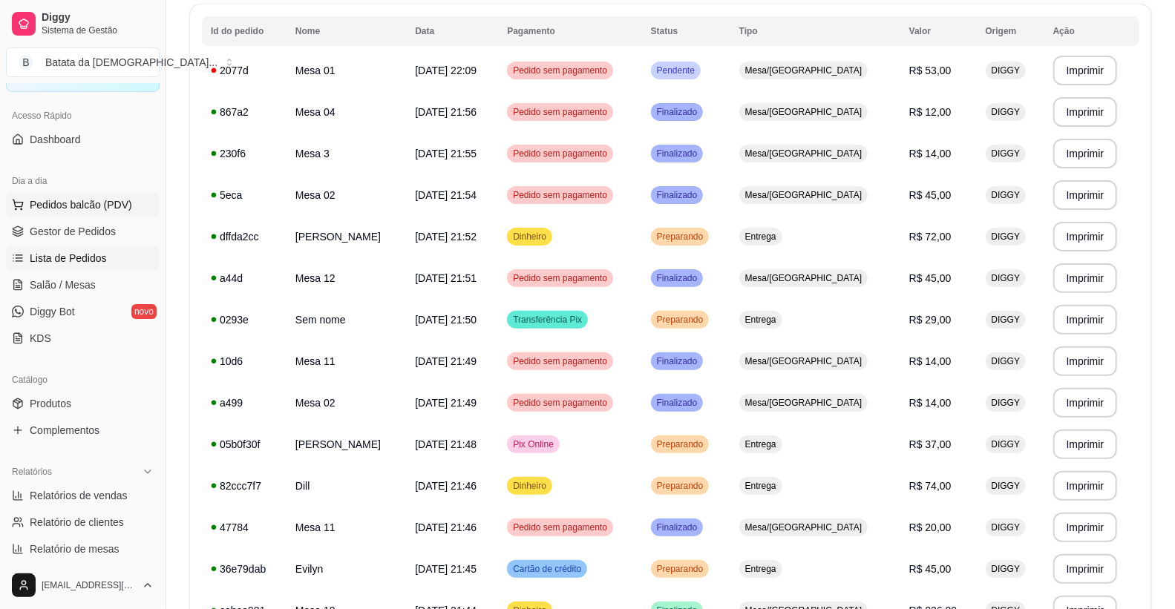
click at [68, 204] on span "Pedidos balcão (PDV)" at bounding box center [81, 204] width 102 height 15
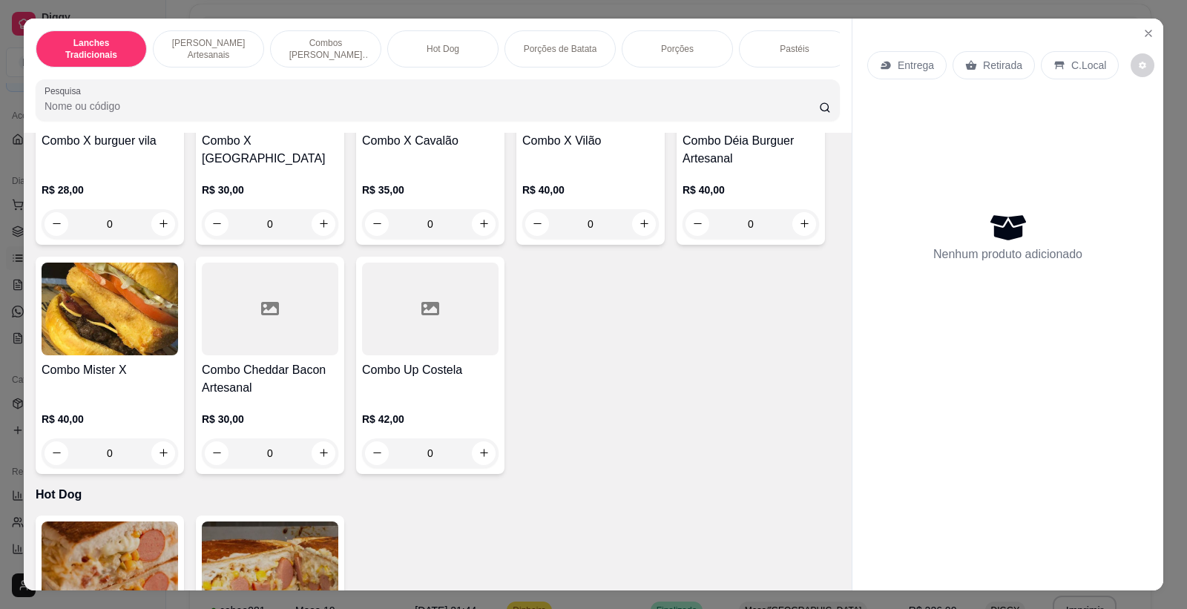
scroll to position [1154, 0]
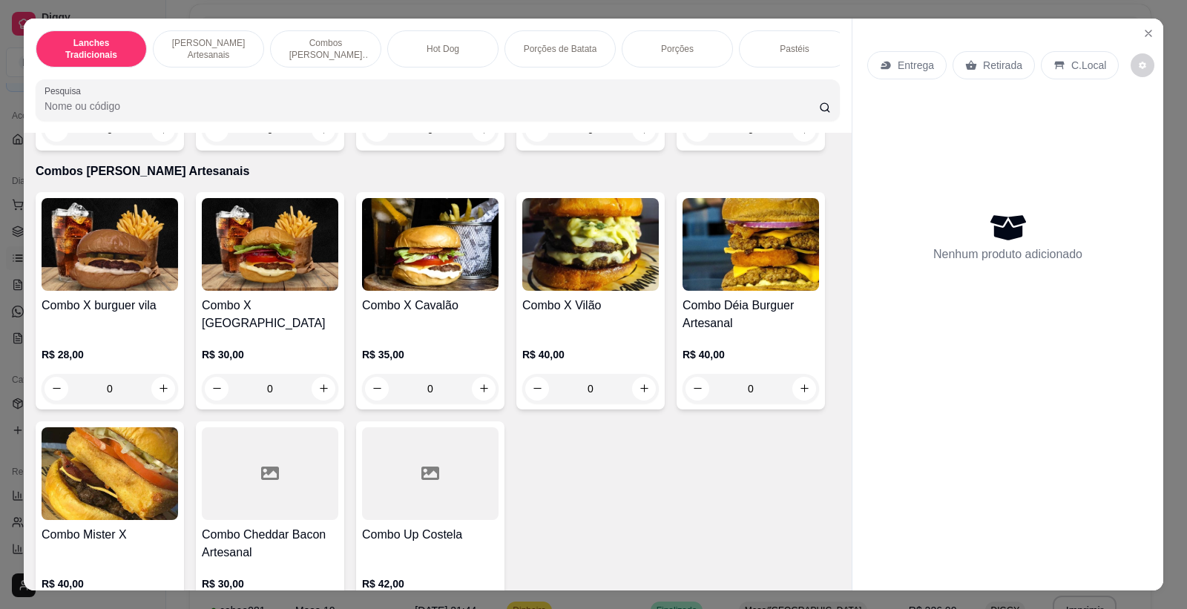
click at [628, 389] on div "0" at bounding box center [590, 389] width 137 height 30
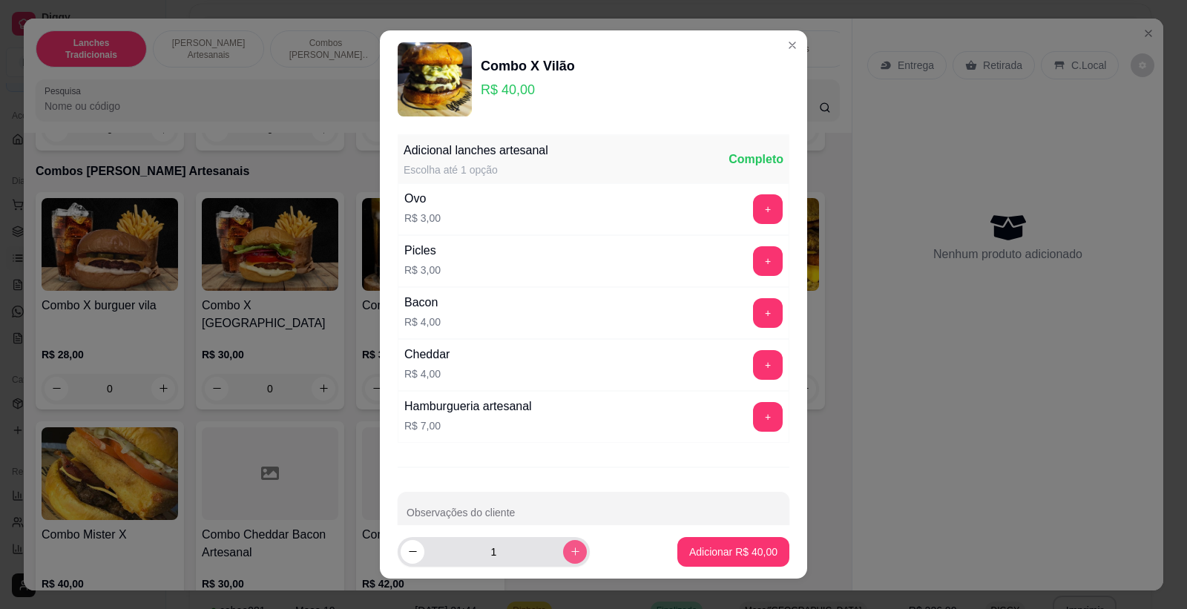
click at [563, 544] on button "increase-product-quantity" at bounding box center [575, 552] width 24 height 24
type input "2"
click at [691, 547] on p "Adicionar R$ 80,00" at bounding box center [734, 552] width 86 height 14
type input "2"
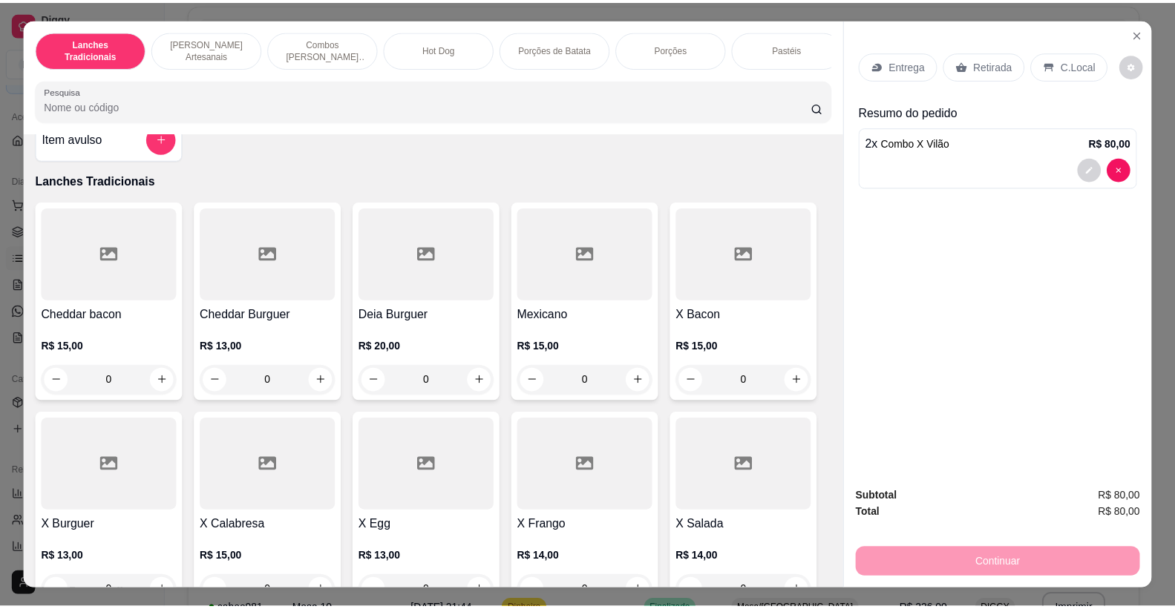
scroll to position [0, 0]
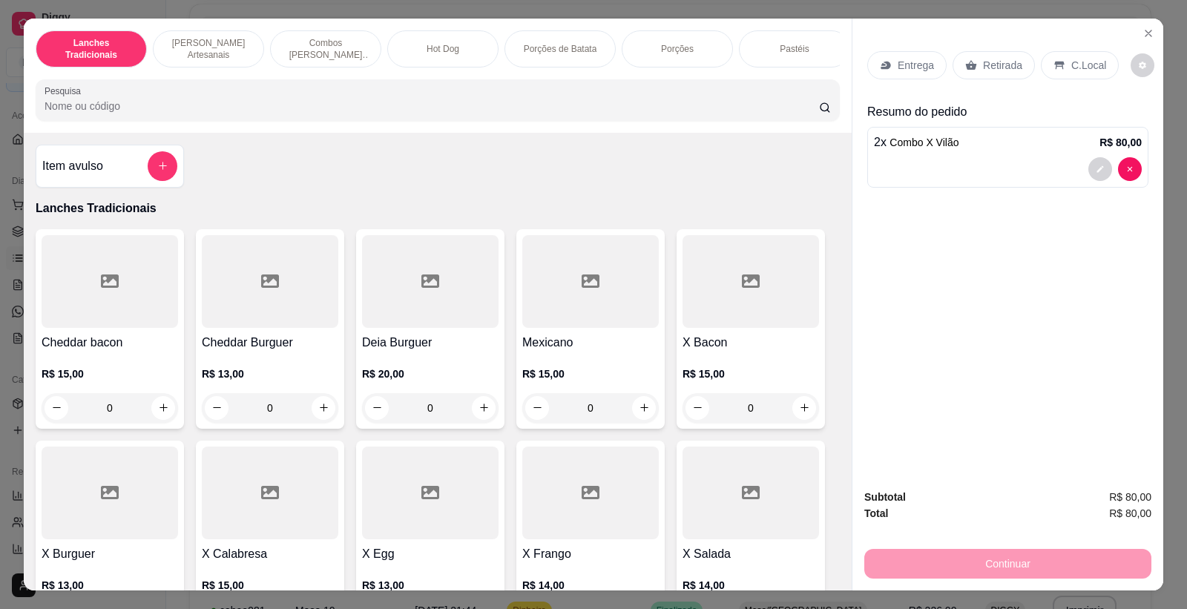
click at [168, 168] on div at bounding box center [163, 166] width 30 height 30
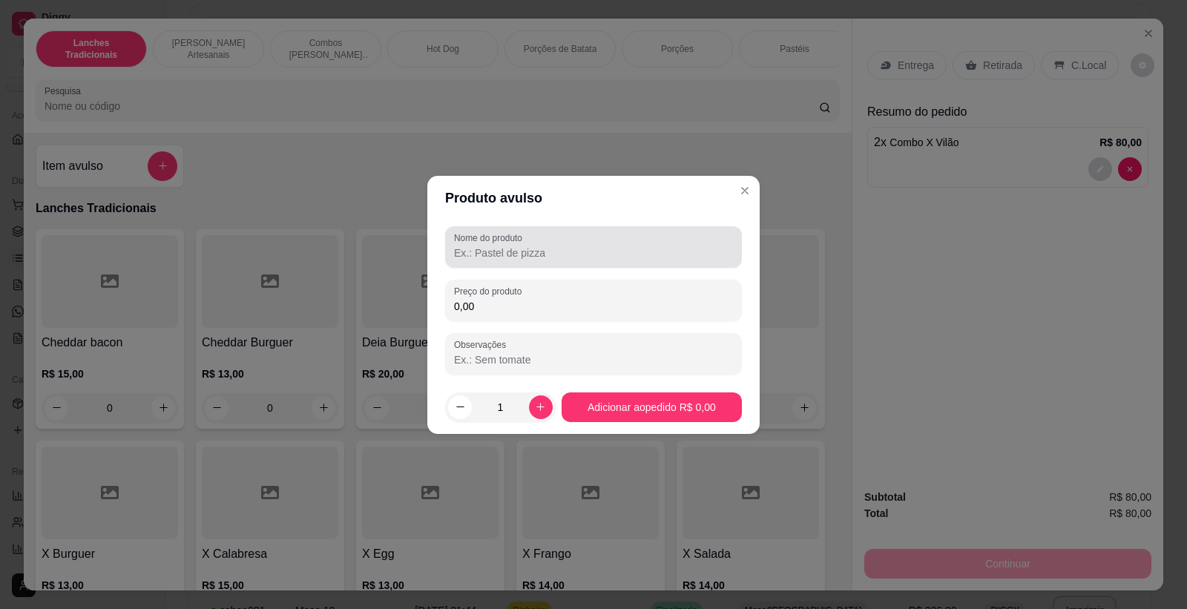
click at [562, 261] on div at bounding box center [593, 247] width 279 height 30
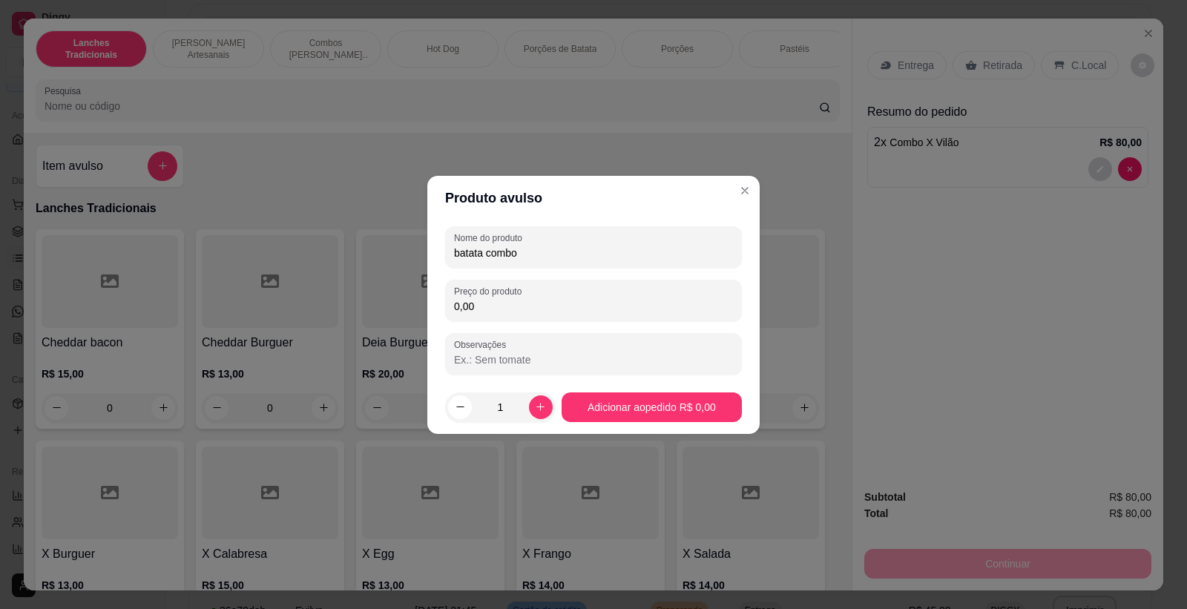
type input "batata combo"
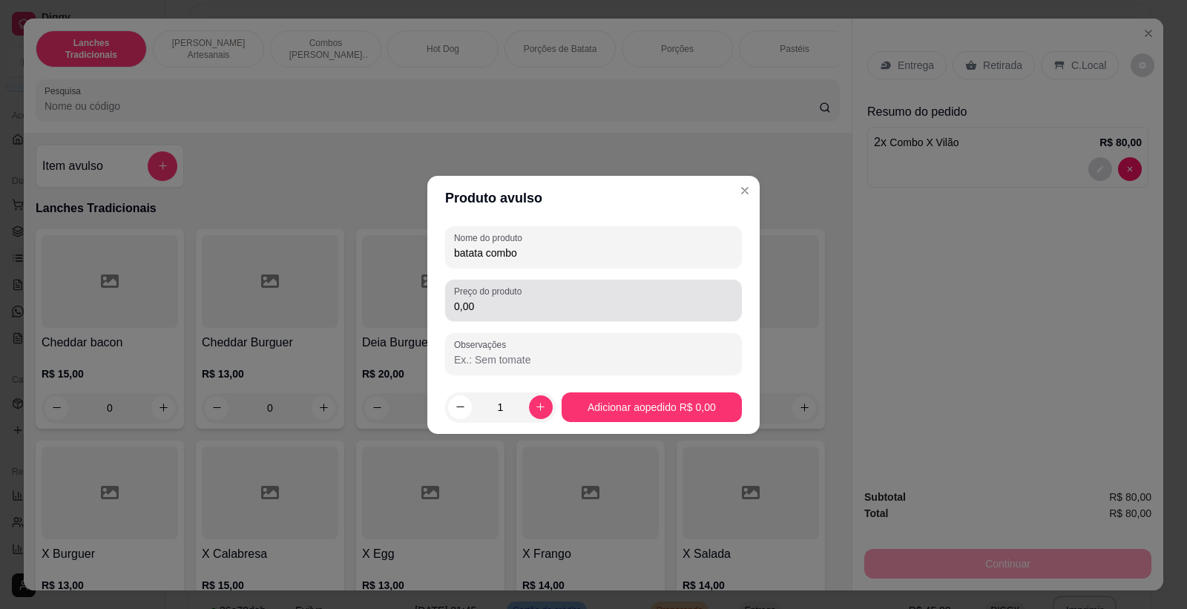
click at [574, 316] on div "Preço do produto 0,00" at bounding box center [593, 301] width 297 height 42
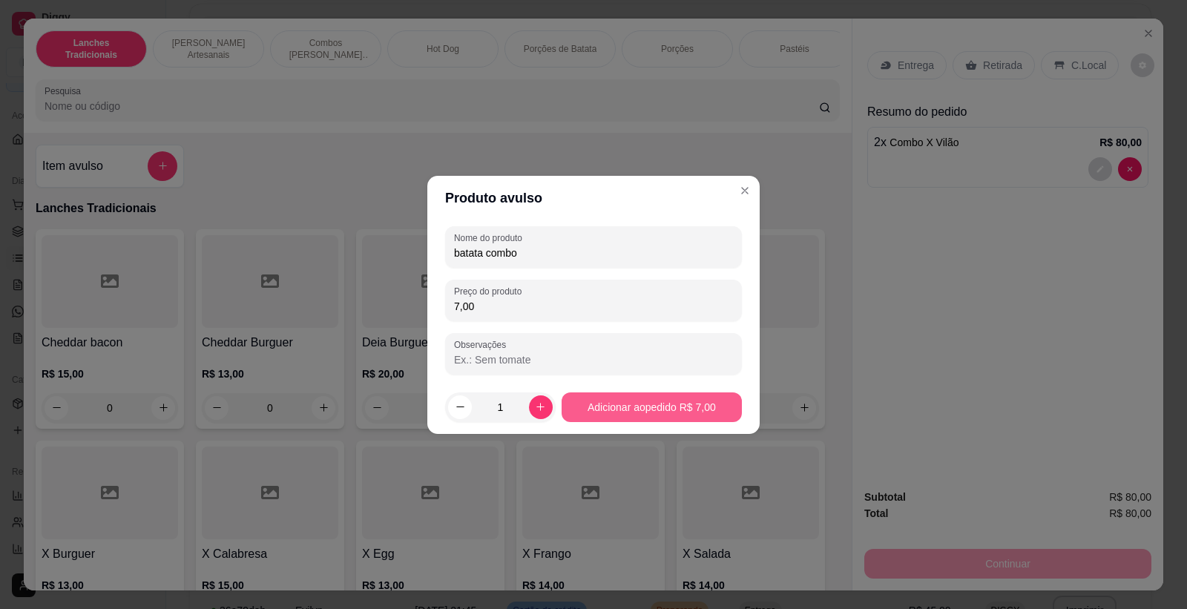
type input "7,00"
click at [647, 384] on footer "1 Adicionar ao pedido R$ 7,00" at bounding box center [593, 407] width 332 height 53
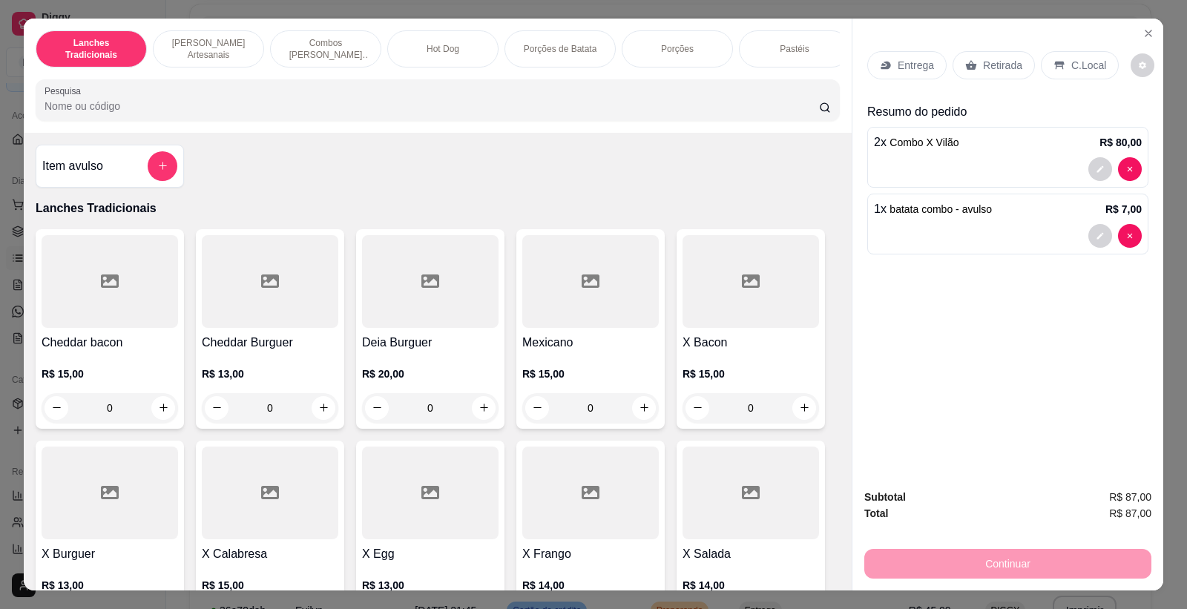
click at [993, 53] on div "Retirada" at bounding box center [994, 65] width 82 height 28
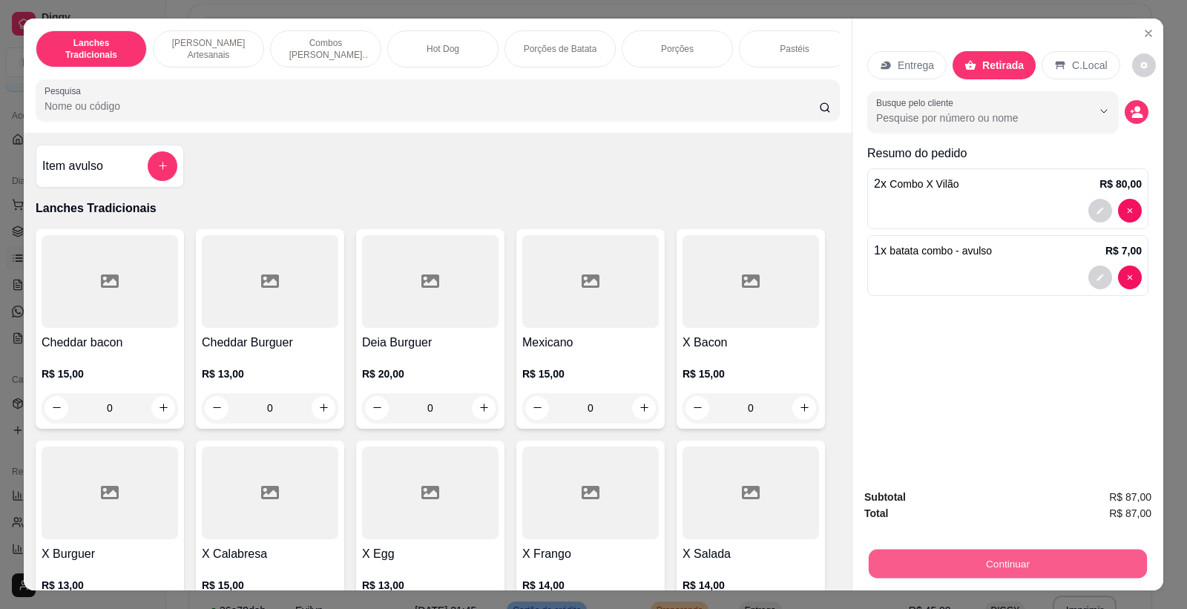
click at [956, 558] on button "Continuar" at bounding box center [1008, 564] width 278 height 29
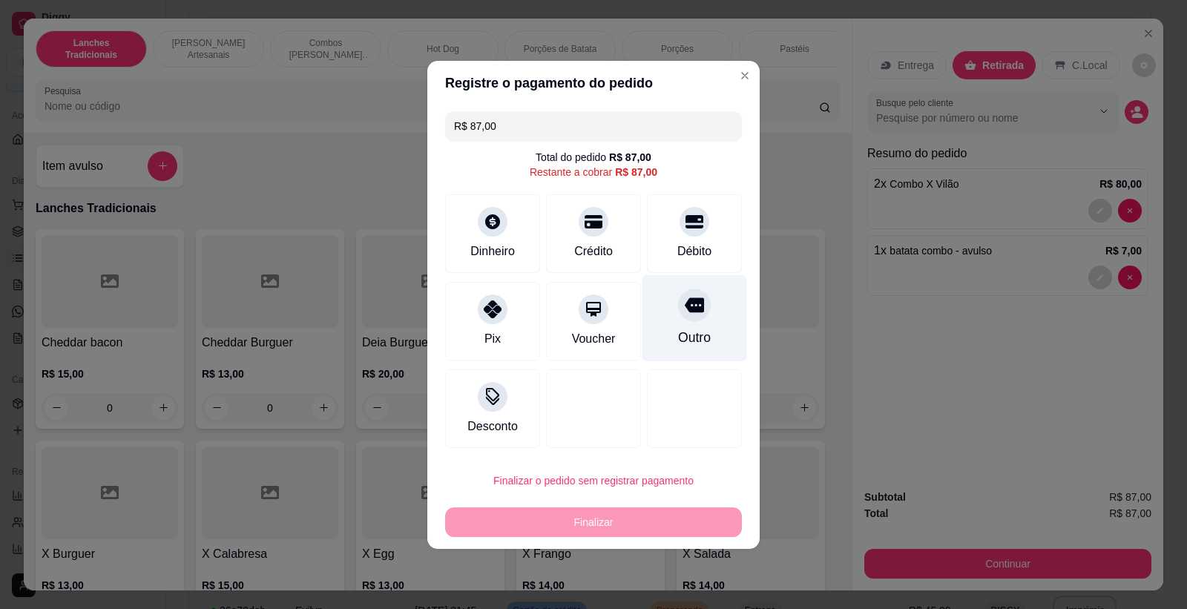
click at [656, 314] on div "Outro" at bounding box center [695, 318] width 105 height 87
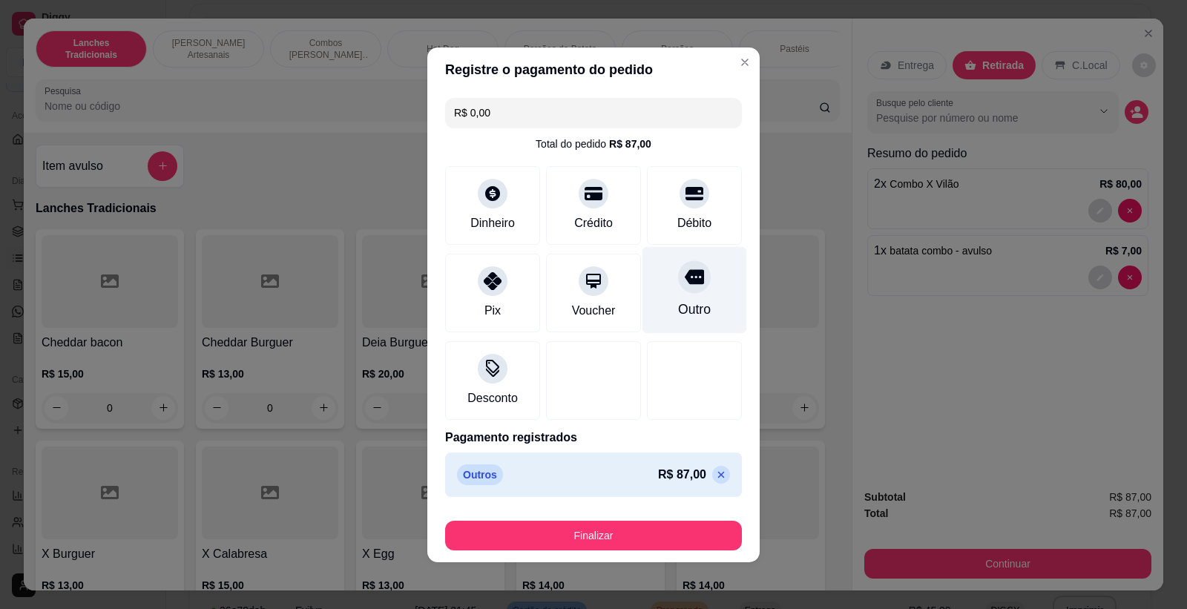
type input "R$ 0,00"
drag, startPoint x: 656, startPoint y: 314, endPoint x: 659, endPoint y: 324, distance: 10.8
click at [660, 317] on div "Outro" at bounding box center [695, 289] width 105 height 87
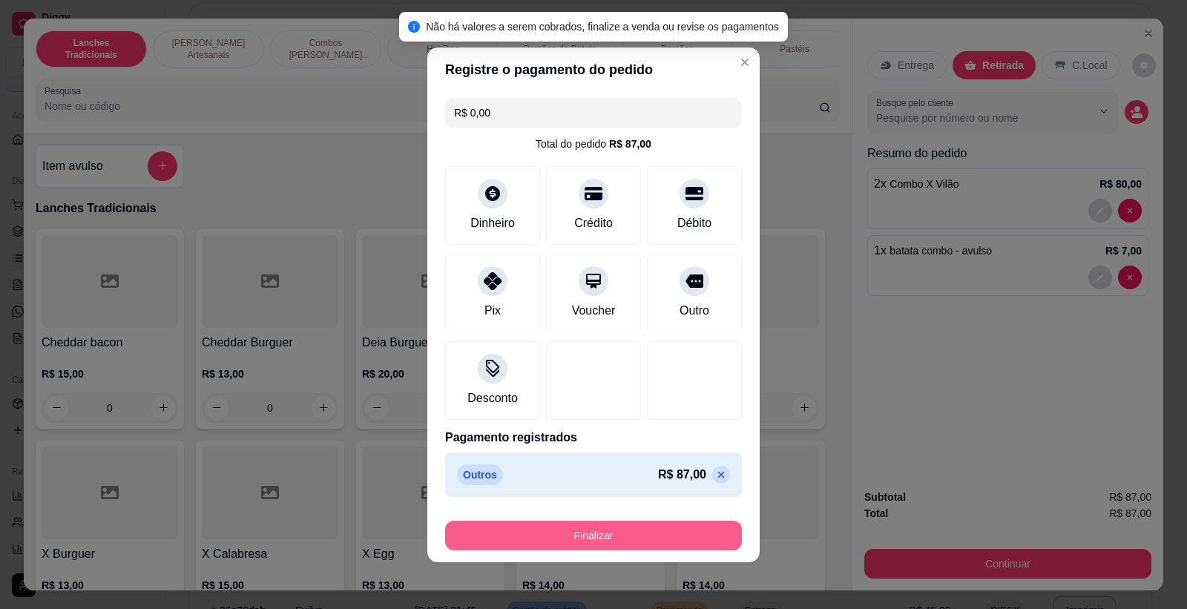
click at [660, 542] on button "Finalizar" at bounding box center [593, 536] width 297 height 30
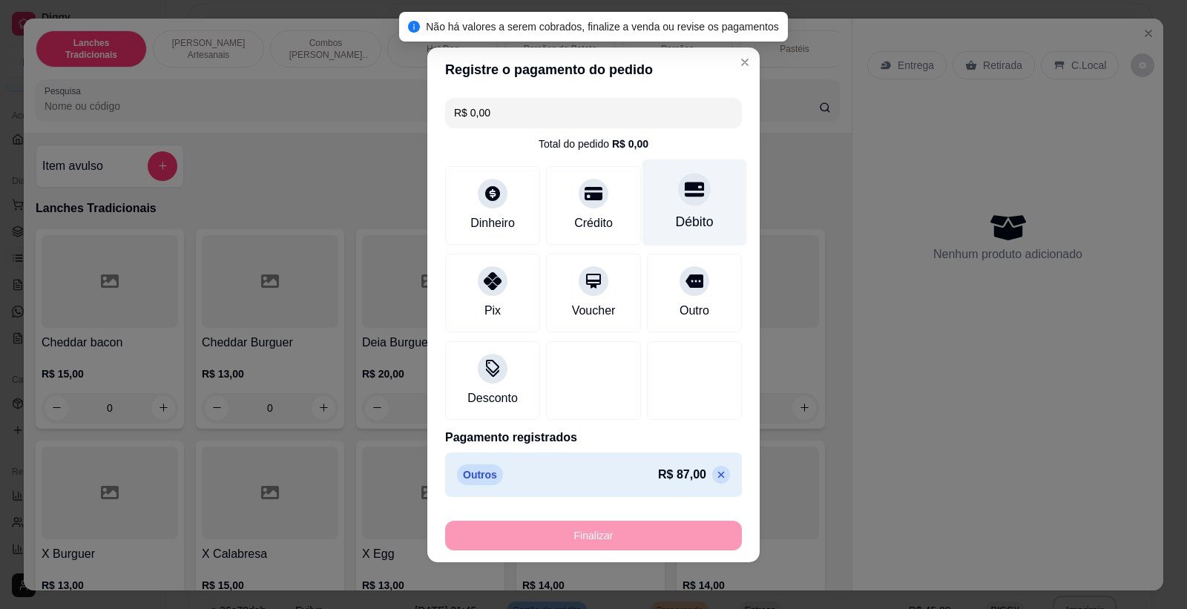
type input "0"
type input "-R$ 87,00"
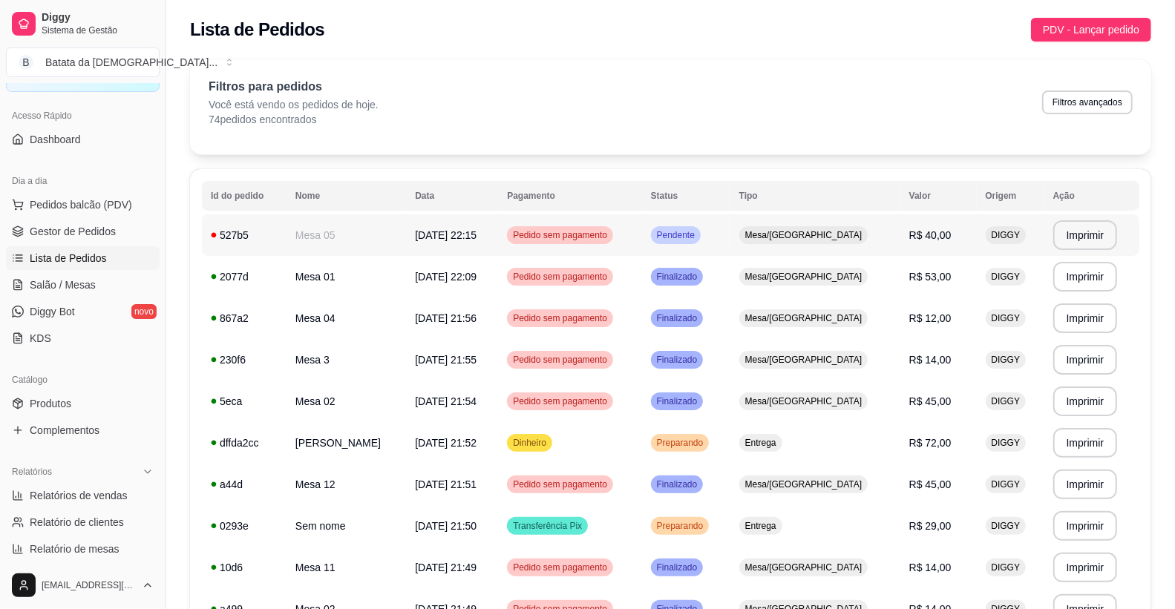
click at [253, 251] on td "527b5" at bounding box center [244, 235] width 85 height 42
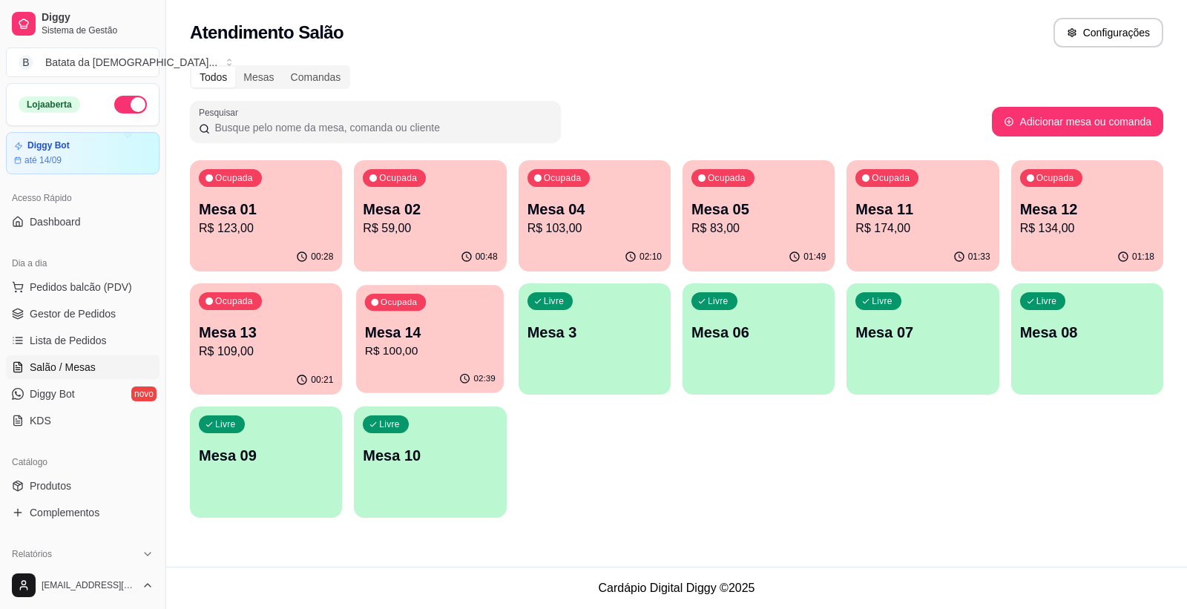
click at [419, 370] on div "02:39" at bounding box center [430, 379] width 148 height 28
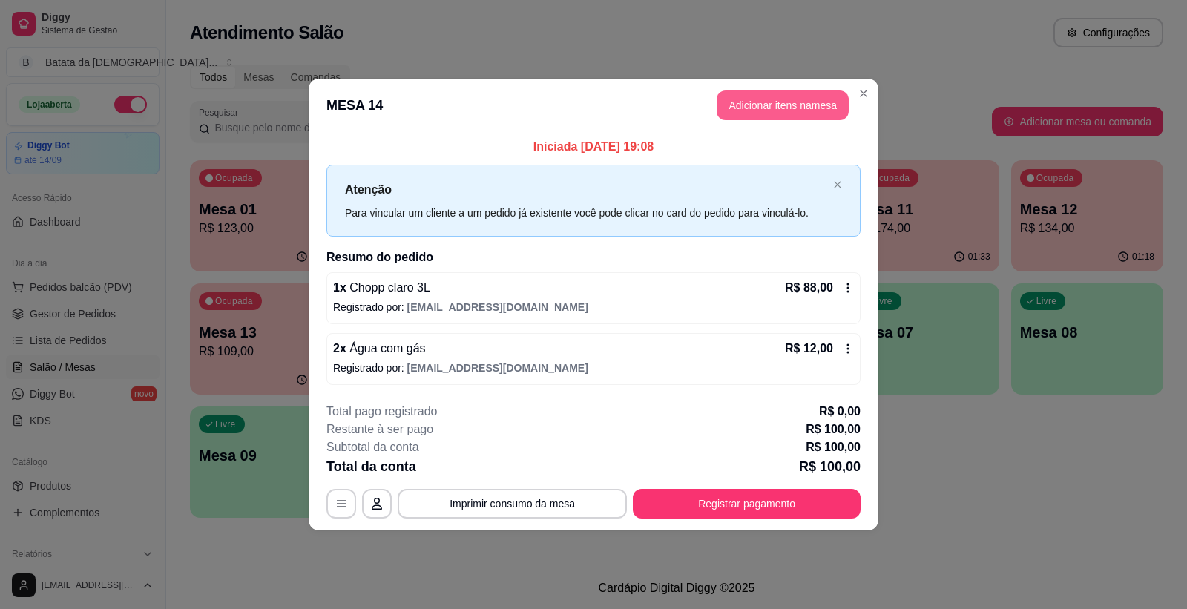
click at [761, 106] on button "Adicionar itens na mesa" at bounding box center [783, 106] width 132 height 30
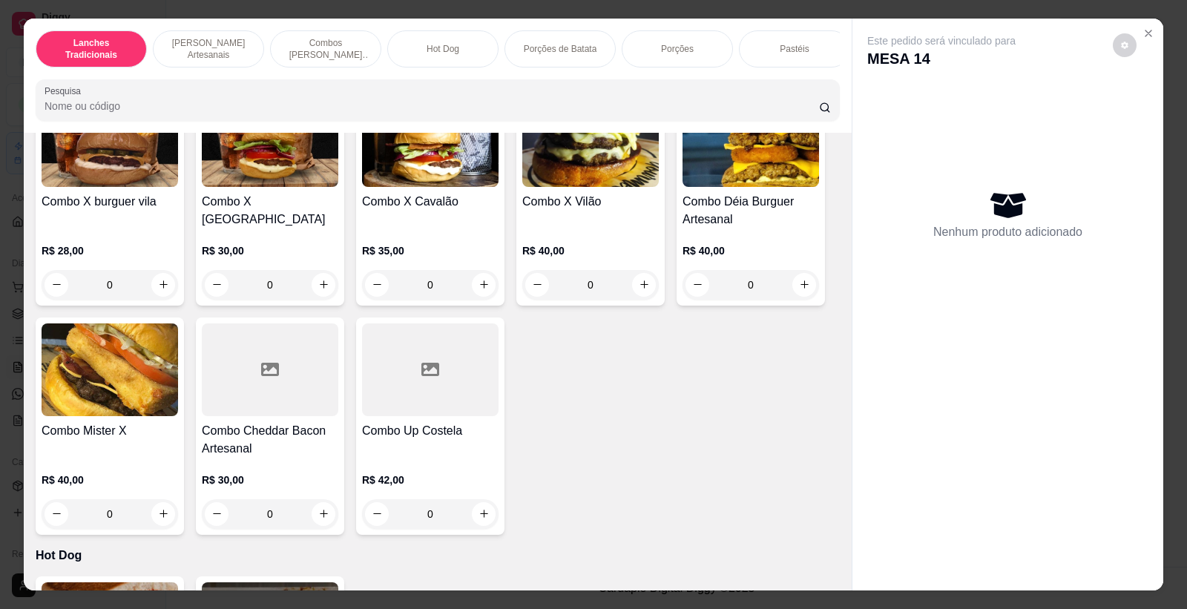
scroll to position [1319, 0]
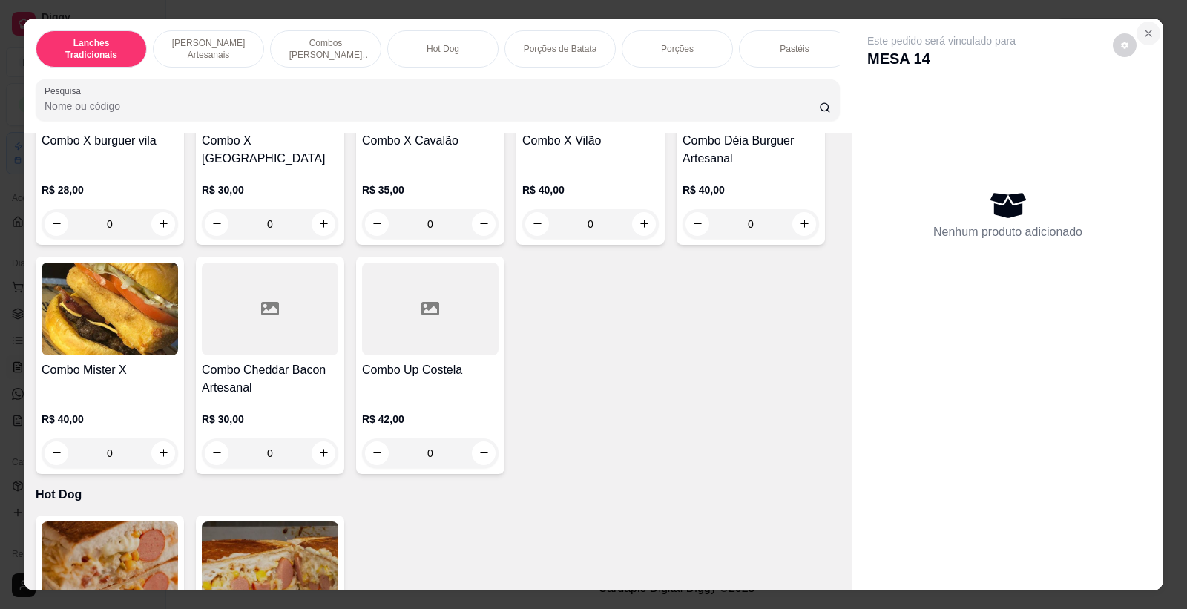
click at [1139, 25] on button "Close" at bounding box center [1149, 34] width 24 height 24
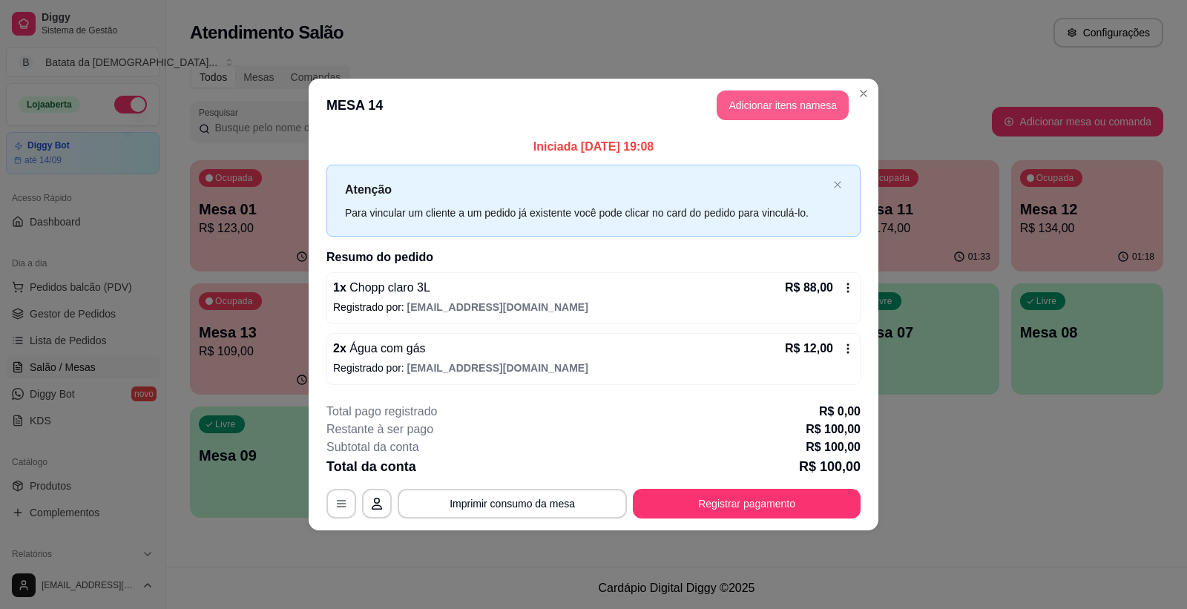
click at [780, 91] on button "Adicionar itens na mesa" at bounding box center [783, 106] width 132 height 30
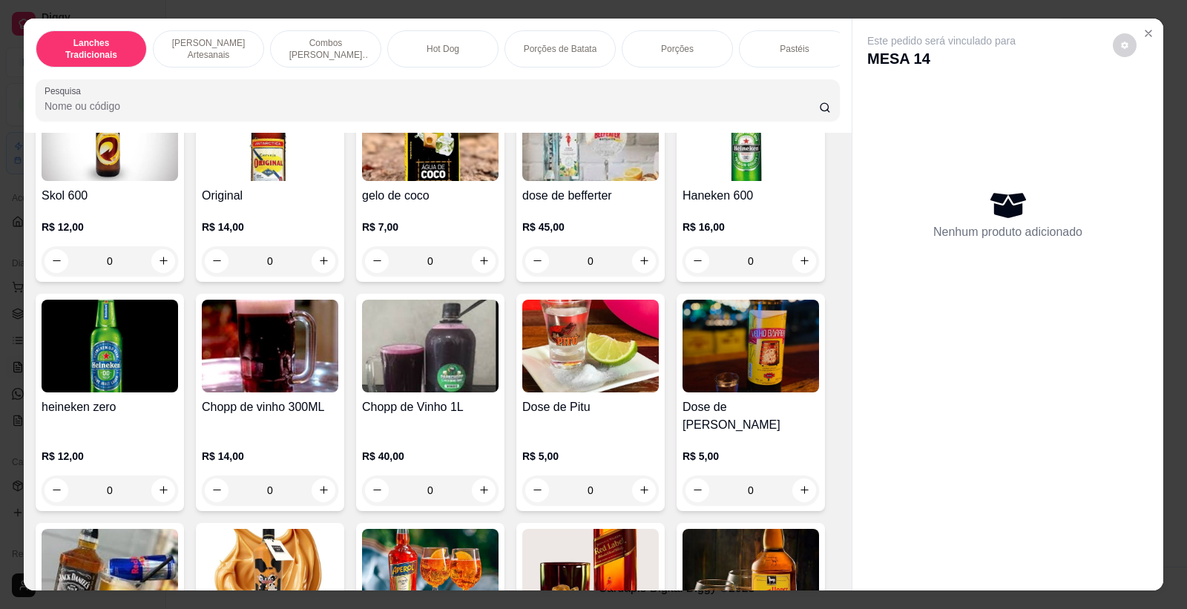
scroll to position [5028, 0]
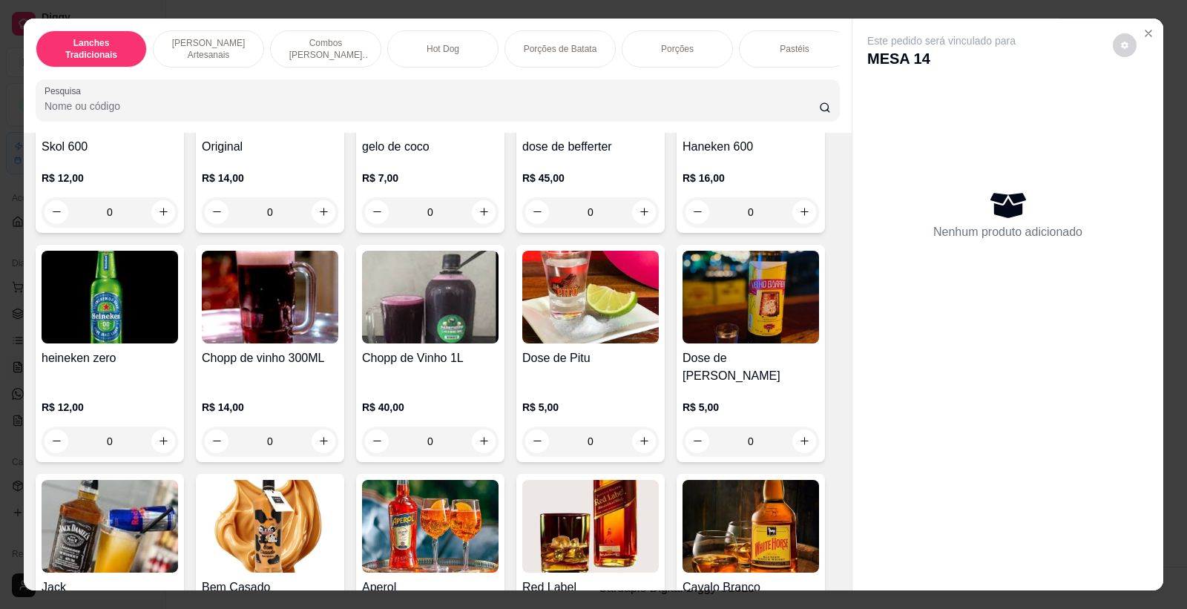
click at [312, 344] on img at bounding box center [270, 297] width 137 height 93
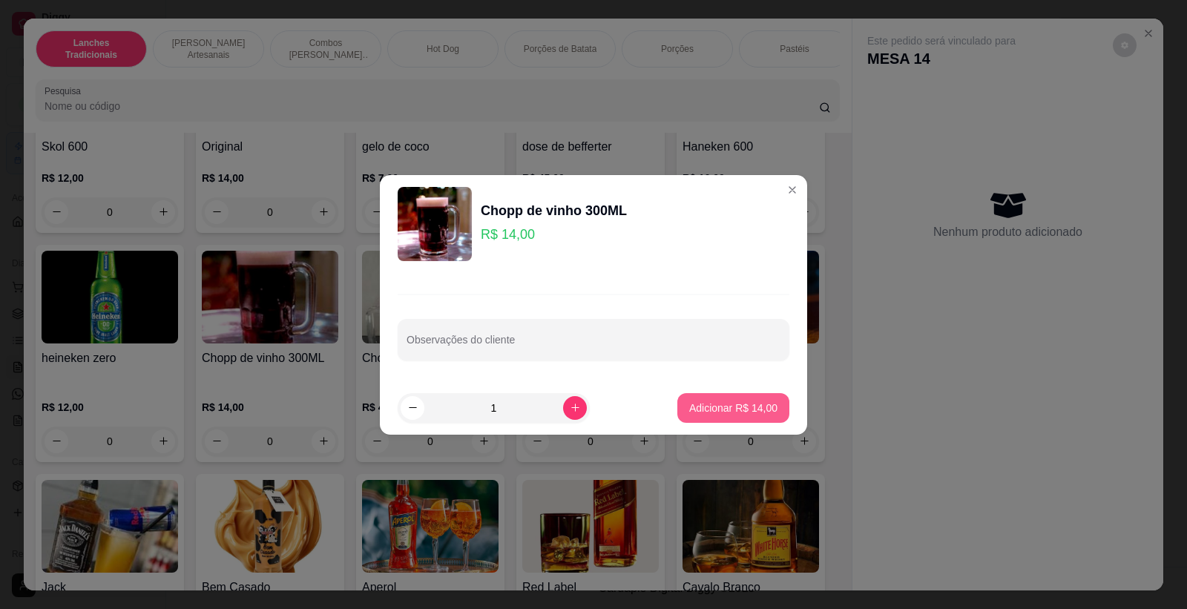
click at [740, 403] on p "Adicionar R$ 14,00" at bounding box center [733, 408] width 88 height 15
type input "1"
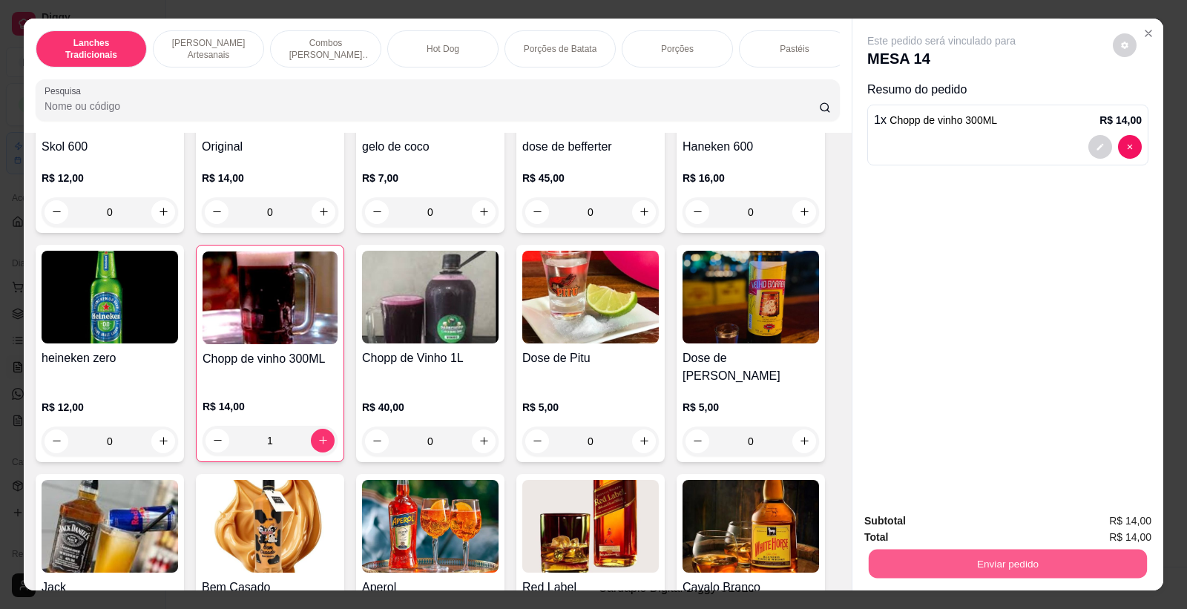
click at [1018, 562] on button "Enviar pedido" at bounding box center [1008, 564] width 278 height 29
click at [973, 519] on button "Não registrar e enviar pedido" at bounding box center [958, 527] width 154 height 28
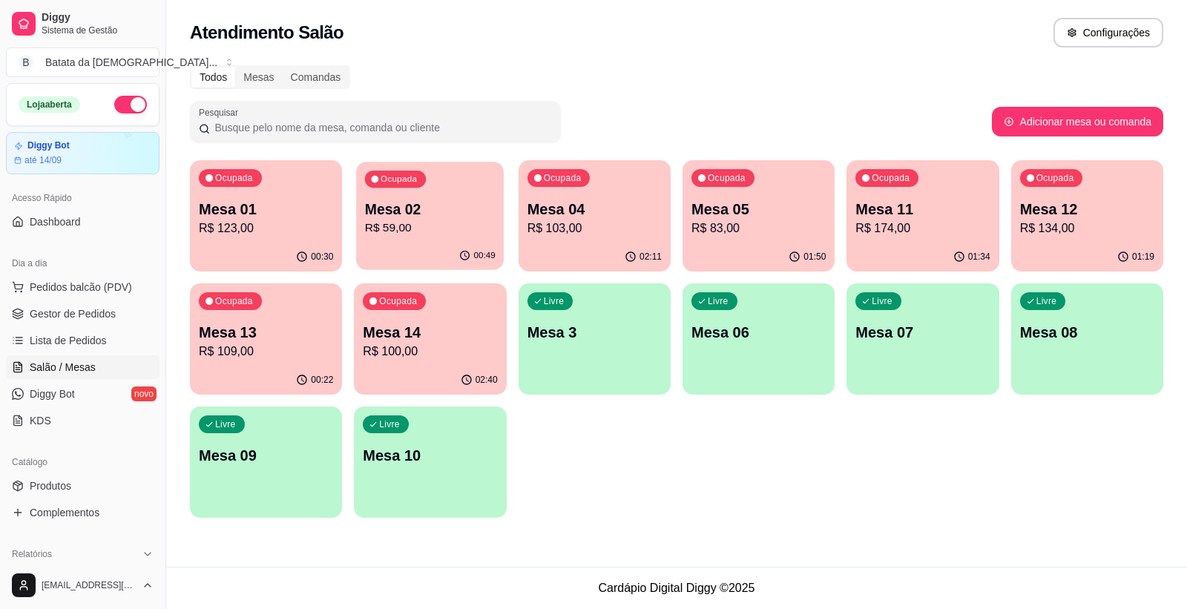
click at [435, 203] on p "Mesa 02" at bounding box center [430, 210] width 131 height 20
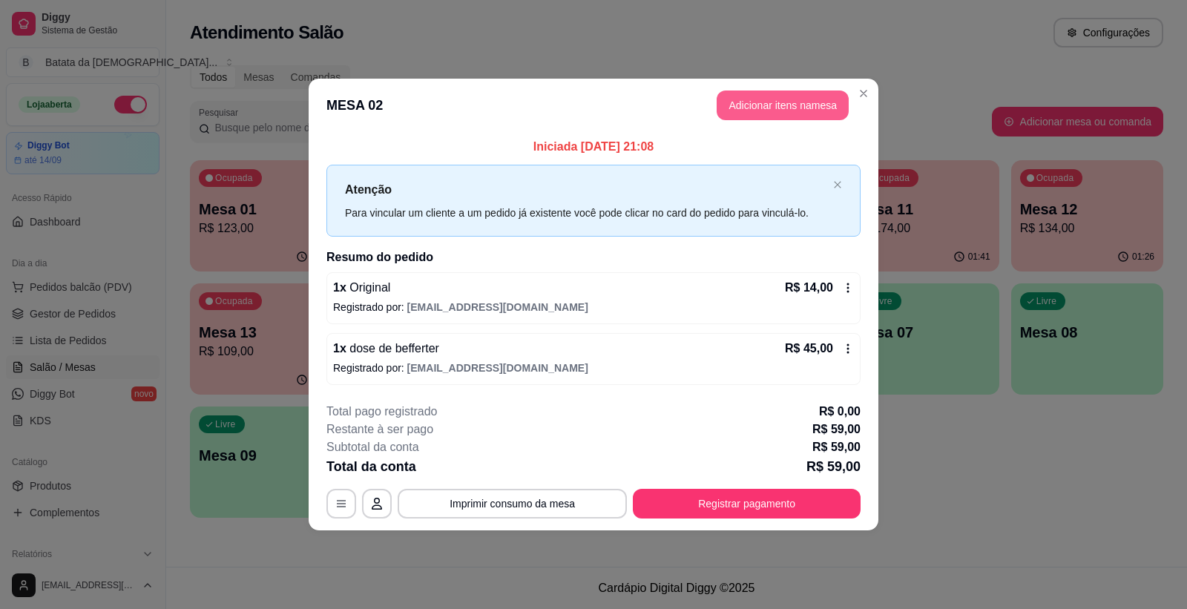
click at [761, 106] on button "Adicionar itens na mesa" at bounding box center [783, 106] width 132 height 30
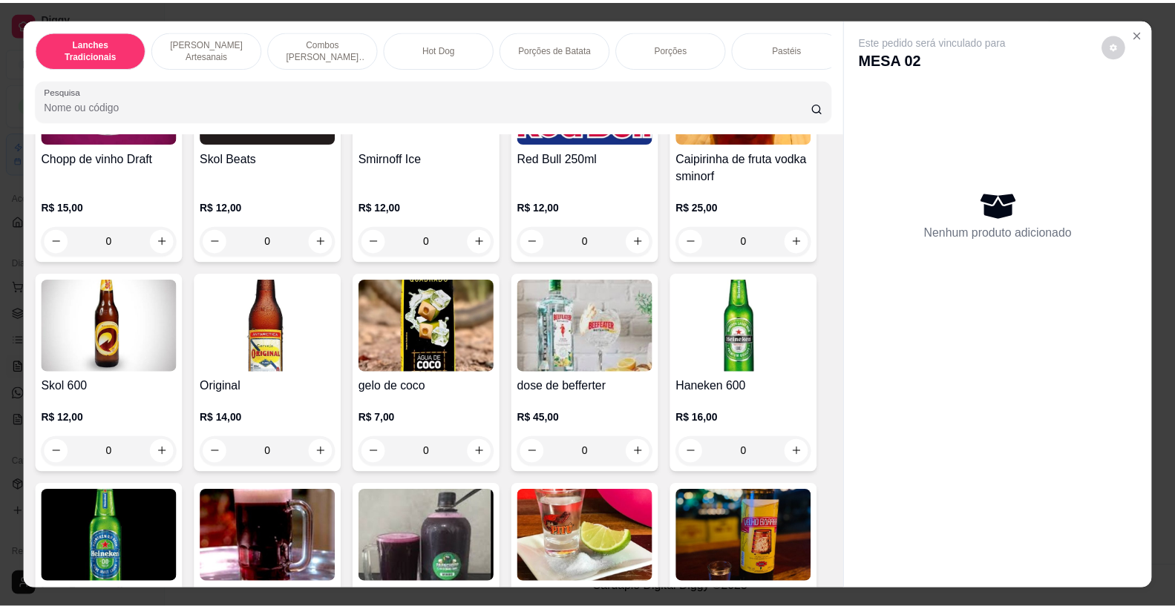
scroll to position [4699, 0]
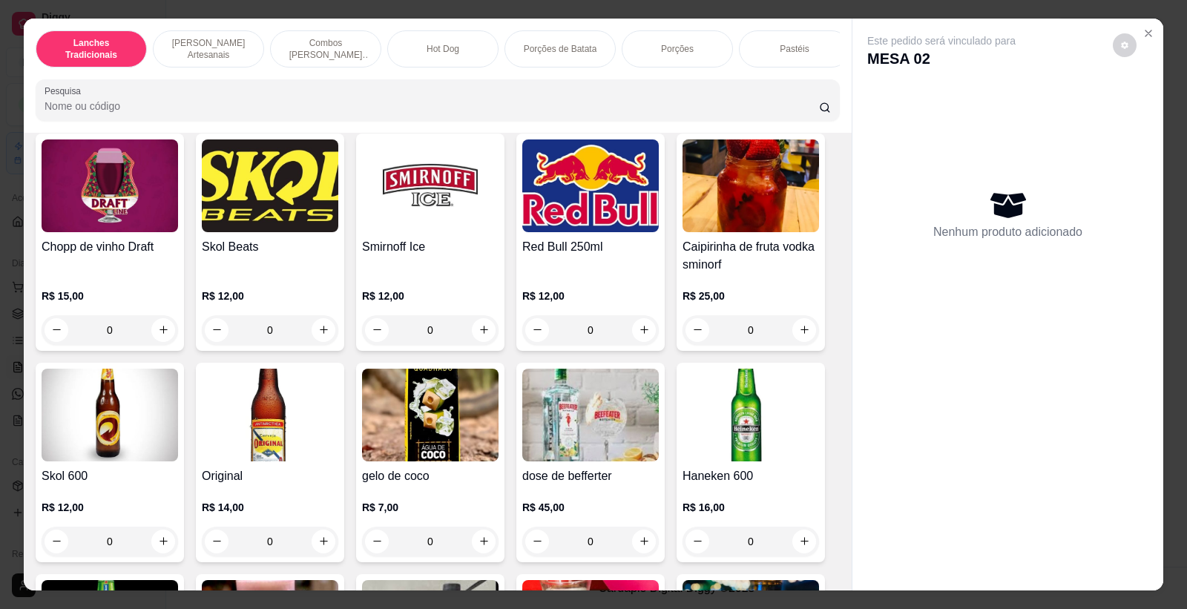
click at [576, 447] on img at bounding box center [590, 415] width 137 height 93
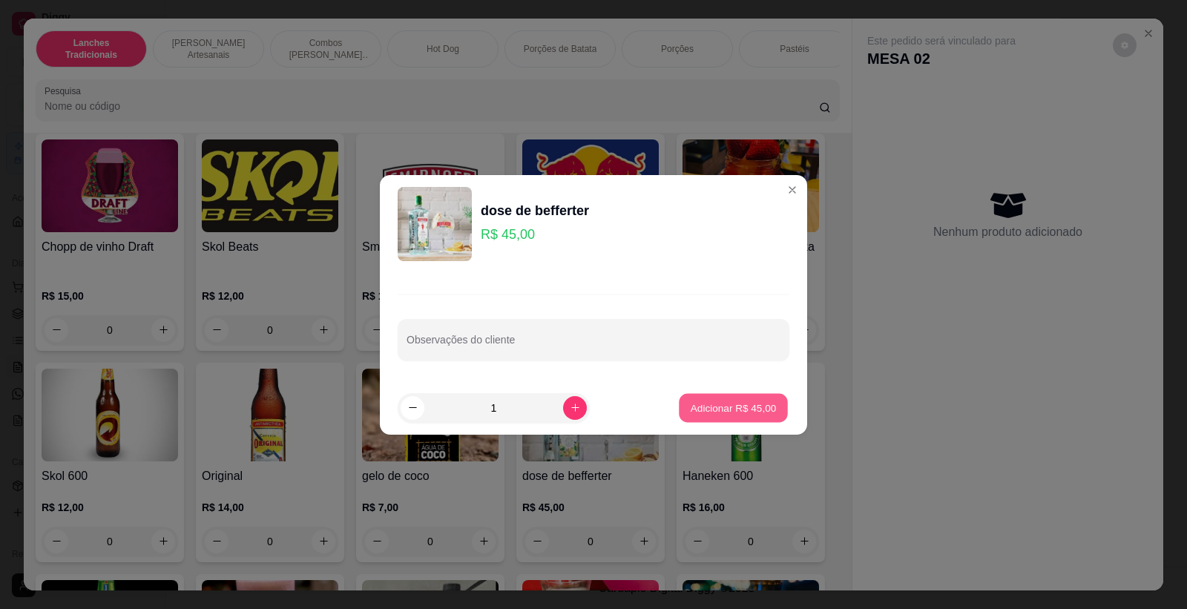
click at [717, 404] on p "Adicionar R$ 45,00" at bounding box center [734, 408] width 86 height 14
type input "1"
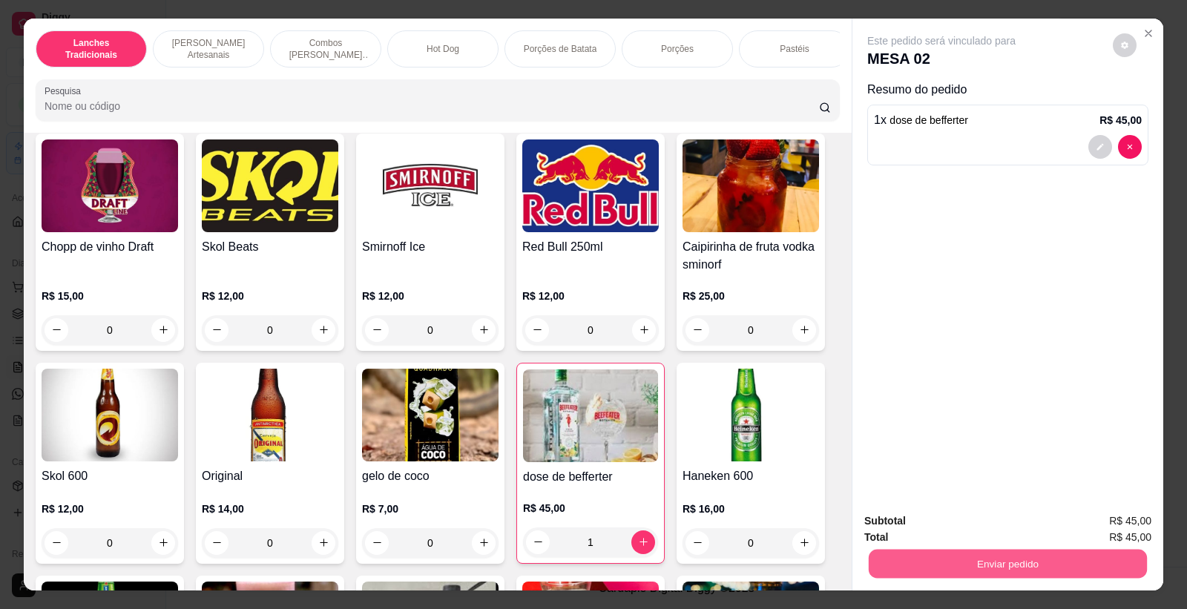
click at [1019, 553] on button "Enviar pedido" at bounding box center [1008, 564] width 278 height 29
click at [977, 529] on button "Não registrar e enviar pedido" at bounding box center [958, 528] width 154 height 28
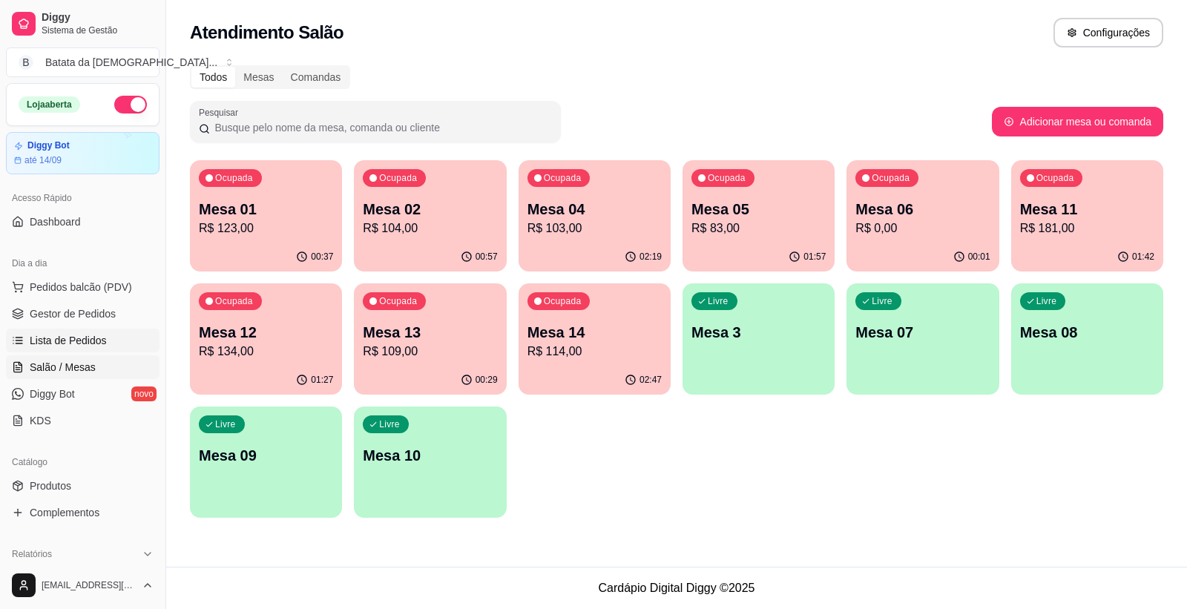
click at [82, 338] on span "Lista de Pedidos" at bounding box center [68, 340] width 77 height 15
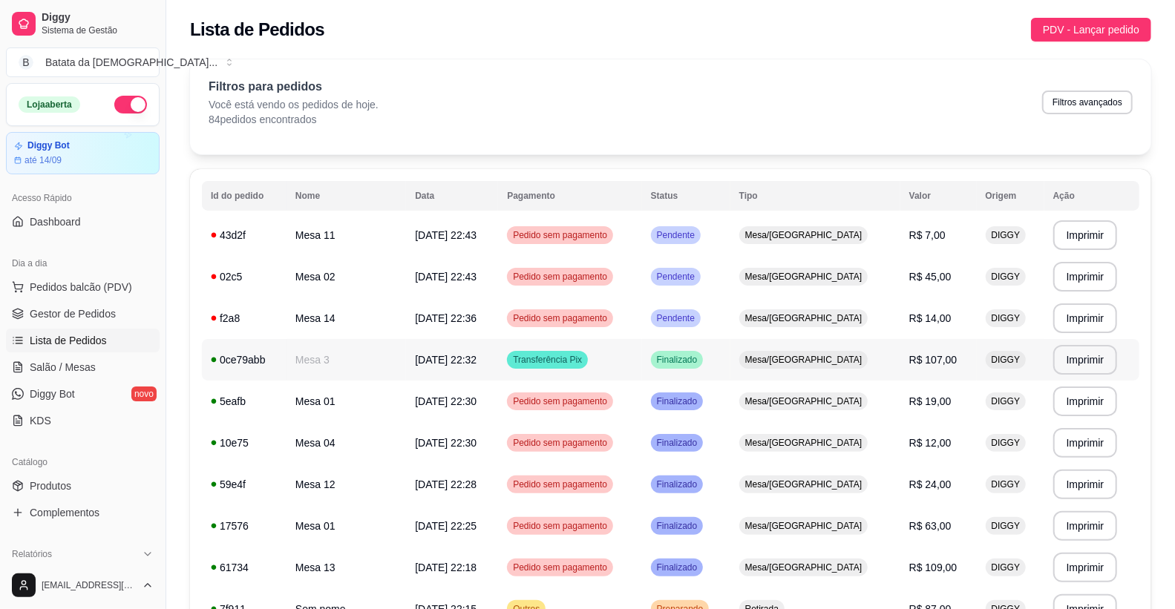
click at [524, 357] on tr "**********" at bounding box center [670, 360] width 937 height 42
click at [416, 319] on td "30/08/25 às 22:36" at bounding box center [452, 319] width 92 height 42
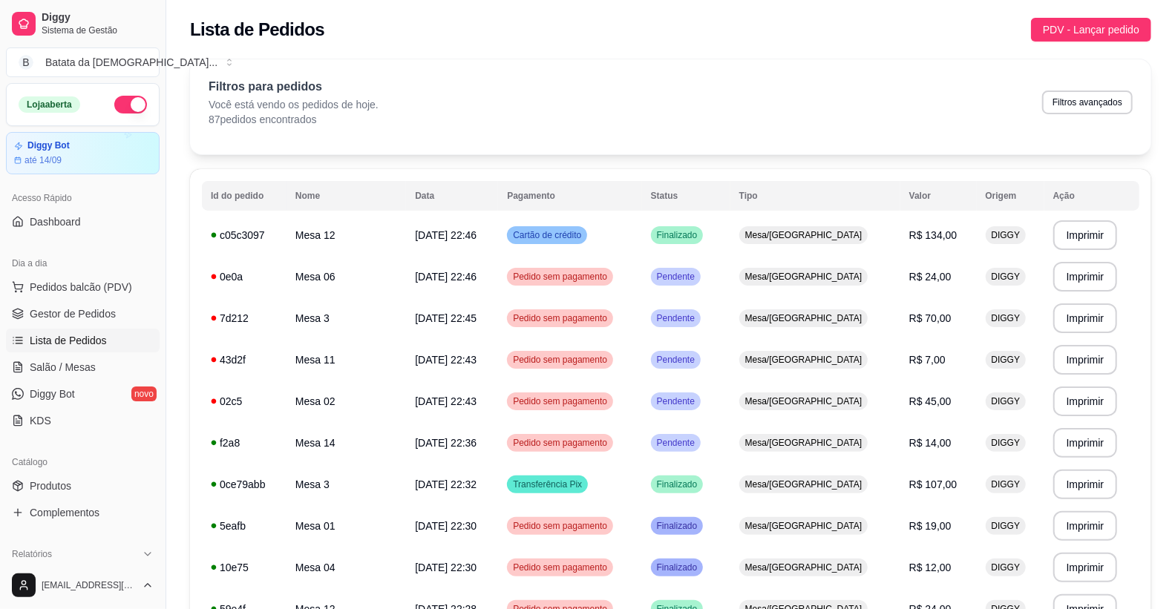
click at [69, 331] on link "Lista de Pedidos" at bounding box center [83, 341] width 154 height 24
click at [60, 365] on span "Salão / Mesas" at bounding box center [63, 367] width 66 height 15
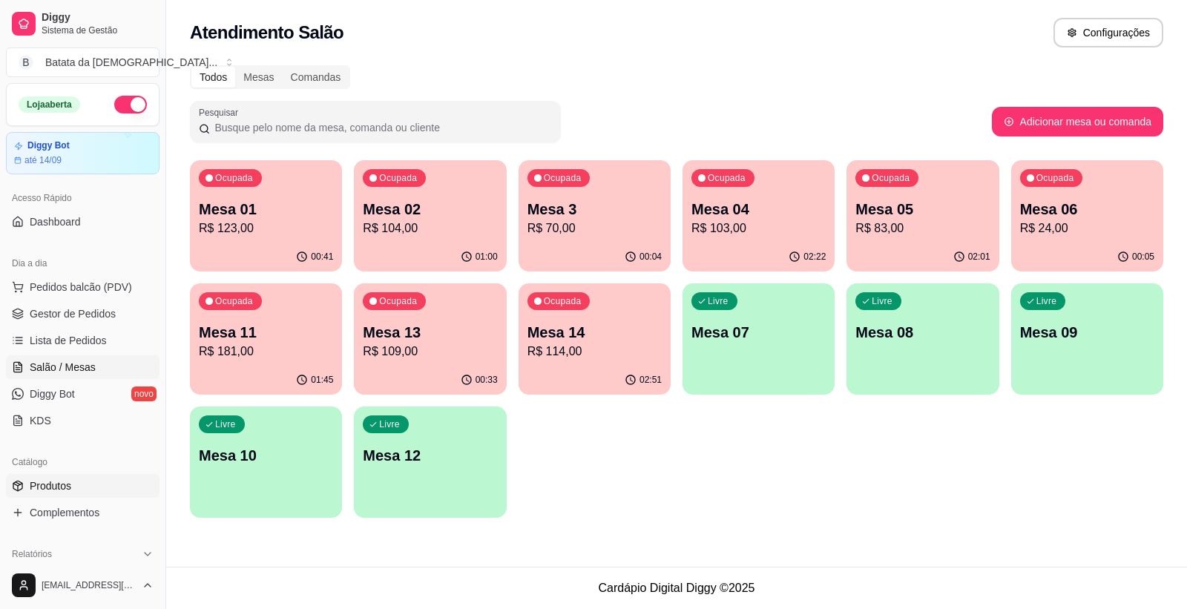
click at [67, 487] on span "Produtos" at bounding box center [51, 486] width 42 height 15
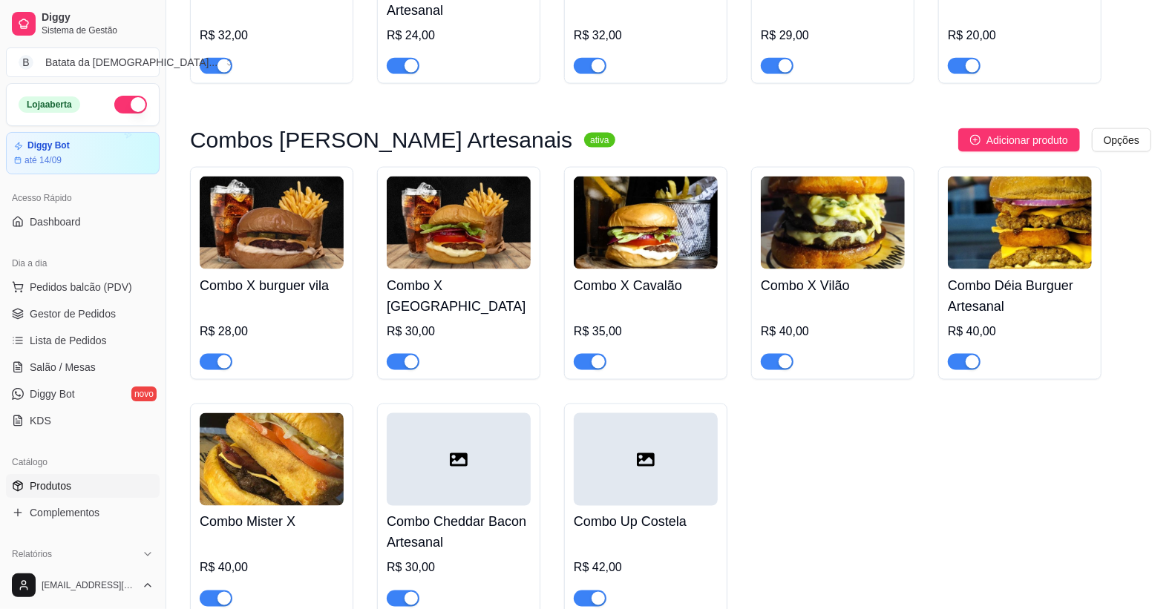
scroll to position [1236, 0]
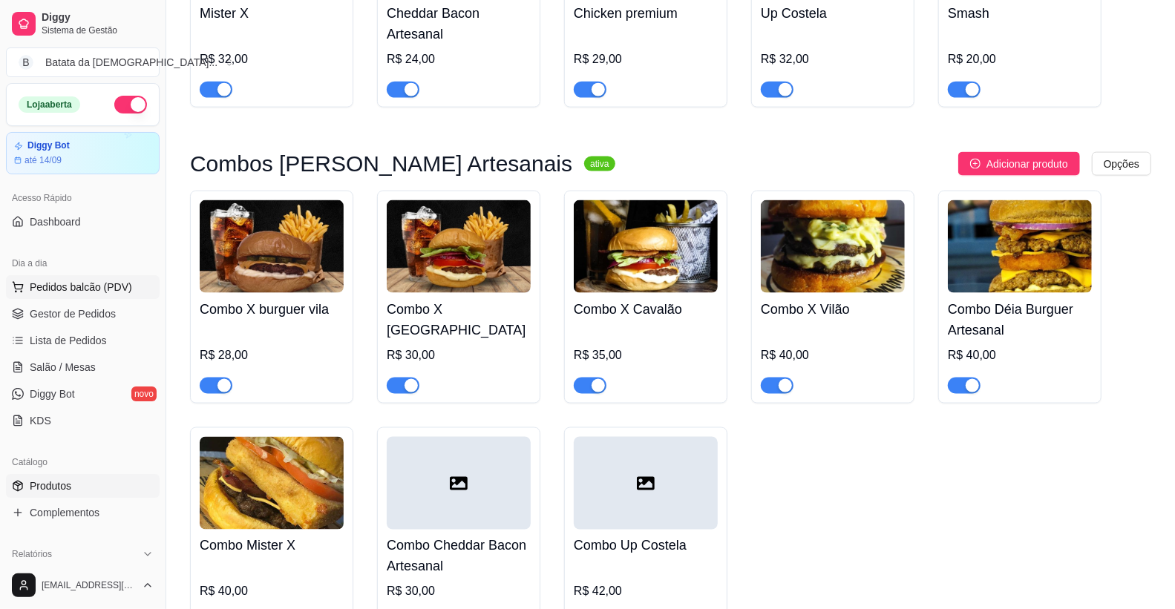
click at [86, 286] on span "Pedidos balcão (PDV)" at bounding box center [81, 287] width 102 height 15
click at [63, 328] on div at bounding box center [110, 281] width 137 height 93
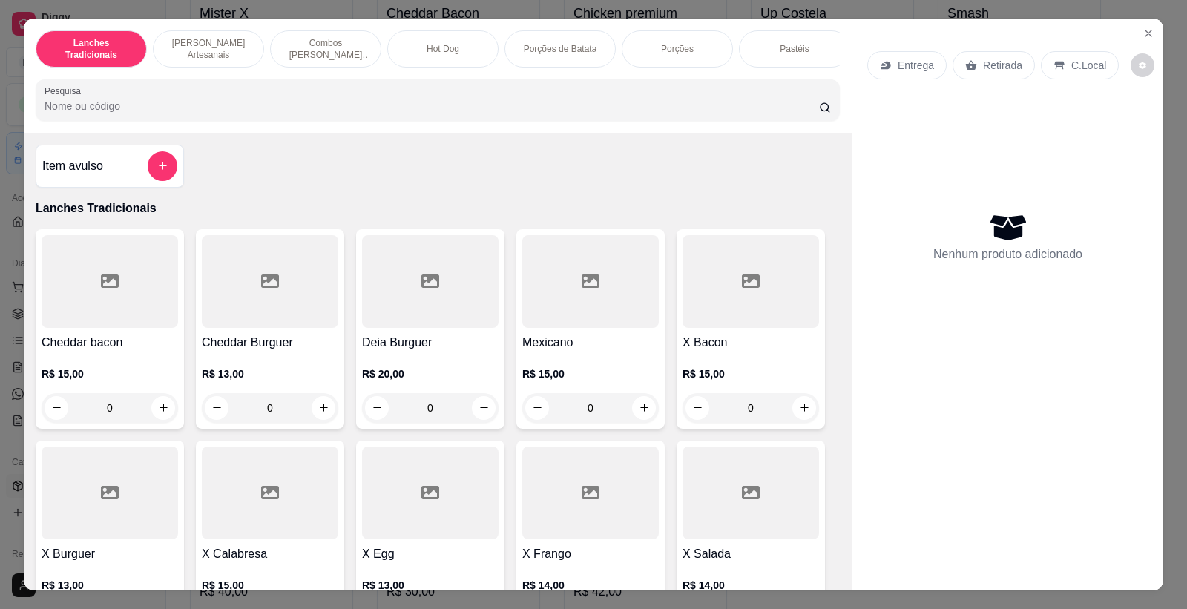
click at [1145, 39] on icon "Close" at bounding box center [1149, 33] width 12 height 12
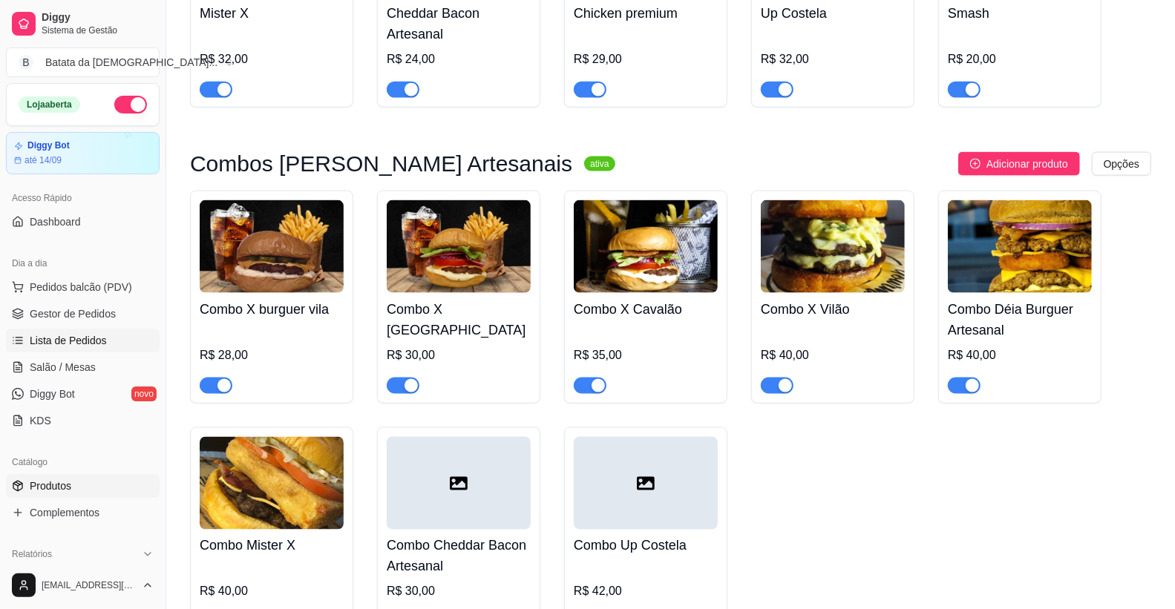
click at [69, 338] on span "Lista de Pedidos" at bounding box center [68, 340] width 77 height 15
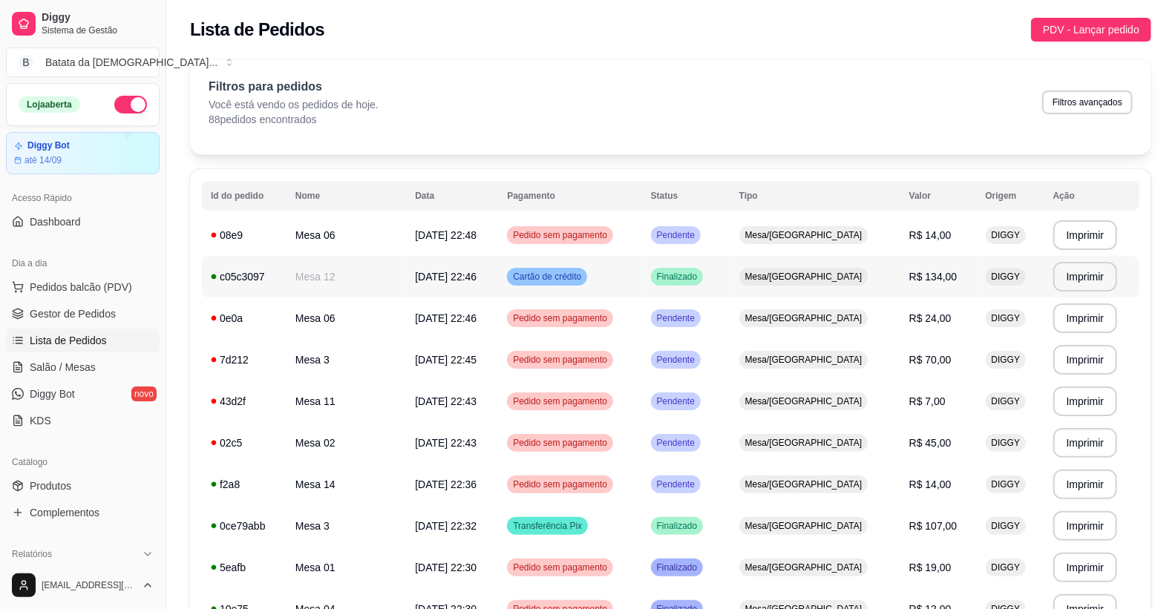
click at [295, 272] on td "Mesa 12" at bounding box center [345, 277] width 119 height 42
click at [252, 247] on td "08e9" at bounding box center [244, 235] width 85 height 42
click at [261, 317] on div "0e0a" at bounding box center [244, 318] width 67 height 15
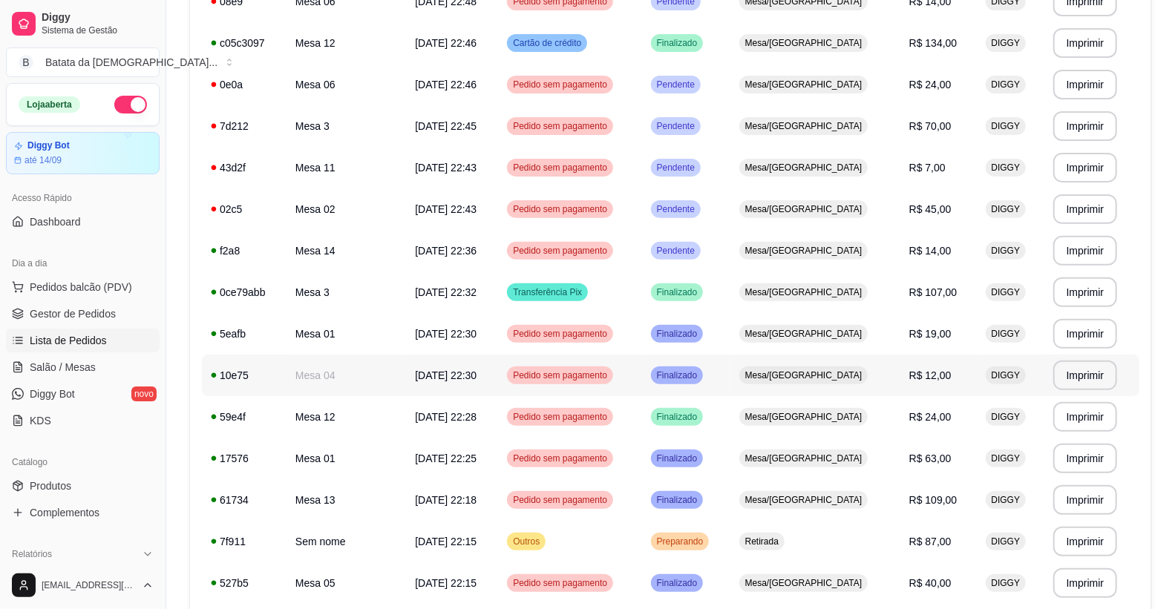
scroll to position [247, 0]
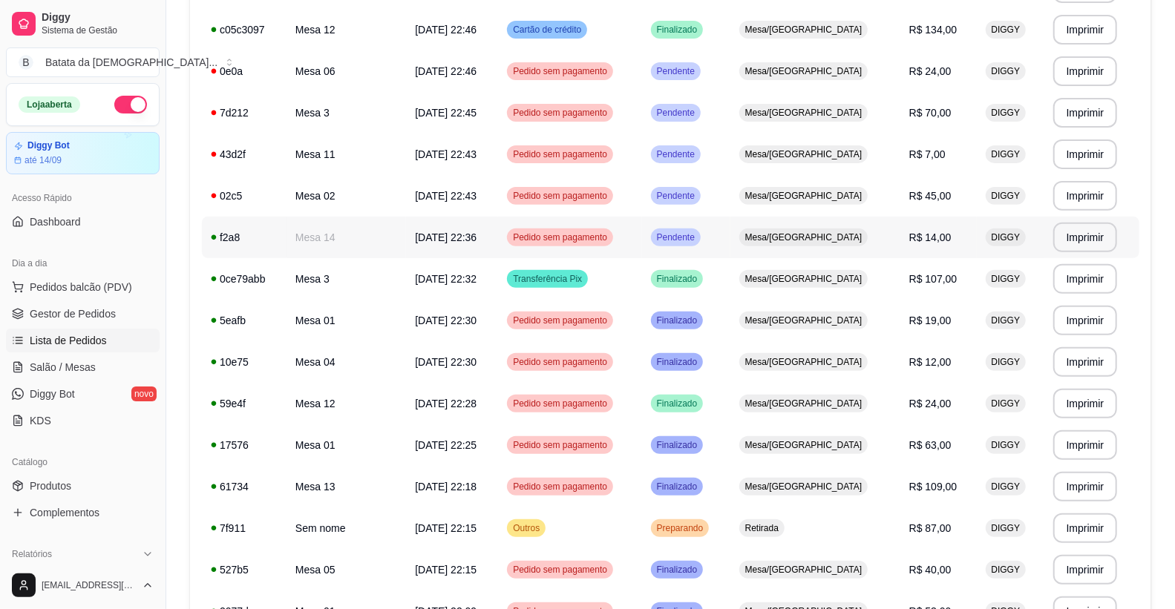
click at [272, 233] on div "f2a8" at bounding box center [244, 237] width 67 height 15
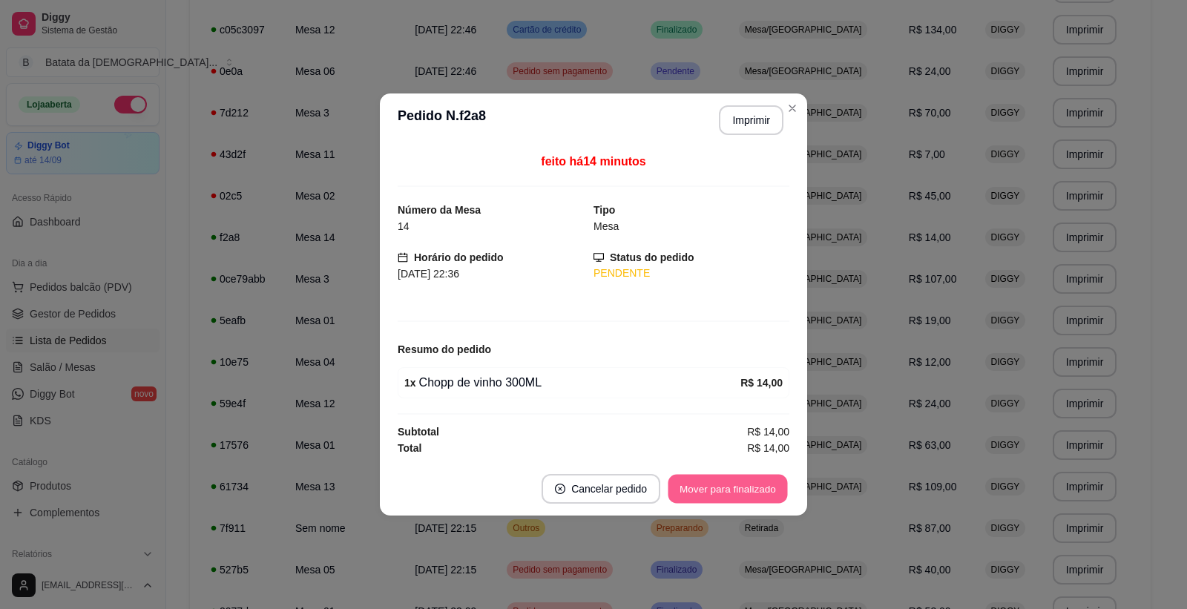
click at [741, 477] on button "Mover para finalizado" at bounding box center [728, 489] width 119 height 29
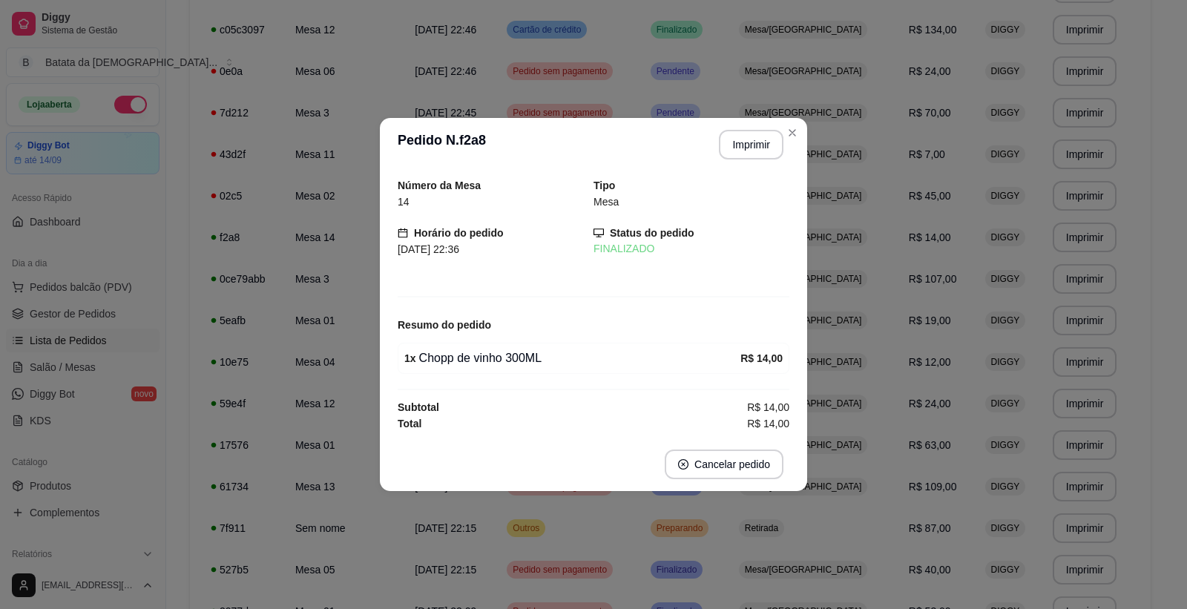
click at [255, 156] on tbody "**********" at bounding box center [670, 590] width 937 height 1247
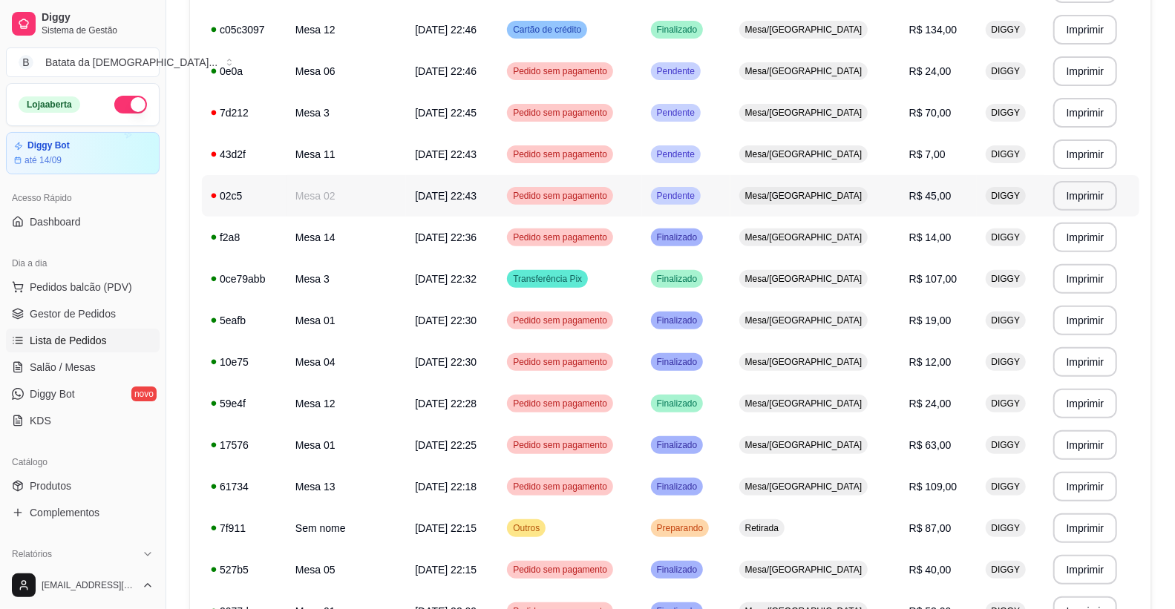
click at [329, 181] on td "Mesa 02" at bounding box center [345, 196] width 119 height 42
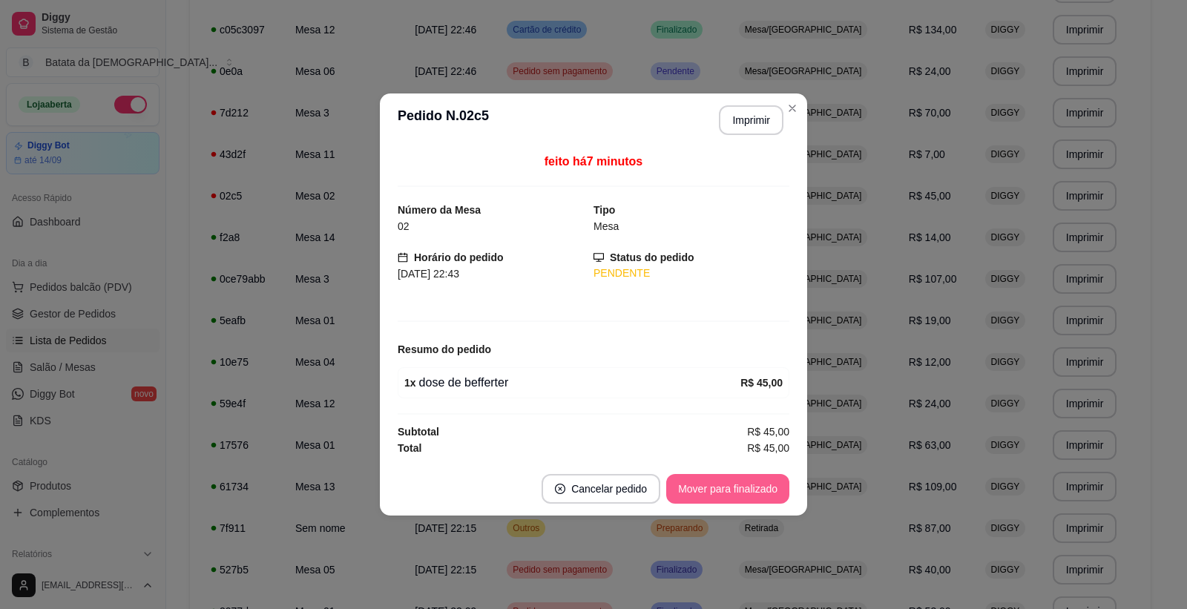
click at [699, 485] on button "Mover para finalizado" at bounding box center [727, 489] width 123 height 30
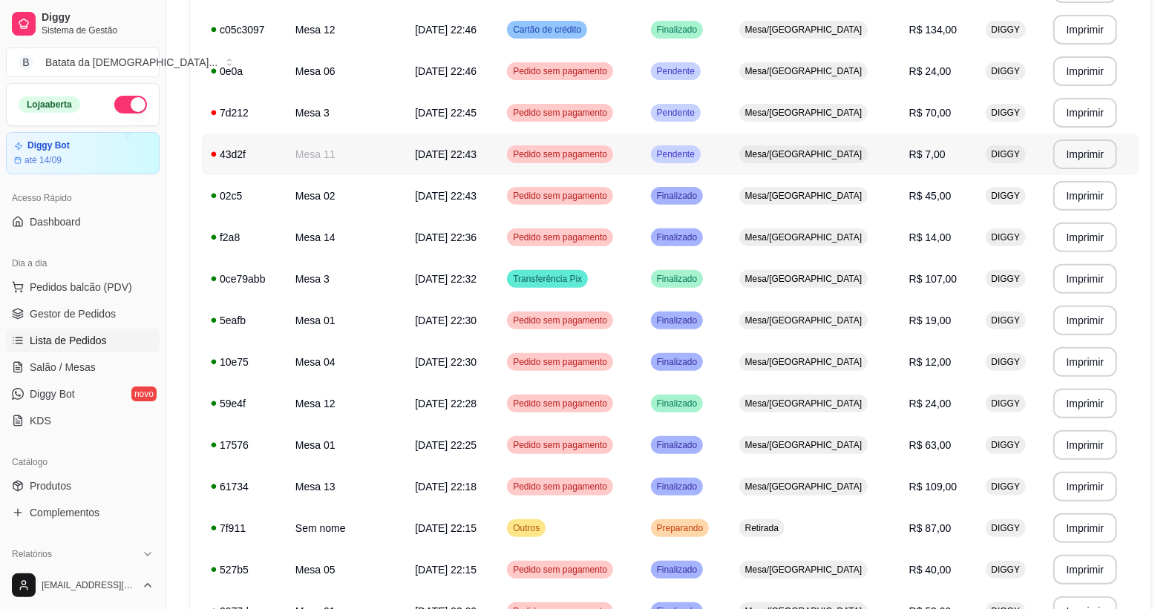
click at [353, 168] on td "Mesa 11" at bounding box center [345, 155] width 119 height 42
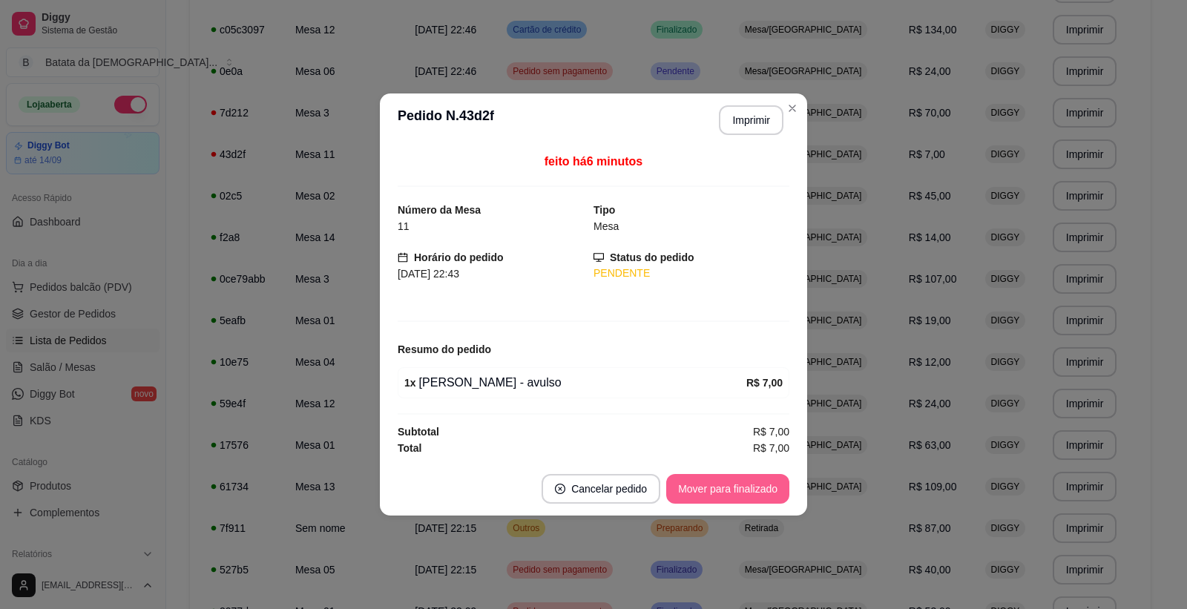
click at [725, 500] on button "Mover para finalizado" at bounding box center [727, 489] width 123 height 30
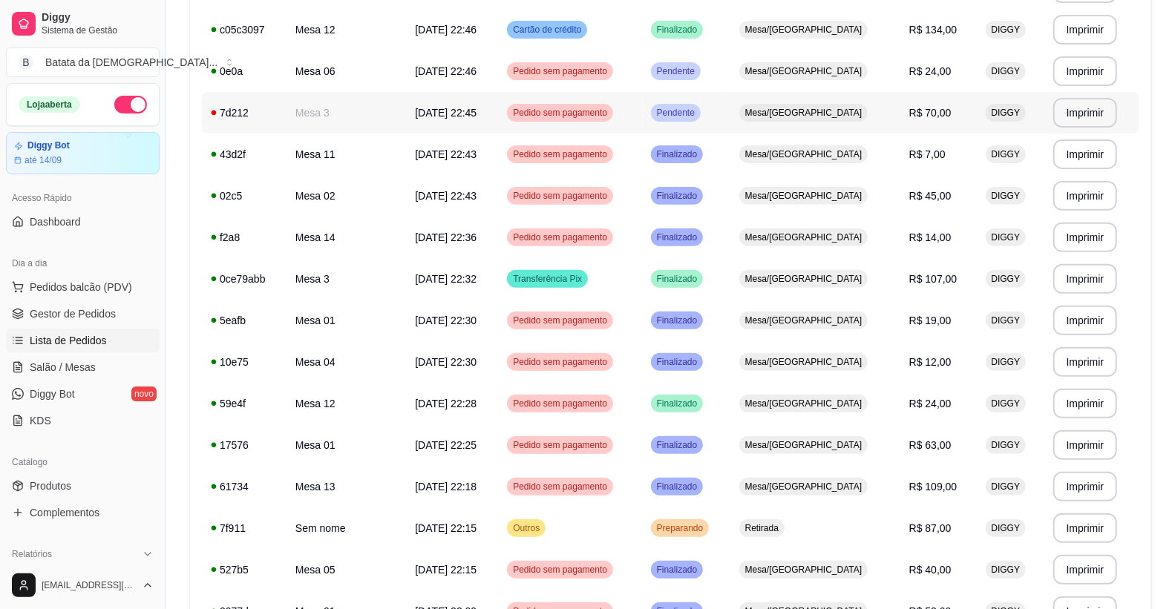
click at [570, 117] on span "Pedido sem pagamento" at bounding box center [560, 113] width 100 height 12
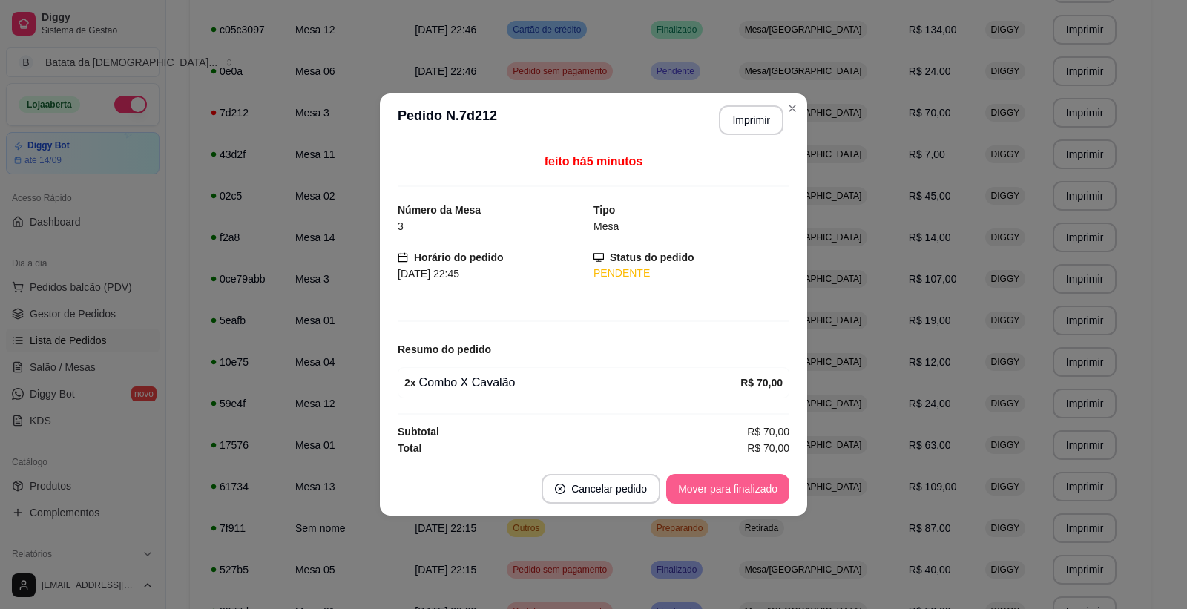
click at [751, 496] on button "Mover para finalizado" at bounding box center [727, 489] width 123 height 30
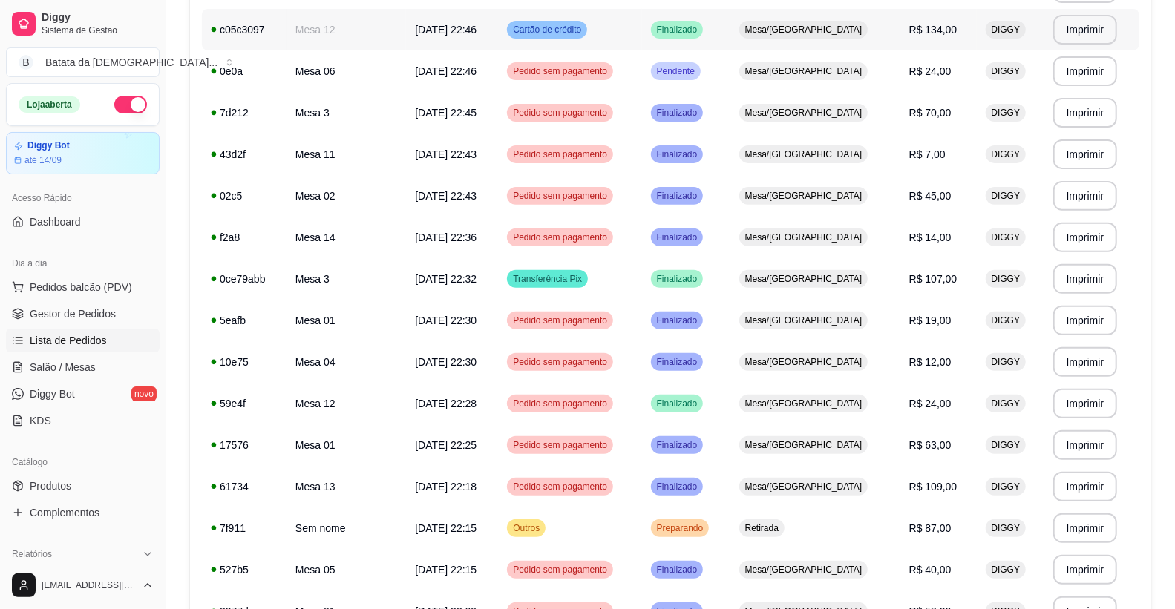
click at [448, 40] on td "30/08/25 às 22:46" at bounding box center [452, 30] width 92 height 42
click at [309, 79] on td "Mesa 06" at bounding box center [345, 71] width 119 height 42
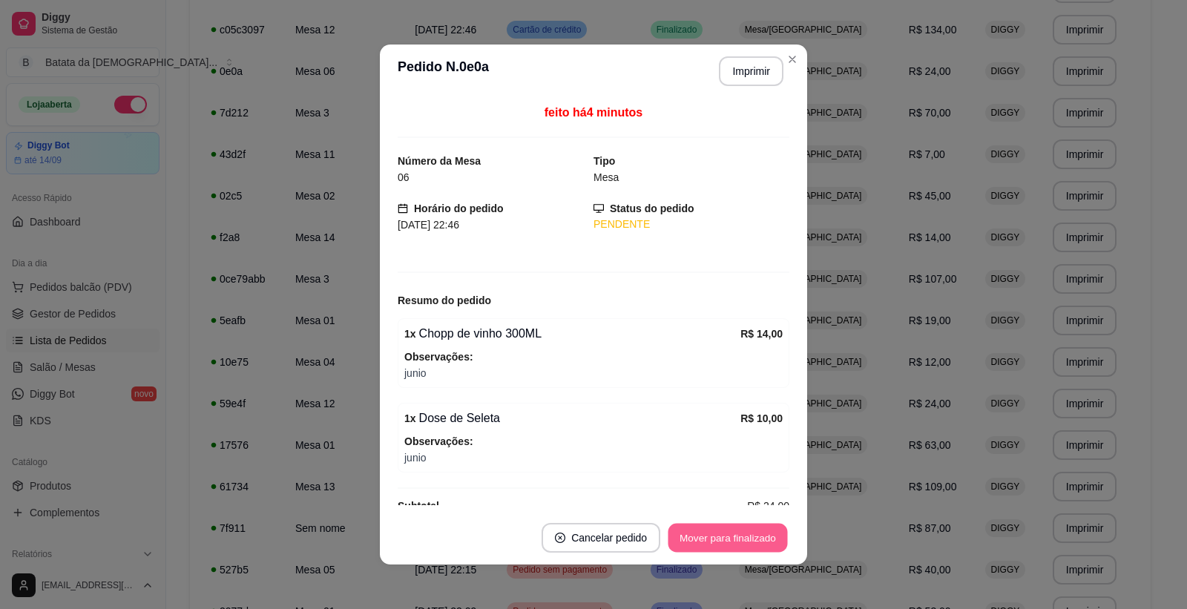
click at [725, 542] on button "Mover para finalizado" at bounding box center [728, 538] width 119 height 29
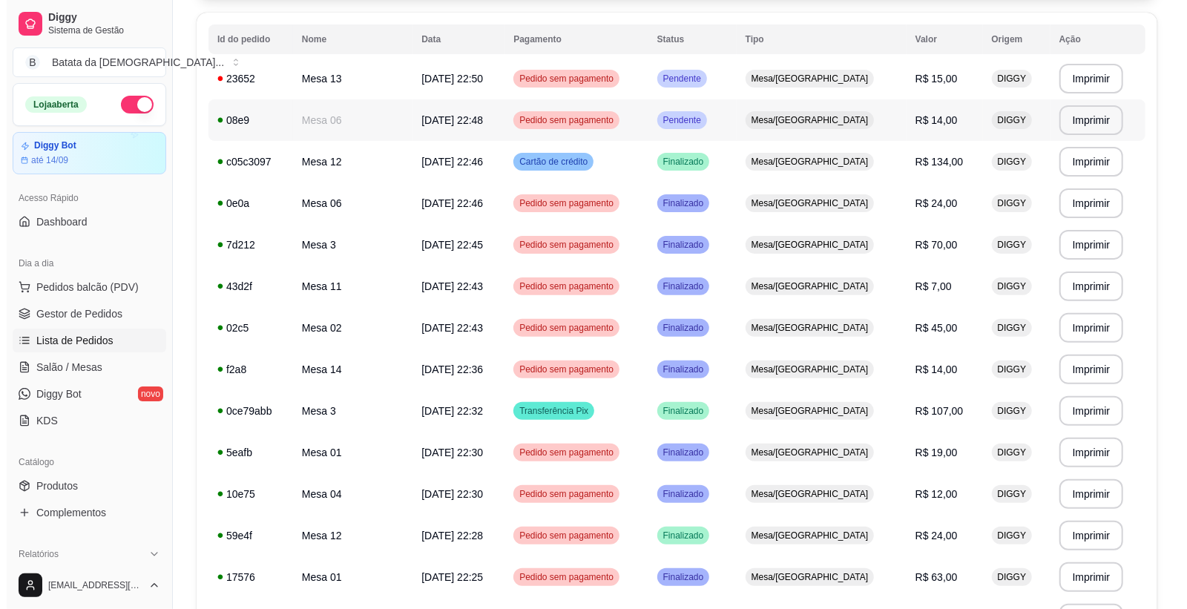
scroll to position [82, 0]
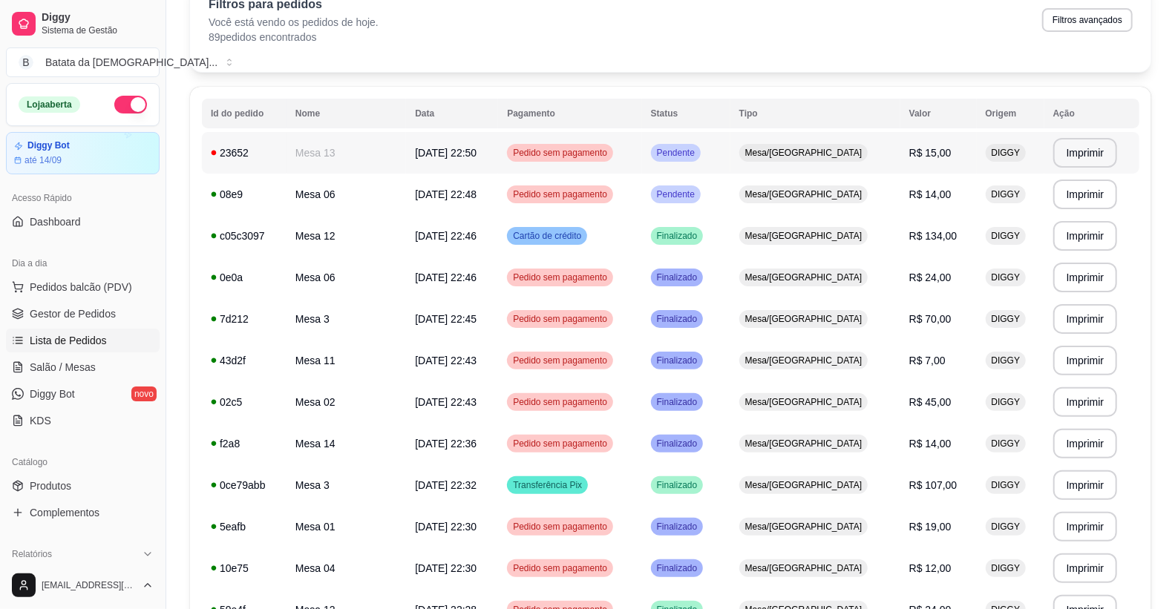
click at [730, 159] on td "Pendente" at bounding box center [686, 153] width 88 height 42
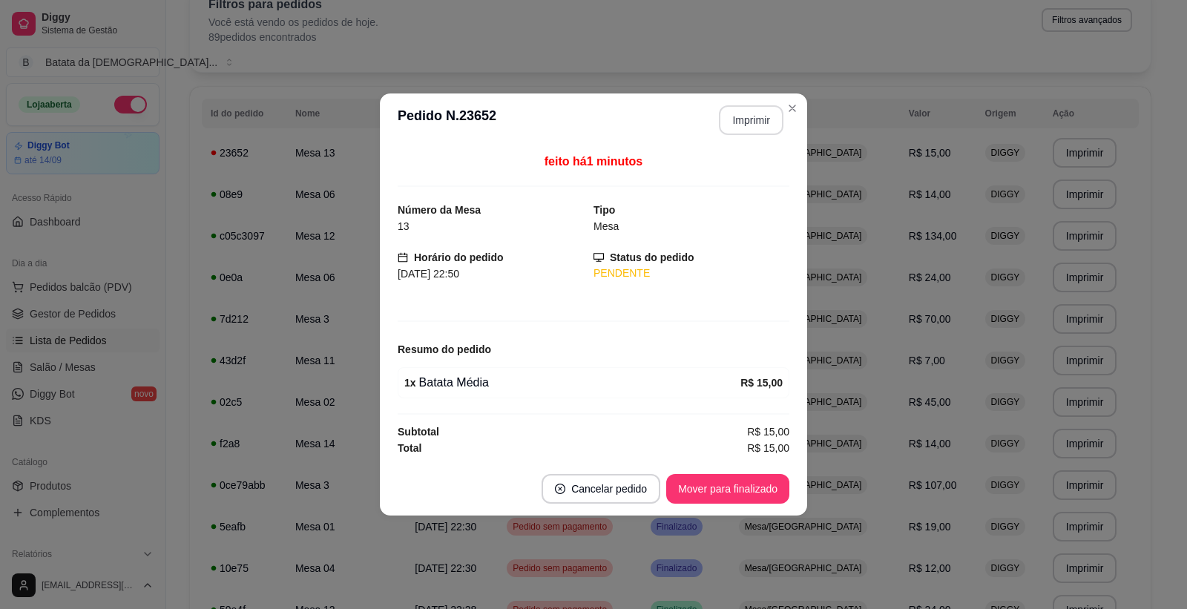
click at [758, 116] on button "Imprimir" at bounding box center [751, 120] width 65 height 30
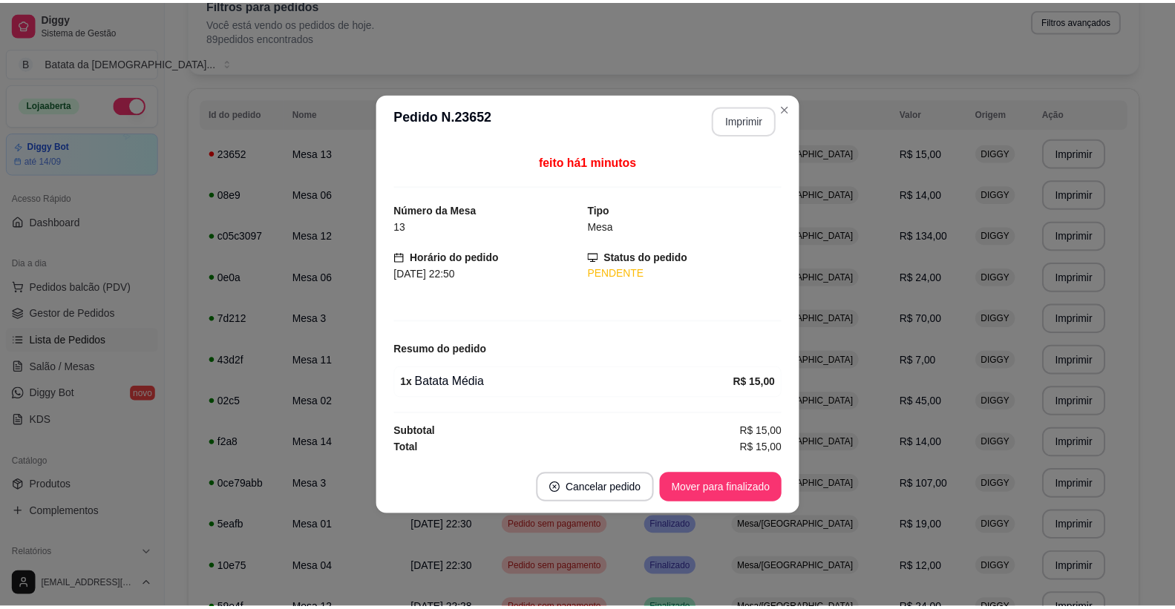
scroll to position [0, 0]
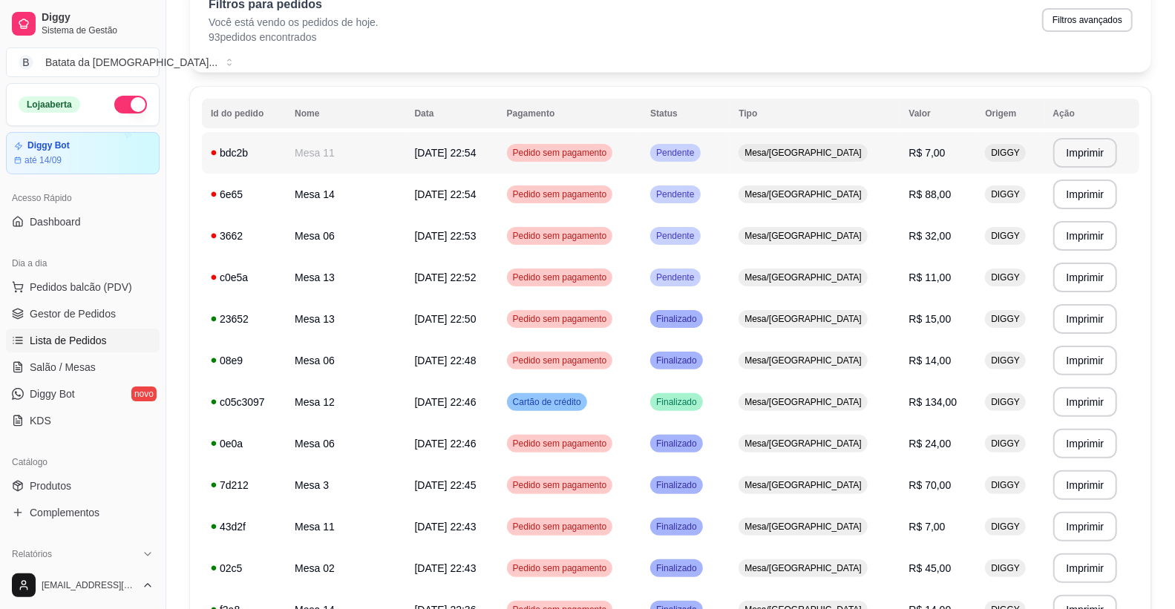
click at [334, 147] on td "Mesa 11" at bounding box center [345, 153] width 119 height 42
click at [229, 188] on div "6e65" at bounding box center [244, 194] width 66 height 15
click at [335, 280] on td "Mesa 13" at bounding box center [345, 278] width 119 height 42
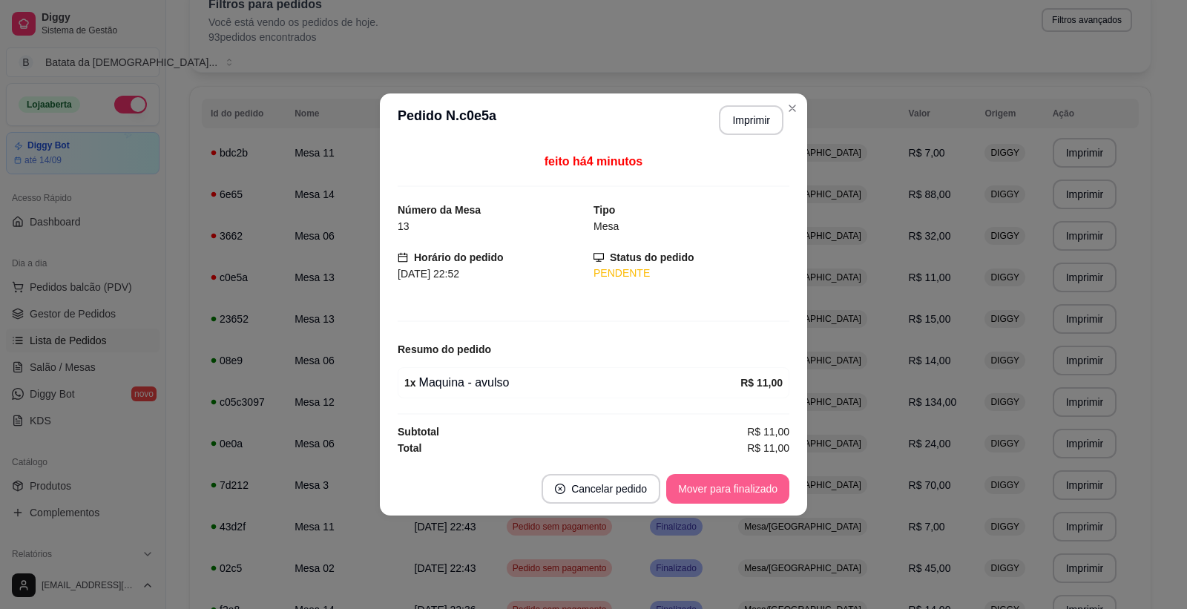
click at [702, 479] on button "Mover para finalizado" at bounding box center [727, 489] width 123 height 30
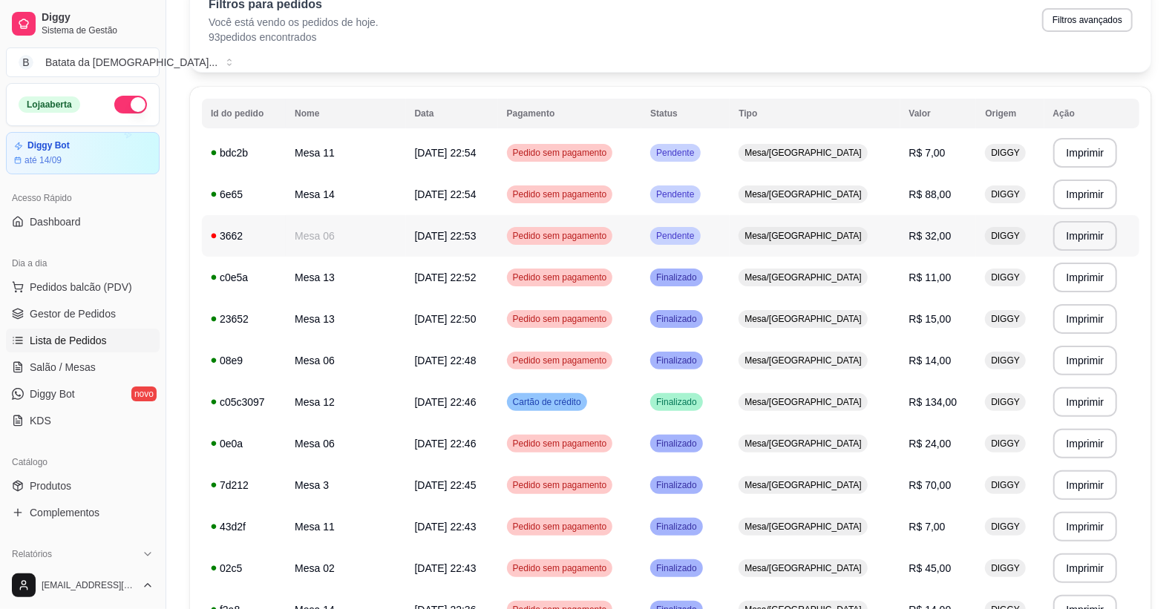
click at [349, 231] on td "Mesa 06" at bounding box center [345, 236] width 119 height 42
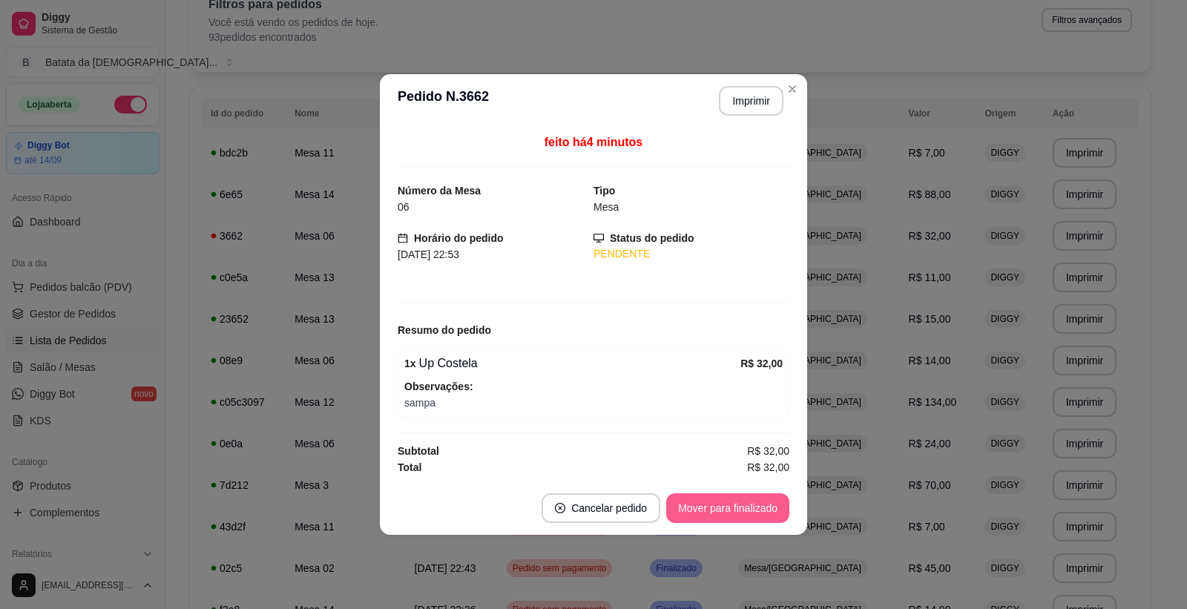
click at [692, 497] on button "Mover para finalizado" at bounding box center [727, 508] width 123 height 30
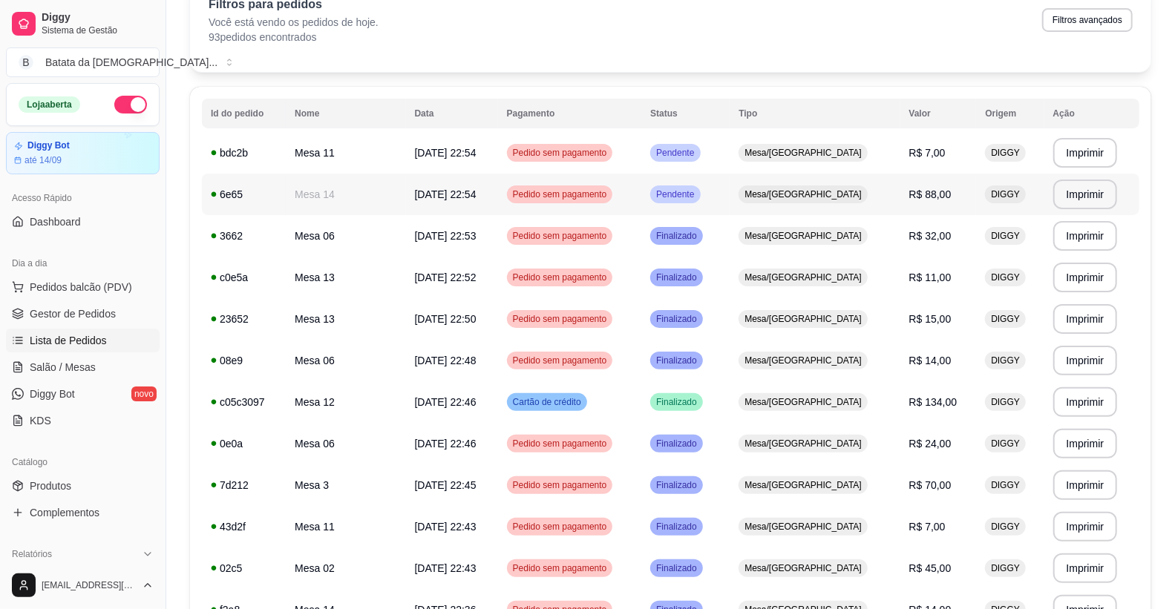
click at [589, 203] on div "Pedido sem pagamento" at bounding box center [560, 194] width 106 height 18
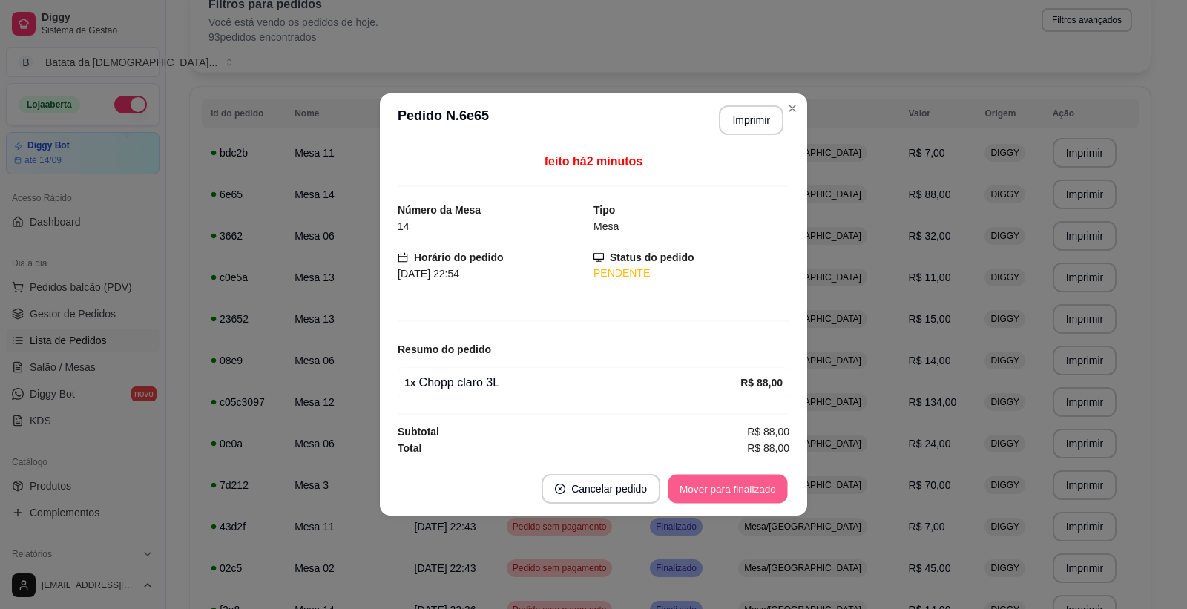
click at [727, 477] on button "Mover para finalizado" at bounding box center [728, 489] width 119 height 29
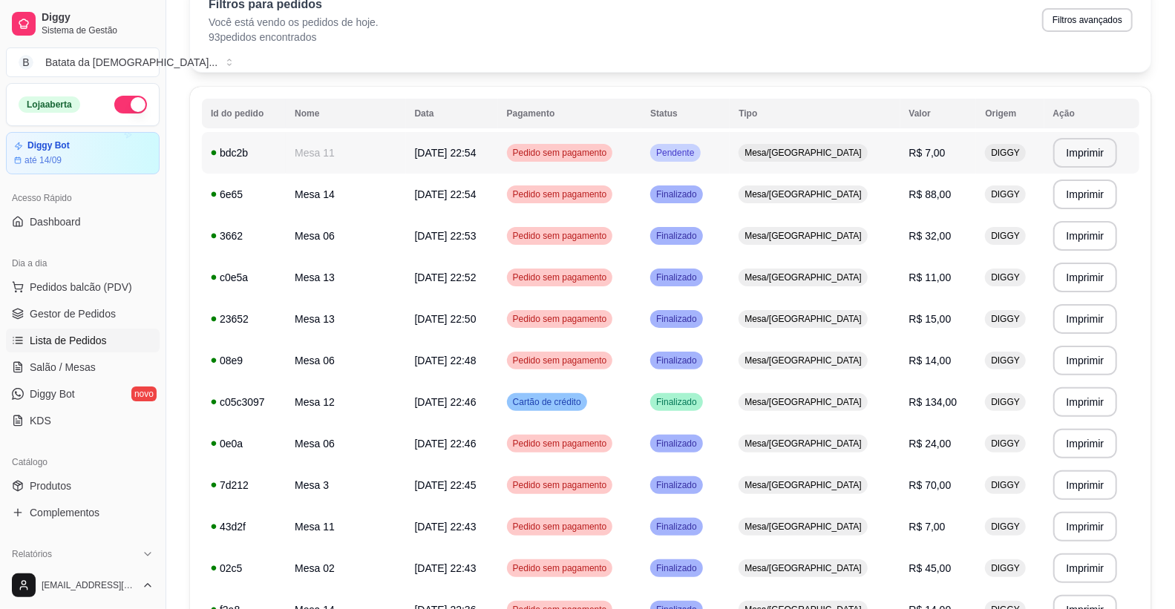
click at [854, 168] on td "Mesa/[GEOGRAPHIC_DATA]" at bounding box center [814, 153] width 170 height 42
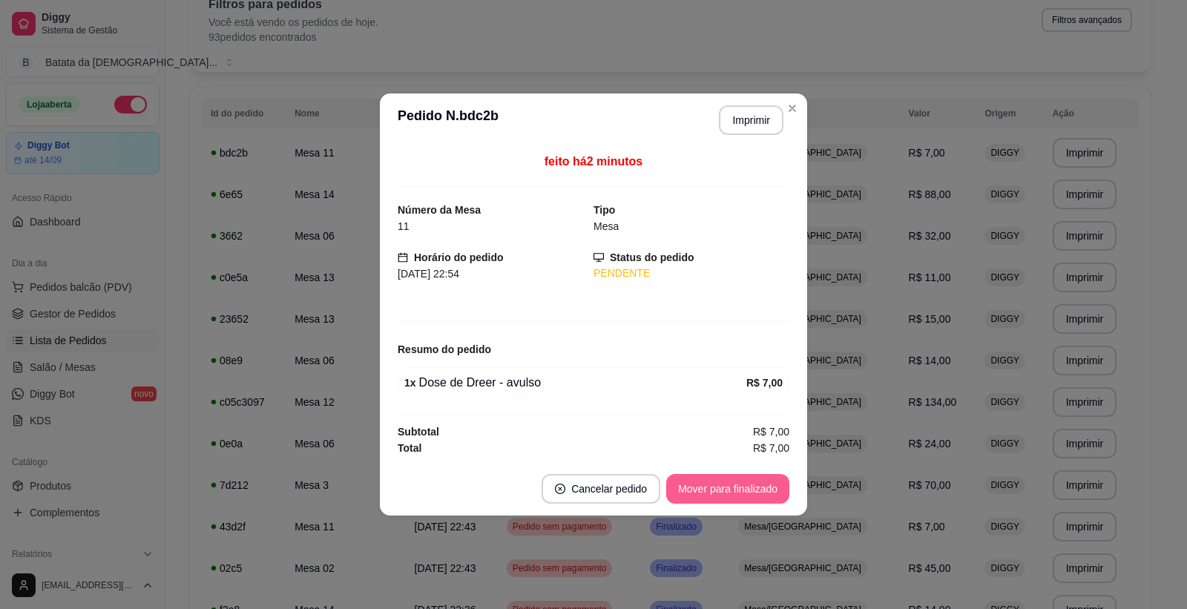
click at [681, 479] on button "Mover para finalizado" at bounding box center [727, 489] width 123 height 30
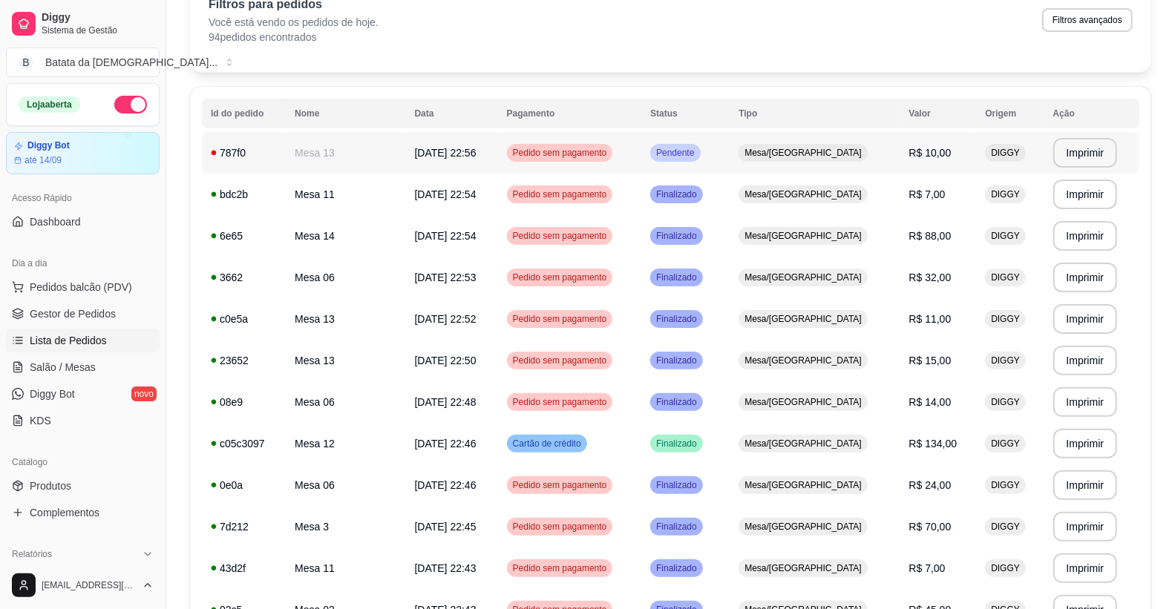
click at [356, 160] on td "Mesa 13" at bounding box center [345, 153] width 119 height 42
click at [729, 209] on td "Finalizado" at bounding box center [685, 195] width 88 height 42
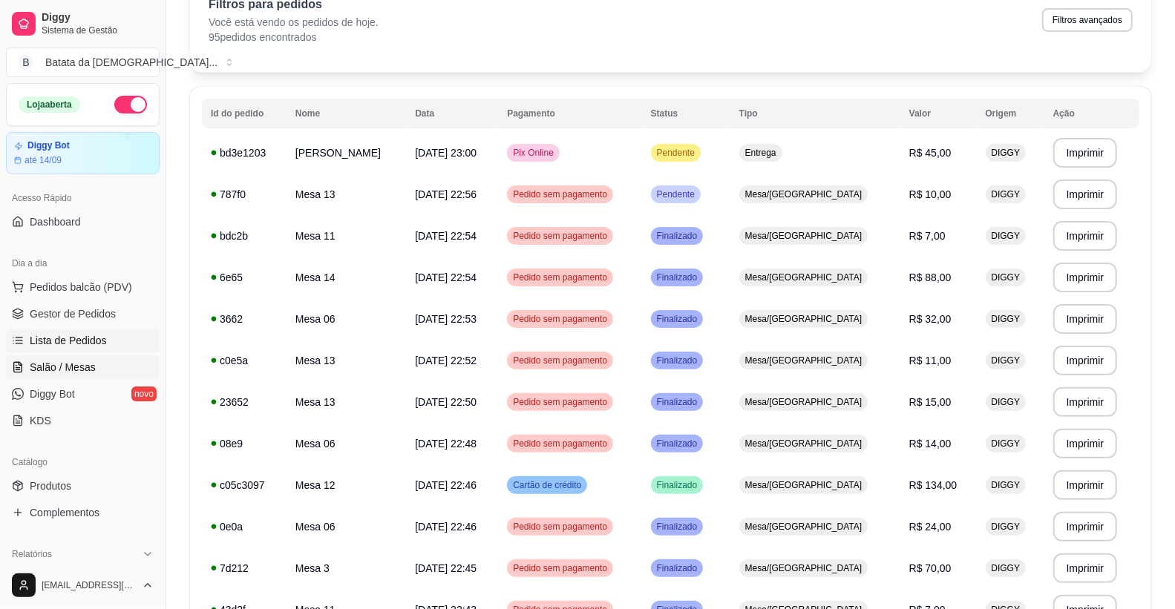
click at [68, 367] on span "Salão / Mesas" at bounding box center [63, 367] width 66 height 15
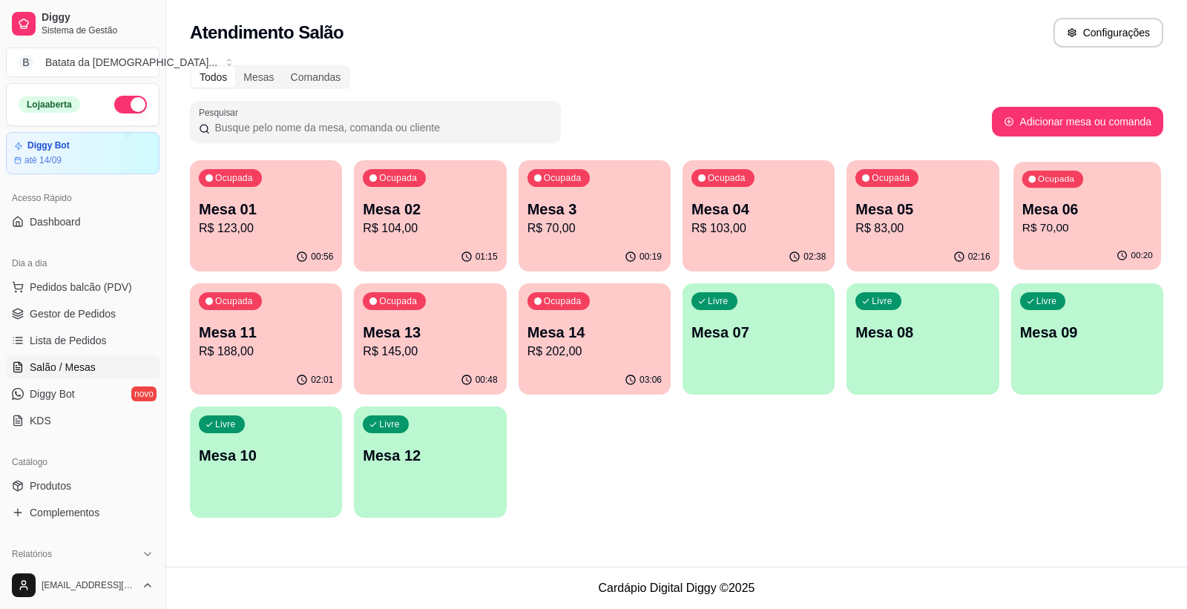
click at [1037, 242] on button "Ocupada Mesa 06 R$ 70,00 00:20" at bounding box center [1088, 216] width 148 height 108
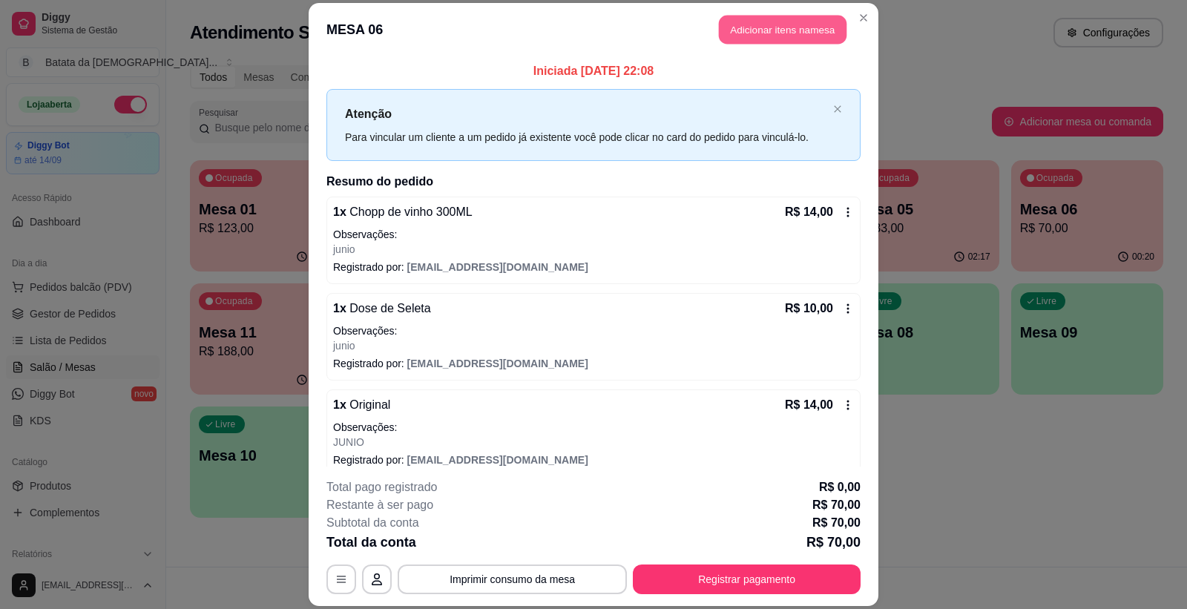
click at [800, 19] on button "Adicionar itens na mesa" at bounding box center [783, 30] width 128 height 29
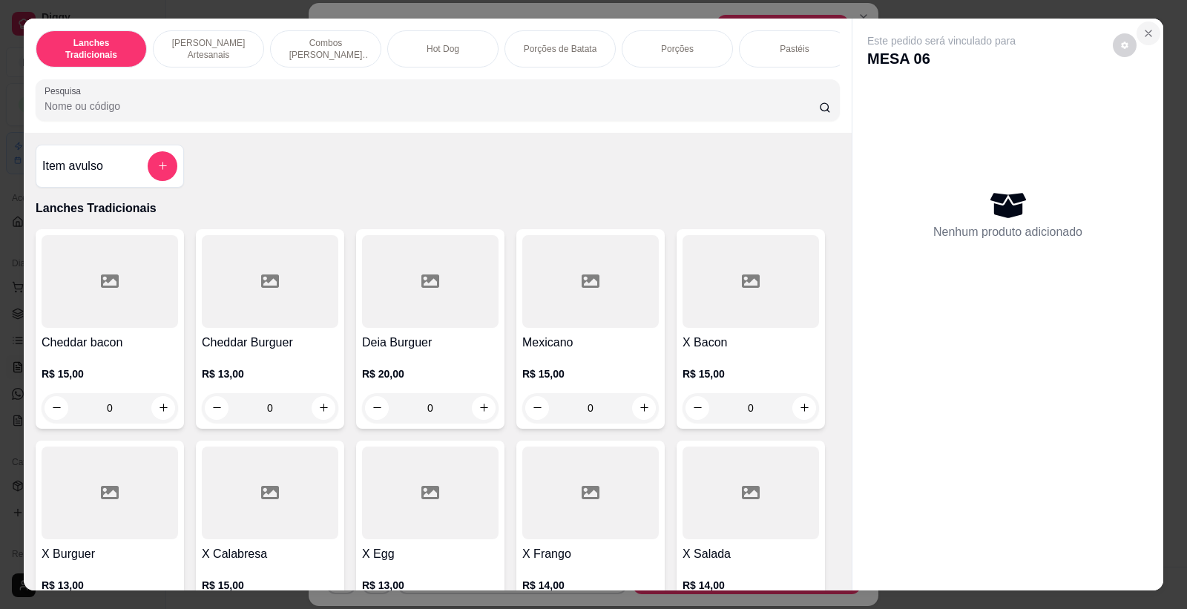
click at [1144, 32] on icon "Close" at bounding box center [1149, 33] width 12 height 12
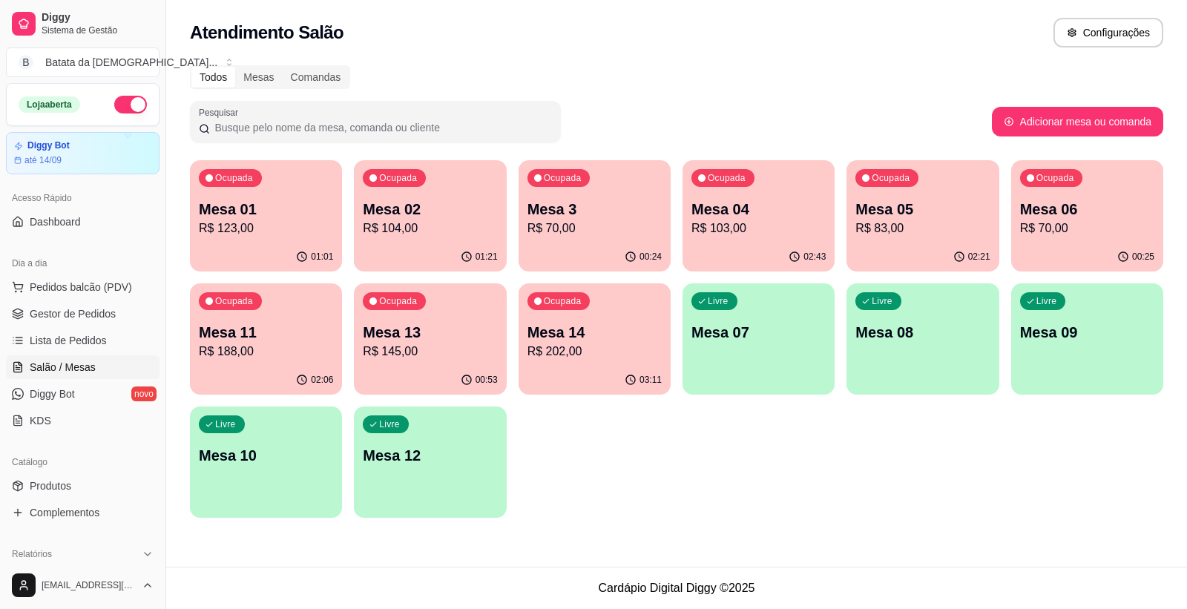
click at [290, 240] on div "Ocupada Mesa 01 R$ 123,00" at bounding box center [266, 201] width 152 height 82
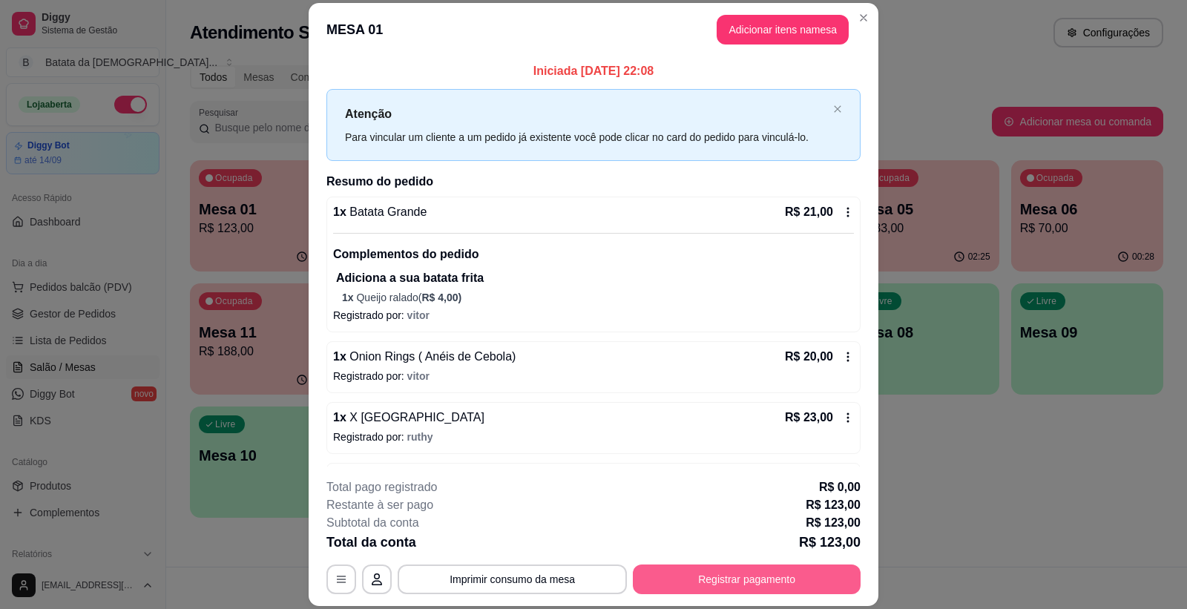
click at [710, 582] on button "Registrar pagamento" at bounding box center [747, 580] width 228 height 30
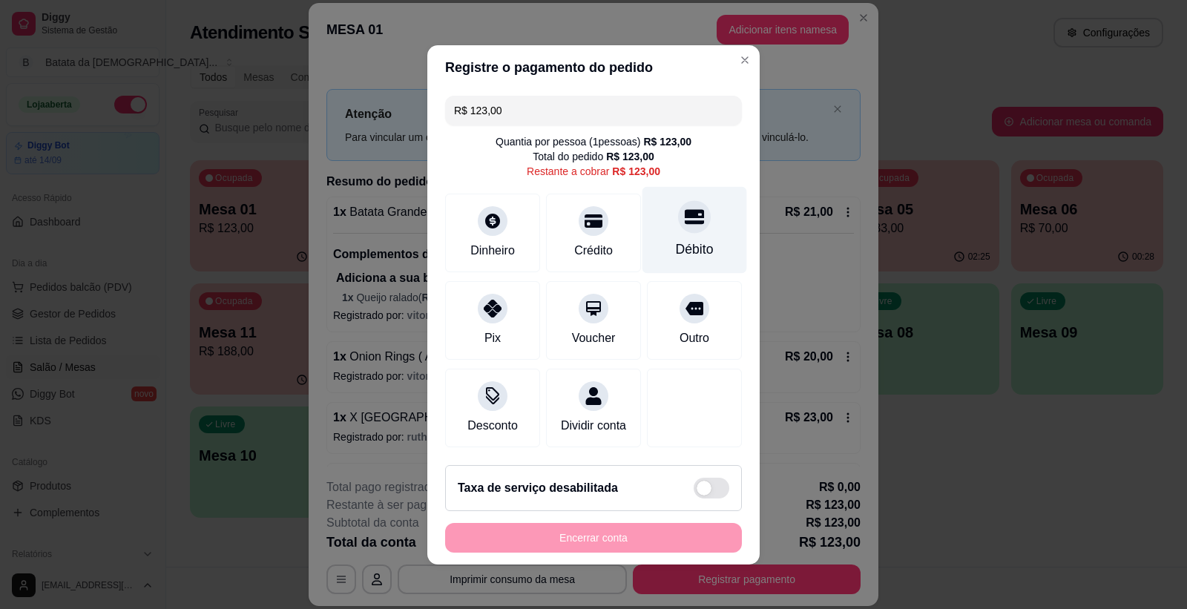
click at [663, 197] on div "Débito" at bounding box center [695, 229] width 105 height 87
type input "R$ 0,00"
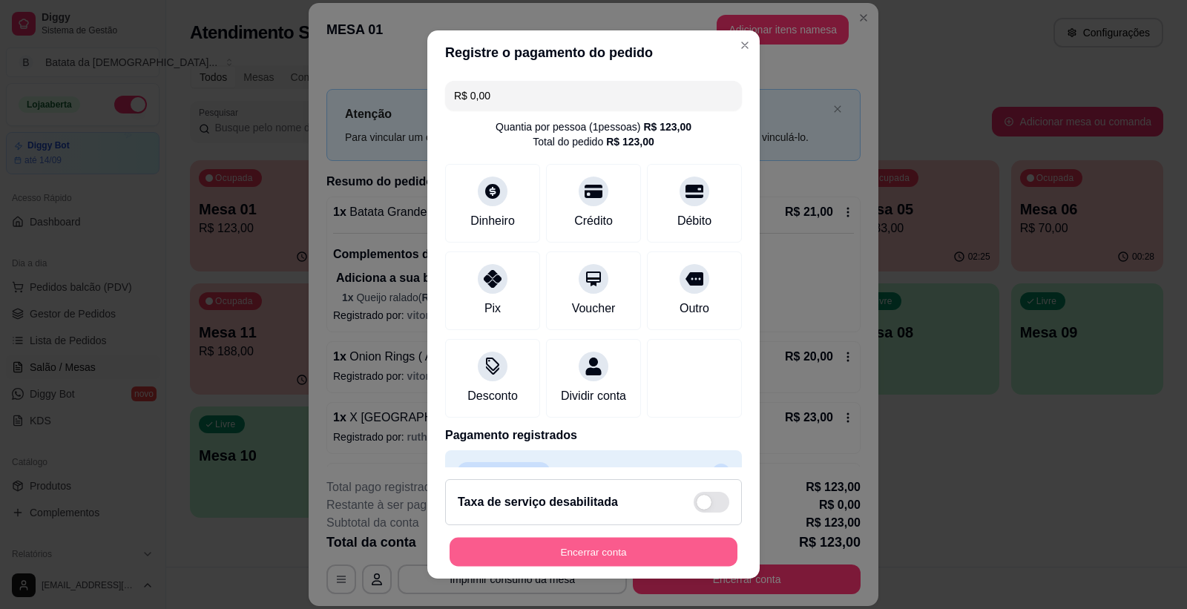
click at [611, 555] on button "Encerrar conta" at bounding box center [594, 552] width 288 height 29
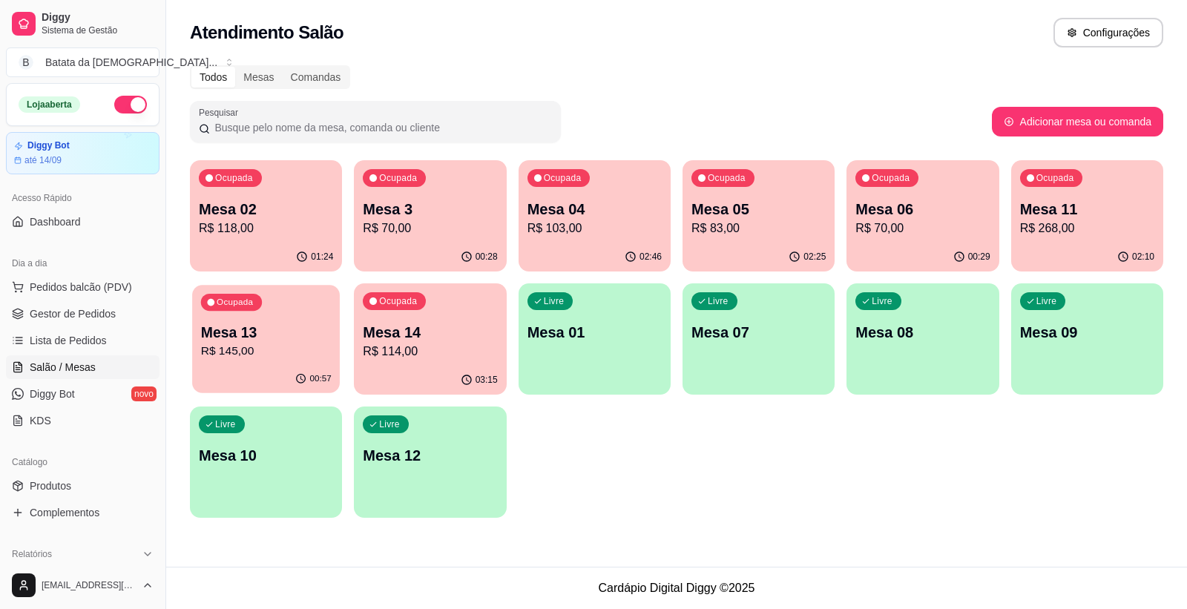
click at [266, 344] on p "R$ 145,00" at bounding box center [266, 351] width 131 height 17
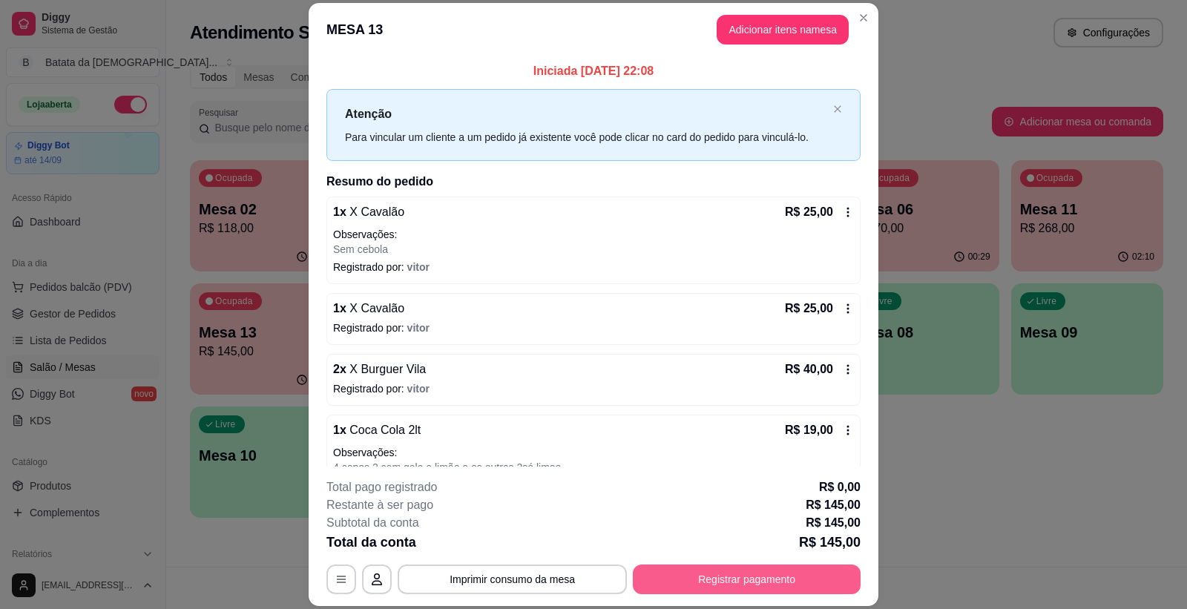
click at [777, 573] on button "Registrar pagamento" at bounding box center [747, 580] width 228 height 30
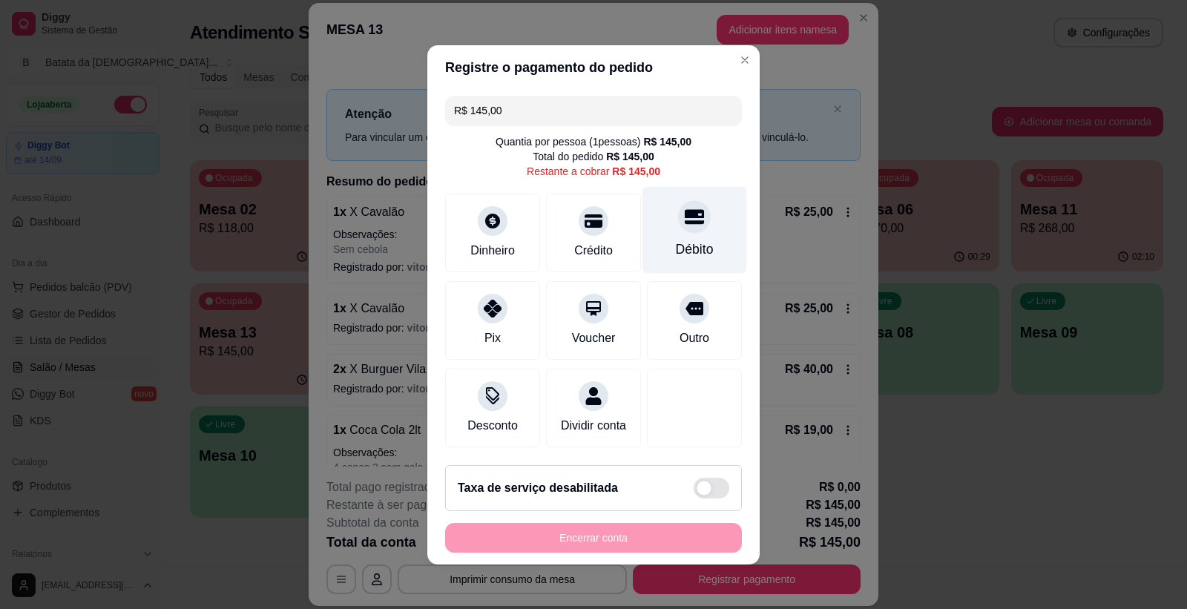
click at [706, 249] on div "Débito" at bounding box center [695, 229] width 105 height 87
type input "R$ 0,00"
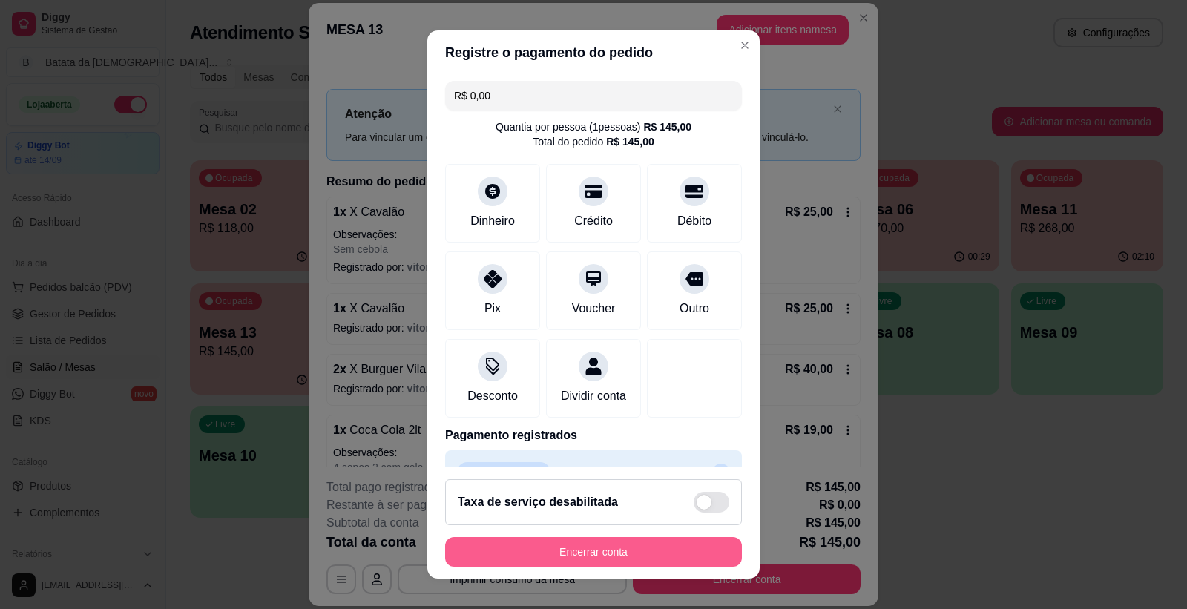
click at [603, 550] on button "Encerrar conta" at bounding box center [593, 552] width 297 height 30
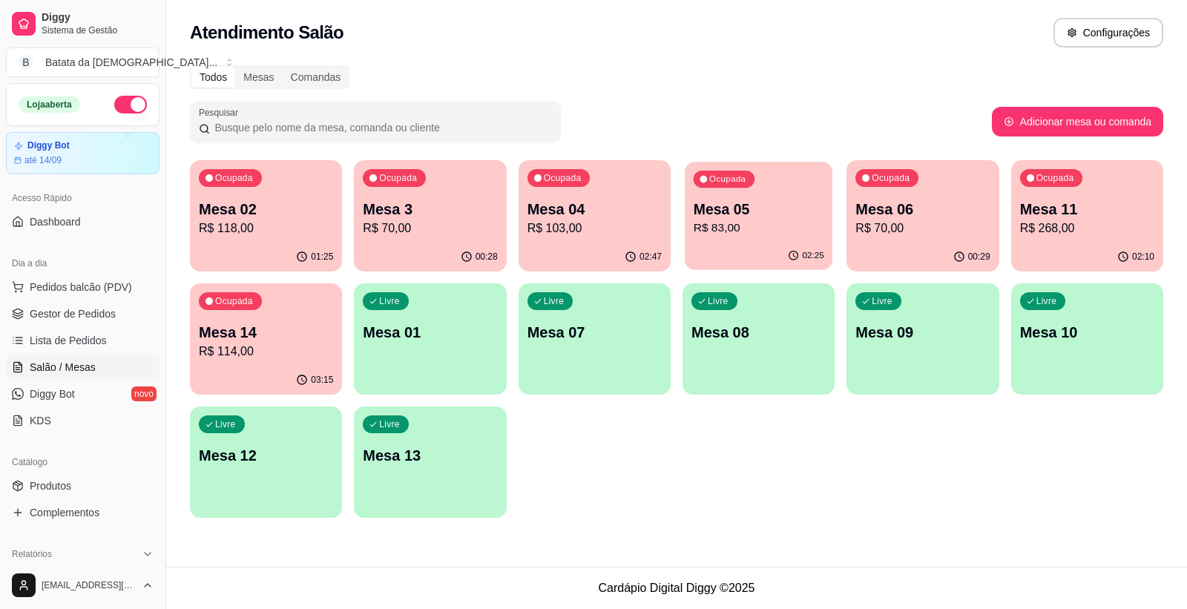
click at [715, 217] on p "Mesa 05" at bounding box center [759, 210] width 131 height 20
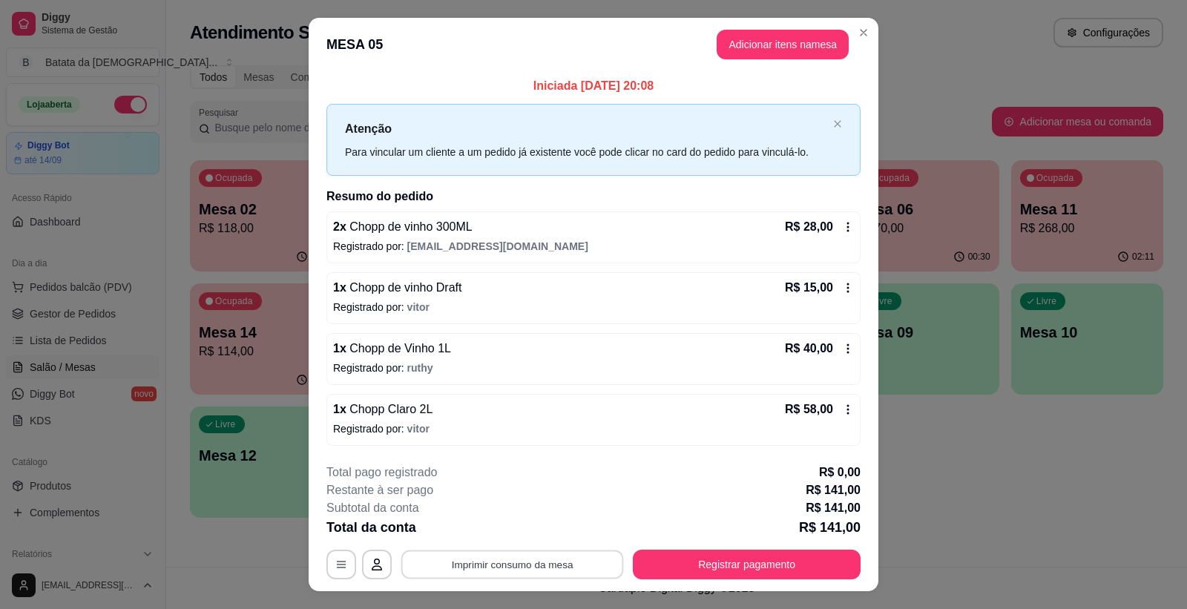
click at [561, 565] on button "Imprimir consumo da mesa" at bounding box center [512, 565] width 223 height 29
